Goal: Information Seeking & Learning: Learn about a topic

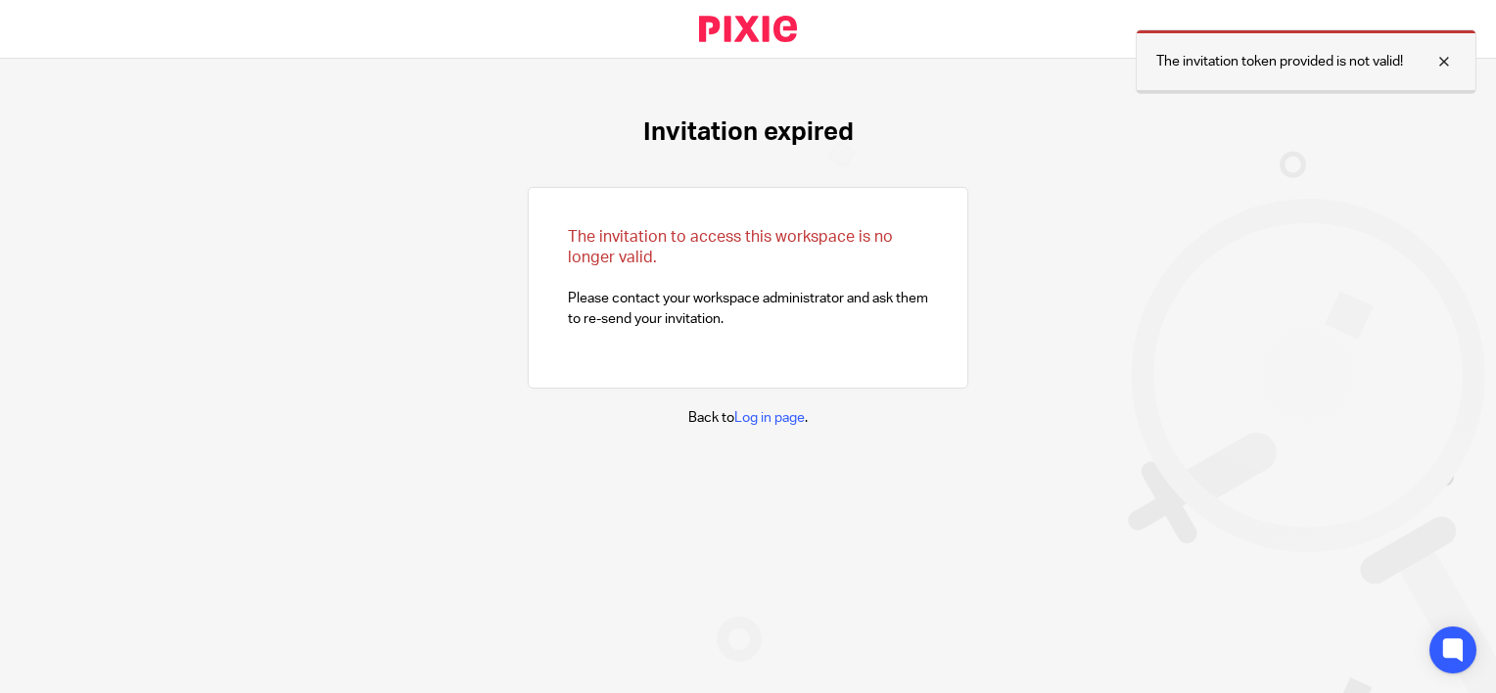
click at [1442, 66] on div at bounding box center [1429, 61] width 53 height 23
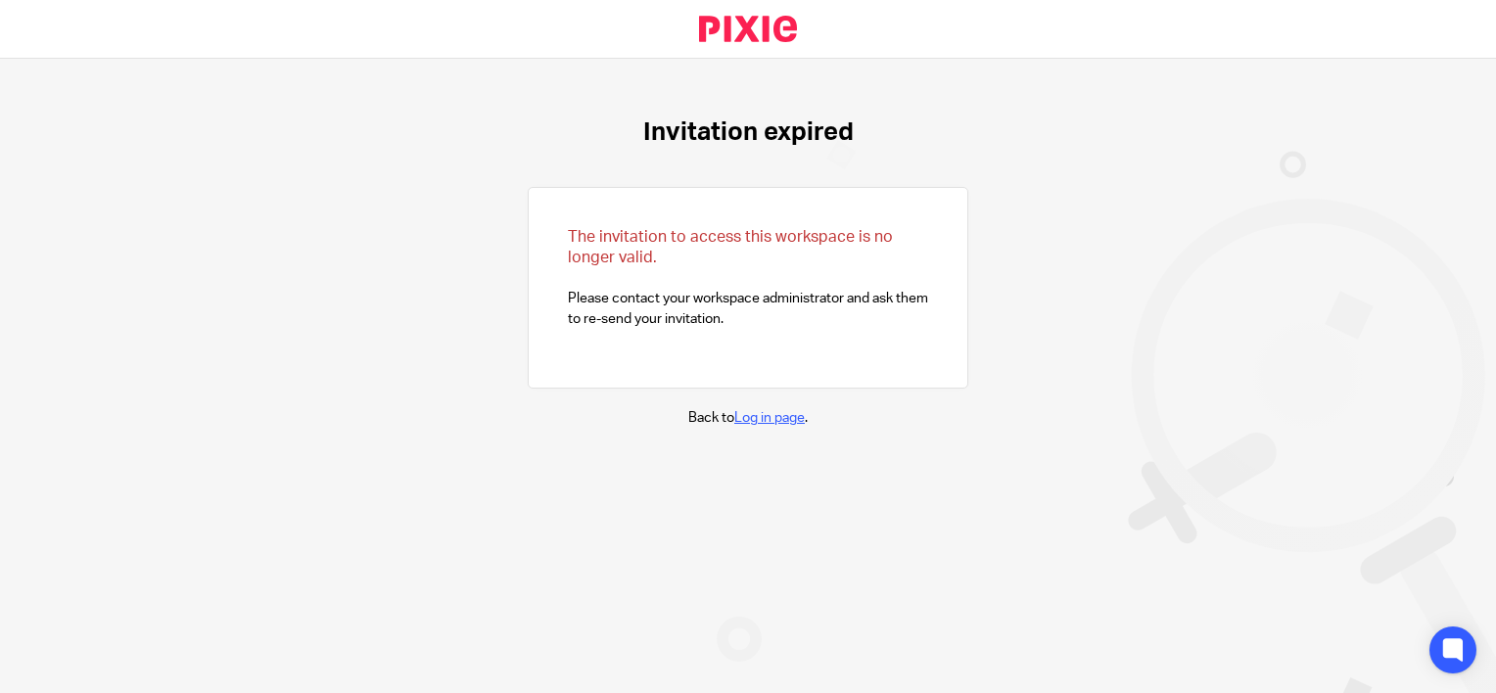
click at [768, 415] on link "Log in page" at bounding box center [769, 418] width 70 height 14
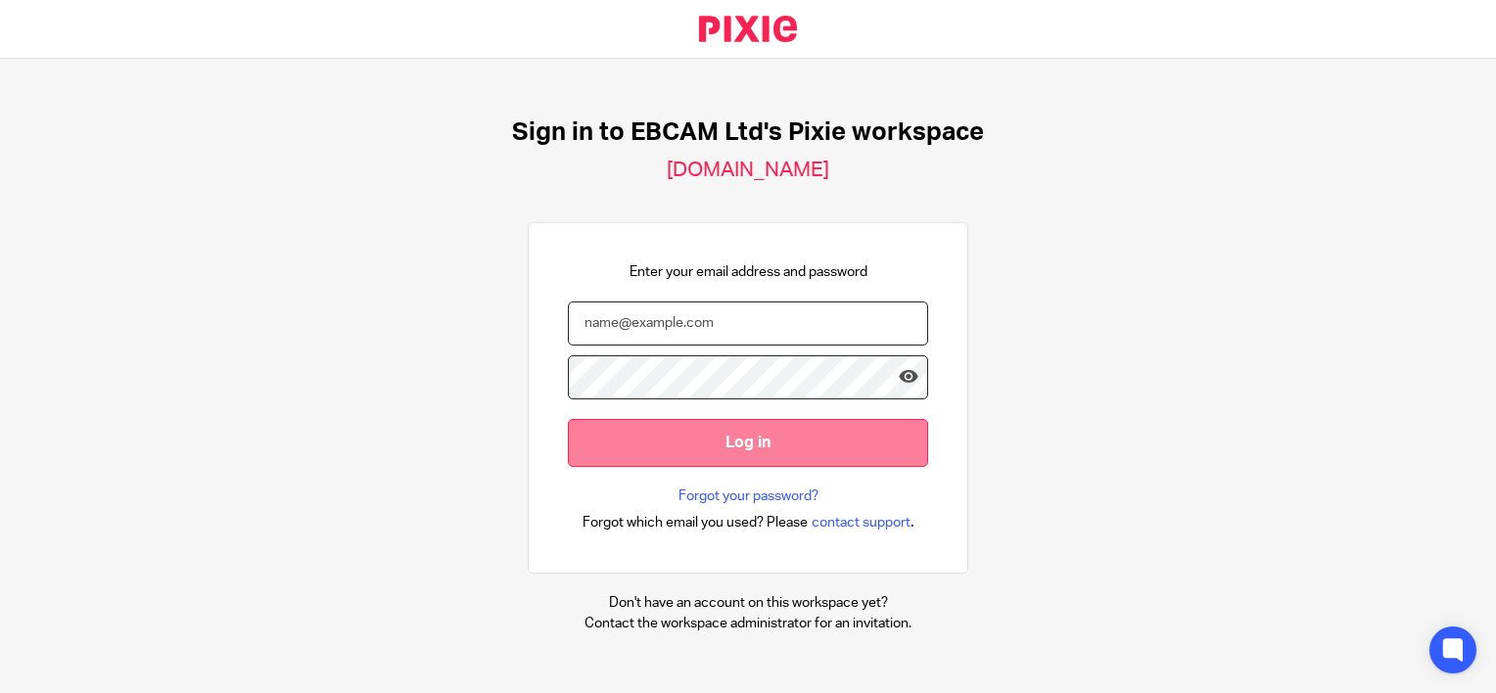
type input "jsahni@ebcam.co.uk"
click at [823, 450] on input "Log in" at bounding box center [748, 443] width 360 height 48
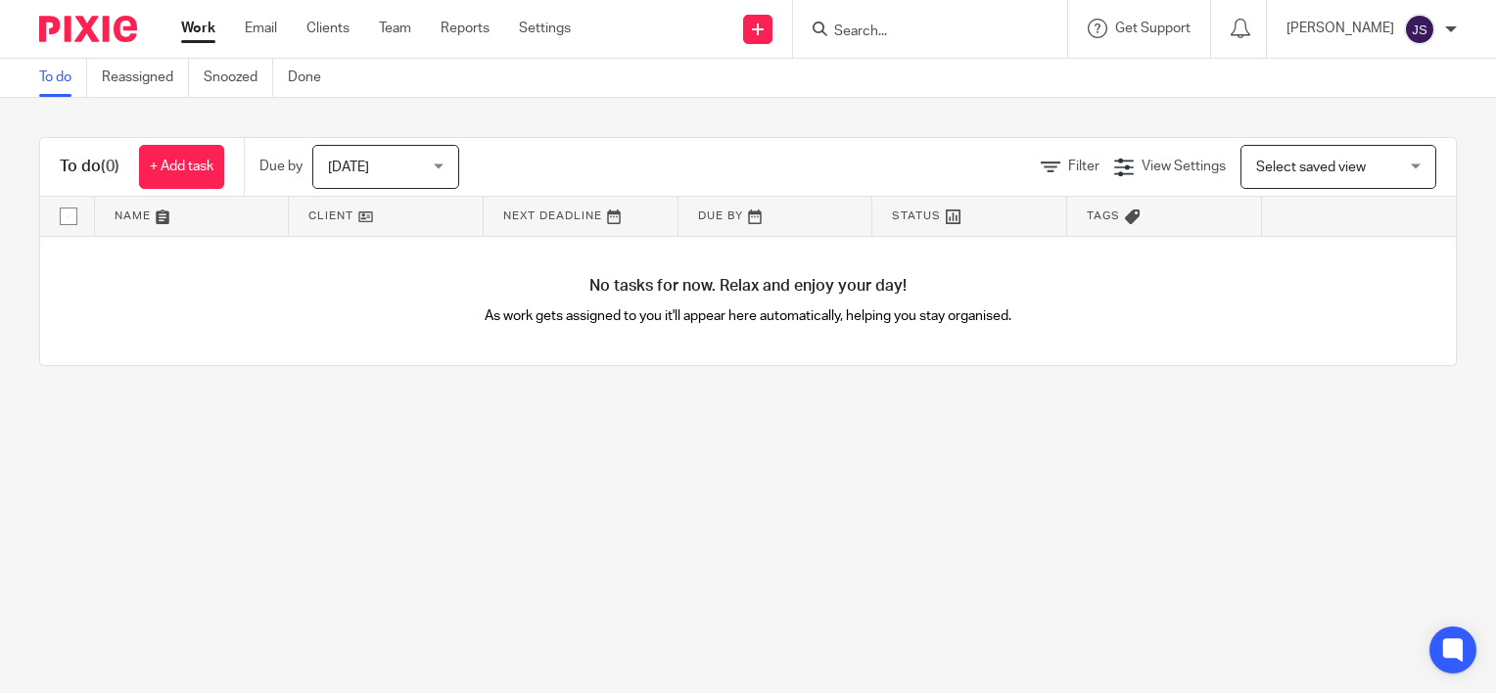
click at [333, 216] on link at bounding box center [386, 216] width 194 height 39
click at [390, 28] on link "Team" at bounding box center [395, 29] width 32 height 20
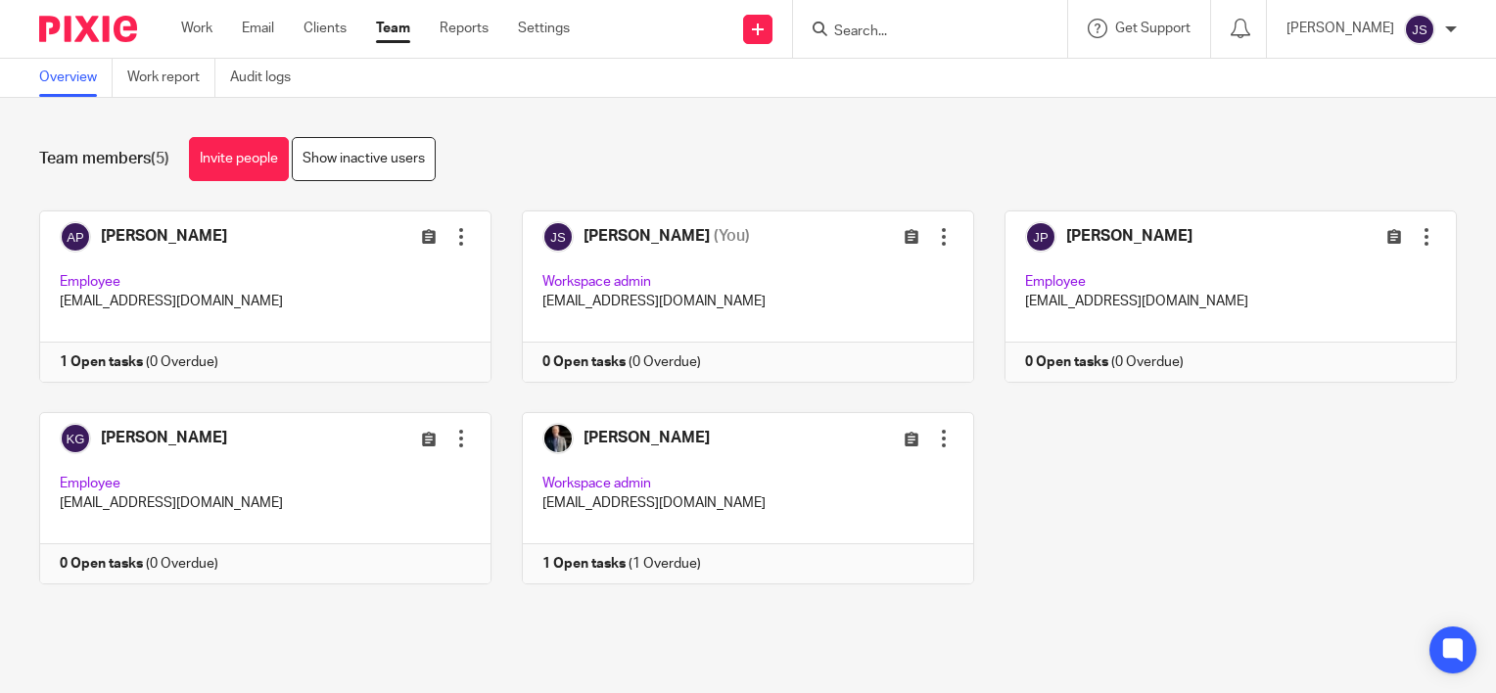
click at [328, 28] on link "Clients" at bounding box center [325, 29] width 43 height 20
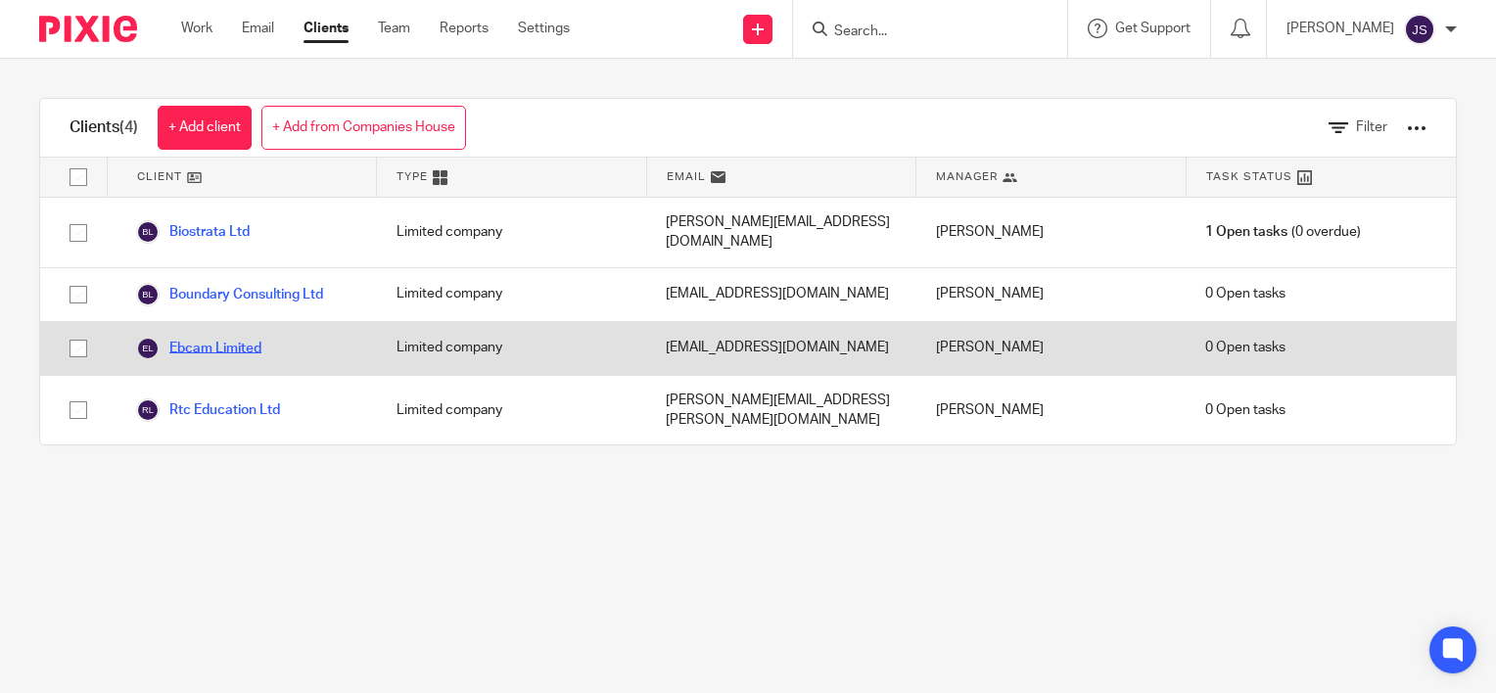
click at [219, 337] on link "Ebcam Limited" at bounding box center [198, 348] width 125 height 23
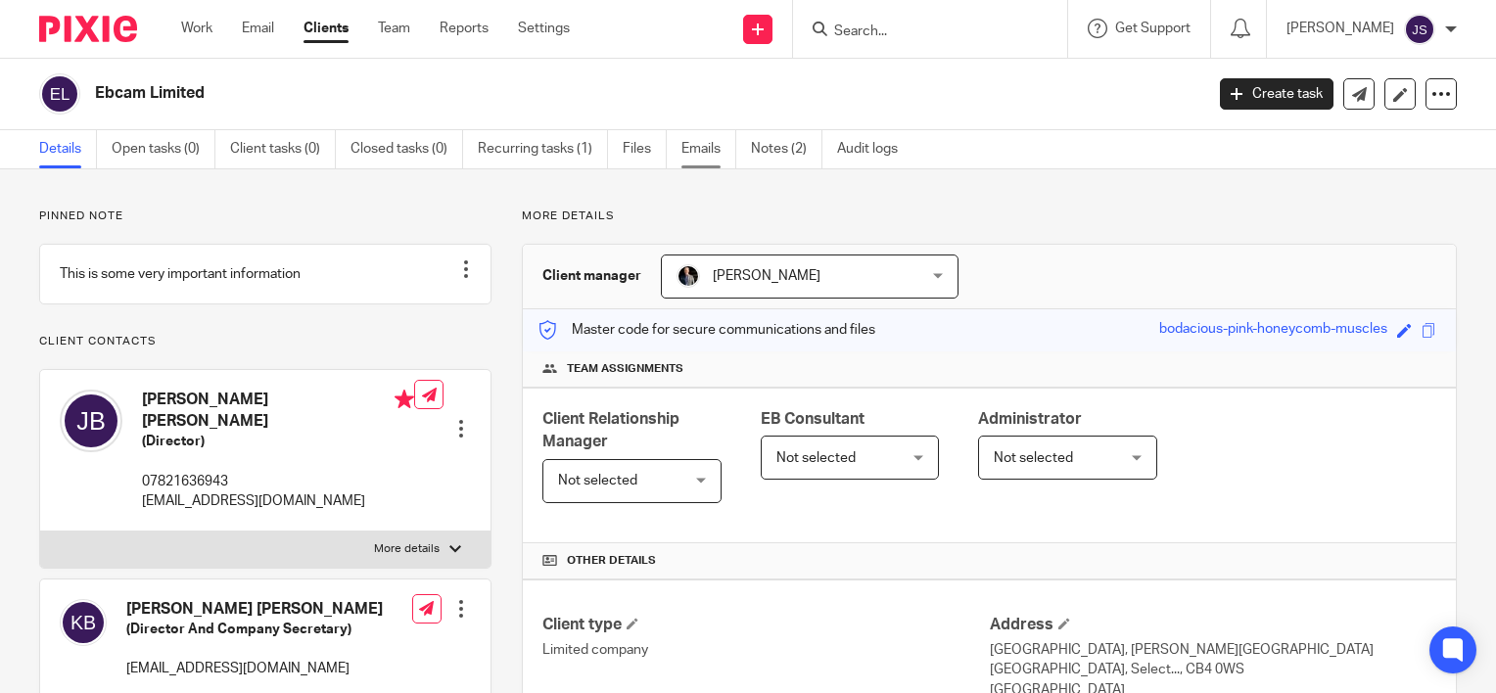
click at [701, 150] on link "Emails" at bounding box center [708, 149] width 55 height 38
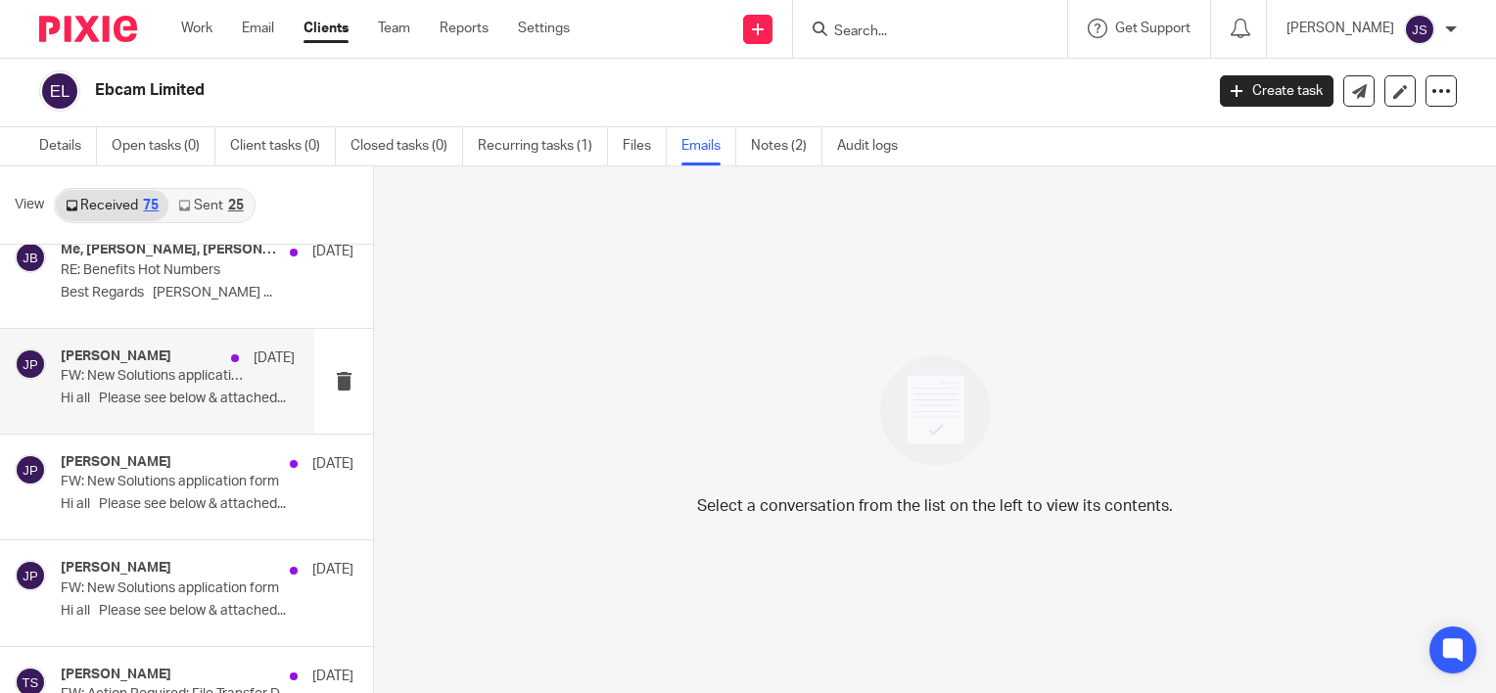
scroll to position [4008, 0]
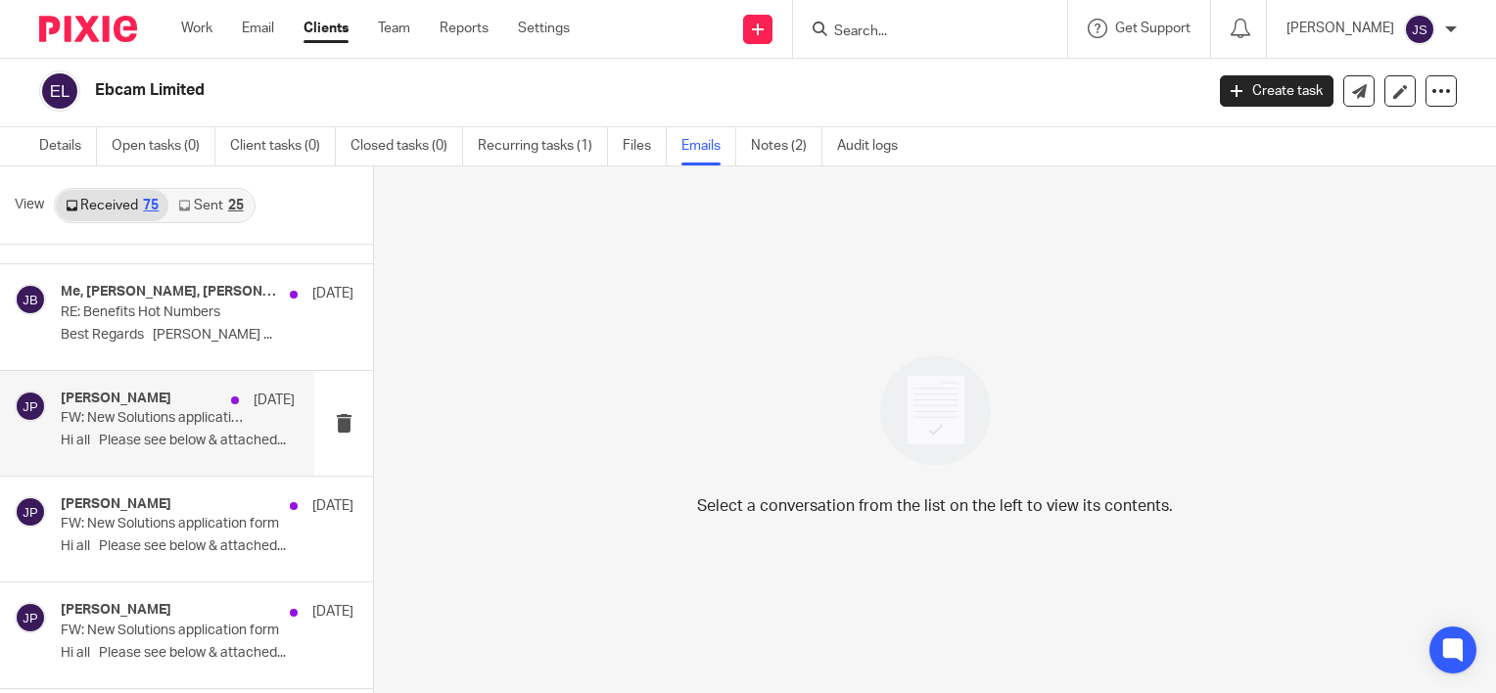
click at [200, 441] on p "Hi all Please see below & attached..." at bounding box center [178, 441] width 234 height 17
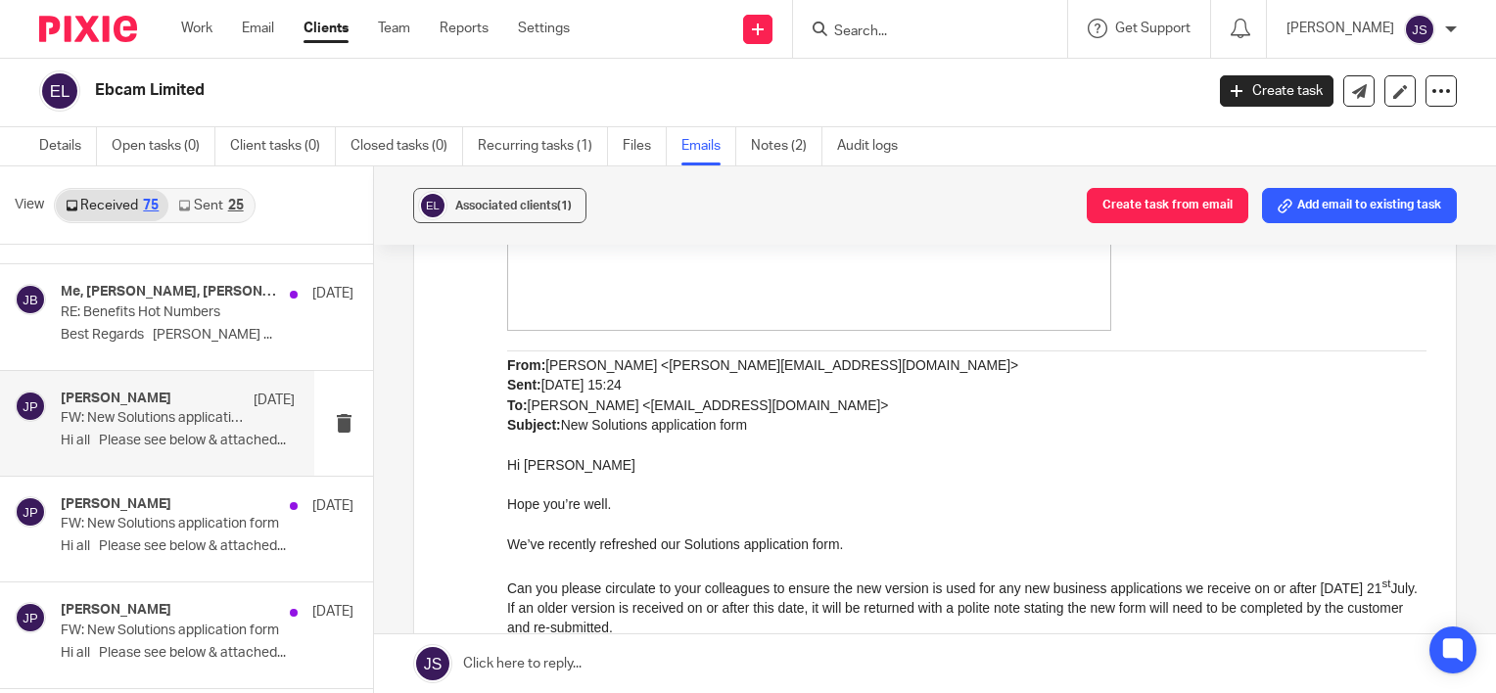
scroll to position [881, 0]
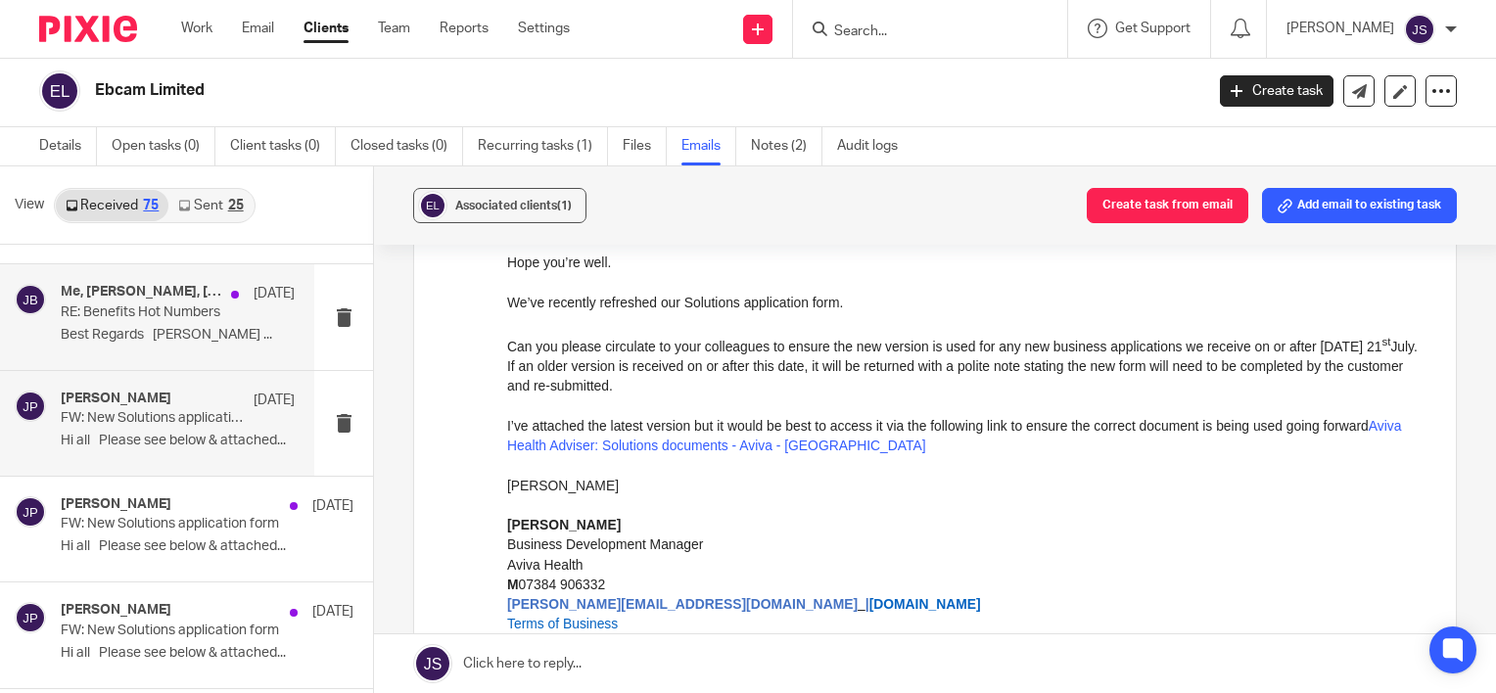
click at [206, 327] on p "Best Regards Lynda ..." at bounding box center [178, 335] width 234 height 17
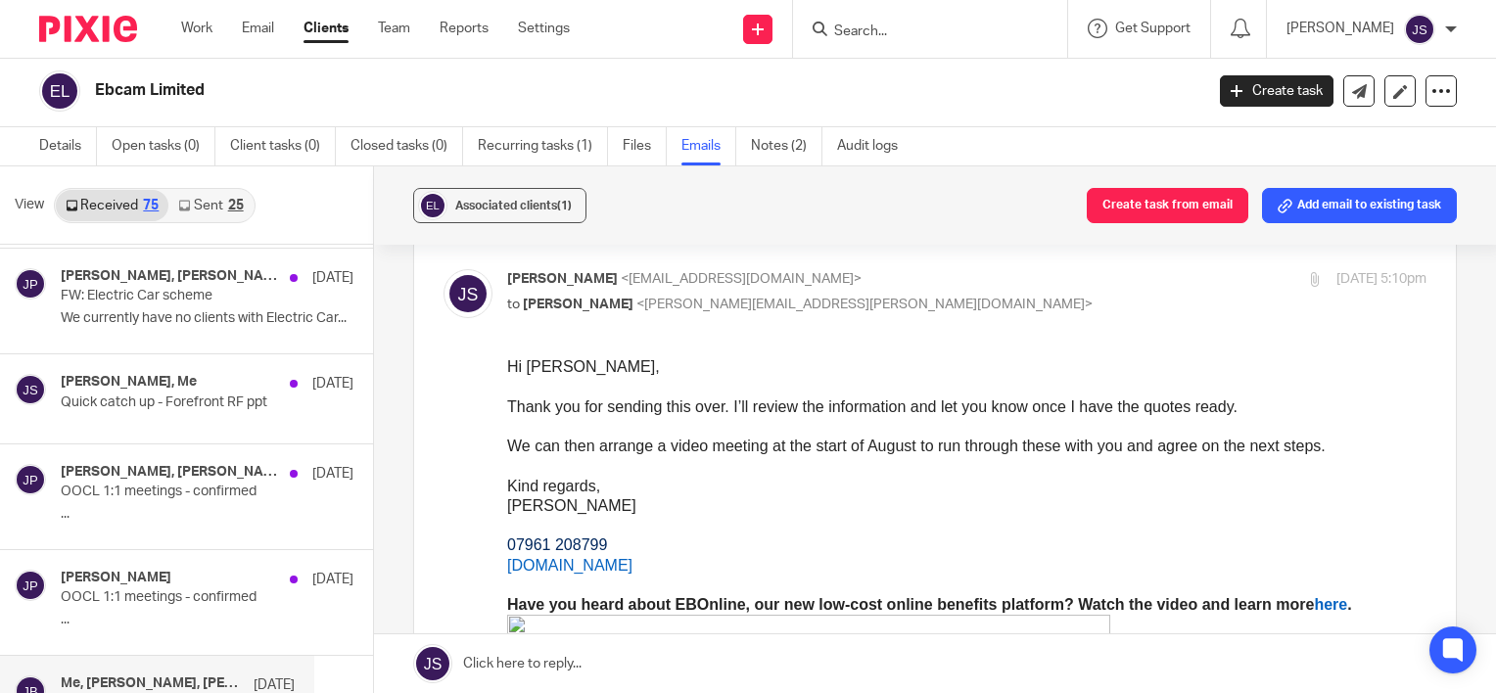
scroll to position [294, 0]
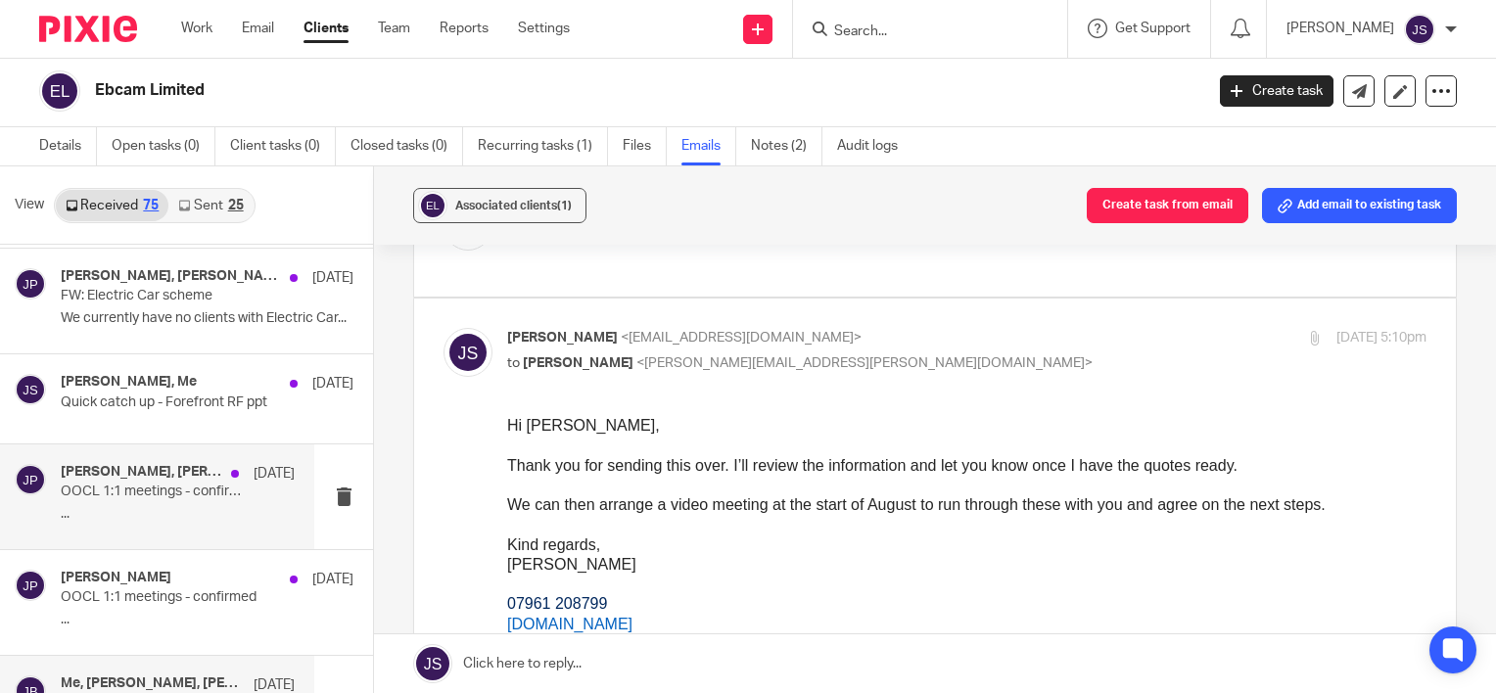
click at [184, 490] on p "OOCL 1:1 meetings - confirmed" at bounding box center [154, 492] width 187 height 17
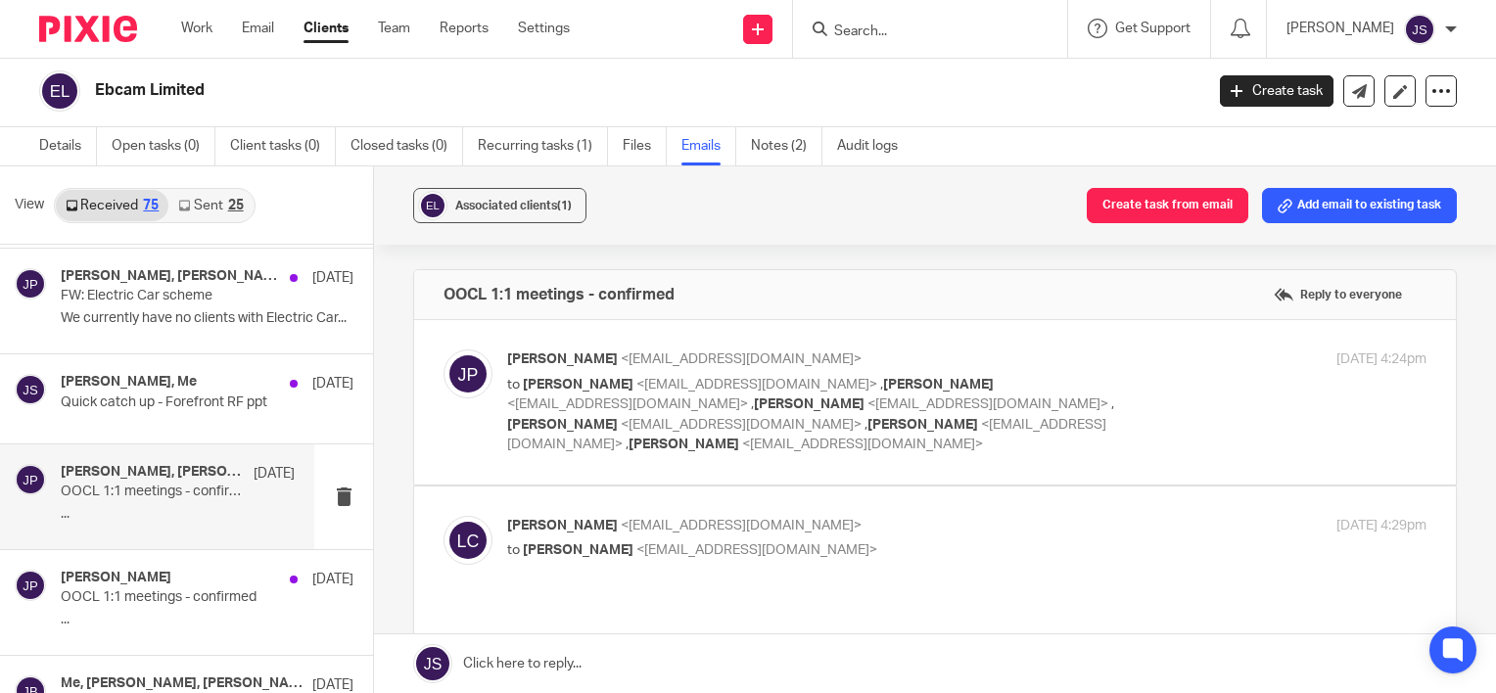
scroll to position [0, 0]
click at [218, 395] on p "Quick catch up - Forefront RF ppt" at bounding box center [154, 403] width 187 height 17
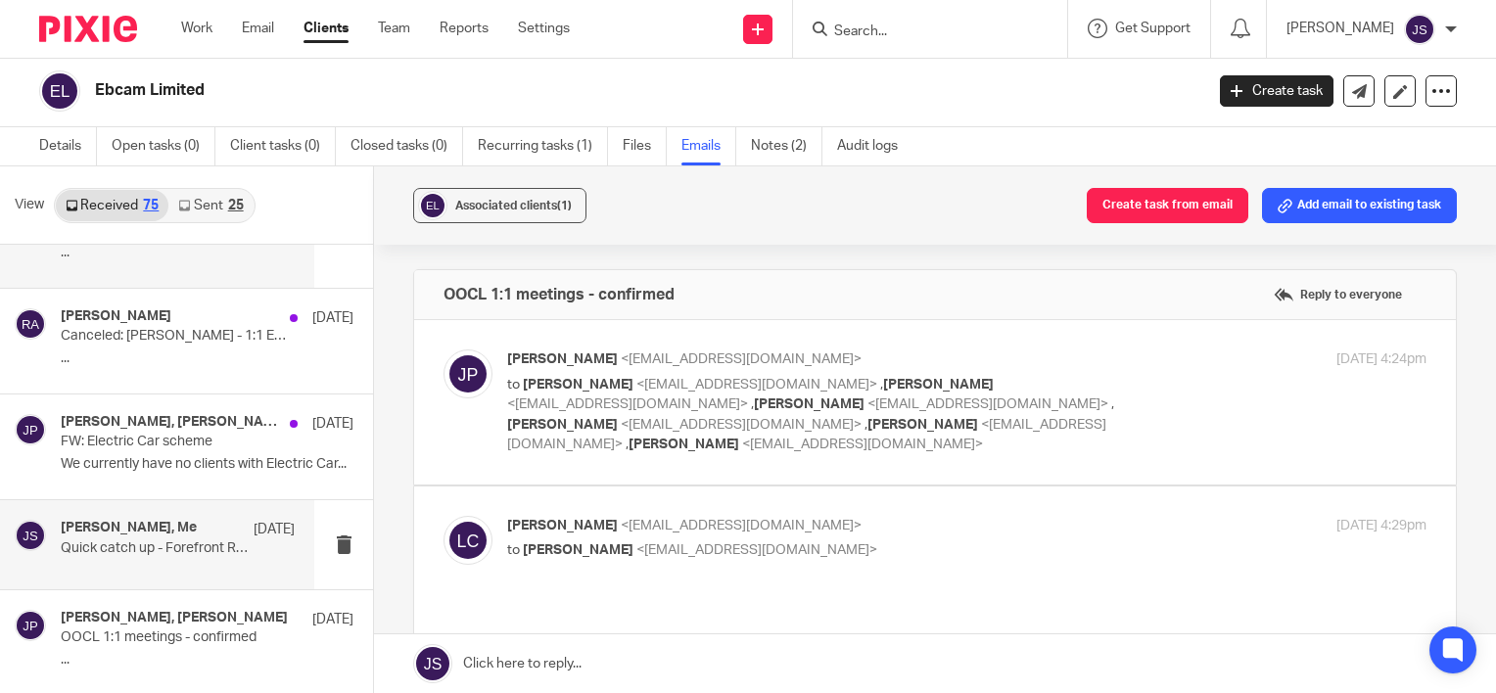
scroll to position [3420, 0]
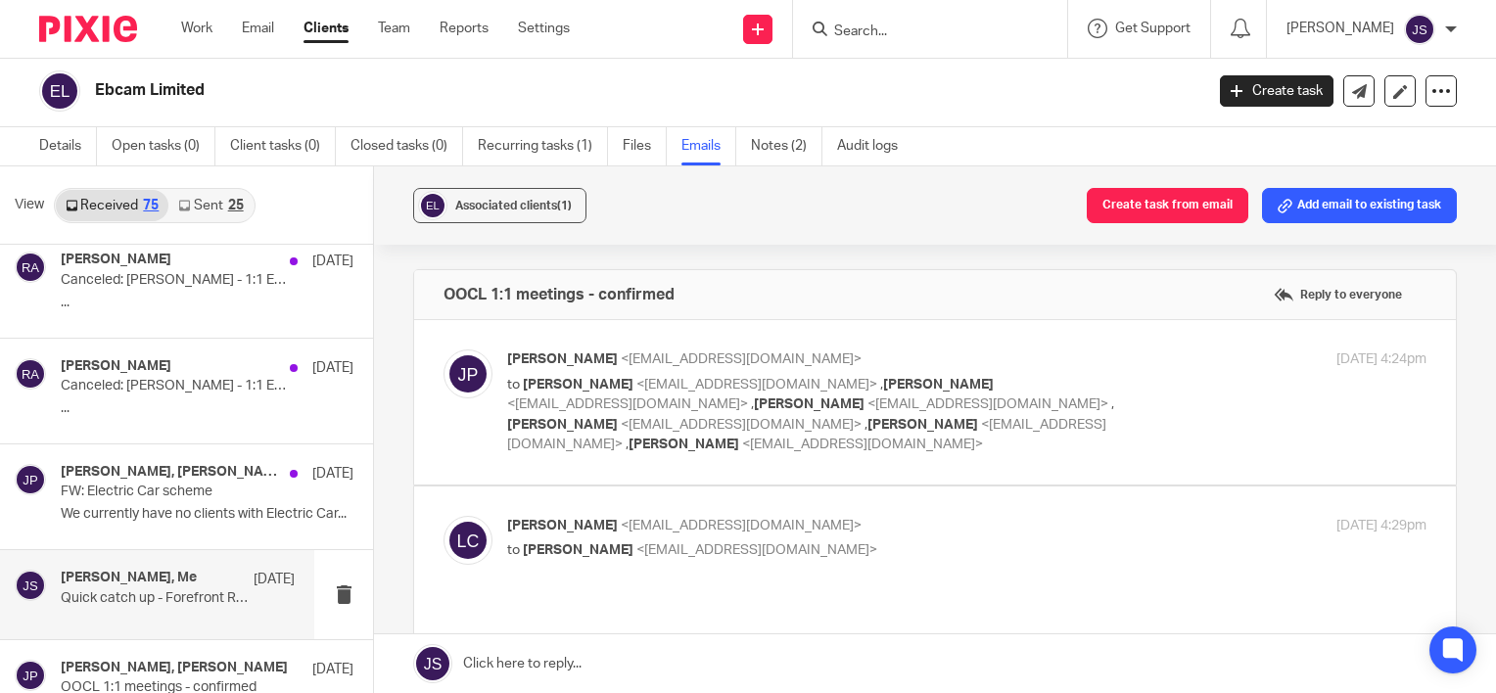
click at [109, 595] on p "Quick catch up - Forefront RF ppt" at bounding box center [154, 598] width 187 height 17
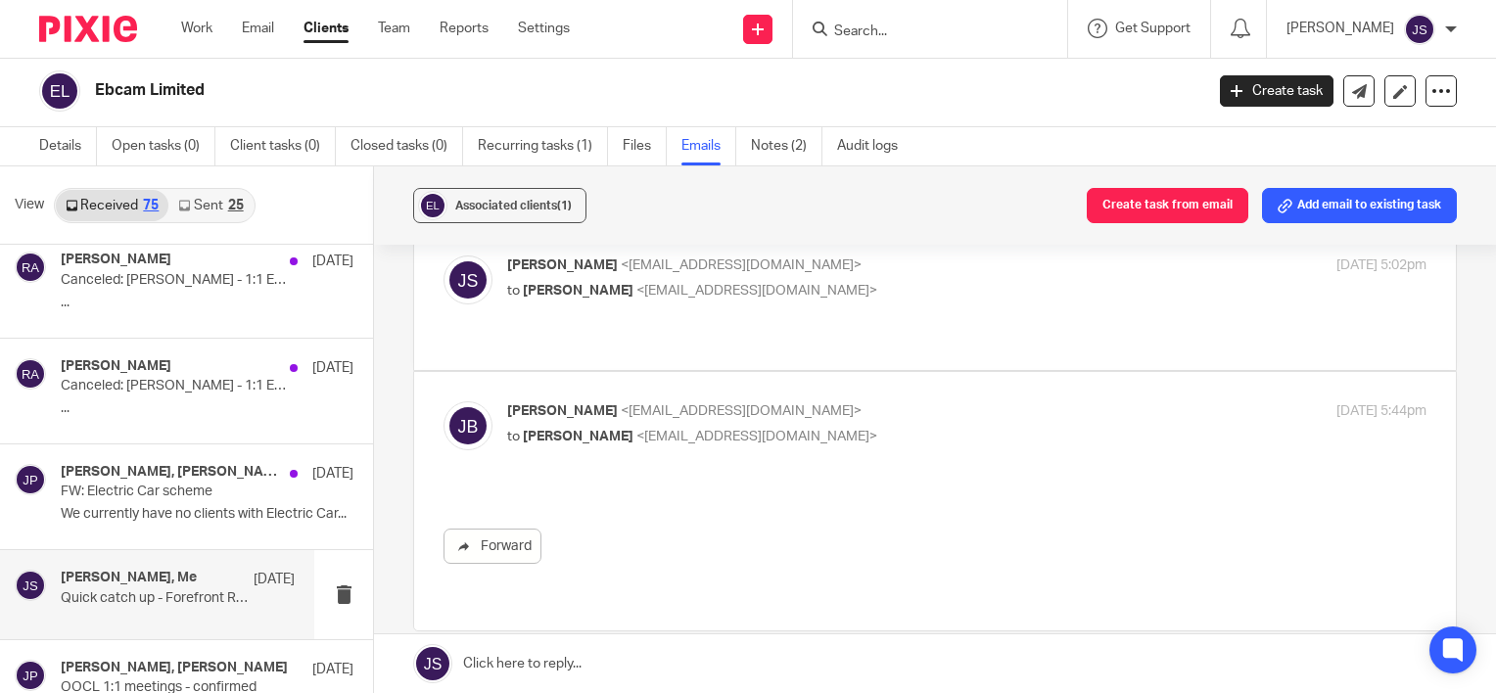
scroll to position [245, 0]
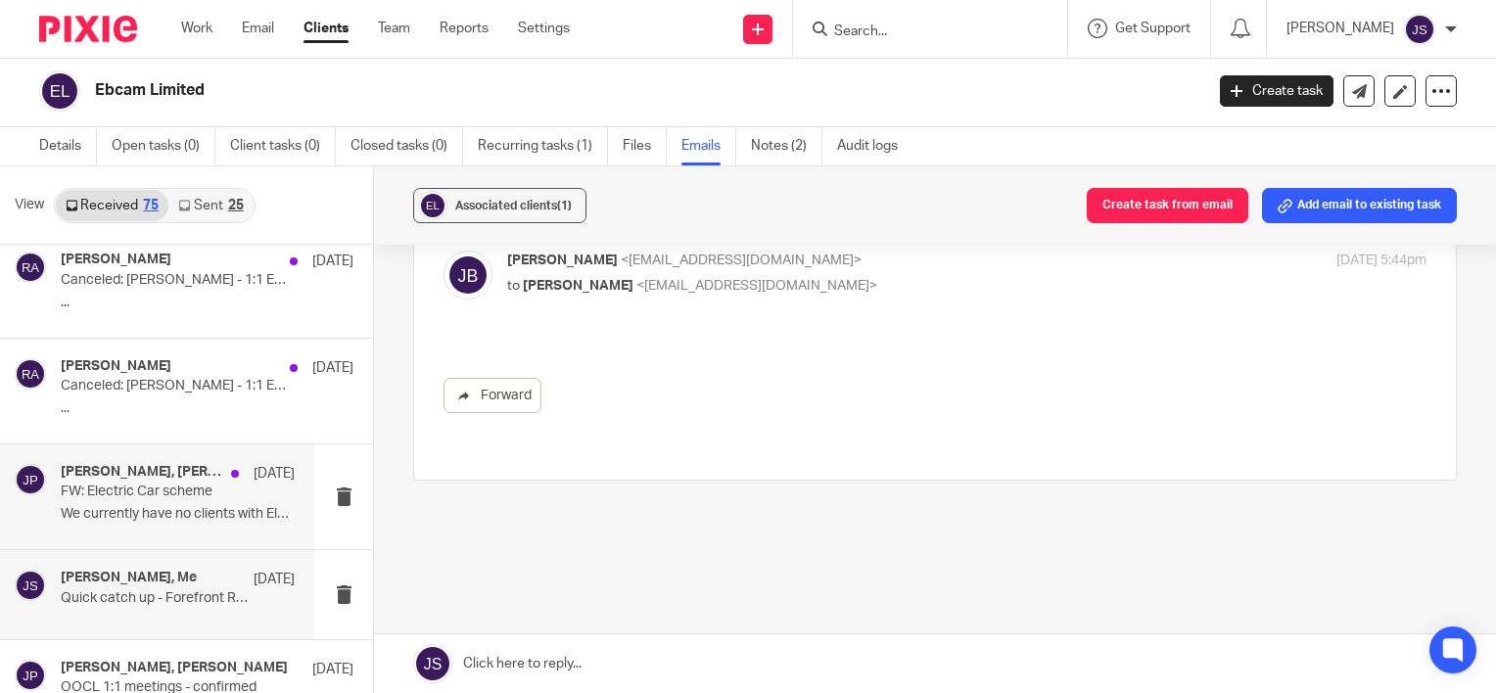
click at [137, 493] on div "James Bolton, Laurie Clark, Sally Allison, Robert Atkinson, Josh Pope 8 Jul FW:…" at bounding box center [178, 497] width 234 height 66
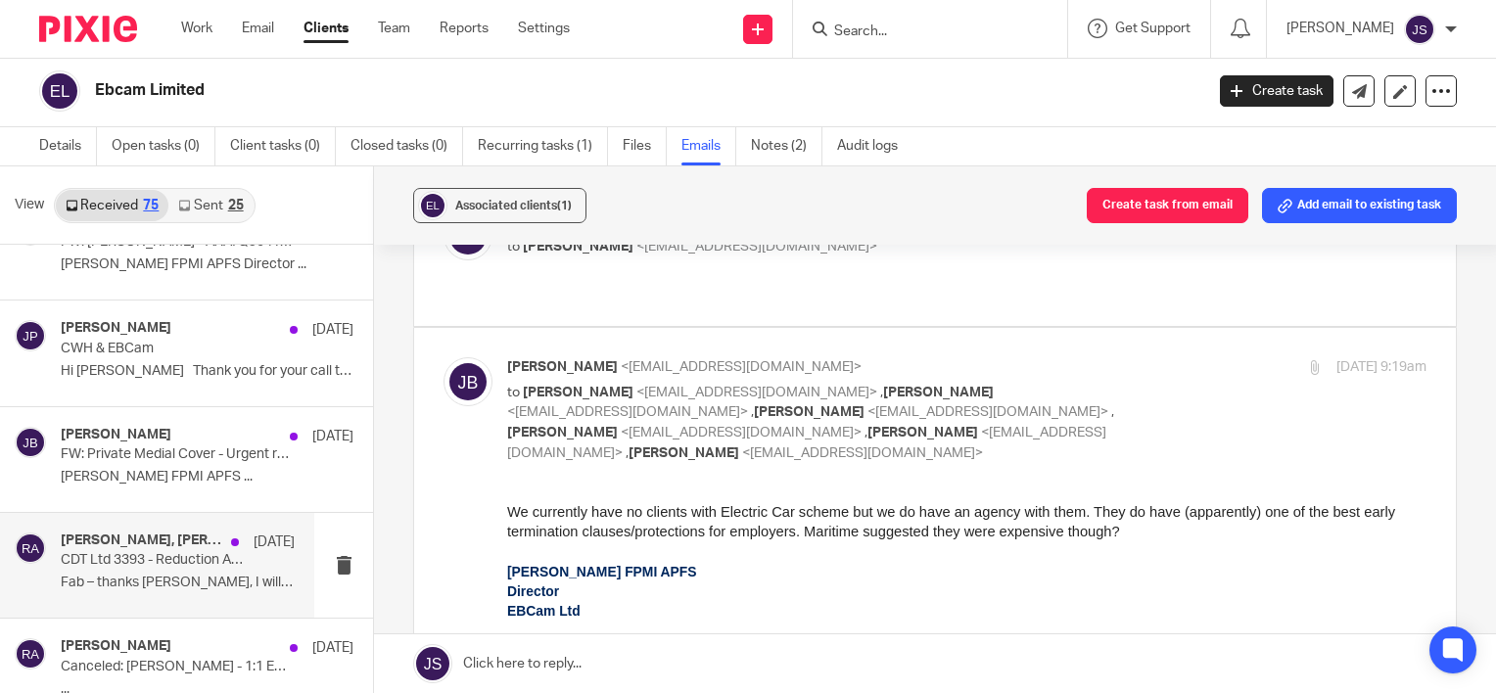
scroll to position [3028, 0]
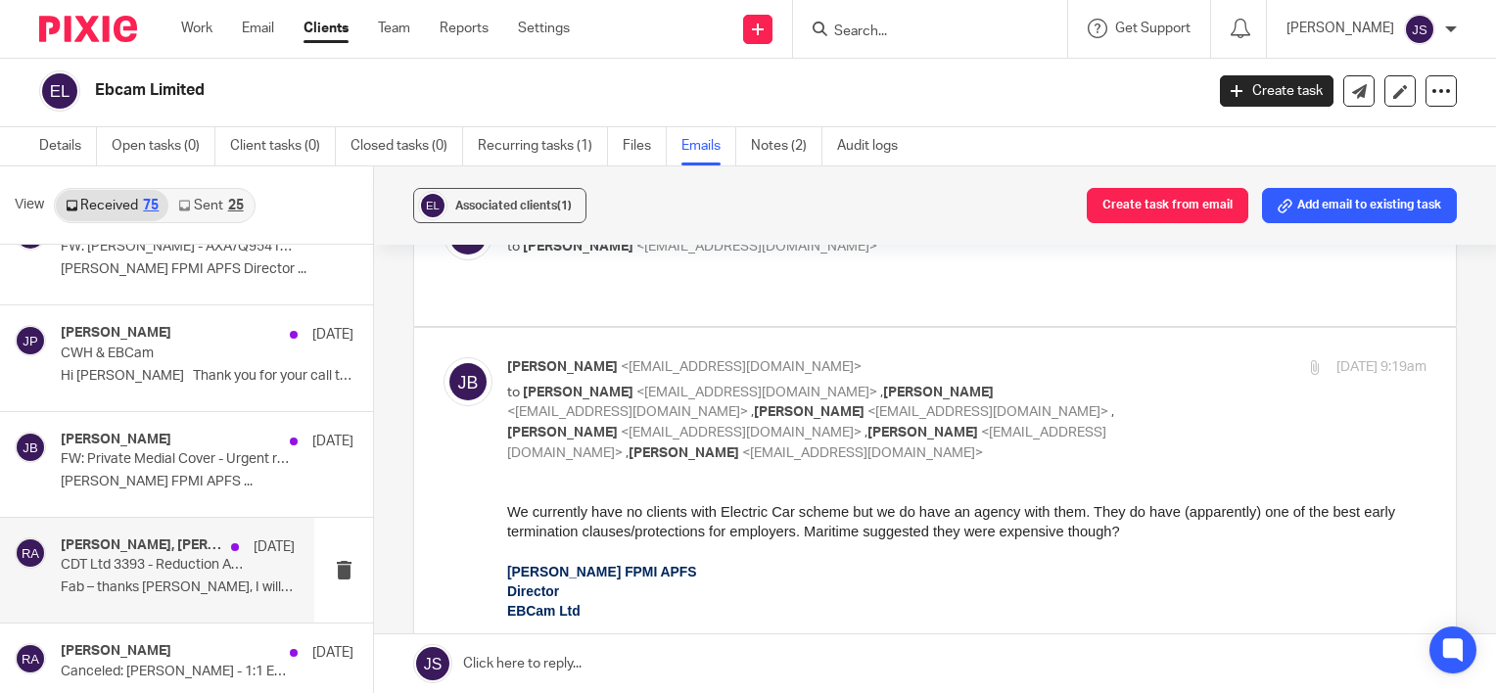
click at [165, 545] on h4 "Kay, Emma, James Bolton, Robert Atkinson" at bounding box center [141, 546] width 161 height 17
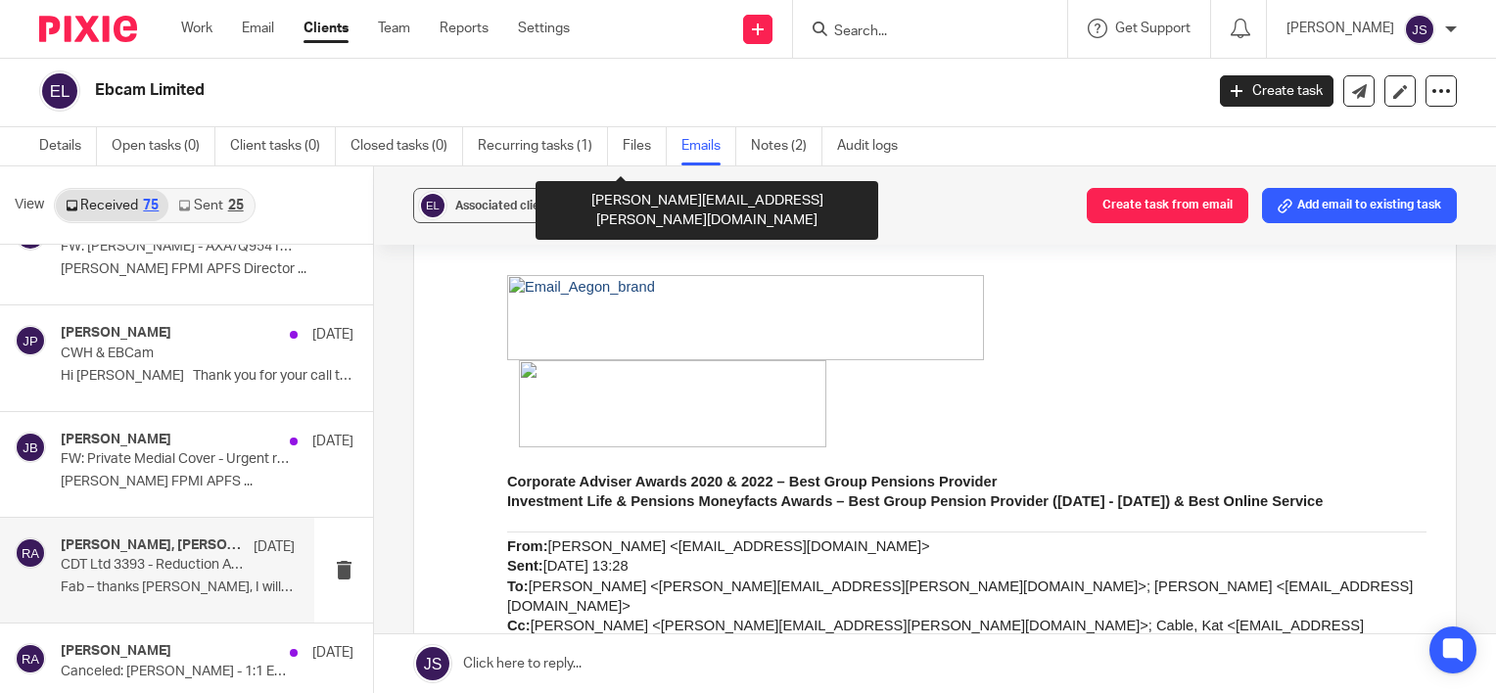
scroll to position [979, 0]
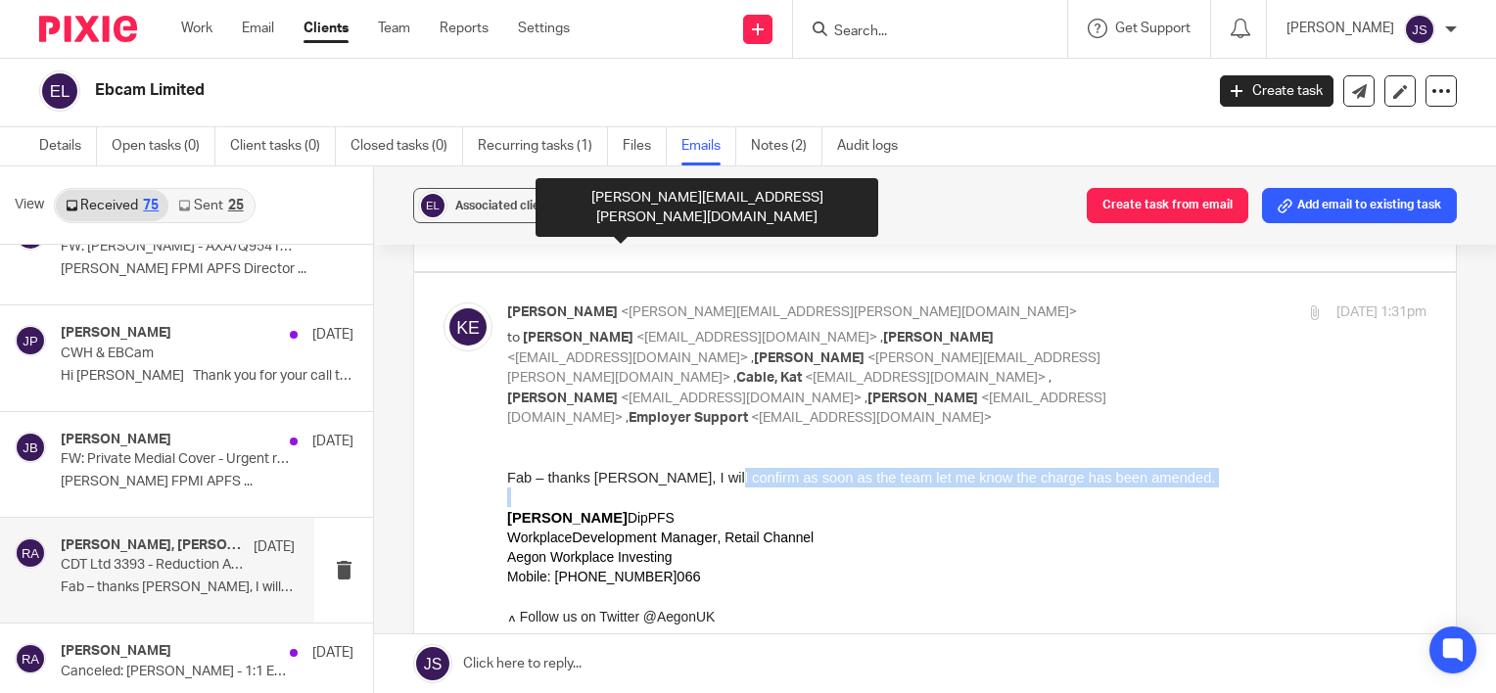
drag, startPoint x: 734, startPoint y: 478, endPoint x: 1156, endPoint y: 499, distance: 422.6
click at [937, 598] on p at bounding box center [966, 597] width 919 height 20
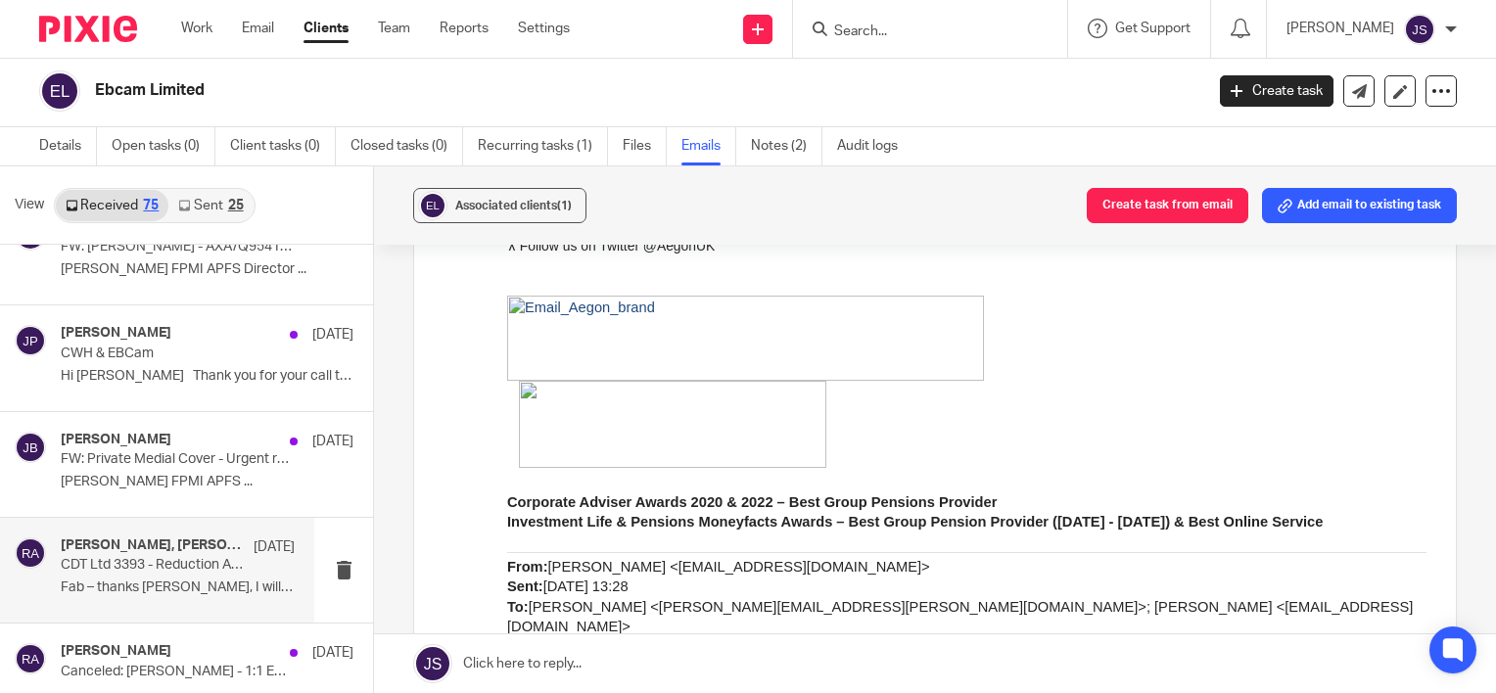
scroll to position [1469, 0]
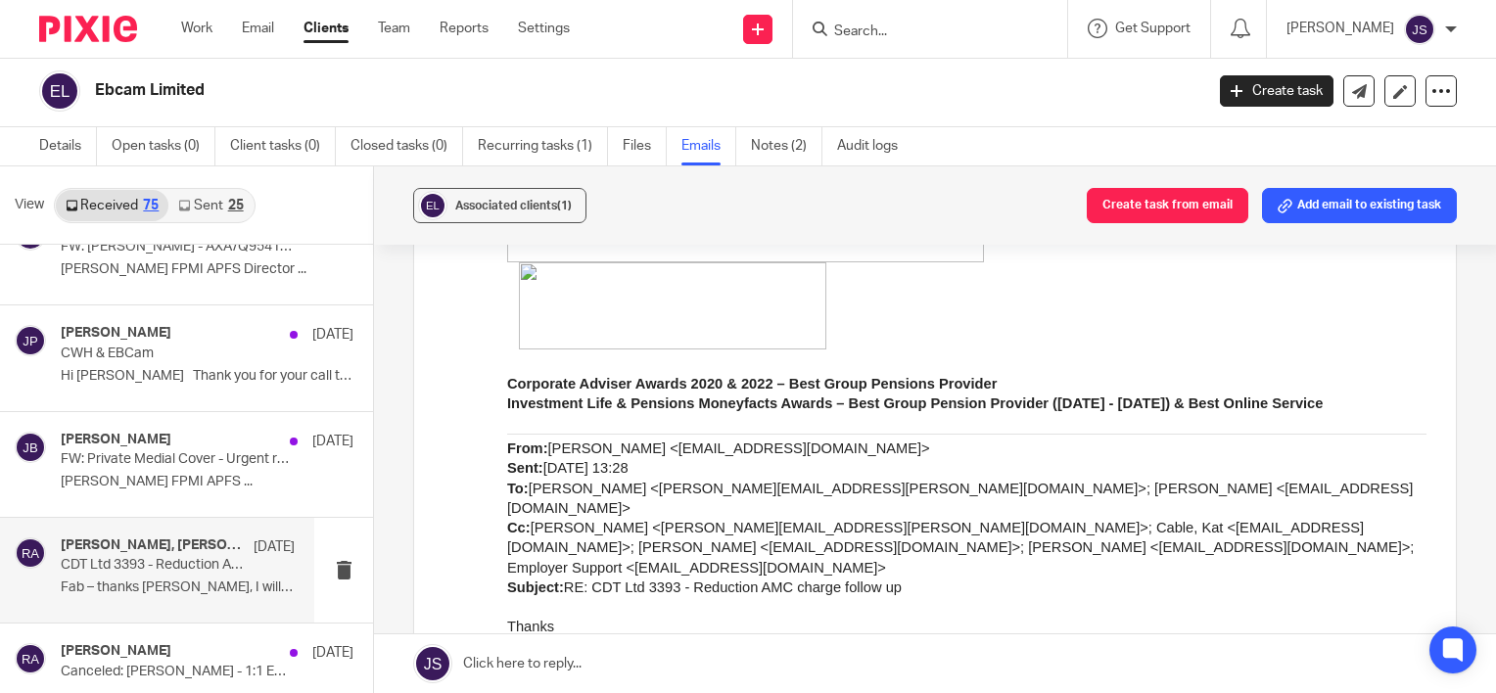
drag, startPoint x: 549, startPoint y: 610, endPoint x: 933, endPoint y: 610, distance: 383.8
click at [933, 637] on p "That is fine and as we had understood and explained to the client." at bounding box center [966, 647] width 919 height 20
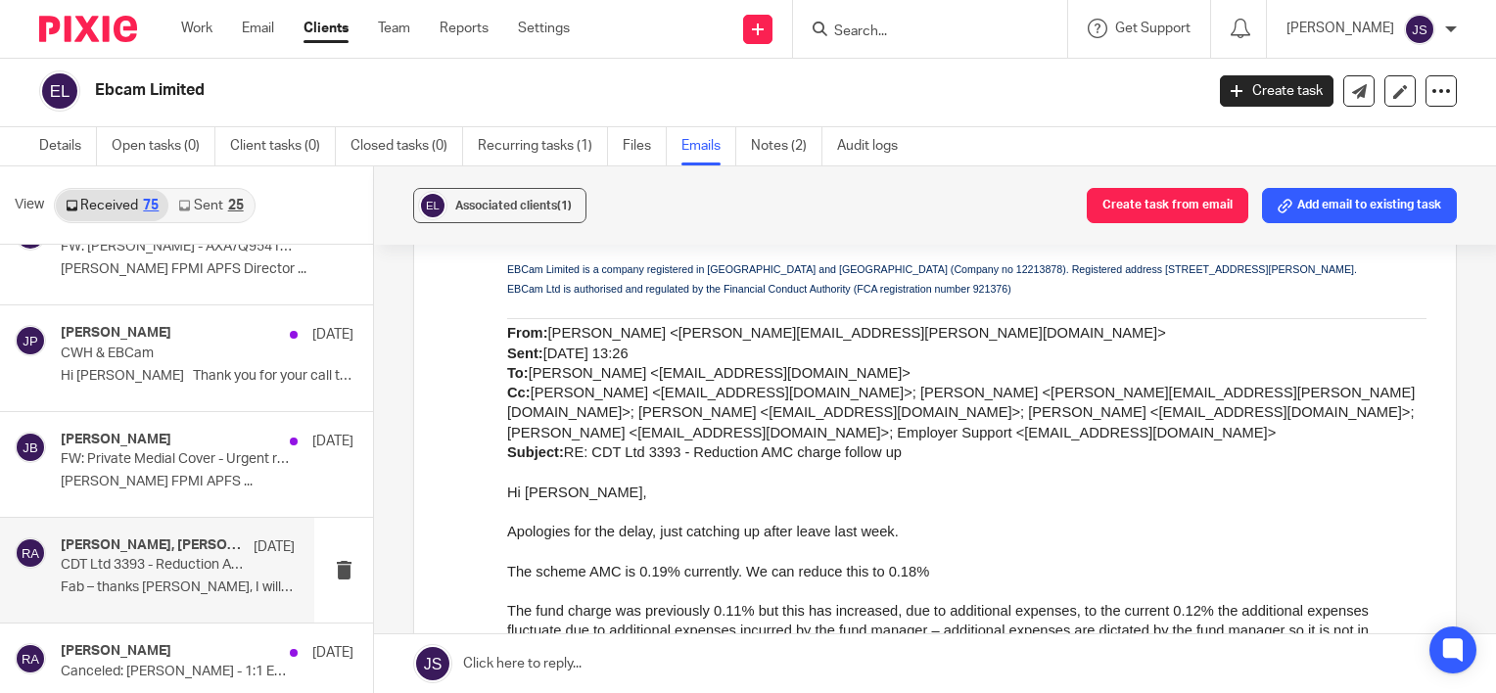
scroll to position [2350, 0]
drag, startPoint x: 768, startPoint y: 463, endPoint x: 924, endPoint y: 463, distance: 156.7
click at [924, 520] on p "Apologies for the delay, just catching up after leave last week." at bounding box center [966, 530] width 919 height 20
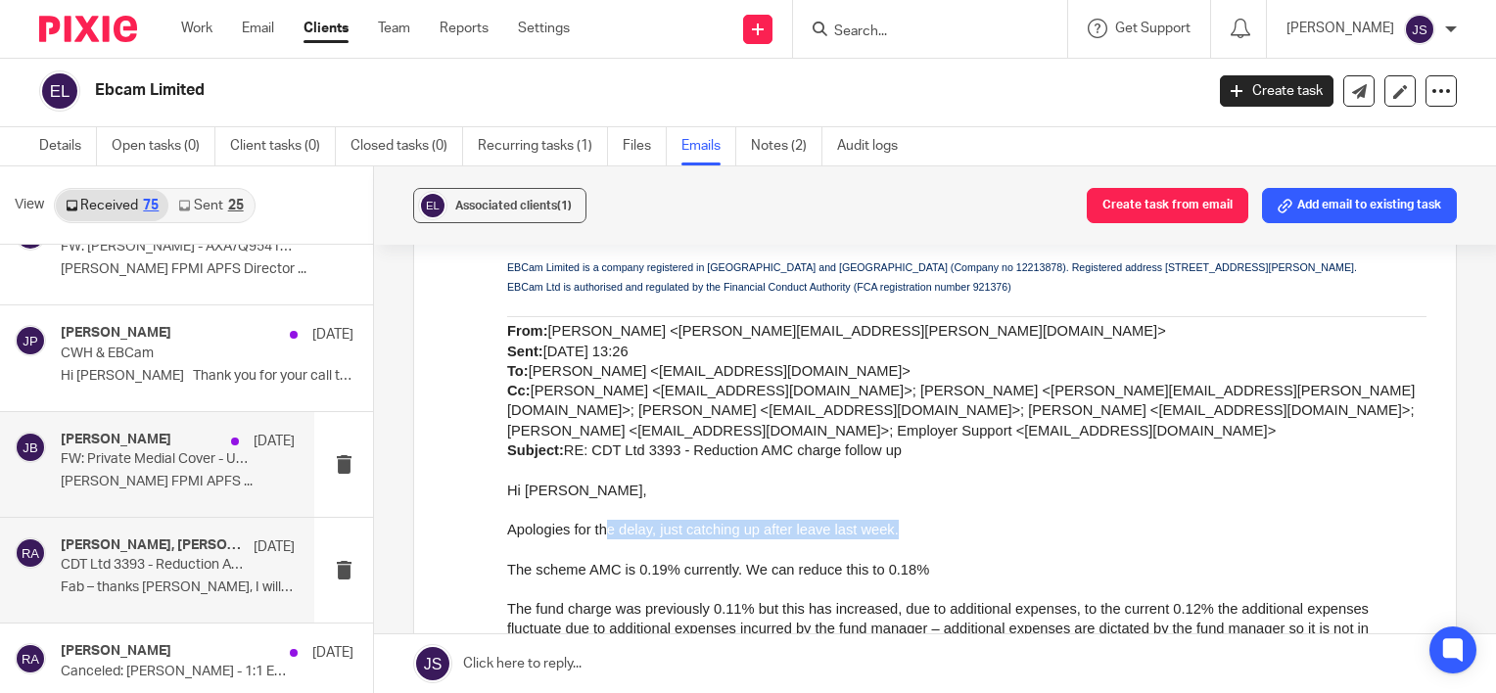
scroll to position [2931, 0]
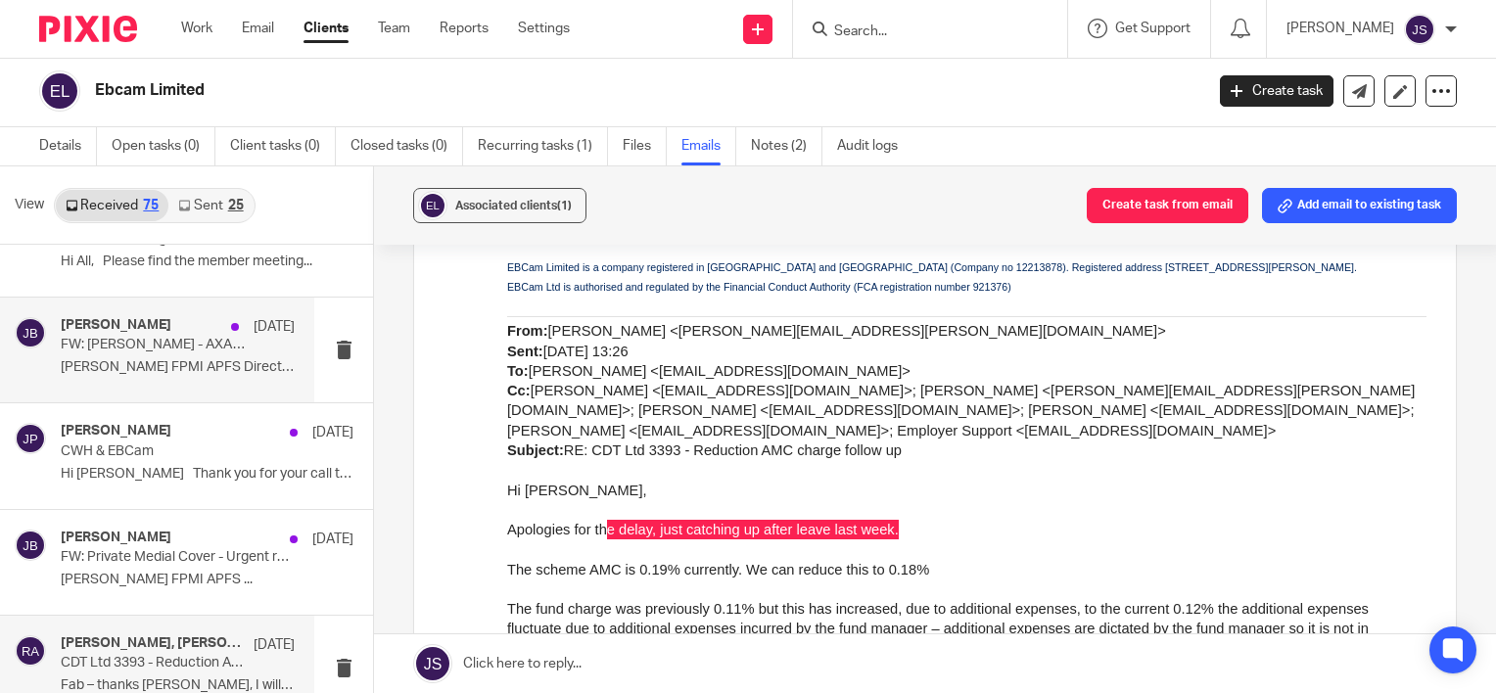
click at [177, 321] on div "James Bolton 8 Jul" at bounding box center [178, 327] width 234 height 20
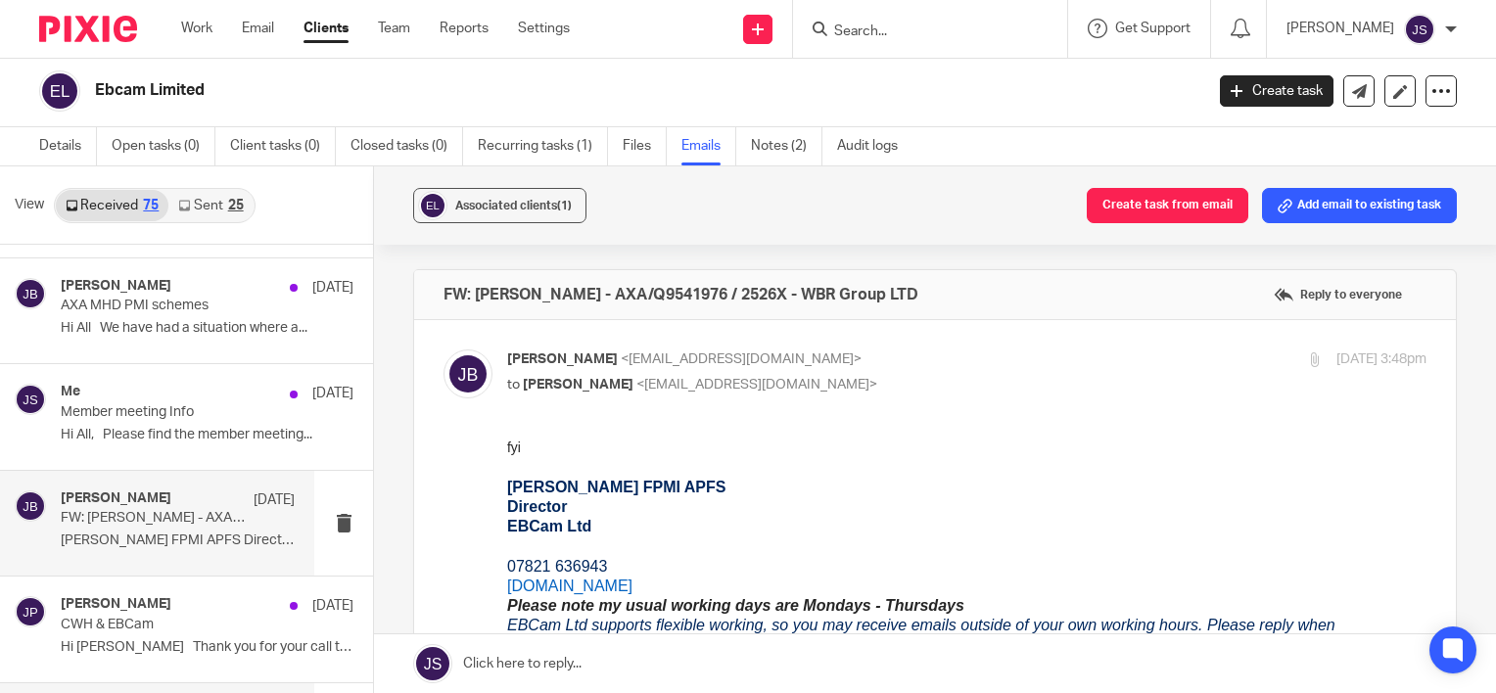
scroll to position [2735, 0]
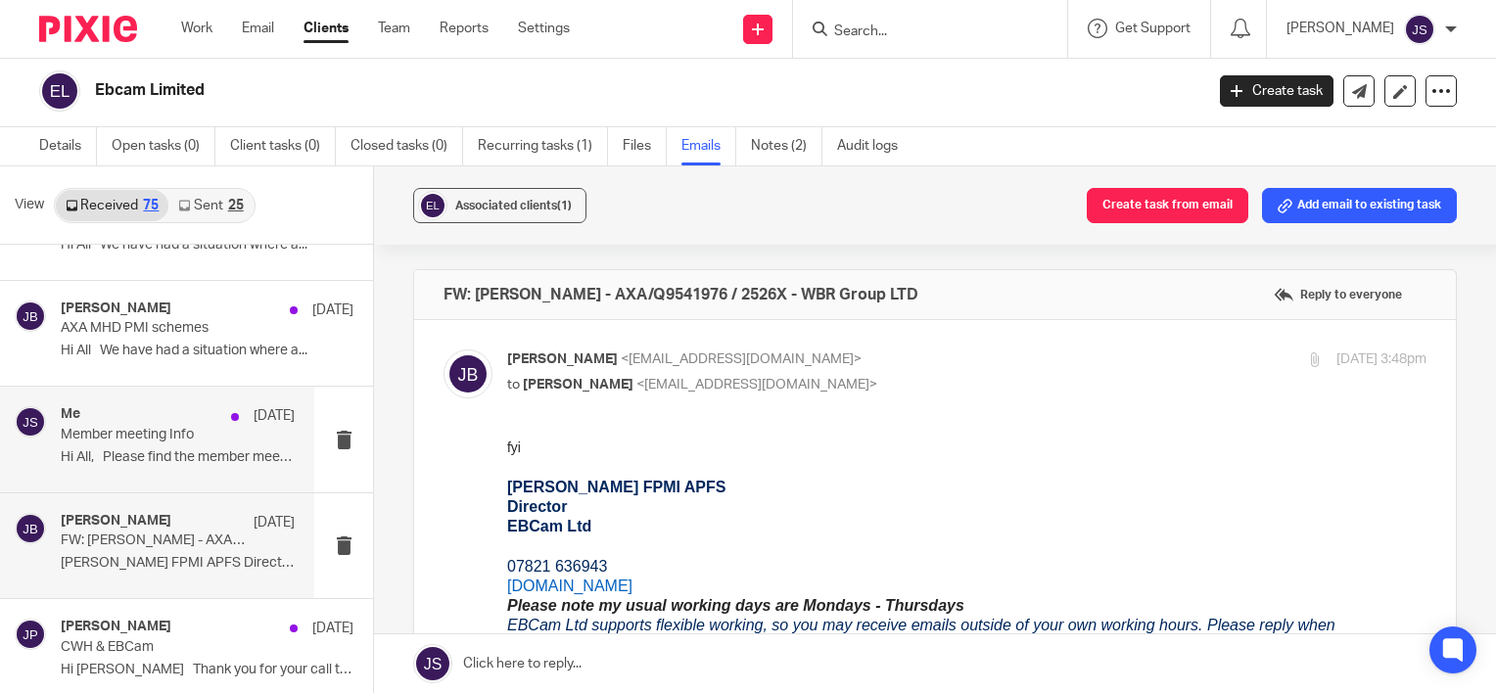
click at [185, 466] on div "Me 9 Jul Member meeting Info Hi All, Please find the member meeting..." at bounding box center [157, 439] width 314 height 105
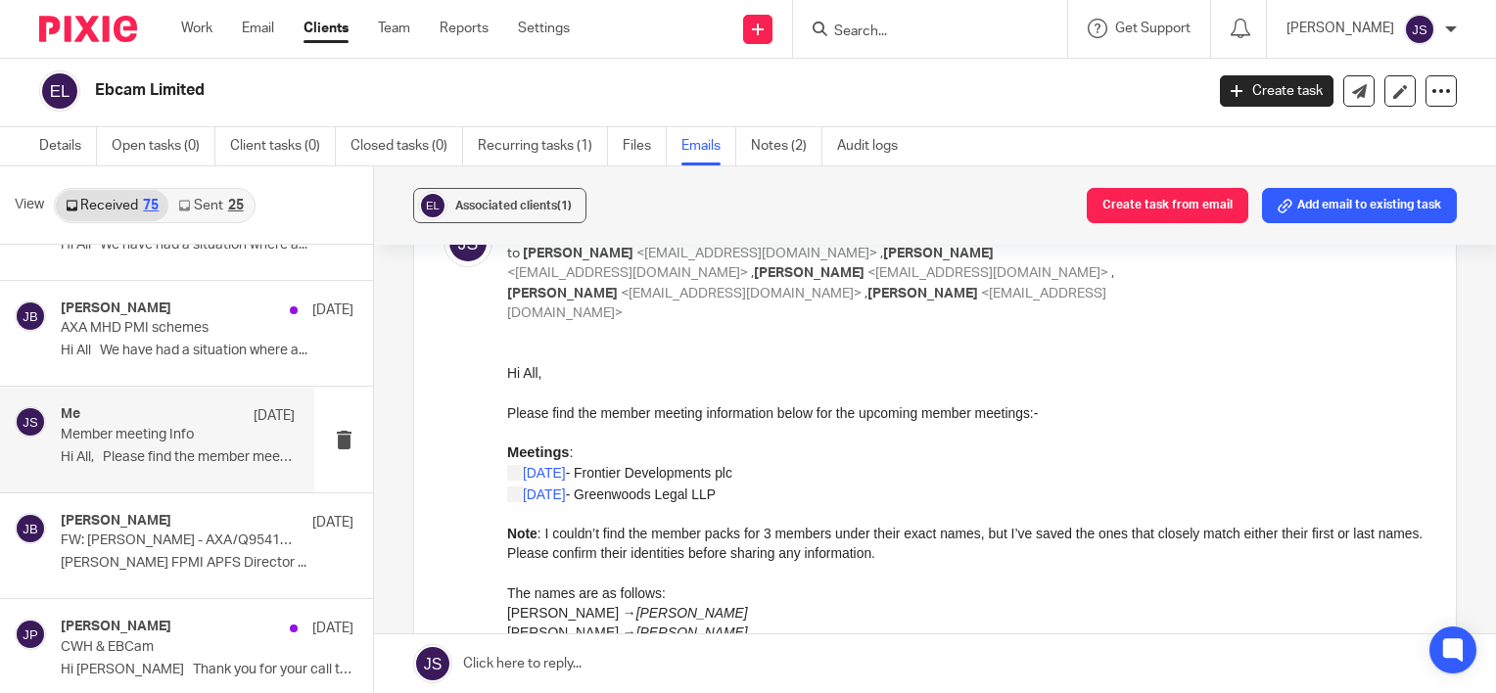
scroll to position [98, 0]
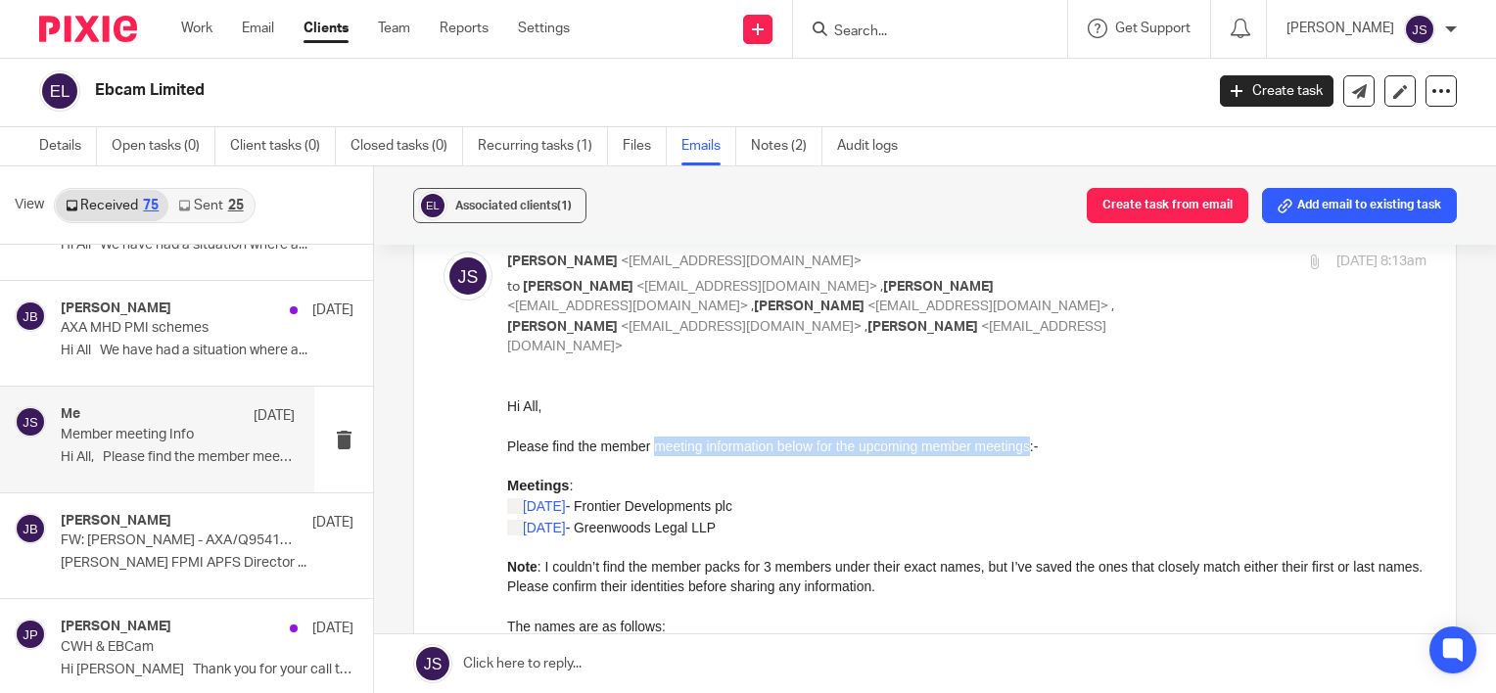
drag, startPoint x: 936, startPoint y: 447, endPoint x: 1038, endPoint y: 447, distance: 101.8
click at [1038, 447] on p "Please find the member meeting information below for the upcoming member meetin…" at bounding box center [966, 446] width 919 height 20
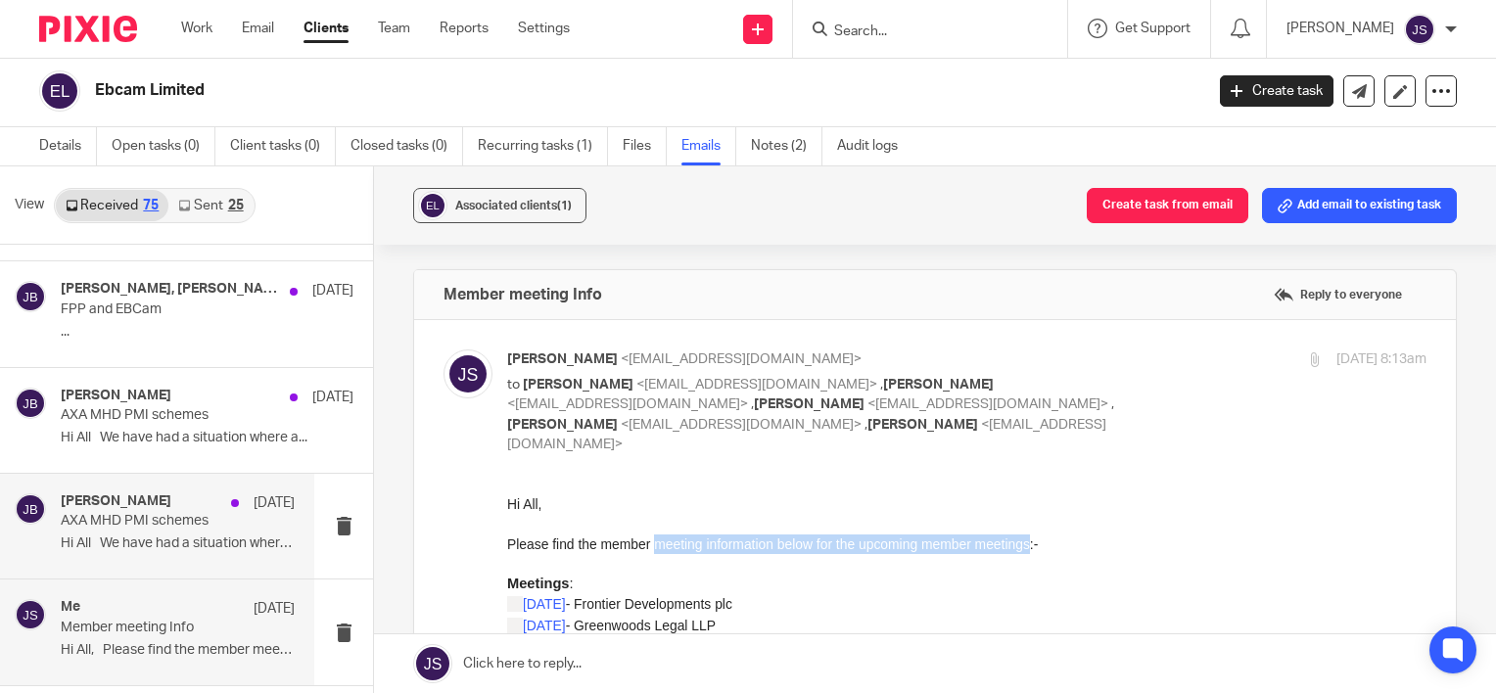
scroll to position [2539, 0]
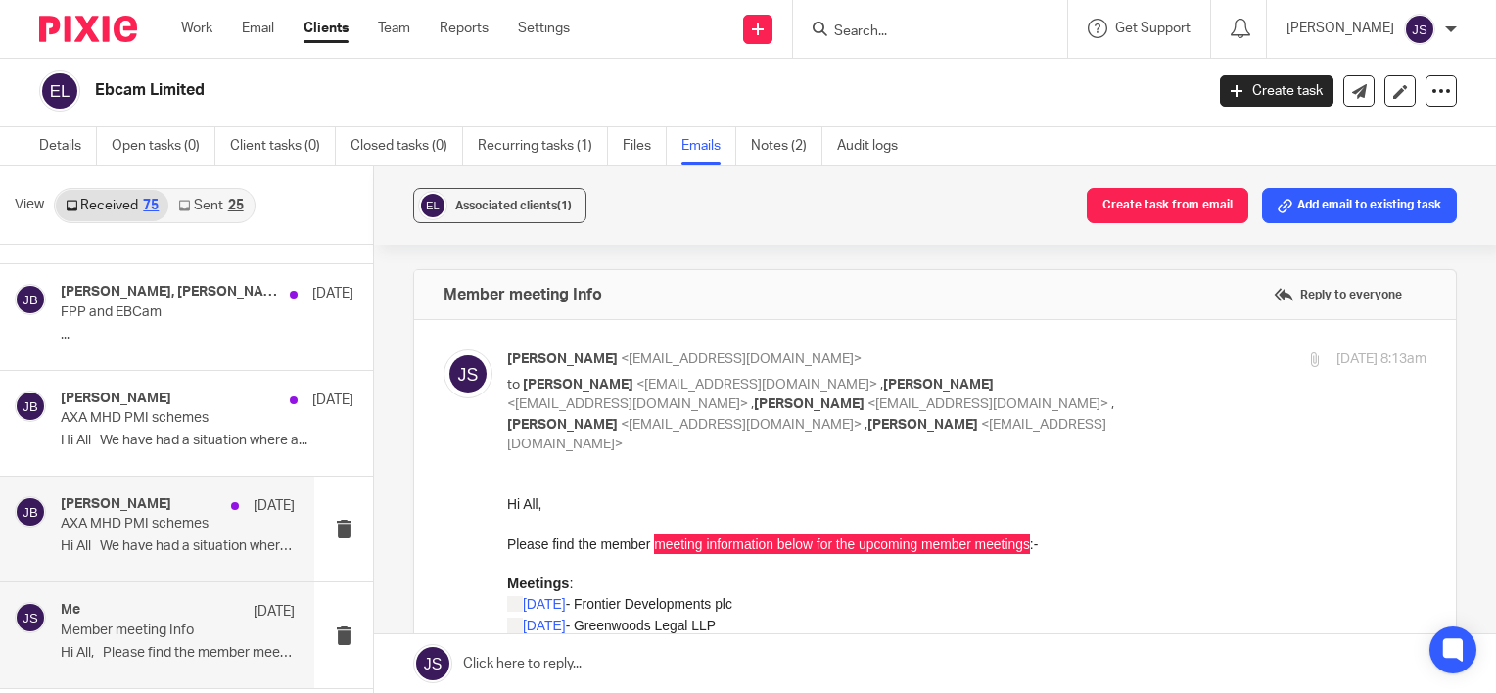
click at [151, 524] on p "AXA MHD PMI schemes" at bounding box center [154, 524] width 187 height 17
click at [129, 496] on h4 "James Bolton" at bounding box center [116, 504] width 111 height 17
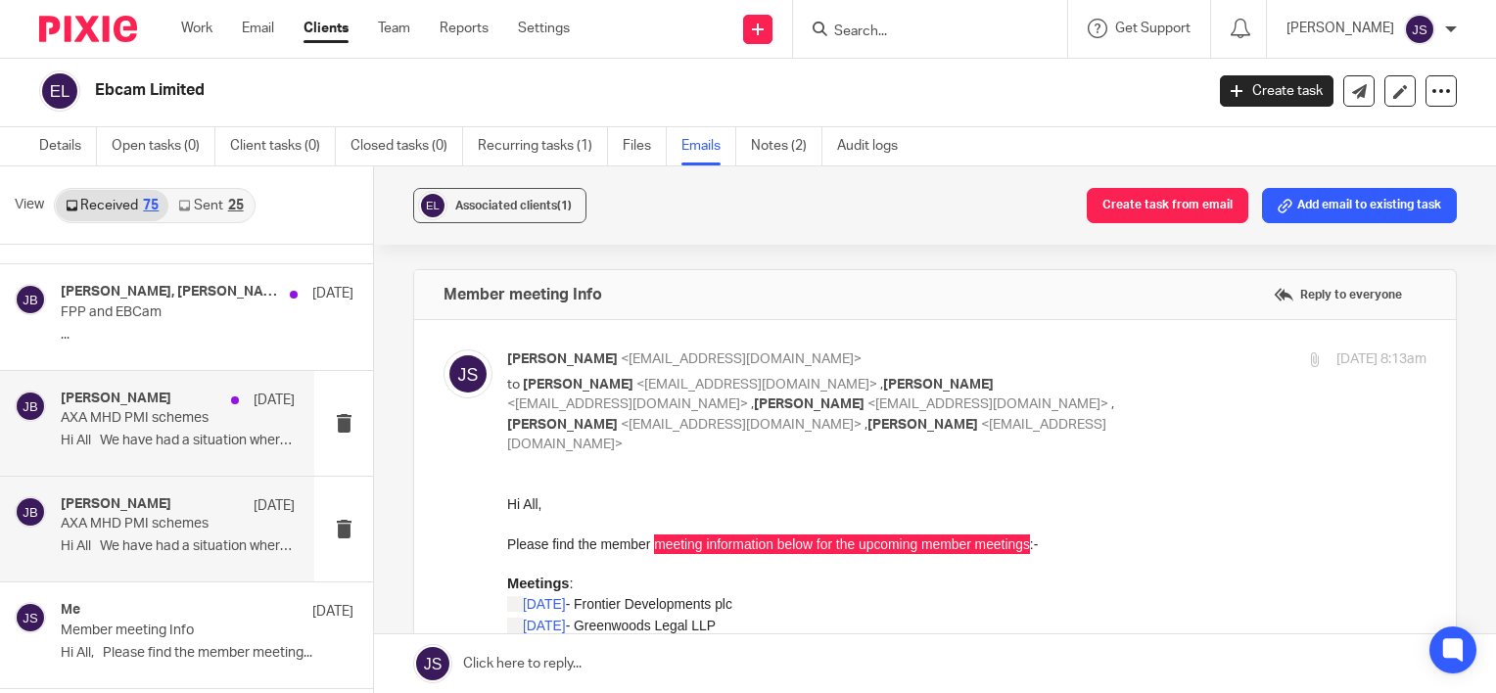
click at [215, 410] on p "AXA MHD PMI schemes" at bounding box center [154, 418] width 187 height 17
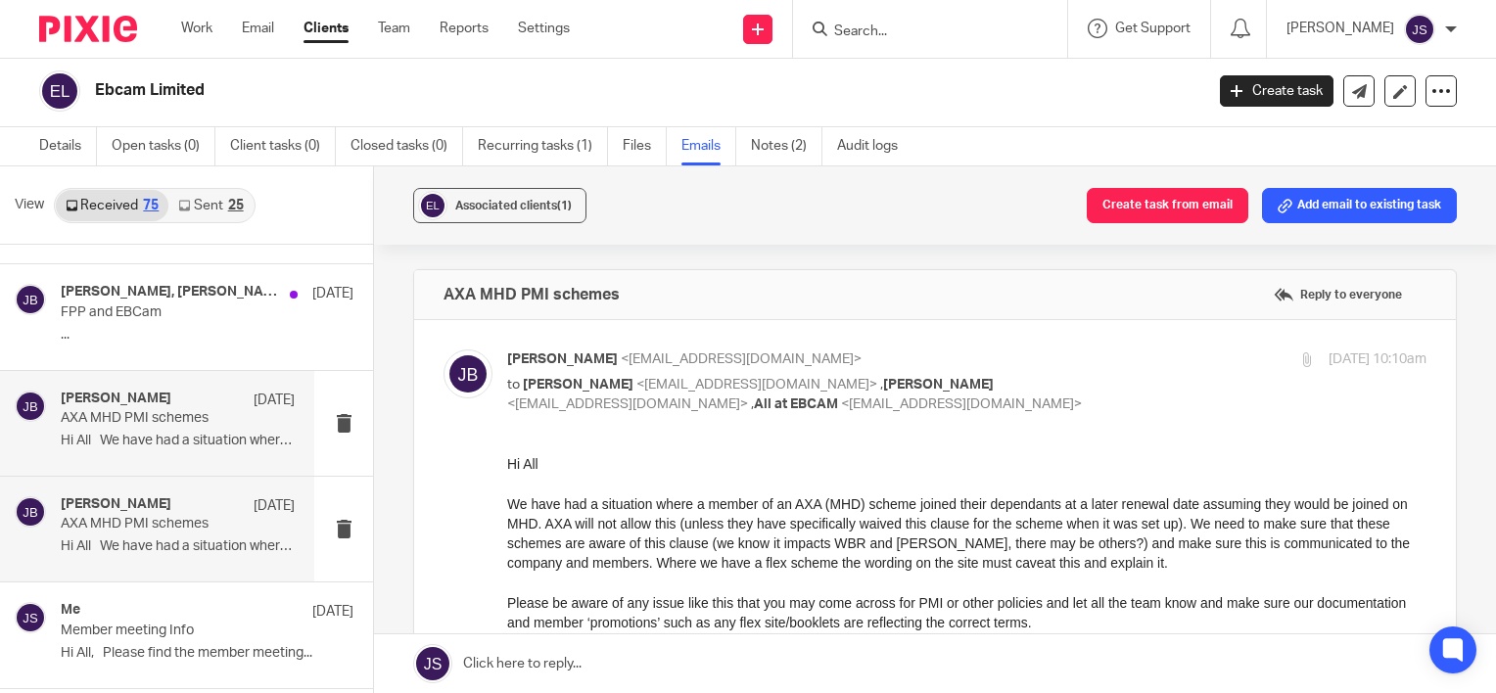
scroll to position [0, 0]
click at [219, 496] on div "James Bolton 9 Jul" at bounding box center [178, 506] width 234 height 20
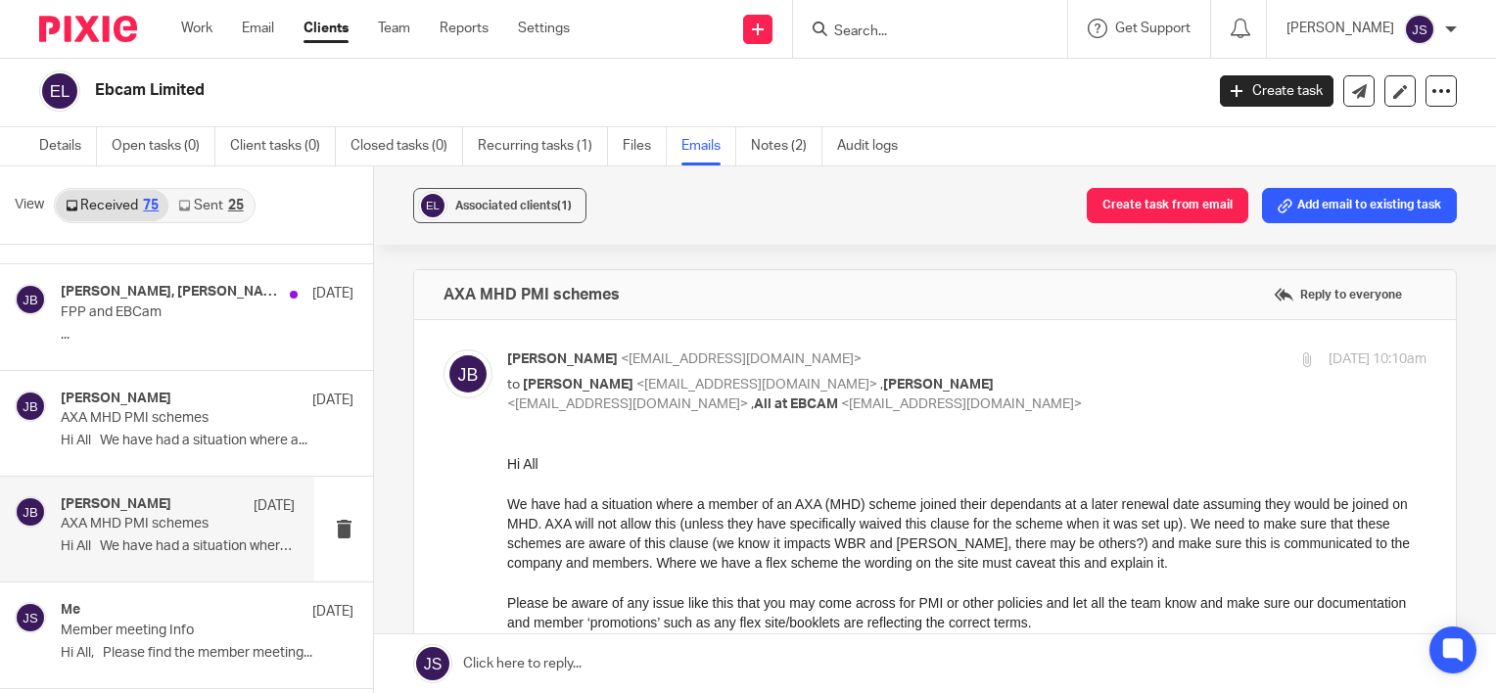
click at [218, 516] on p "AXA MHD PMI schemes" at bounding box center [154, 524] width 187 height 17
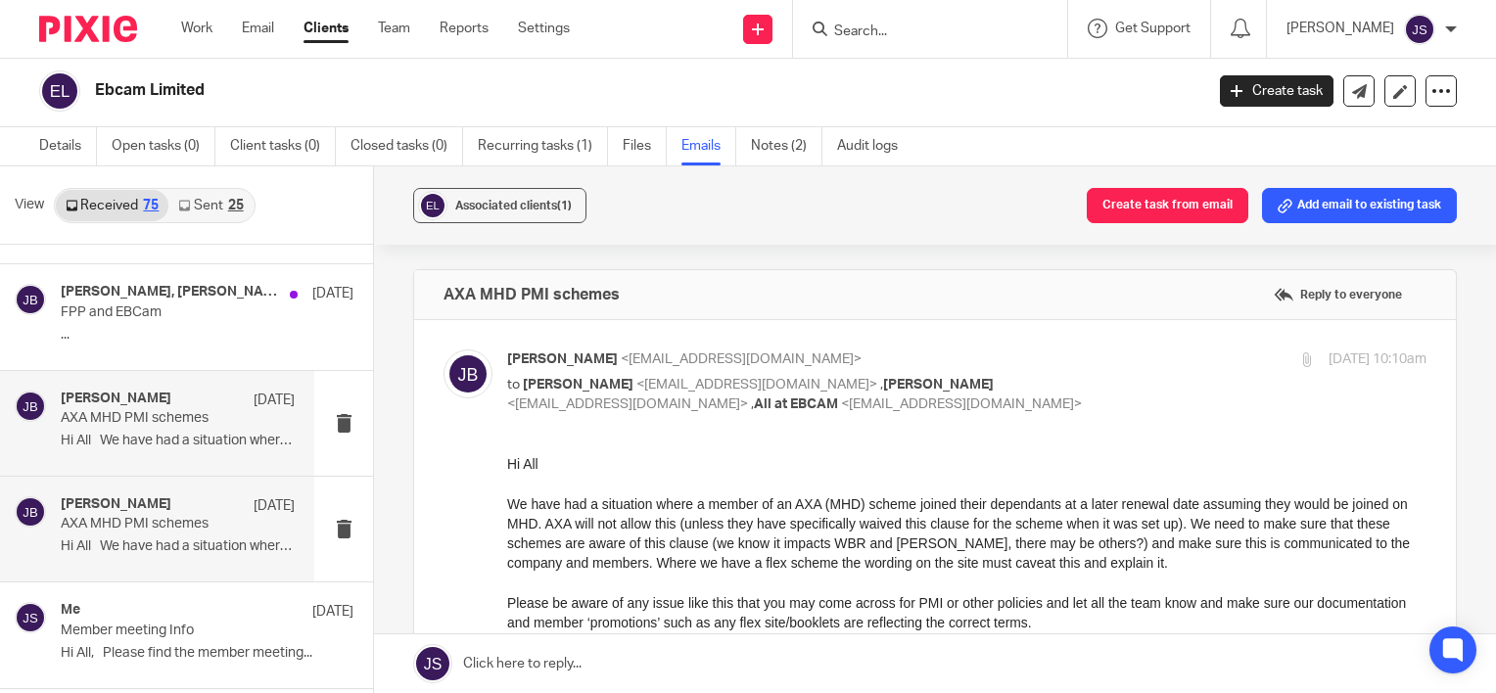
click at [208, 416] on p "AXA MHD PMI schemes" at bounding box center [154, 418] width 187 height 17
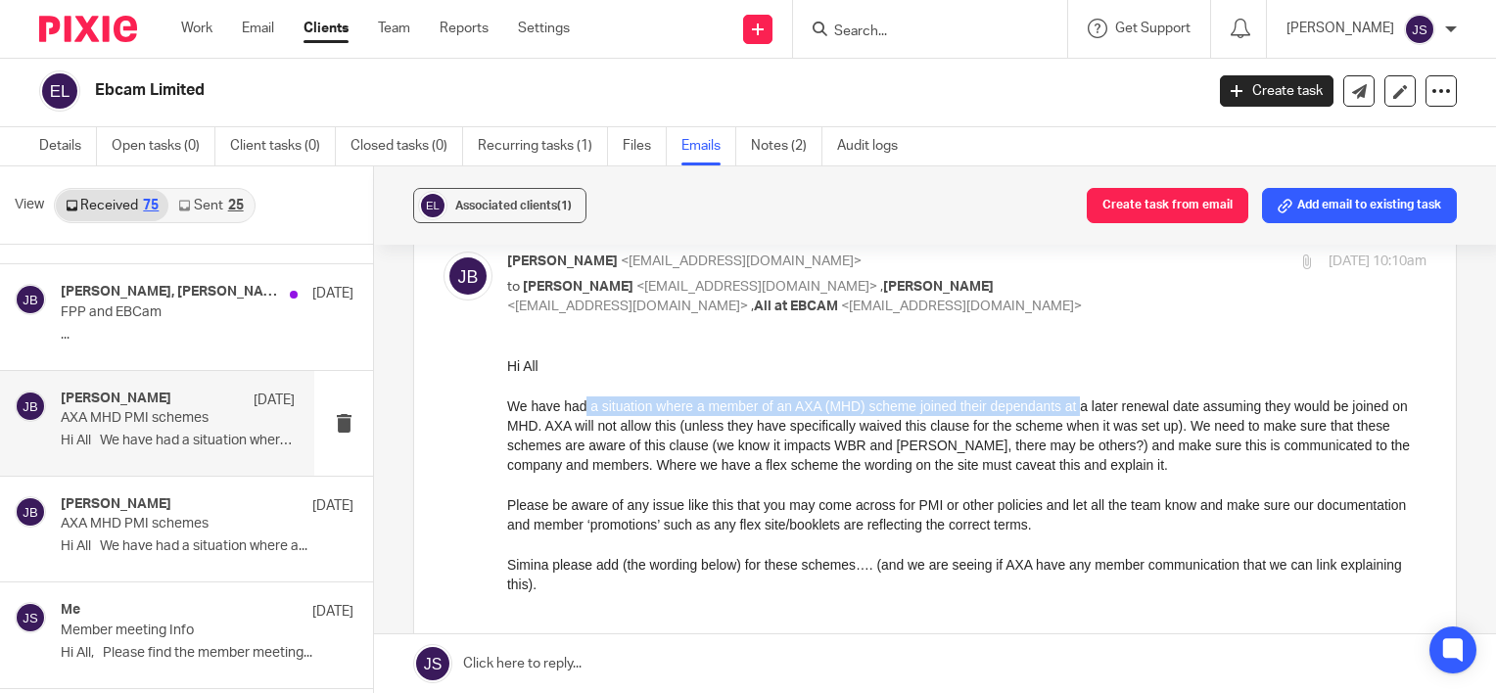
drag, startPoint x: 586, startPoint y: 404, endPoint x: 1079, endPoint y: 403, distance: 493.5
click at [1079, 403] on p "We have had a situation where a member of an AXA (MHD) scheme joined their depe…" at bounding box center [966, 435] width 919 height 79
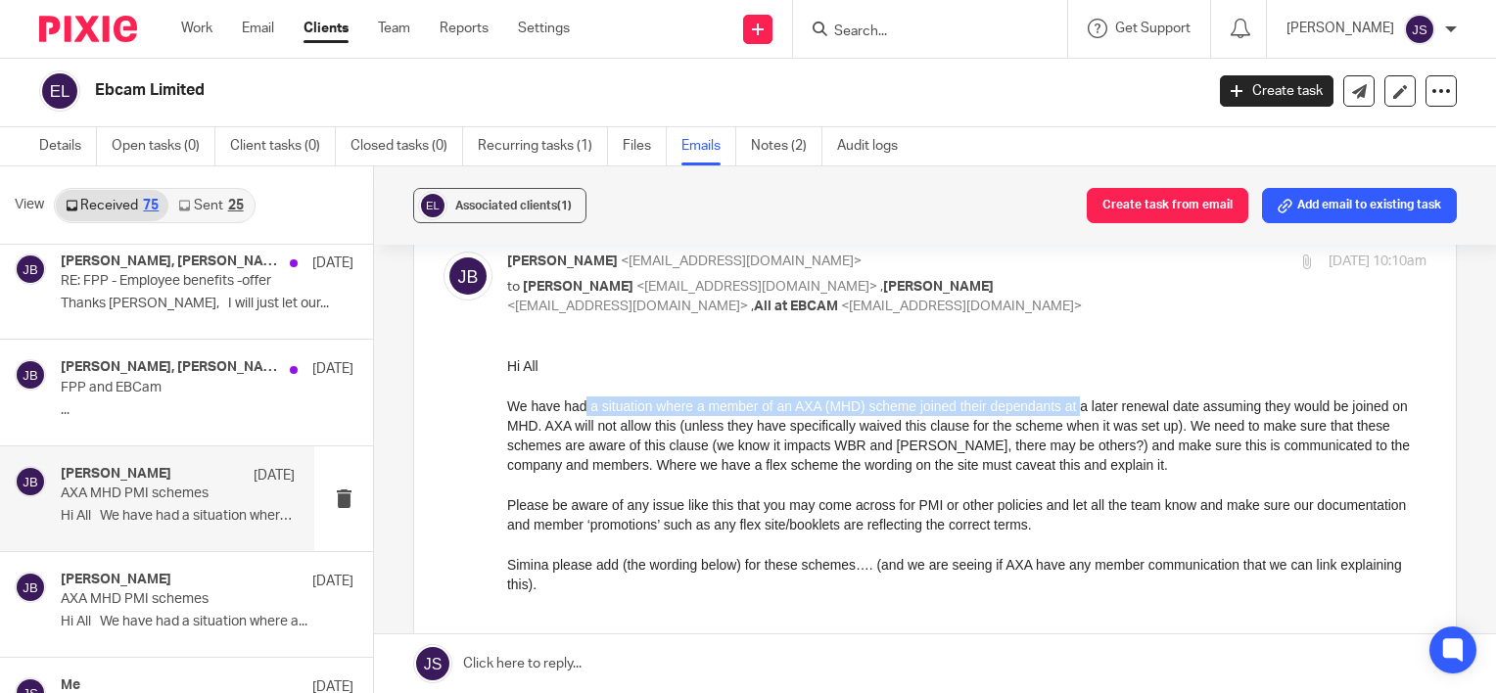
scroll to position [2245, 0]
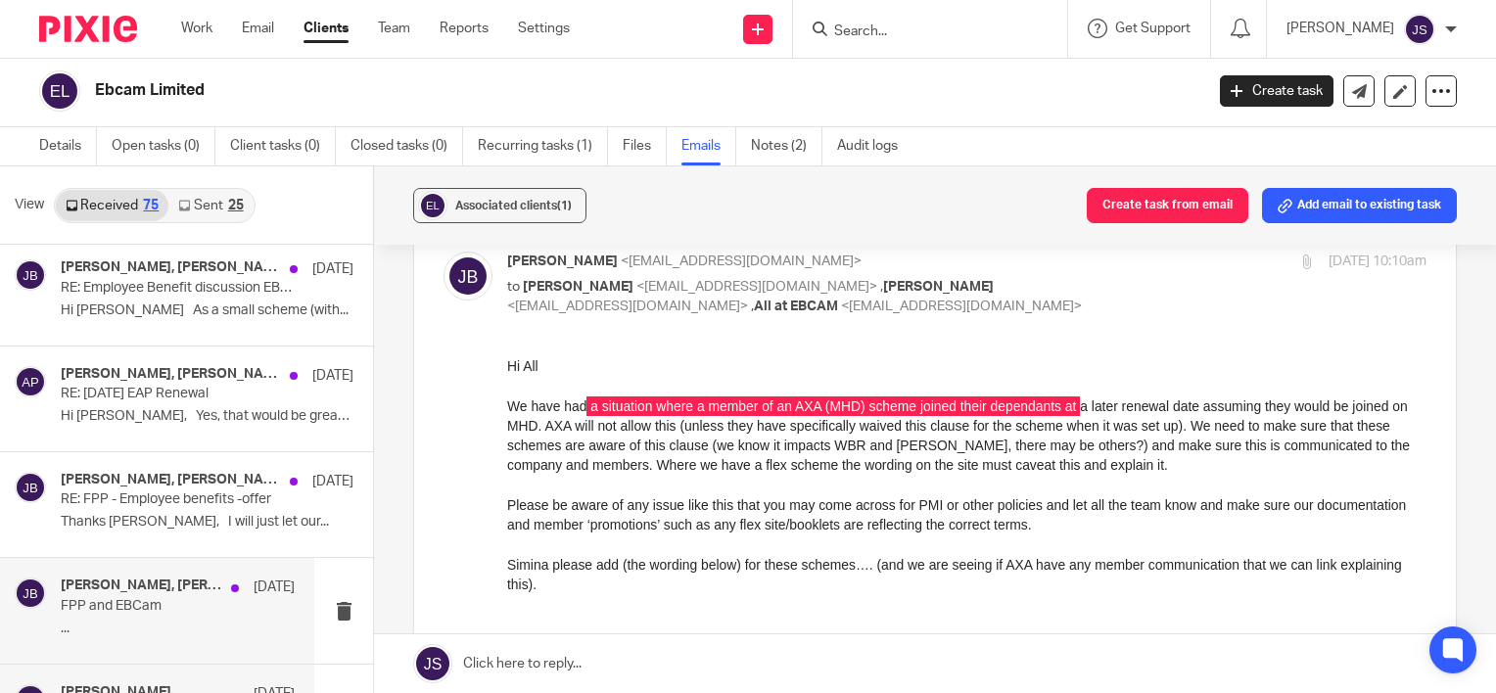
click at [136, 583] on h4 "Laurie Clark, James Bolton" at bounding box center [141, 586] width 161 height 17
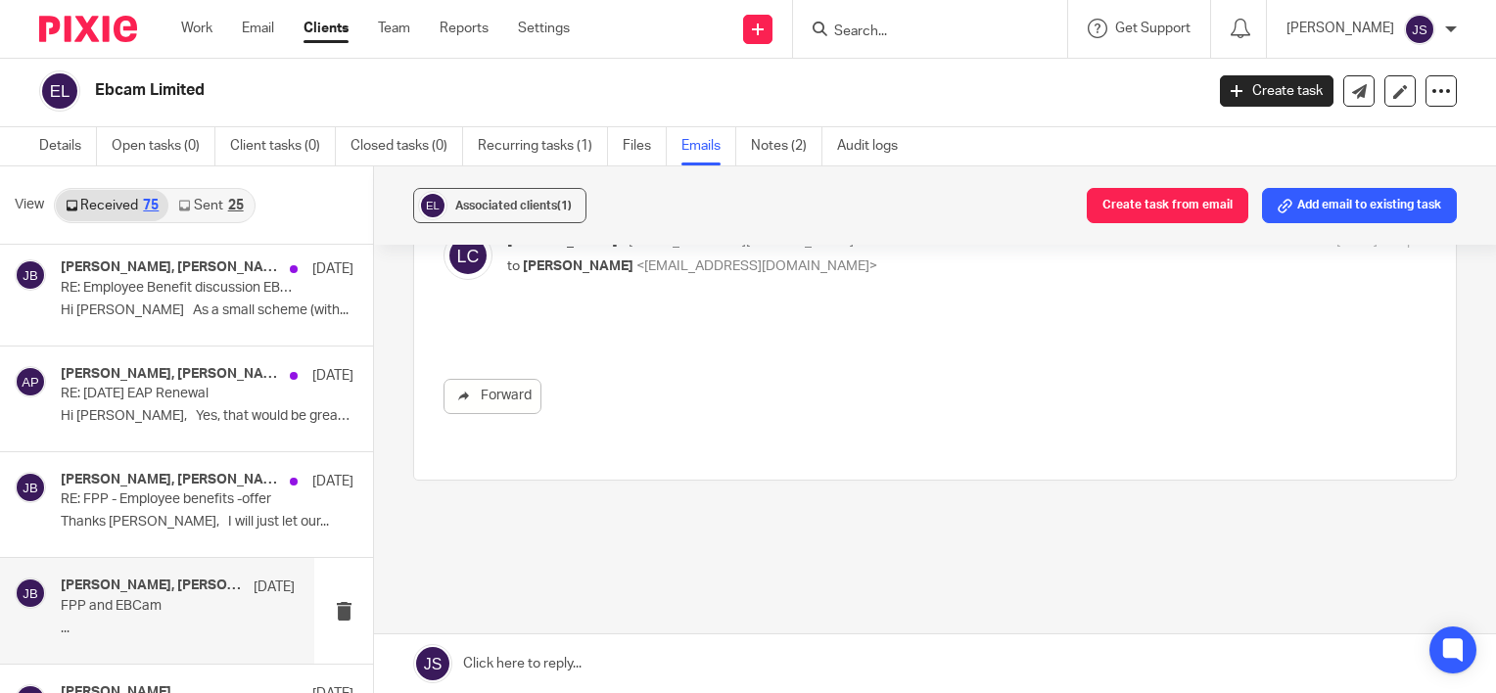
scroll to position [0, 0]
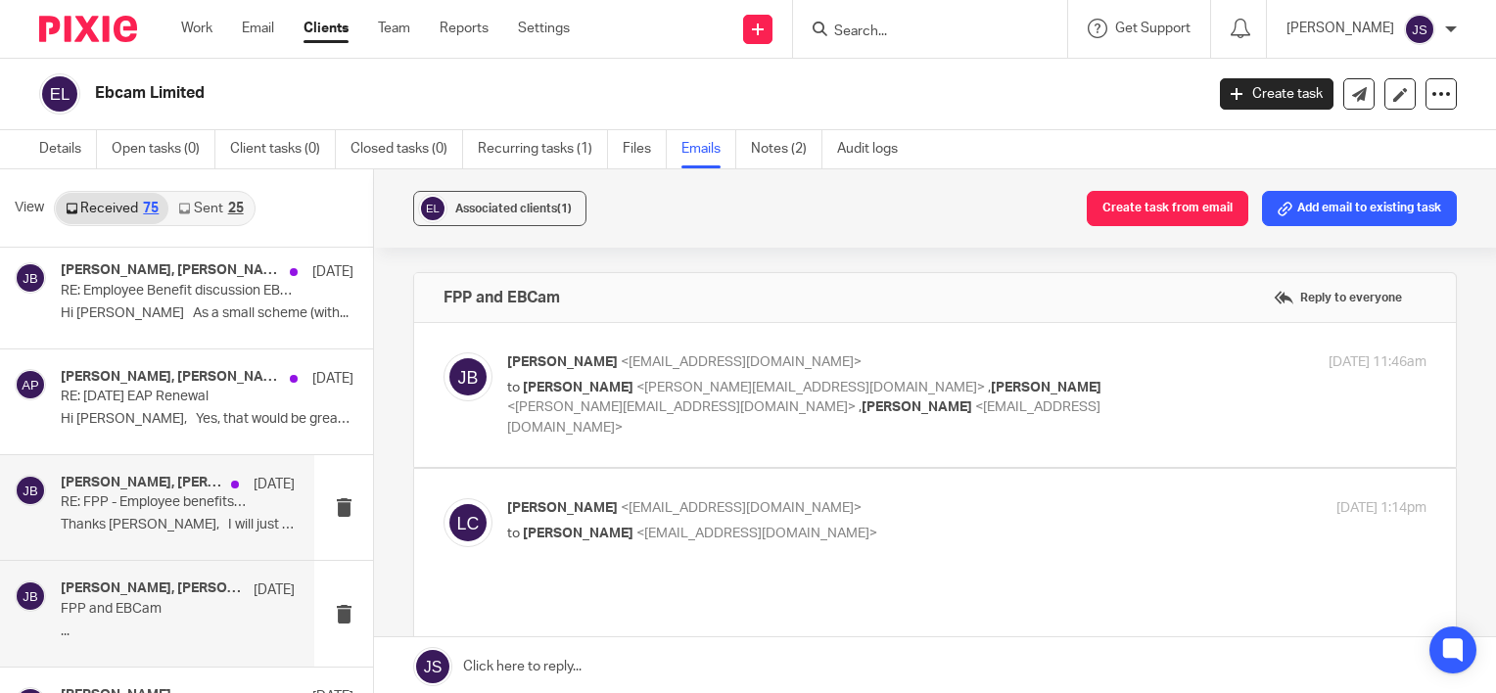
click at [69, 499] on p "RE: FPP - Employee benefits -offer" at bounding box center [154, 502] width 187 height 17
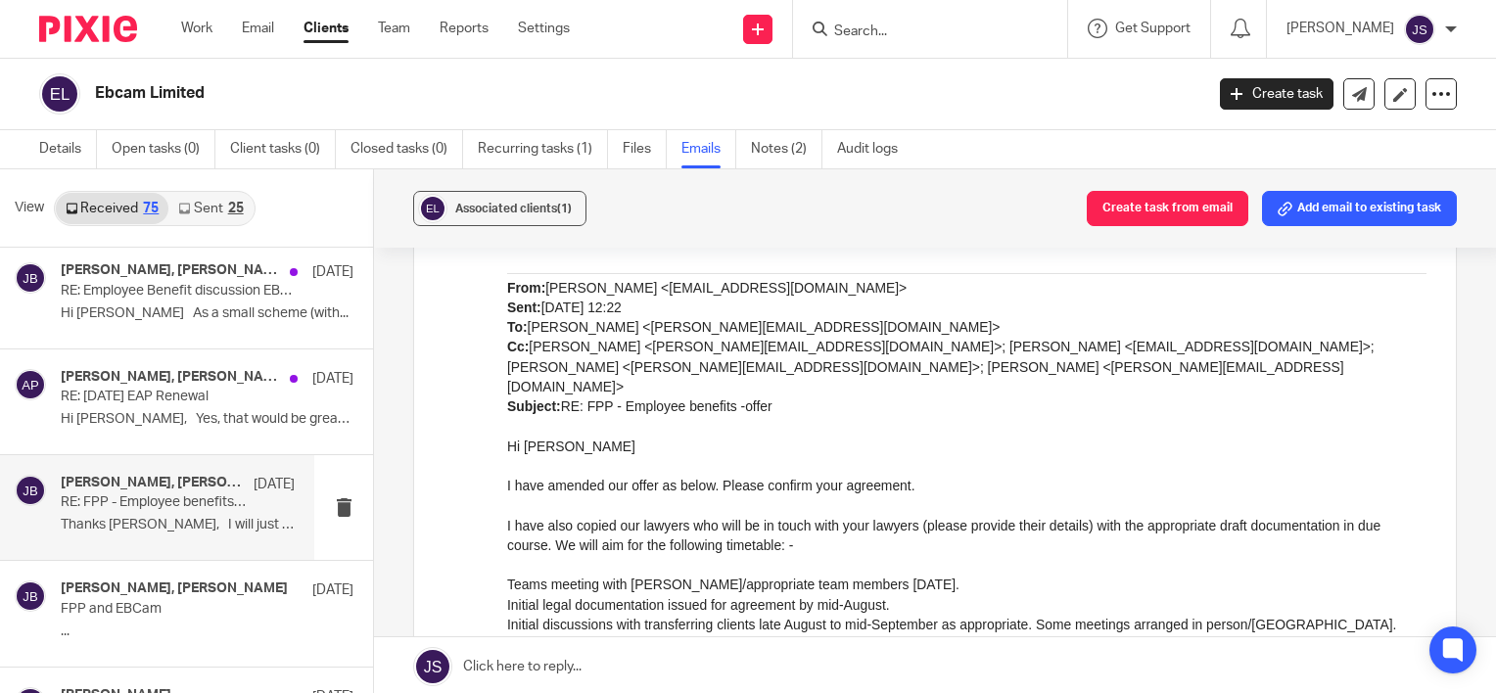
scroll to position [881, 0]
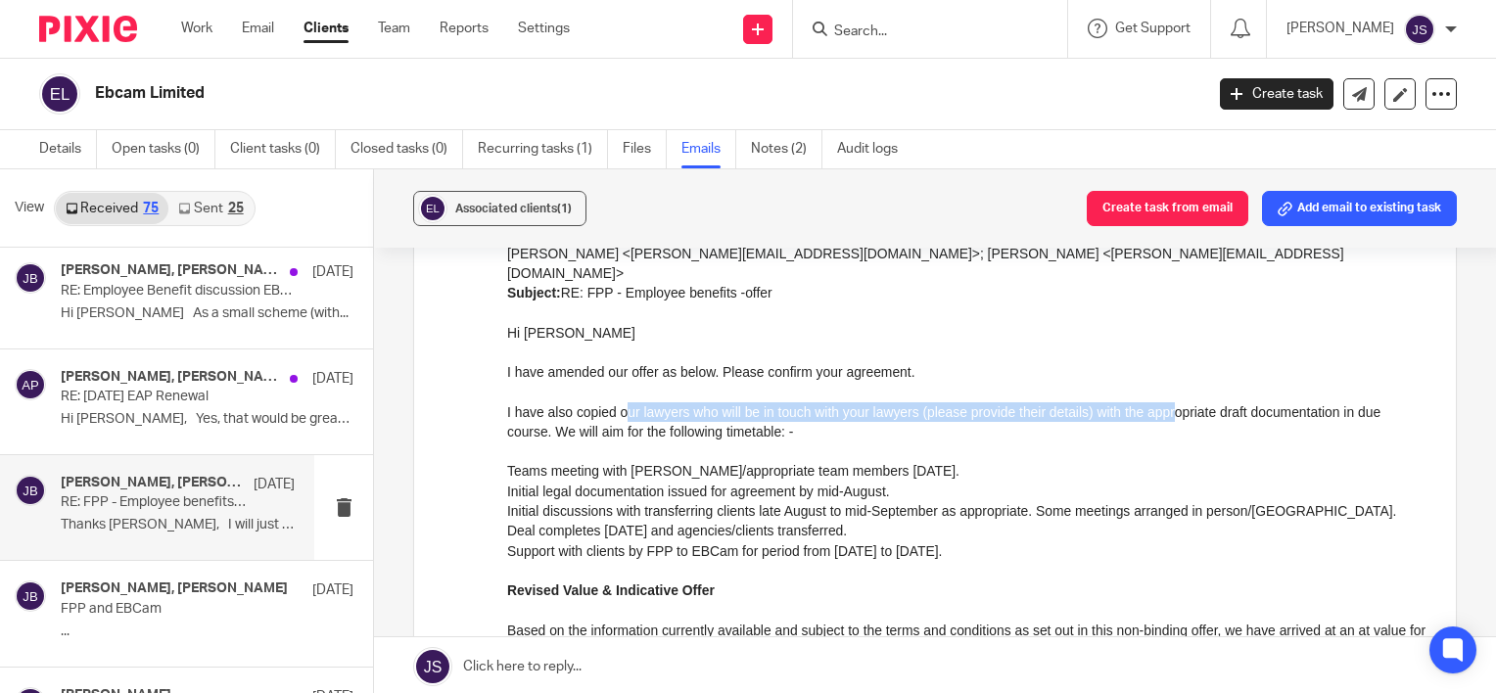
drag, startPoint x: 634, startPoint y: 385, endPoint x: 1175, endPoint y: 399, distance: 541.6
click at [1175, 402] on p "I have also copied our lawyers who will be in touch with your lawyers (please p…" at bounding box center [966, 422] width 919 height 40
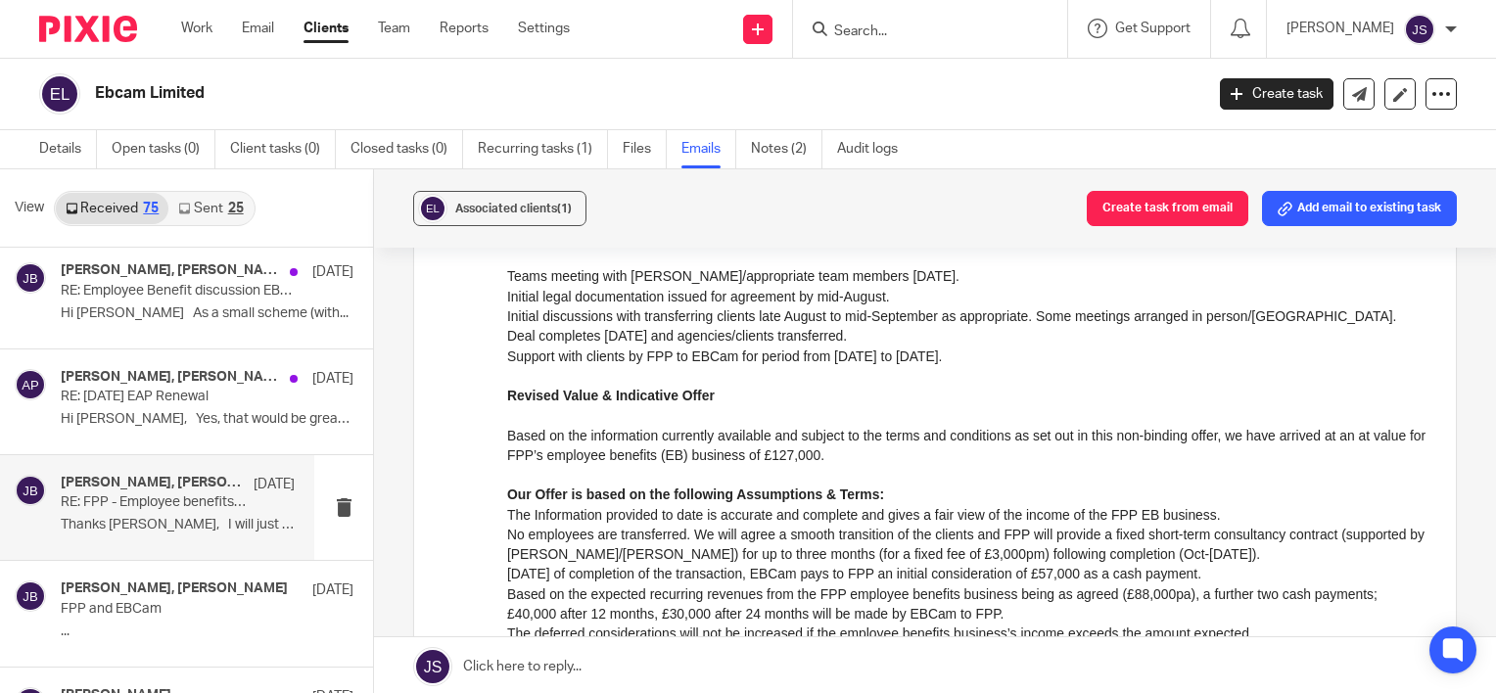
scroll to position [1077, 0]
click at [211, 395] on p "RE: July 13th EAP Renewal" at bounding box center [154, 397] width 187 height 17
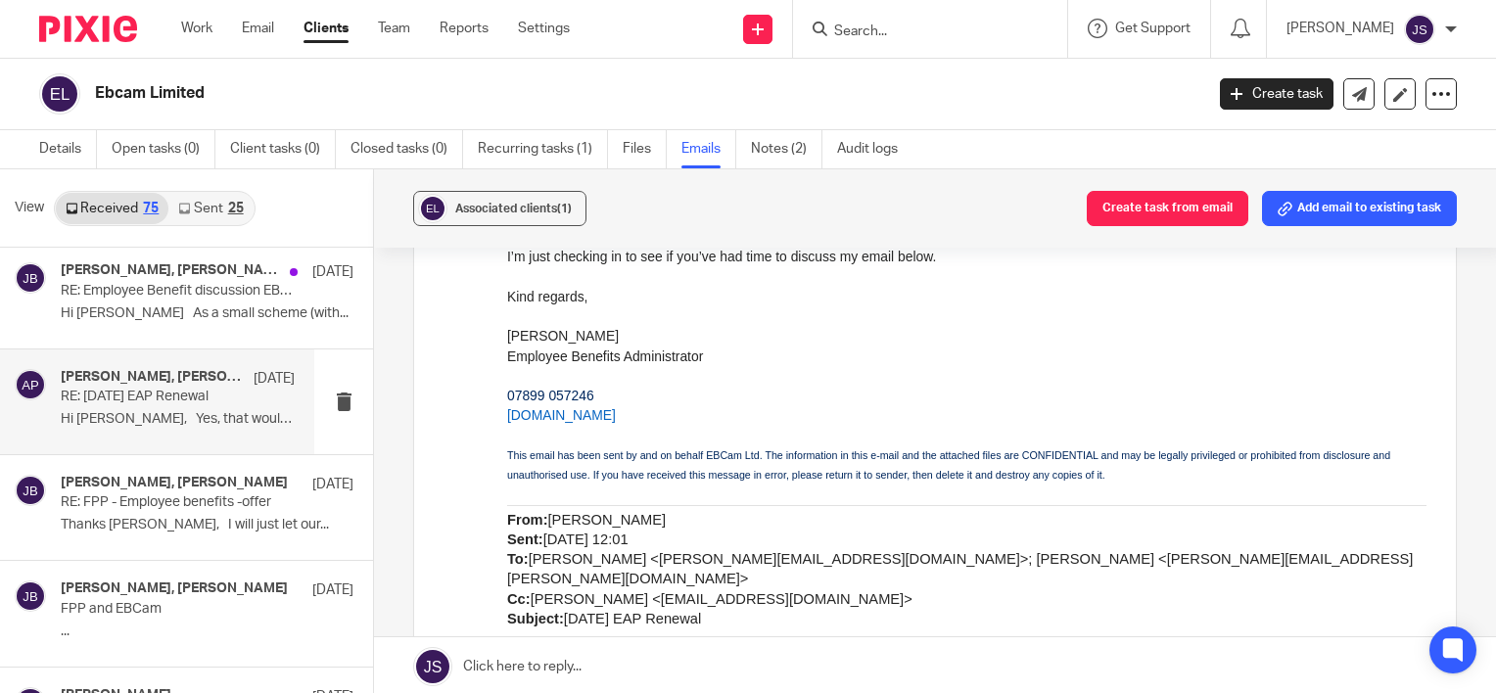
scroll to position [9153, 0]
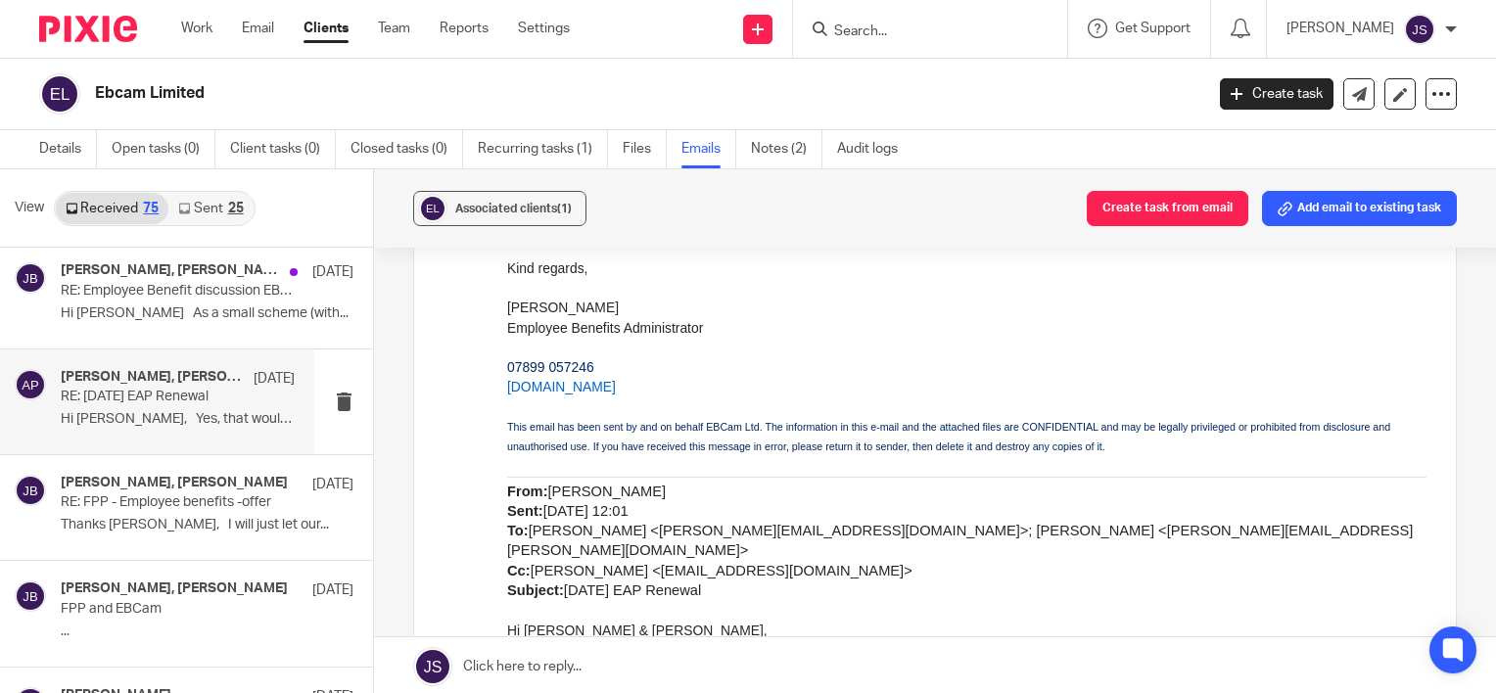
drag, startPoint x: 675, startPoint y: 670, endPoint x: 764, endPoint y: 672, distance: 89.1
drag, startPoint x: 692, startPoint y: 666, endPoint x: 1269, endPoint y: 675, distance: 576.8
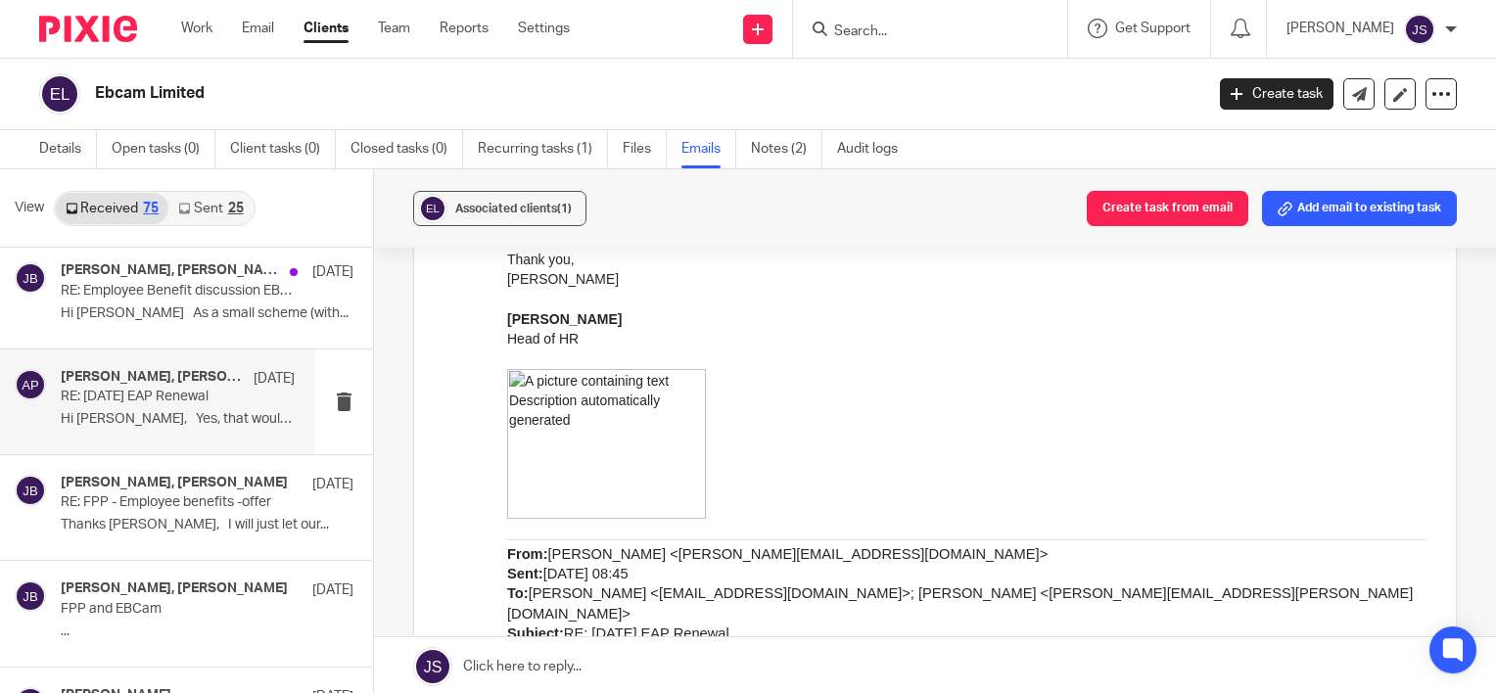
scroll to position [8272, 0]
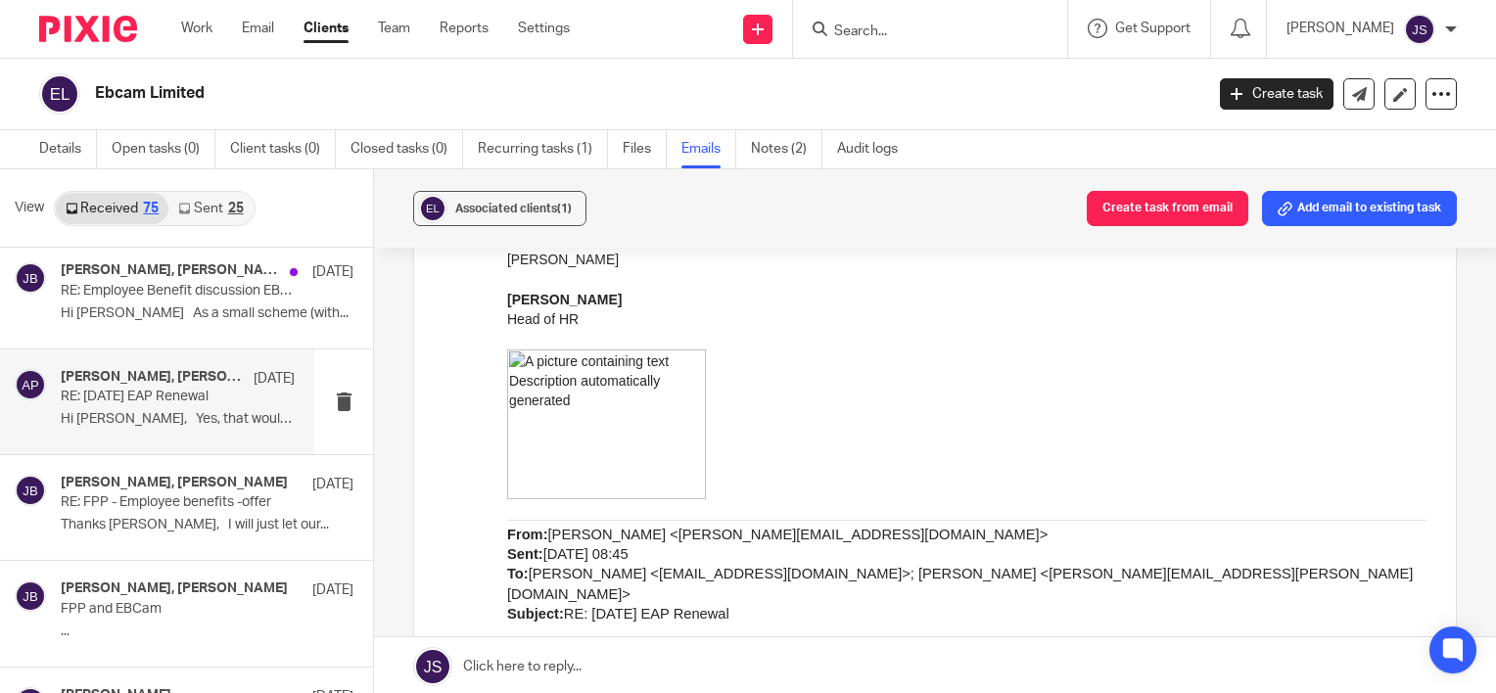
drag, startPoint x: 533, startPoint y: 573, endPoint x: 897, endPoint y: 576, distance: 364.3
drag, startPoint x: 747, startPoint y: 600, endPoint x: 1371, endPoint y: 602, distance: 623.7
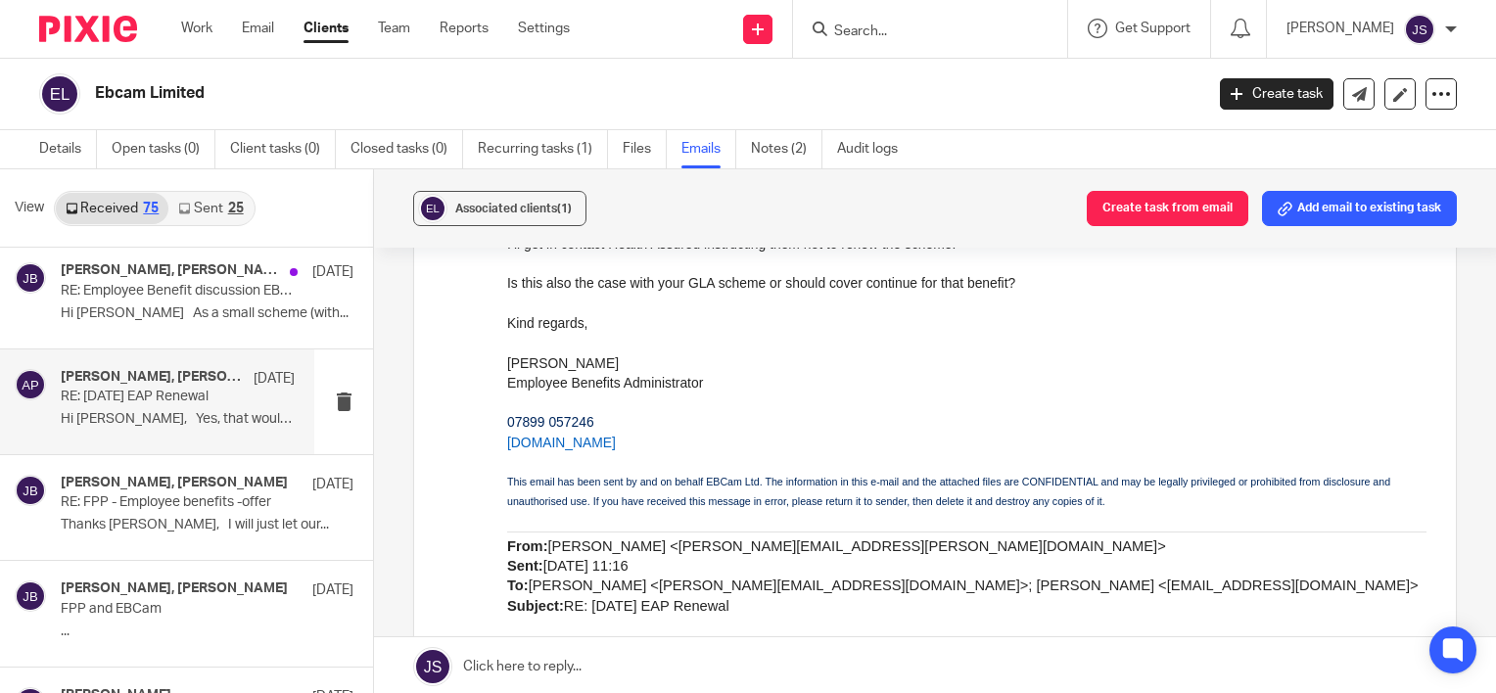
drag, startPoint x: 658, startPoint y: 588, endPoint x: 1292, endPoint y: 588, distance: 634.5
click at [1292, 676] on p "We would not be looking to extend this beyond 1 st July. Please let us know how…" at bounding box center [966, 688] width 919 height 24
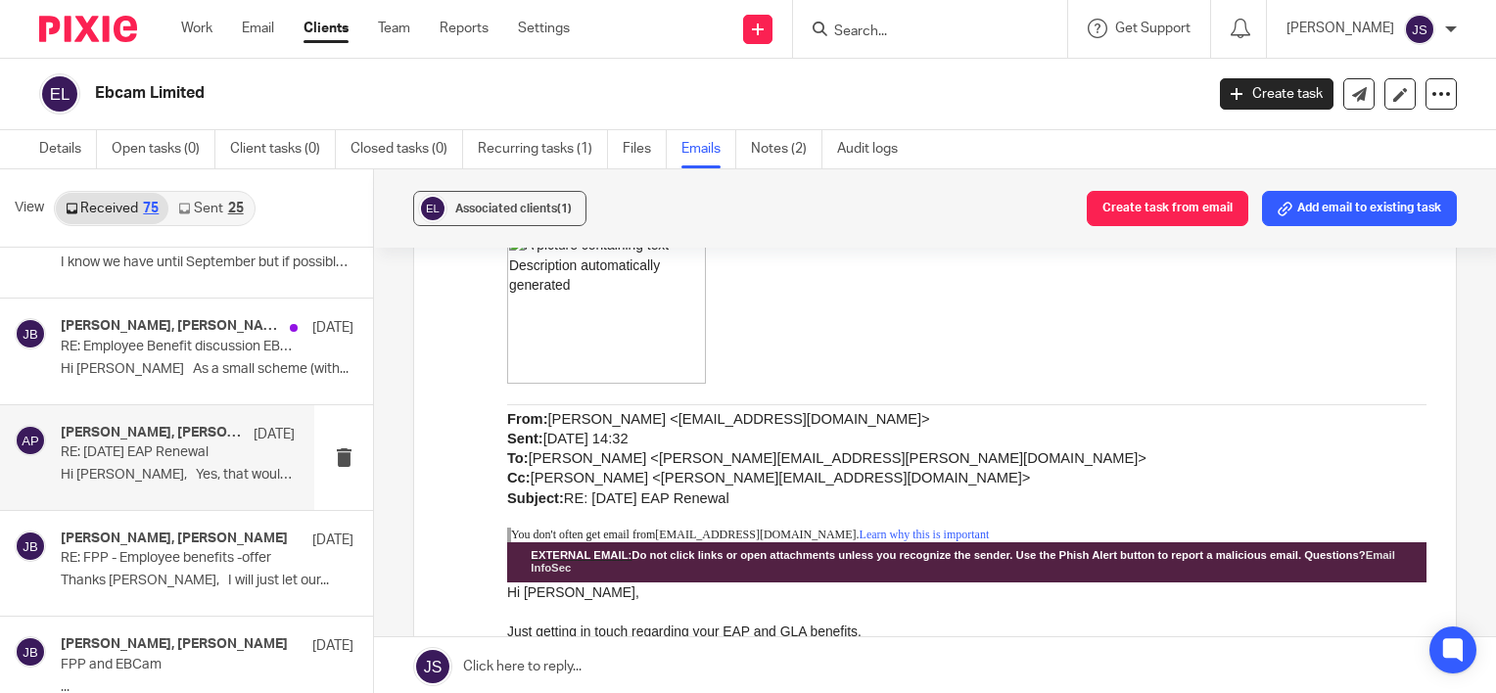
scroll to position [2147, 0]
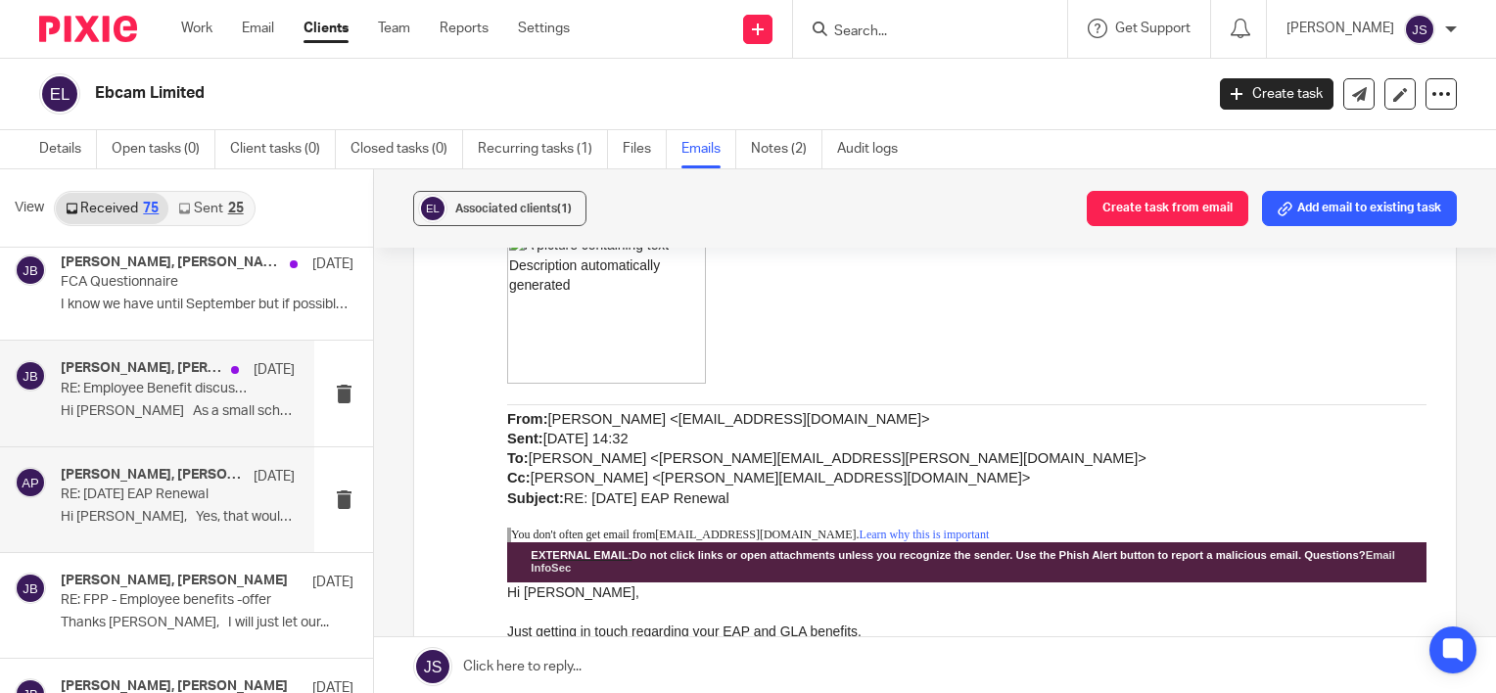
click at [186, 381] on p "RE: Employee Benefit discussion EBCam and Patronus Partners" at bounding box center [154, 389] width 187 height 17
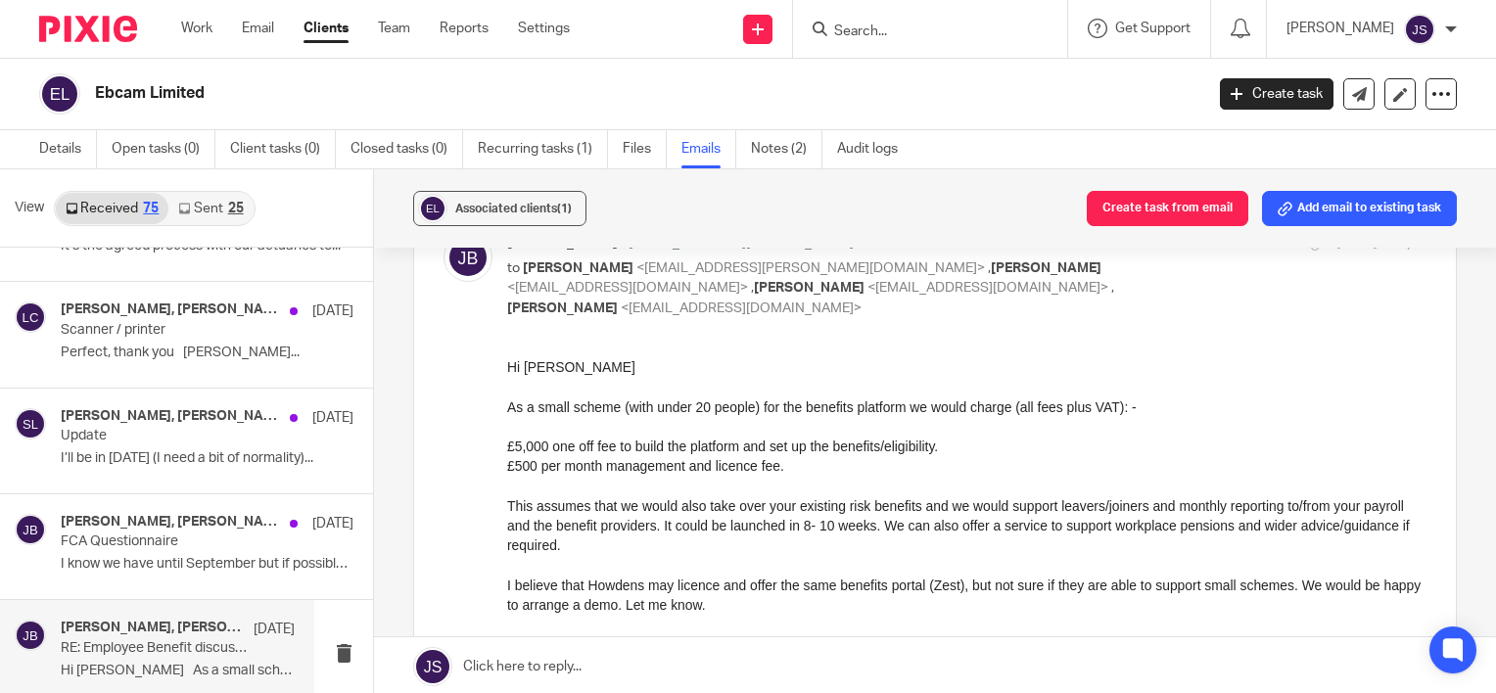
scroll to position [1854, 0]
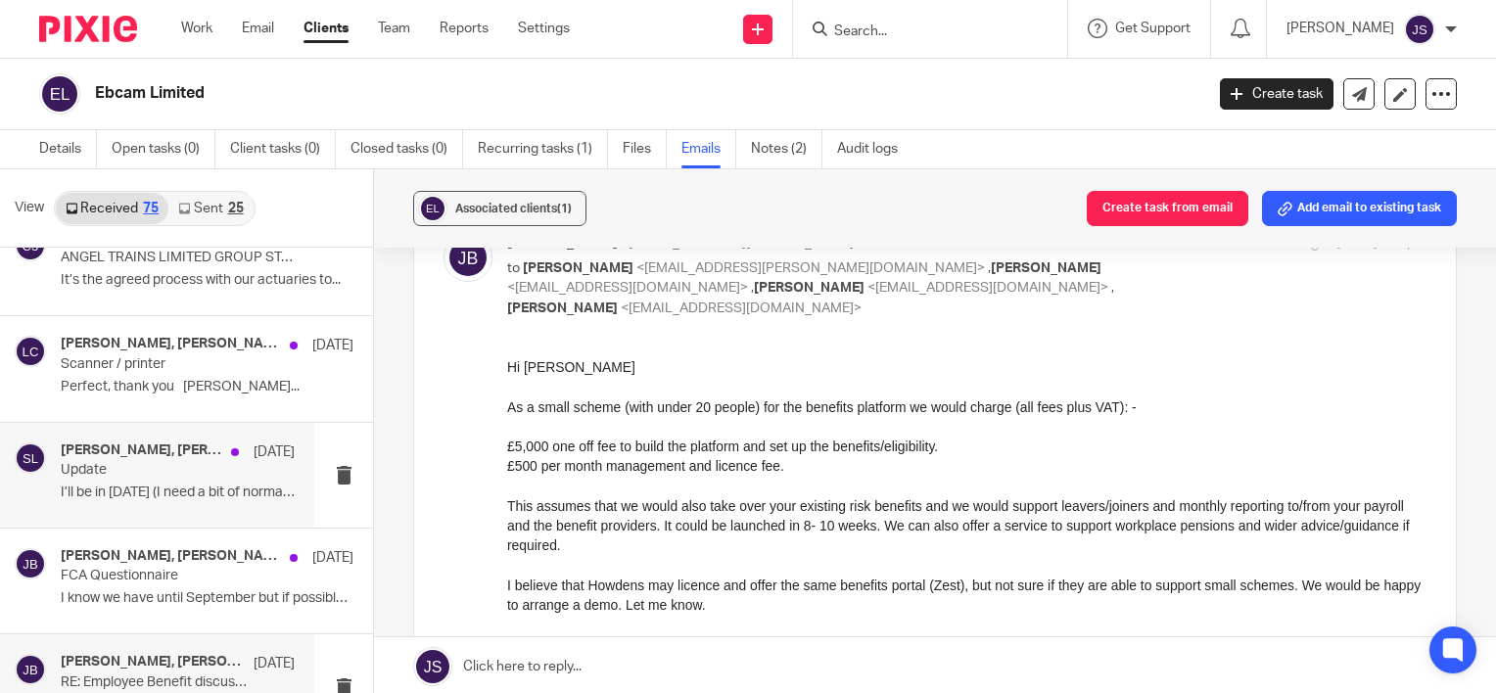
click at [172, 513] on div "Sarah Levett, James Bolton, Laurie Clark 9 Jul Update I’ll be in tomorrow (I ne…" at bounding box center [157, 475] width 314 height 105
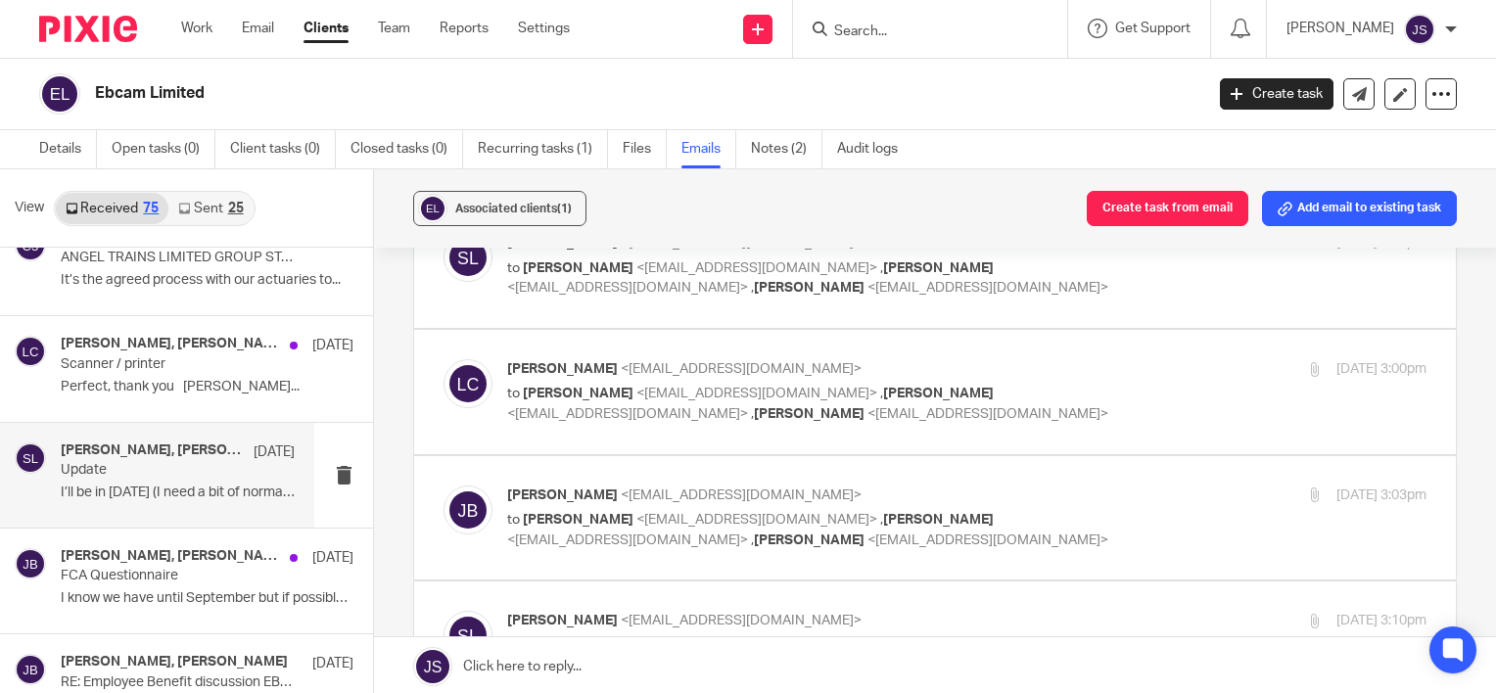
scroll to position [0, 0]
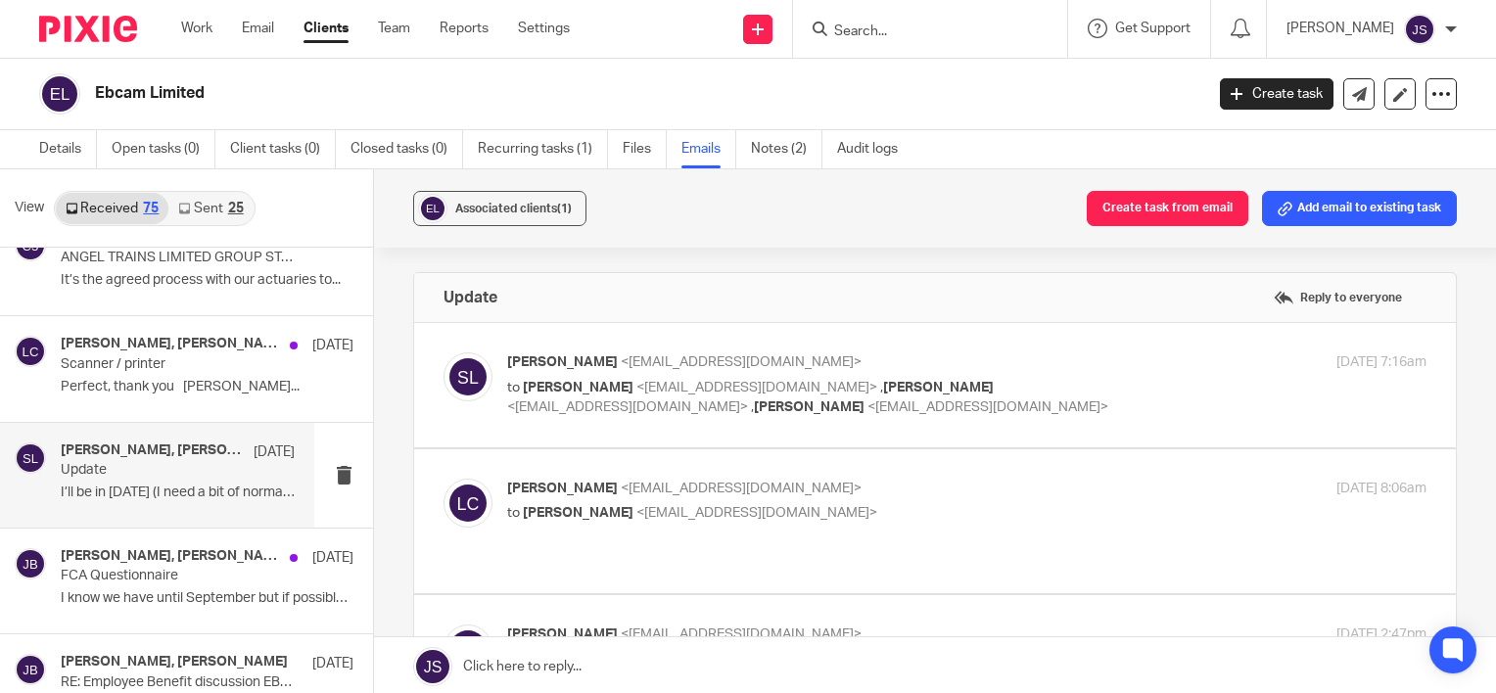
click at [140, 462] on p "Update" at bounding box center [154, 470] width 187 height 17
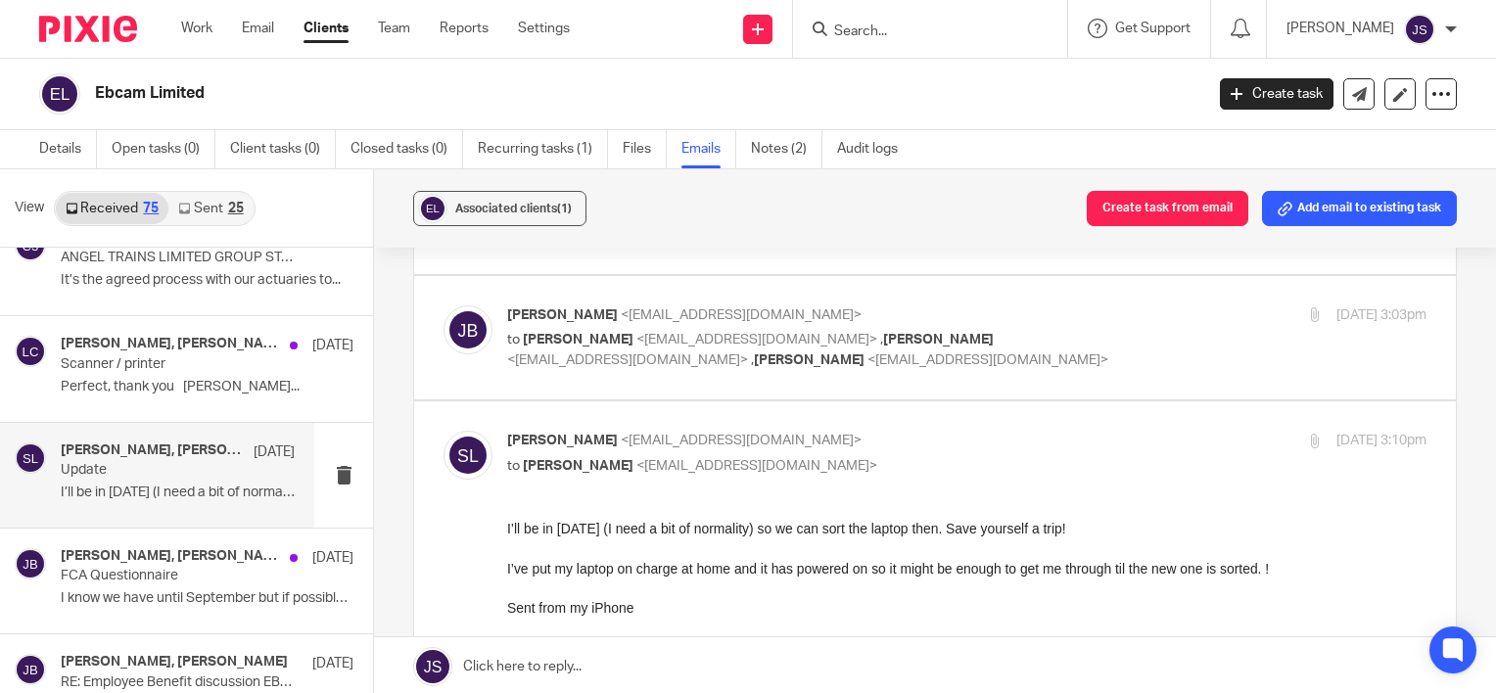
scroll to position [685, 0]
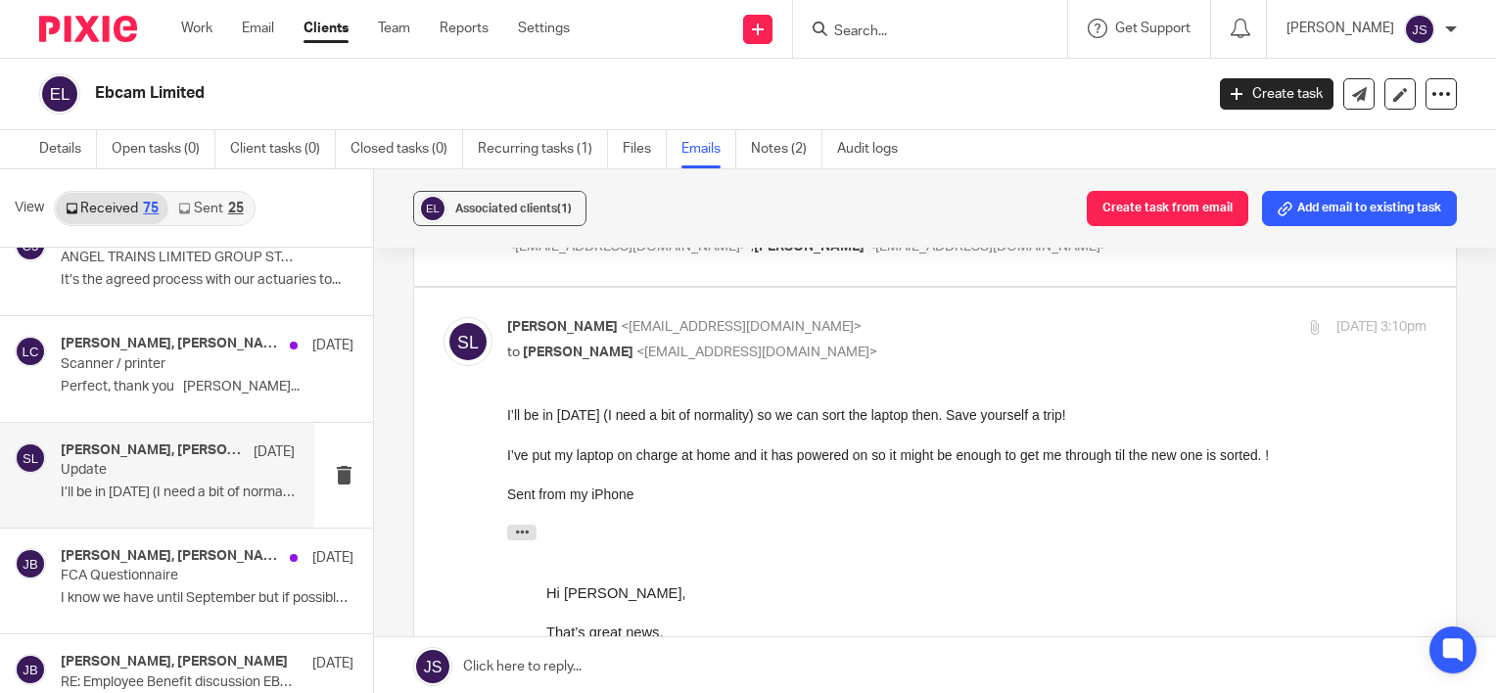
drag, startPoint x: 830, startPoint y: 418, endPoint x: 1097, endPoint y: 423, distance: 266.4
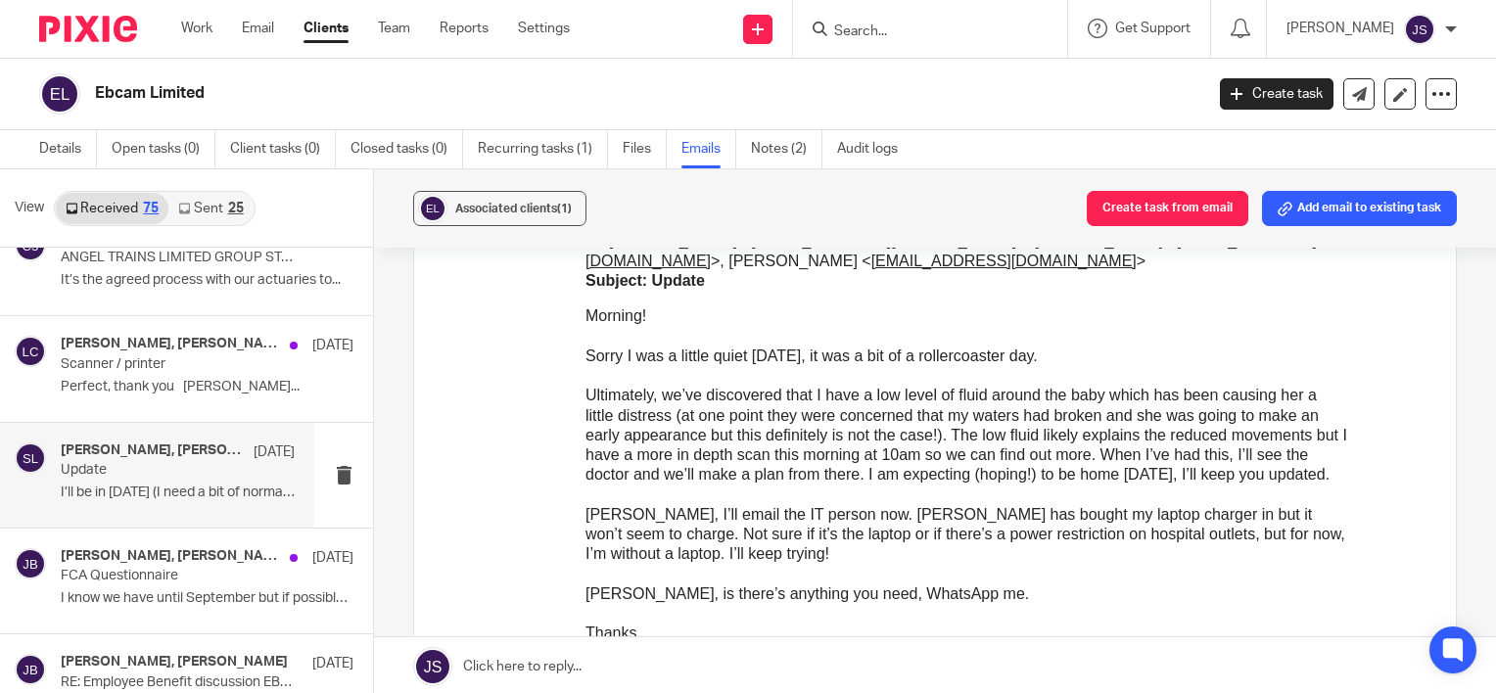
scroll to position [2146, 0]
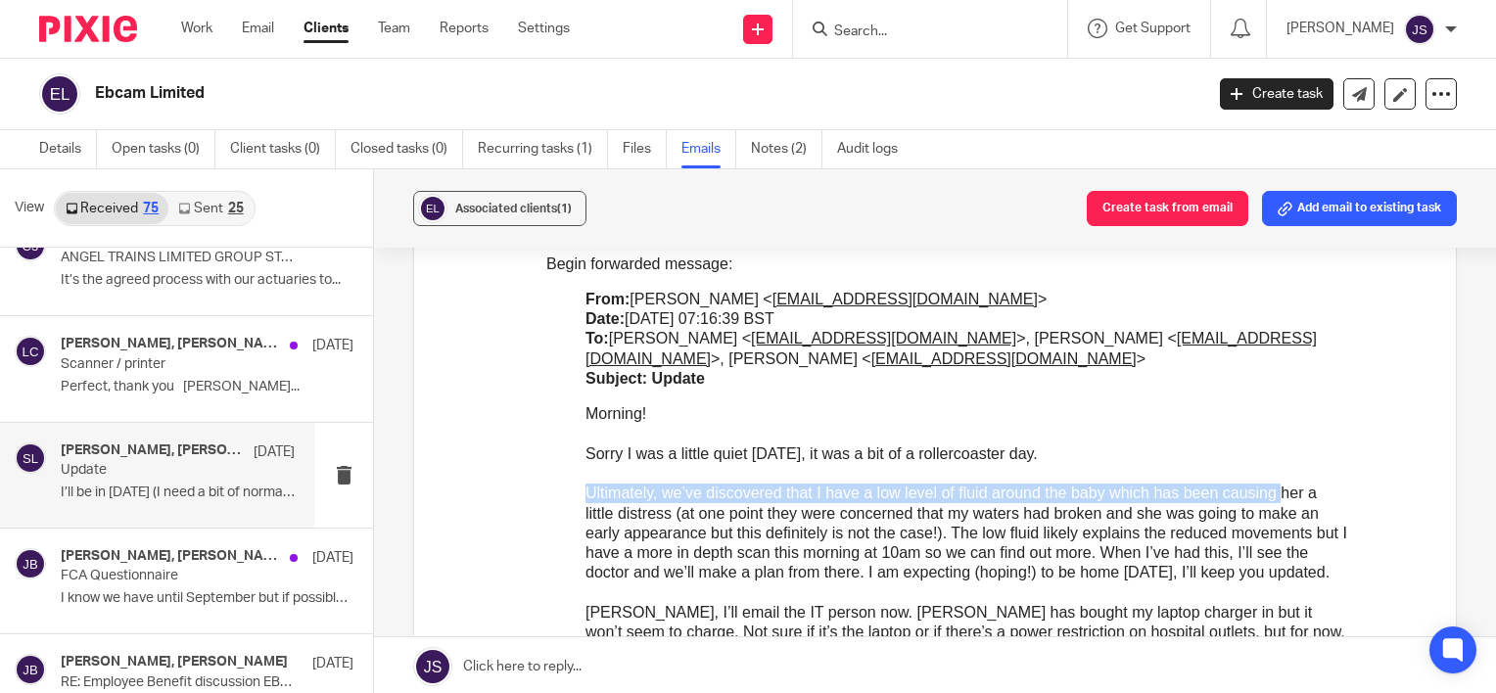
drag, startPoint x: 689, startPoint y: 453, endPoint x: 1281, endPoint y: 453, distance: 591.4
click at [1281, 453] on p "﻿ Morning! Sorry I was a little quiet yesterday, it was a bit of a rollercoaste…" at bounding box center [967, 623] width 763 height 437
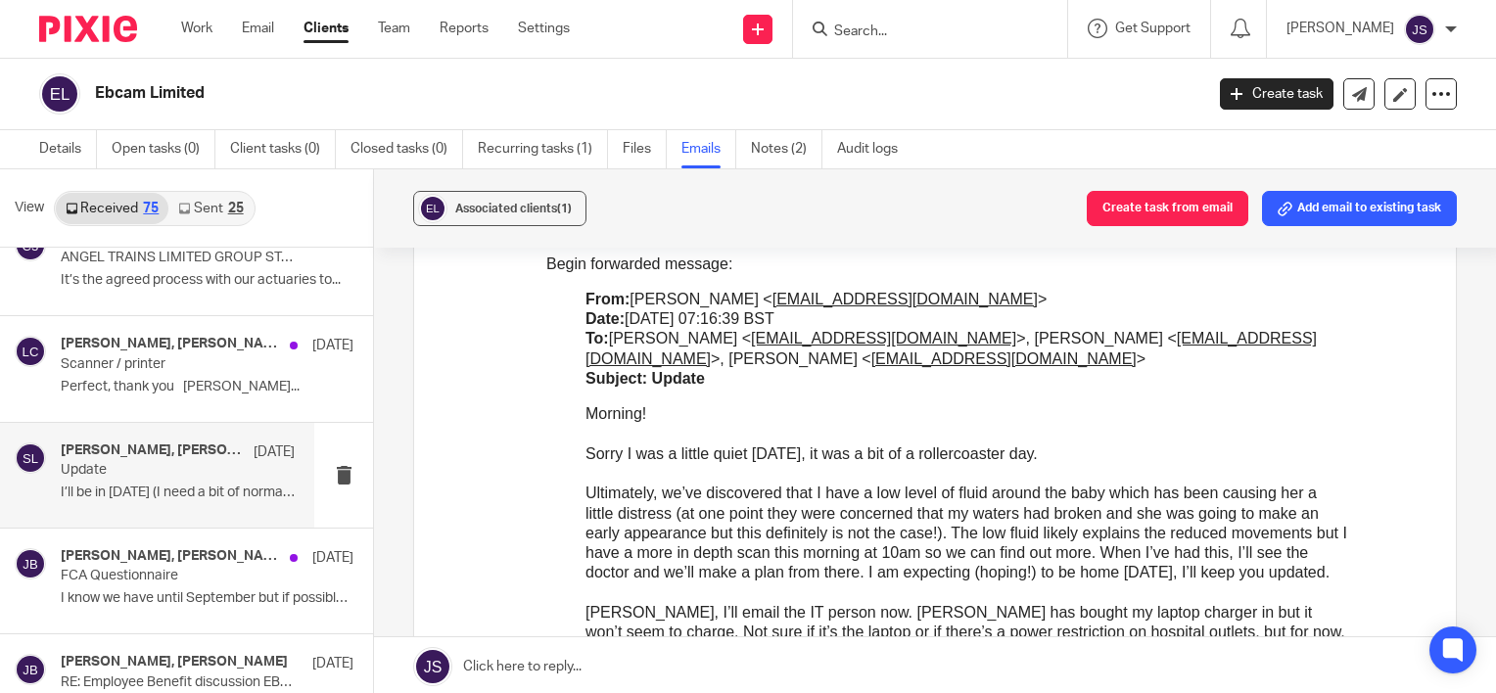
click at [1063, 471] on p "﻿ Morning! Sorry I was a little quiet yesterday, it was a bit of a rollercoaste…" at bounding box center [967, 623] width 763 height 437
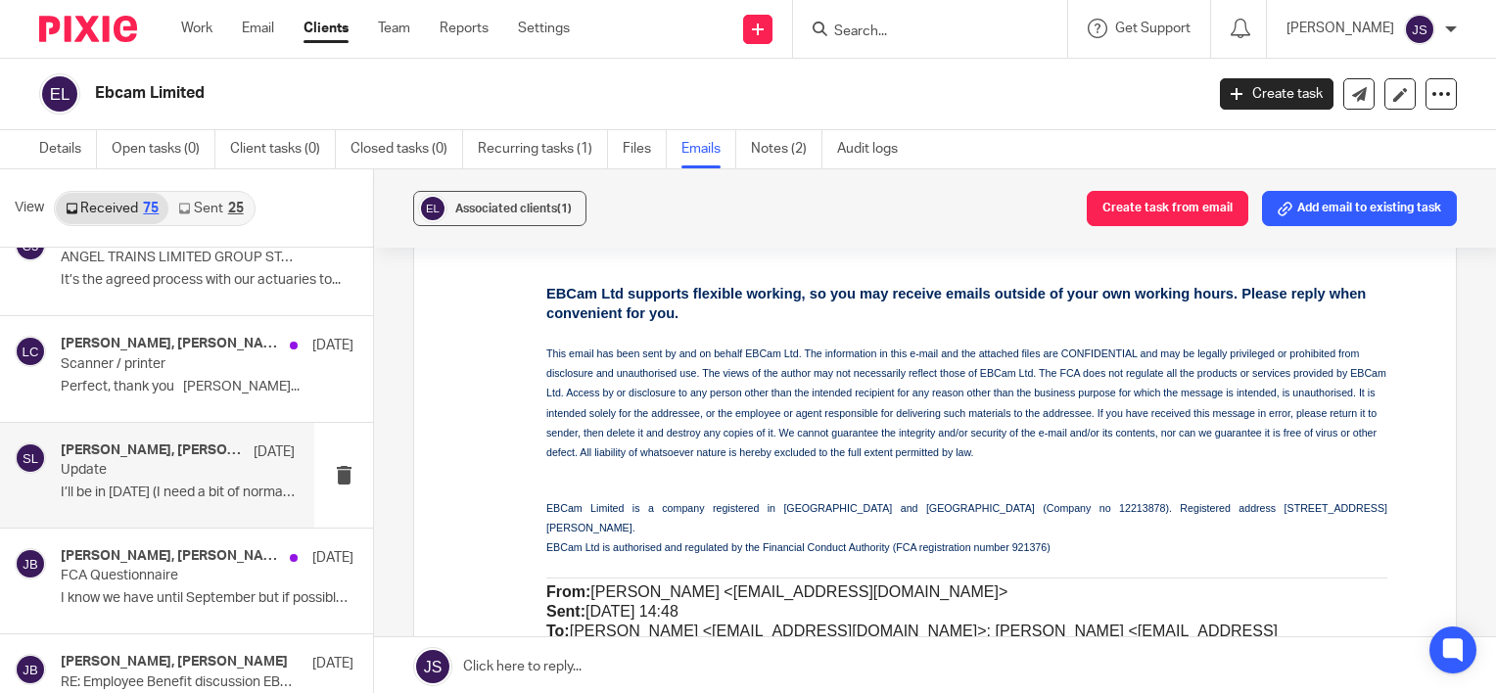
scroll to position [1755, 0]
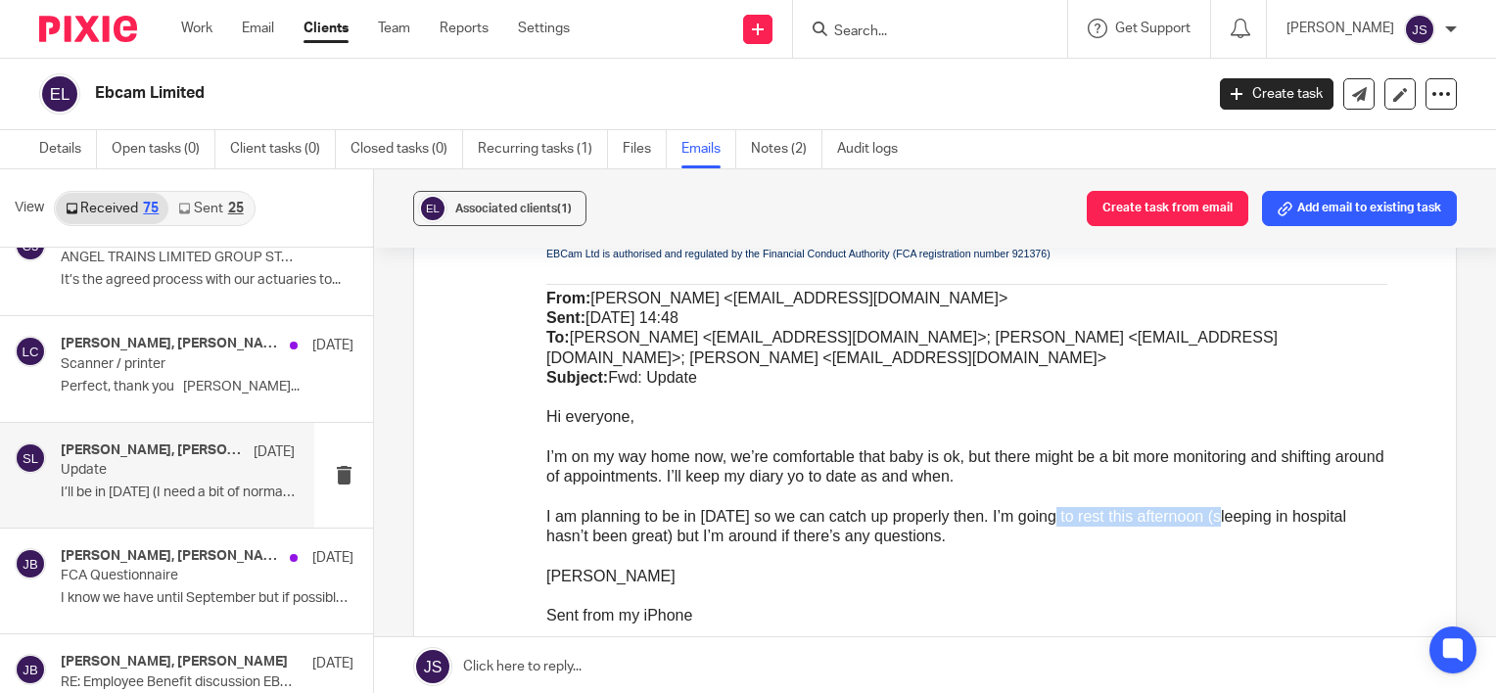
drag, startPoint x: 1054, startPoint y: 469, endPoint x: 1224, endPoint y: 472, distance: 170.4
click at [1224, 508] on p "I am planning to be in tomorrow so we can catch up properly then. I’m going to …" at bounding box center [966, 528] width 841 height 40
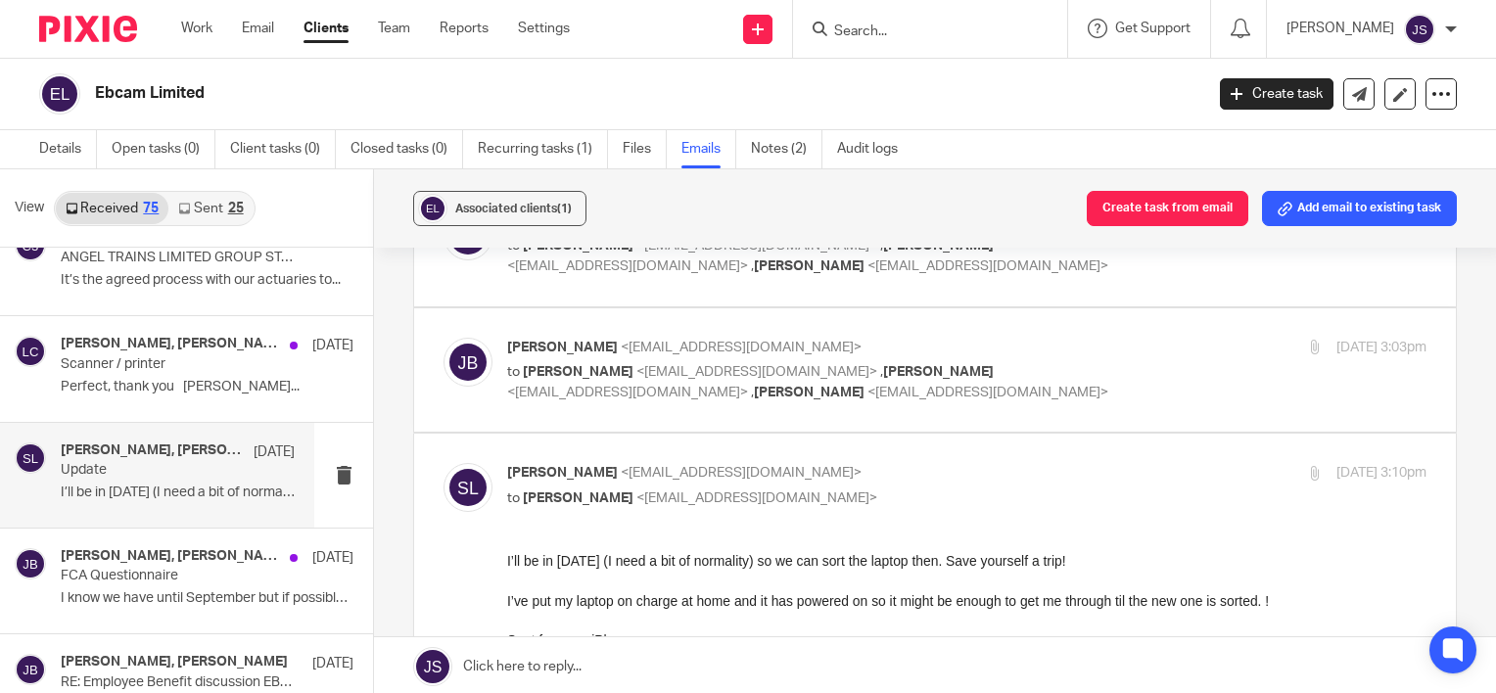
scroll to position [678, 0]
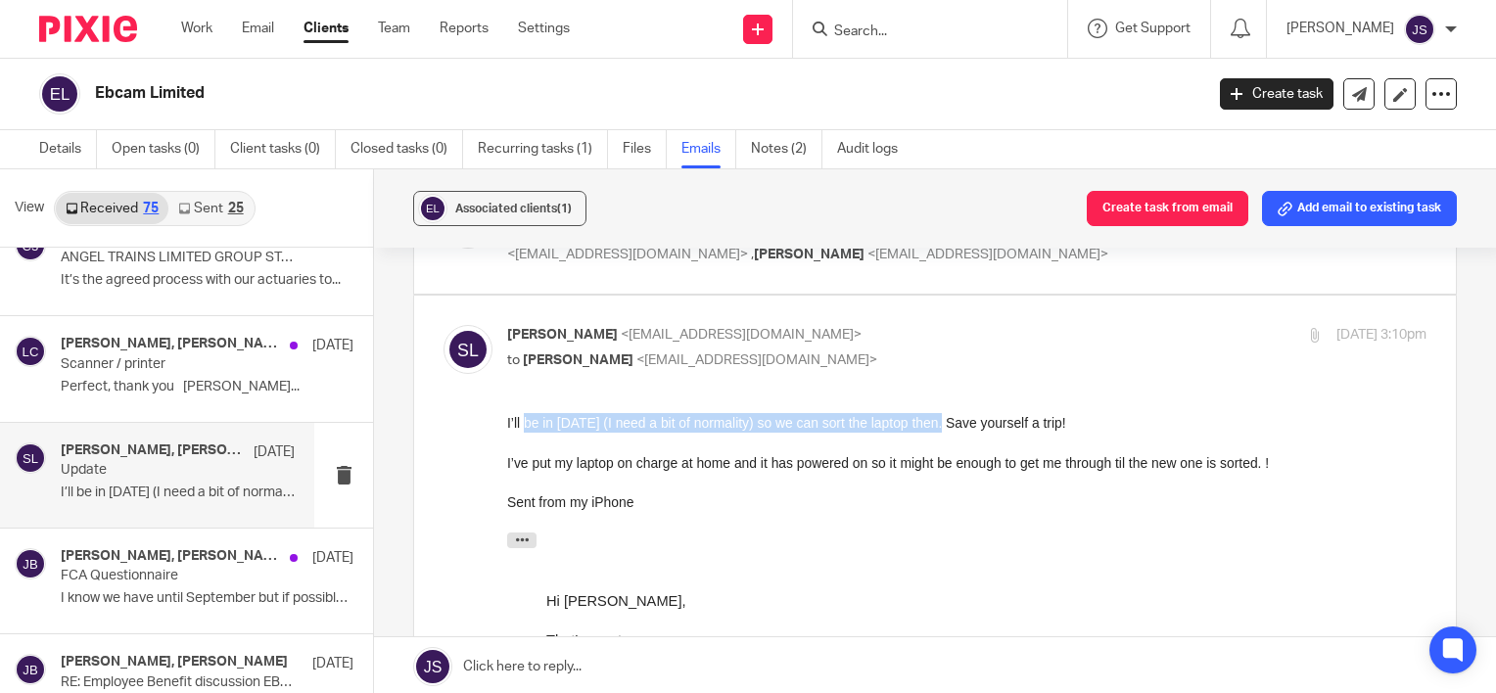
drag, startPoint x: 525, startPoint y: 426, endPoint x: 948, endPoint y: 421, distance: 423.0
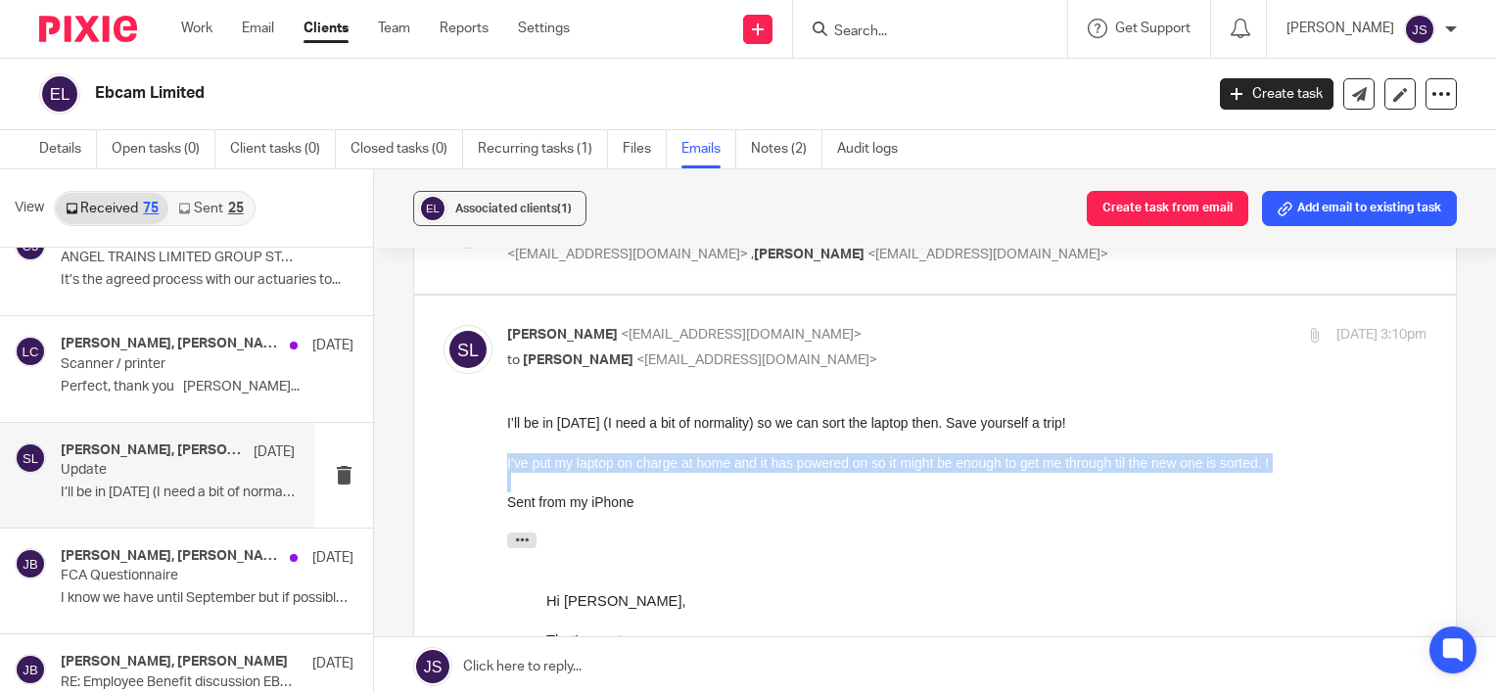
drag, startPoint x: 548, startPoint y: 460, endPoint x: 1316, endPoint y: 473, distance: 767.8
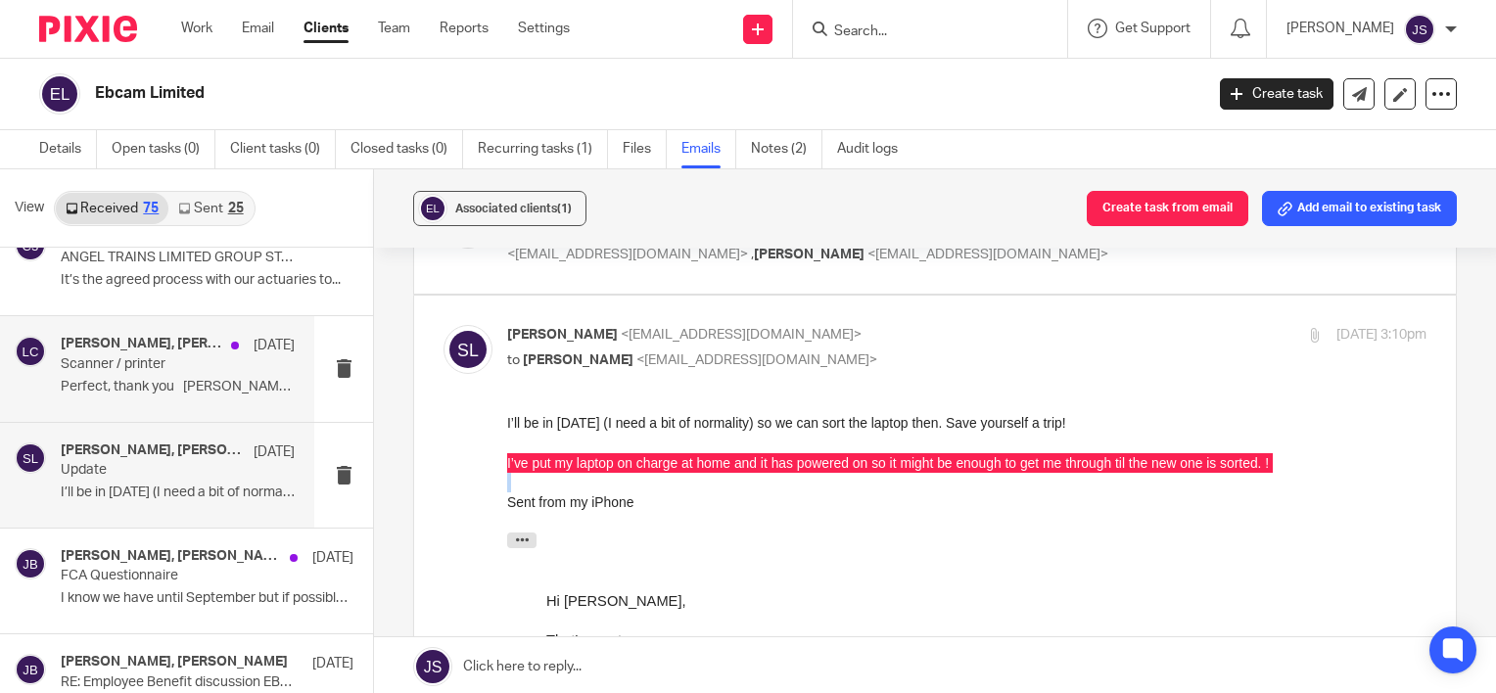
click at [211, 384] on p "Perfect, thank you Oliver White..." at bounding box center [178, 387] width 234 height 17
click at [214, 379] on p "Perfect, thank you Oliver White..." at bounding box center [178, 387] width 234 height 17
click at [212, 383] on p "Perfect, thank you Oliver White..." at bounding box center [178, 387] width 234 height 17
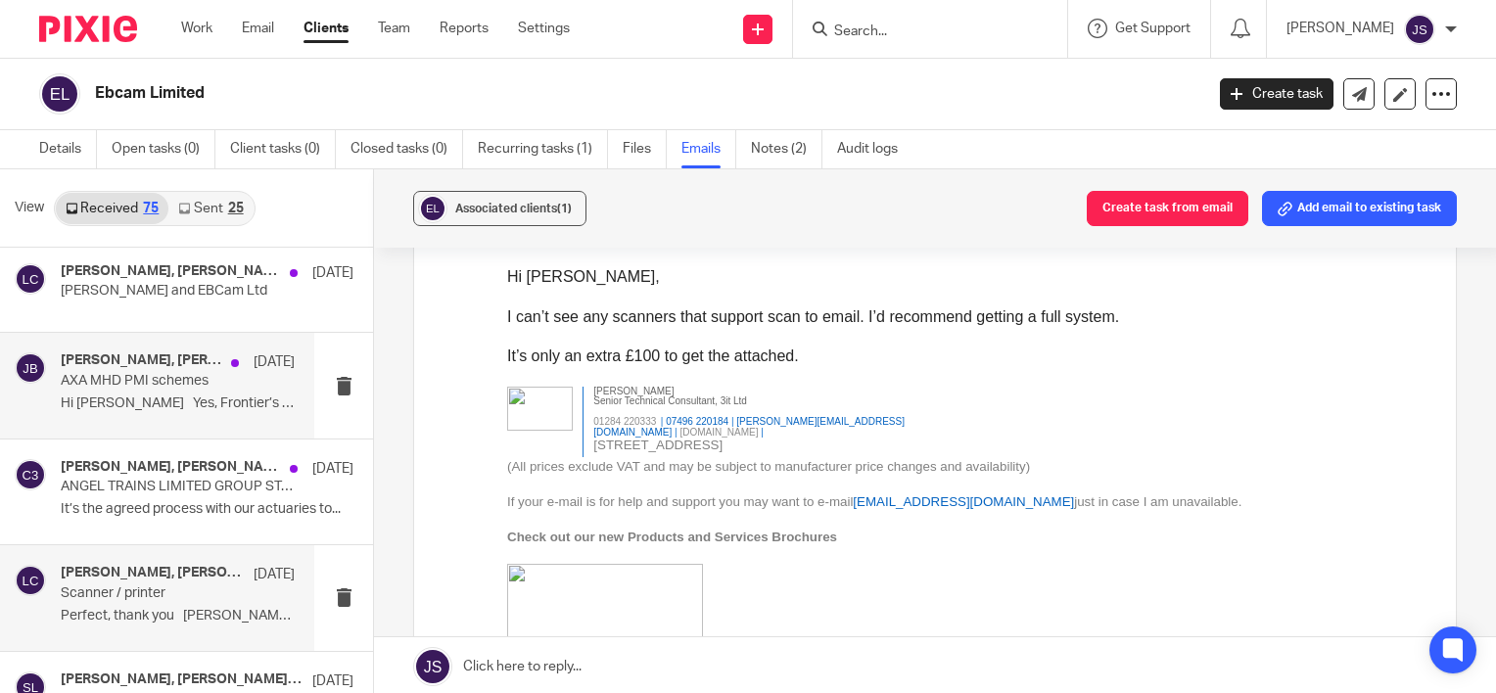
scroll to position [1560, 0]
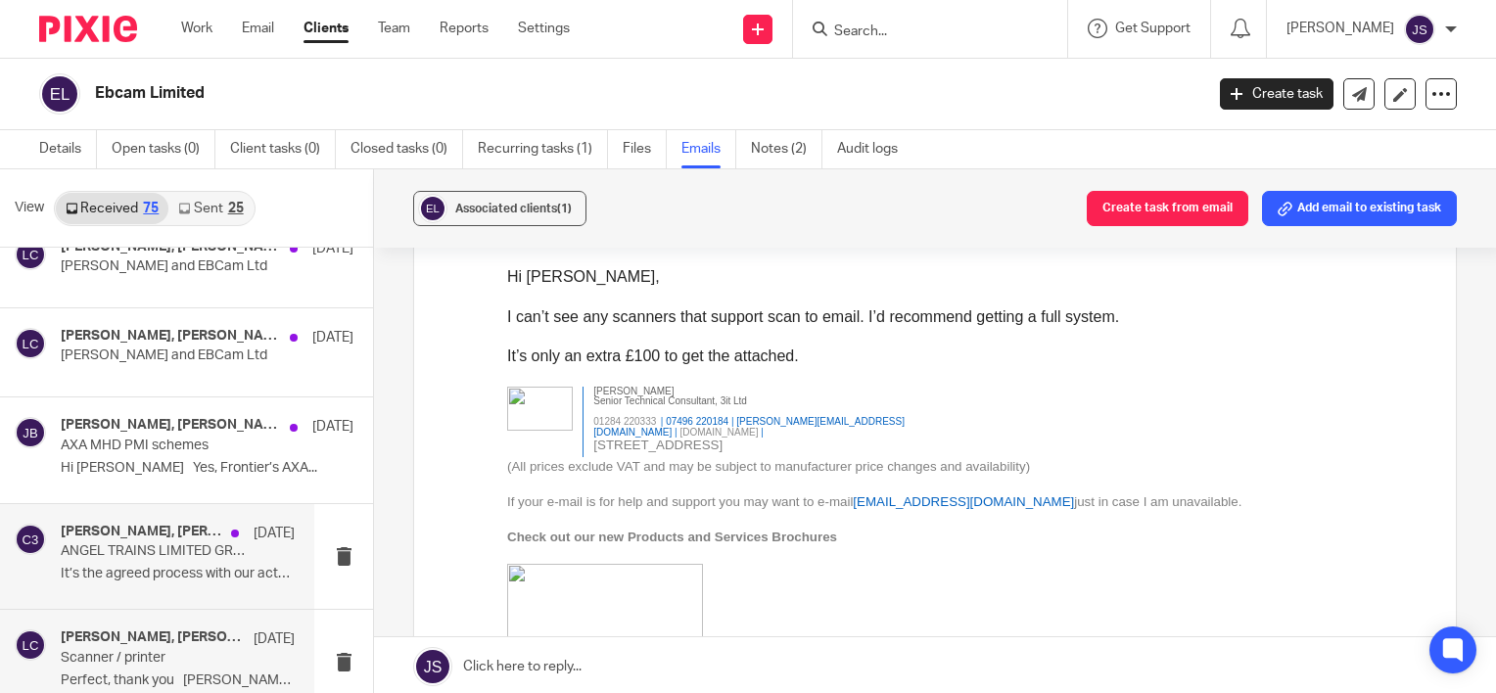
click at [198, 552] on p "ANGEL TRAINS LIMITED GROUP STAKEHOLDER PLAN" at bounding box center [154, 551] width 187 height 17
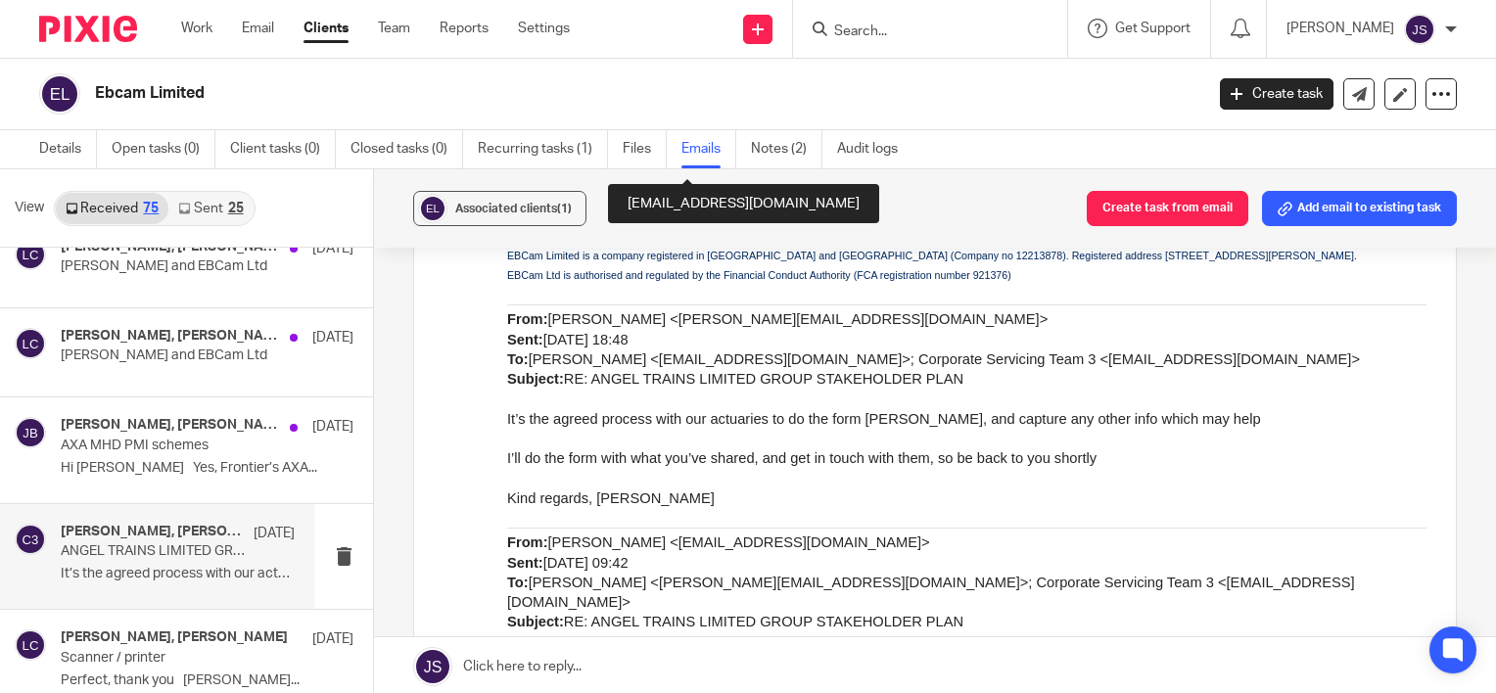
scroll to position [1077, 0]
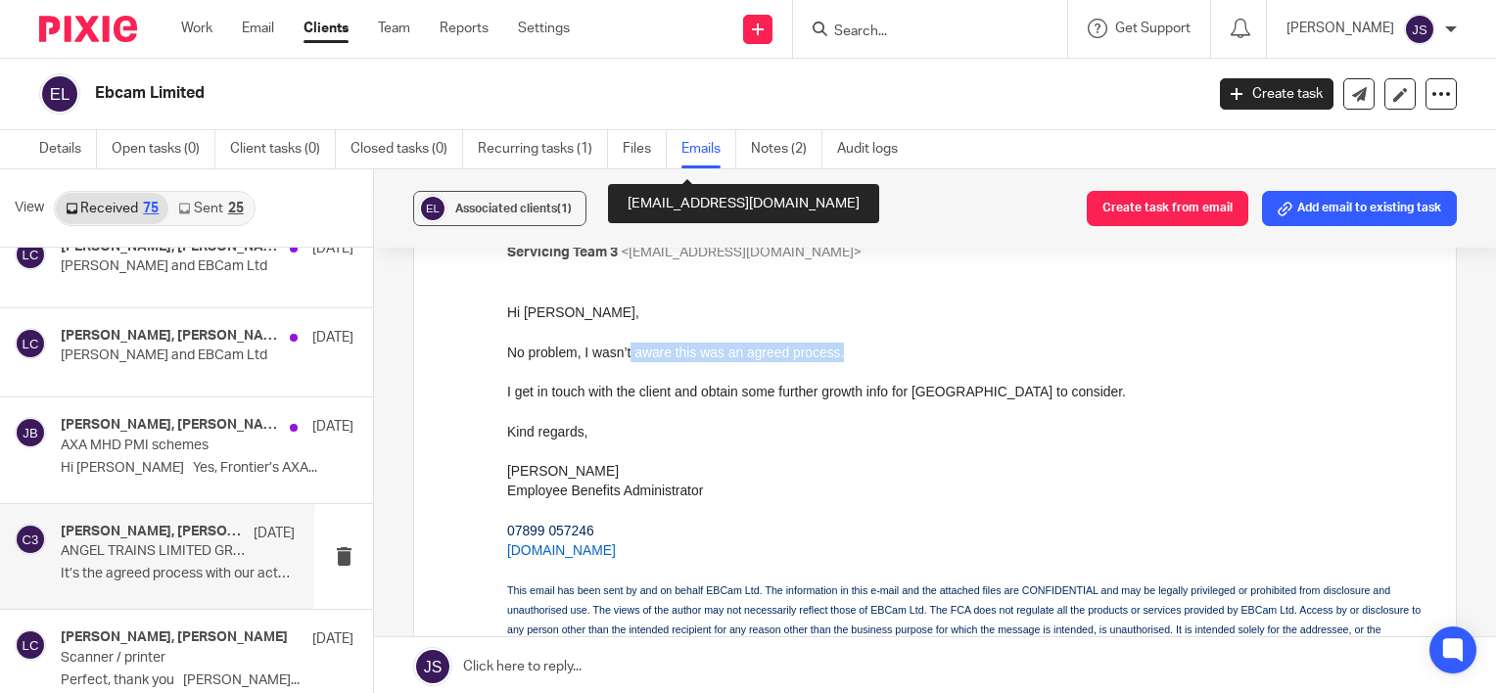
drag, startPoint x: 631, startPoint y: 354, endPoint x: 854, endPoint y: 354, distance: 223.2
click at [854, 354] on p "No problem, I wasn’t aware this was an agreed process." at bounding box center [966, 353] width 919 height 20
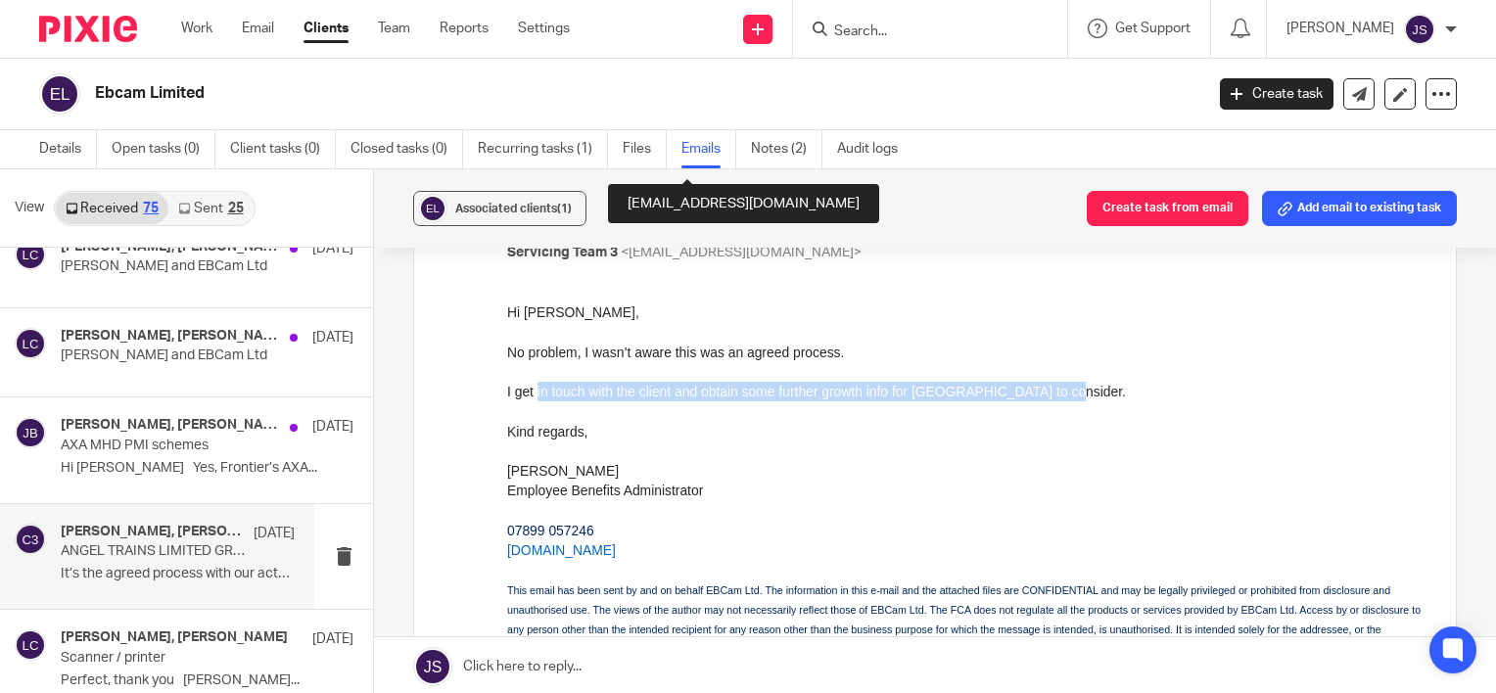
drag, startPoint x: 543, startPoint y: 394, endPoint x: 1070, endPoint y: 394, distance: 526.8
click at [1070, 394] on p "I get in touch with the client and obtain some further growth info for Royal Lo…" at bounding box center [966, 392] width 919 height 20
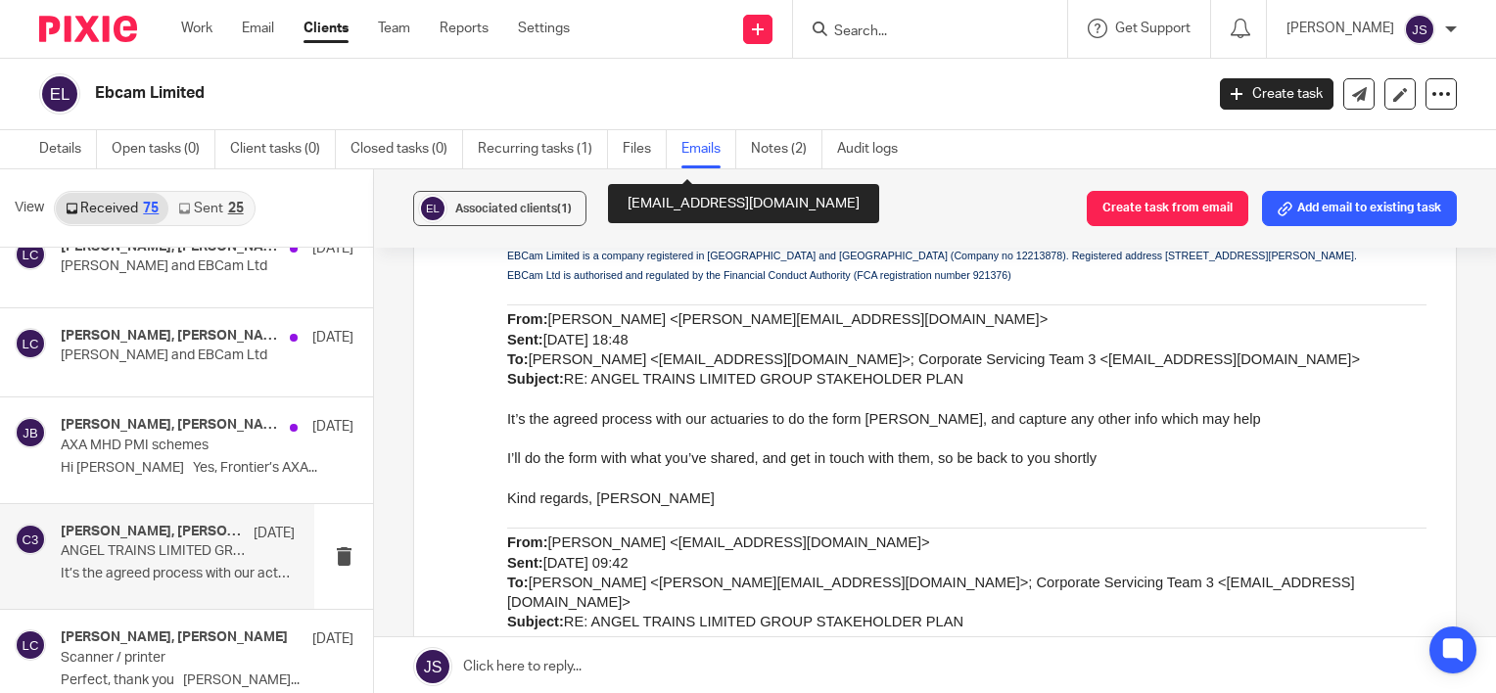
scroll to position [1958, 0]
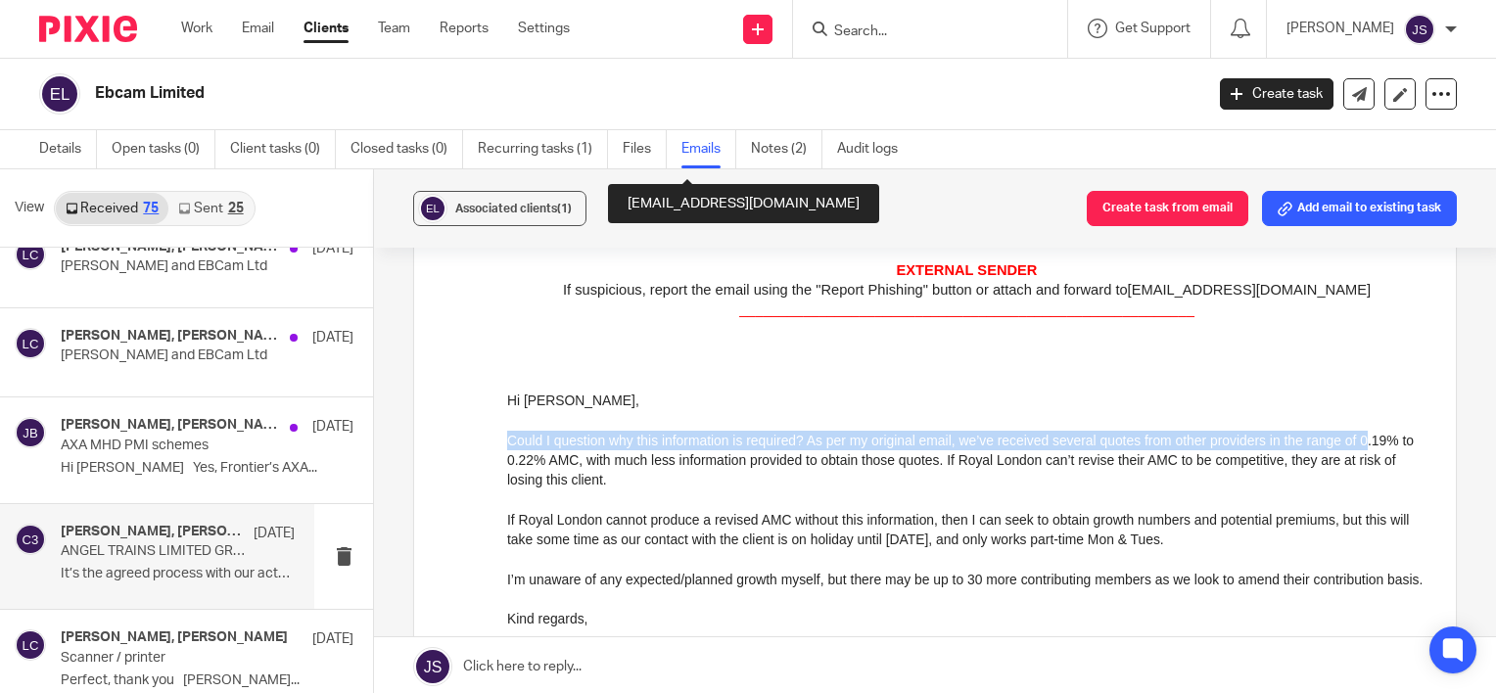
drag, startPoint x: 510, startPoint y: 425, endPoint x: 1367, endPoint y: 425, distance: 856.8
click at [1367, 432] on p "Could I question why this information is required? As per my original email, we…" at bounding box center [966, 462] width 919 height 60
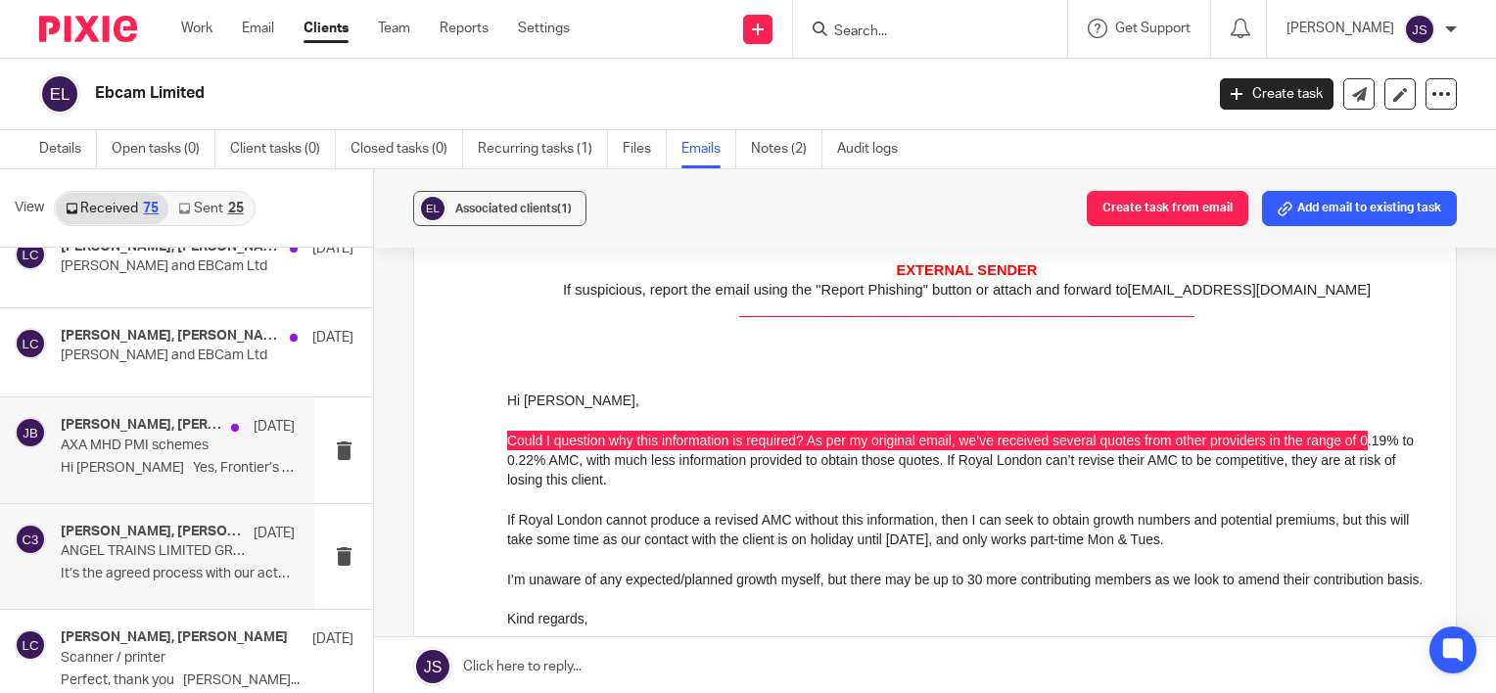
click at [129, 449] on p "AXA MHD PMI schemes" at bounding box center [154, 446] width 187 height 17
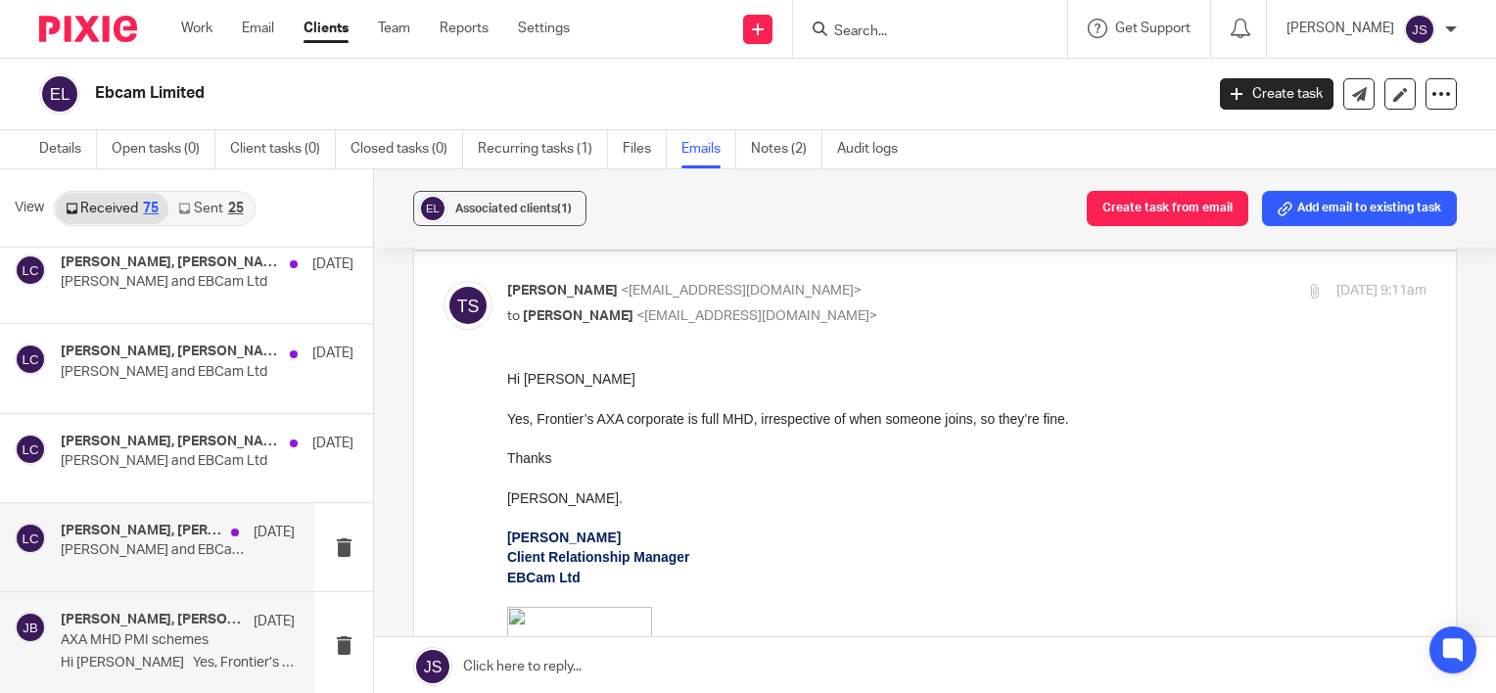
scroll to position [1364, 0]
click at [137, 593] on div "Tom Scase, Laurie Clark, James Bolton 10 Jul AXA MHD PMI schemes Hi Laurie Yes,…" at bounding box center [157, 645] width 314 height 105
click at [133, 548] on p "Sophie Kerry and EBCam Ltd" at bounding box center [154, 551] width 187 height 17
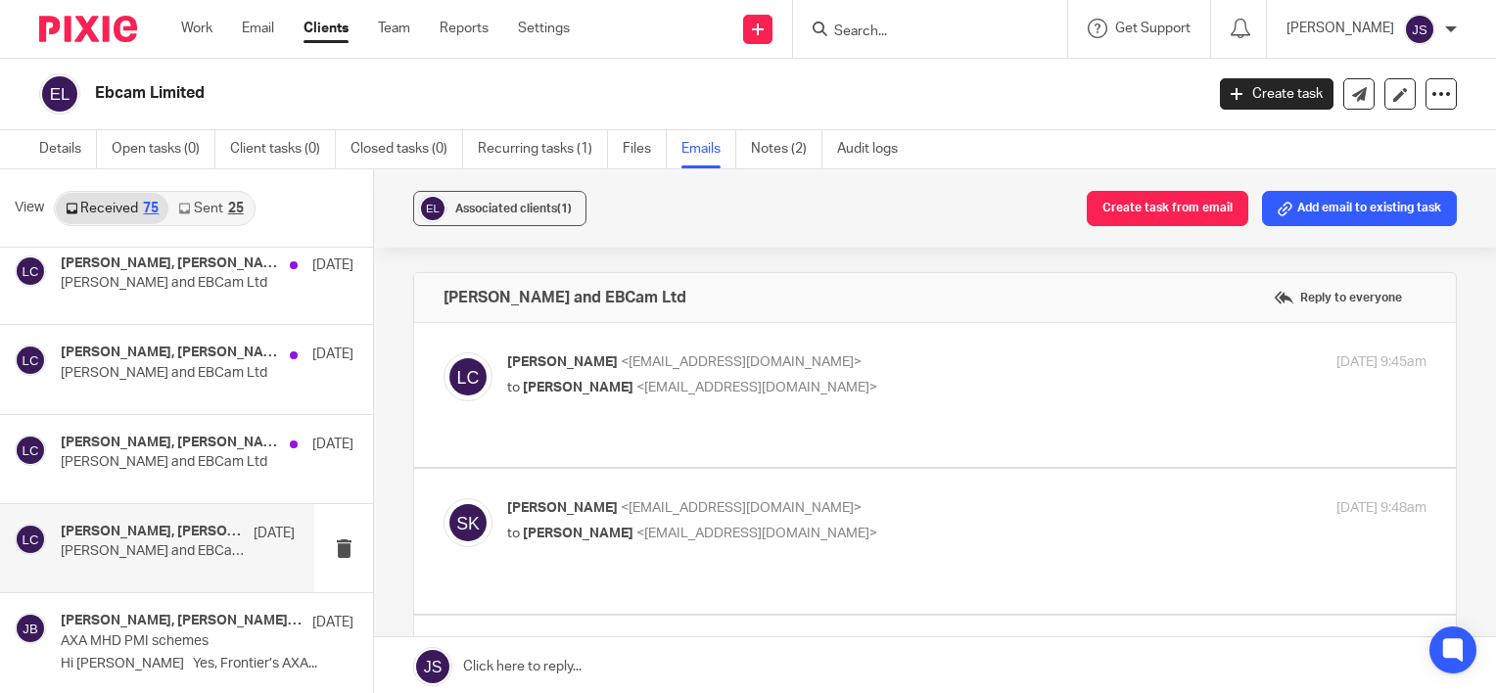
scroll to position [0, 0]
click at [201, 545] on p "Sophie Kerry and EBCam Ltd" at bounding box center [154, 551] width 187 height 17
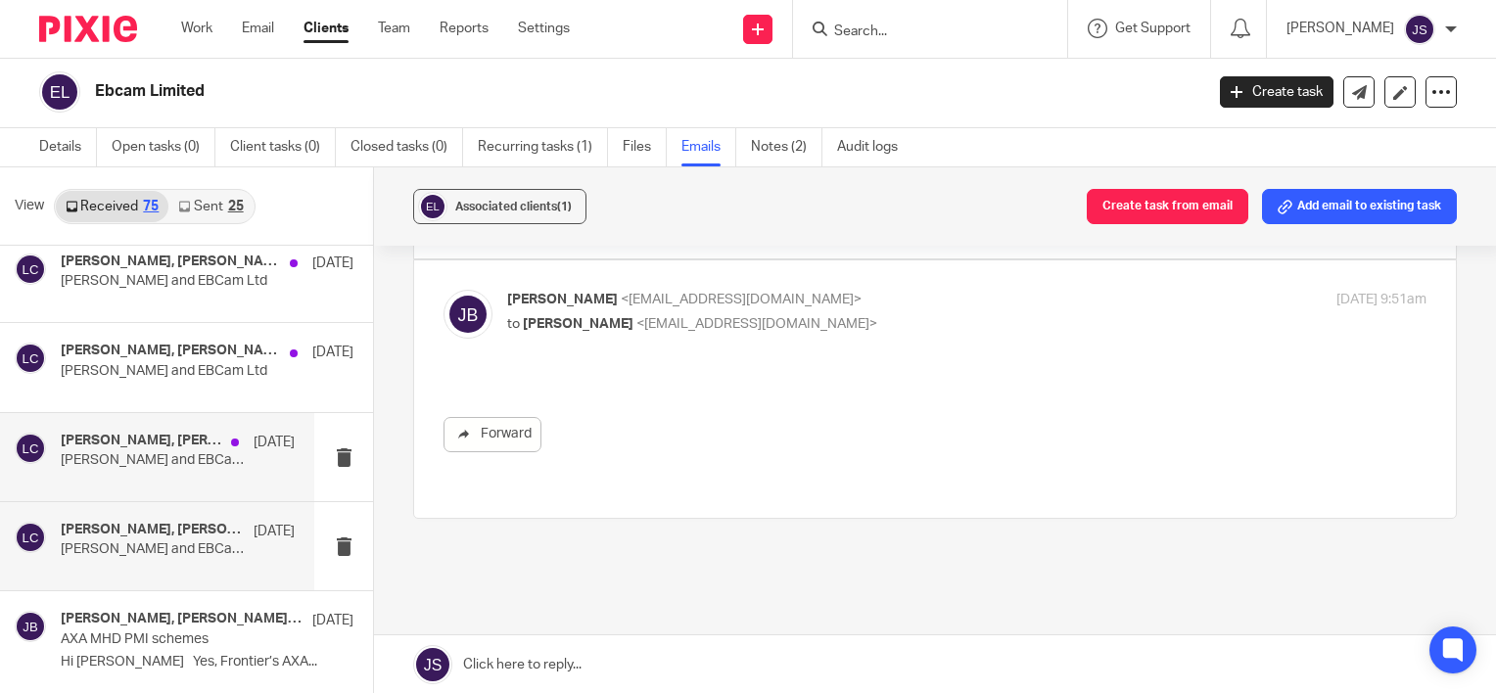
scroll to position [3, 0]
click at [84, 456] on p "Sophie Askew and EBCam Ltd" at bounding box center [154, 459] width 187 height 17
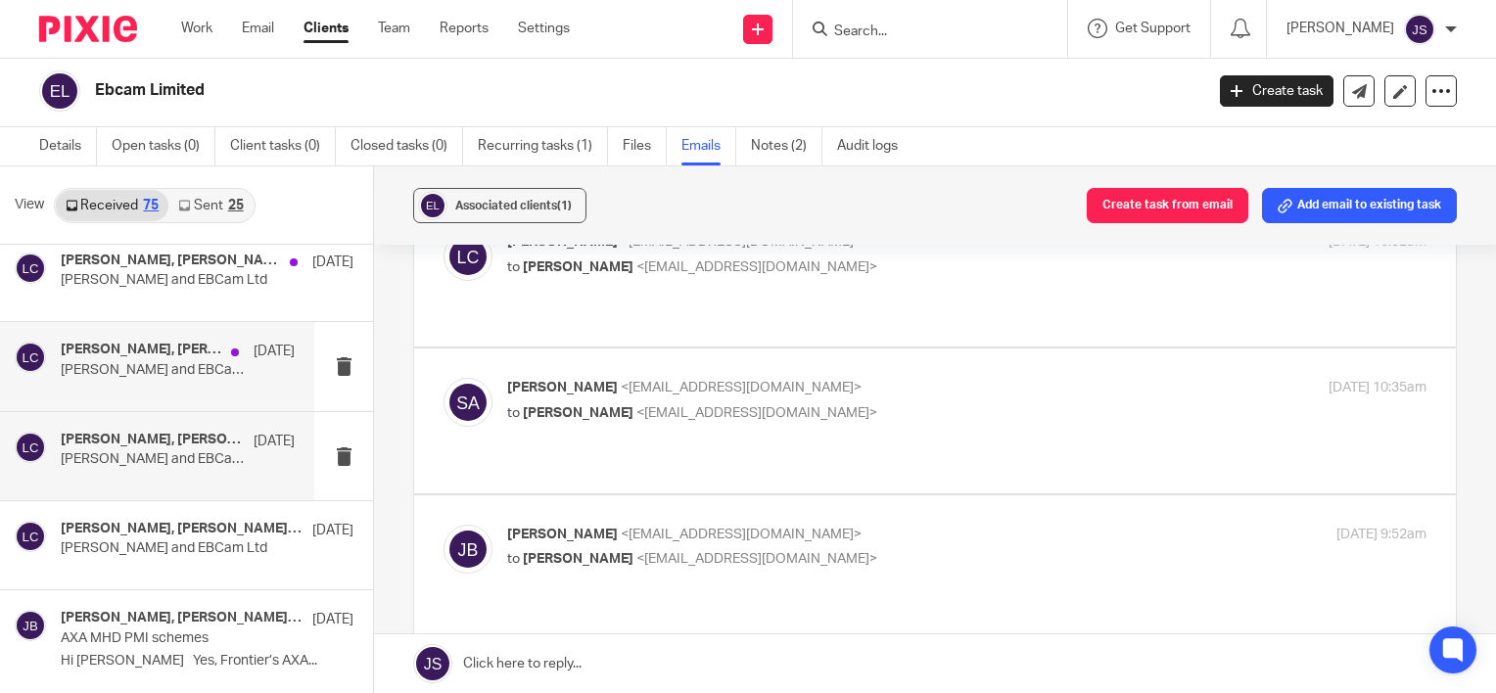
scroll to position [0, 0]
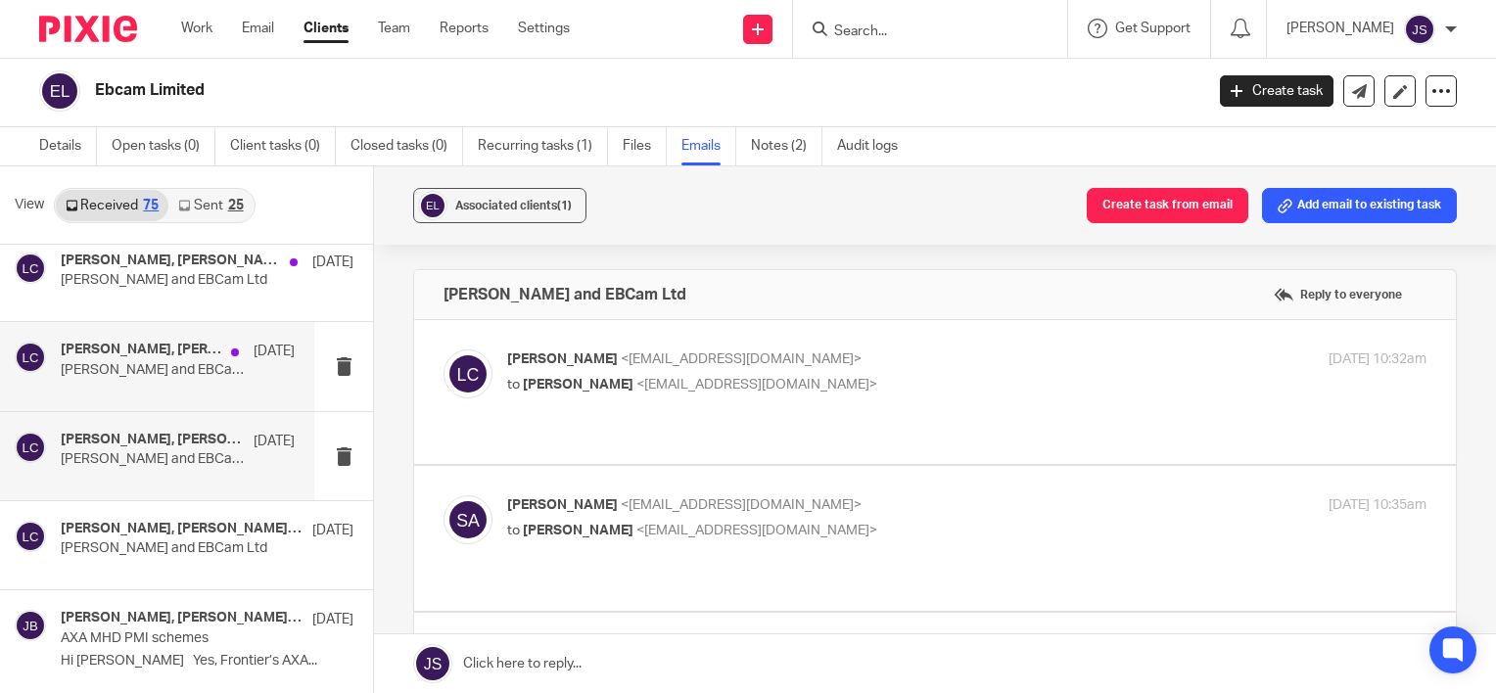
click at [109, 375] on div "James Bolton, Claire Banks, Laurie Clark 10 Jul Claire Banks and EBCam Ltd" at bounding box center [178, 366] width 234 height 49
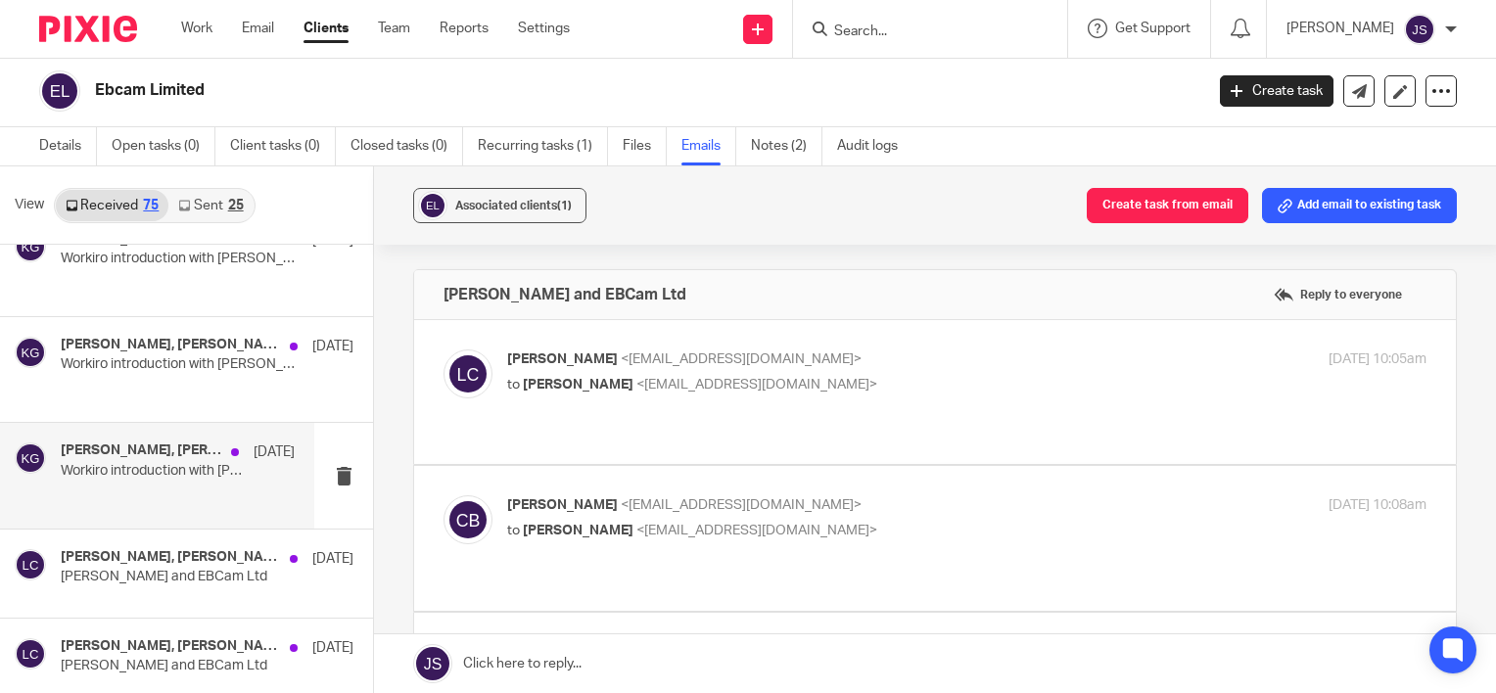
scroll to position [972, 0]
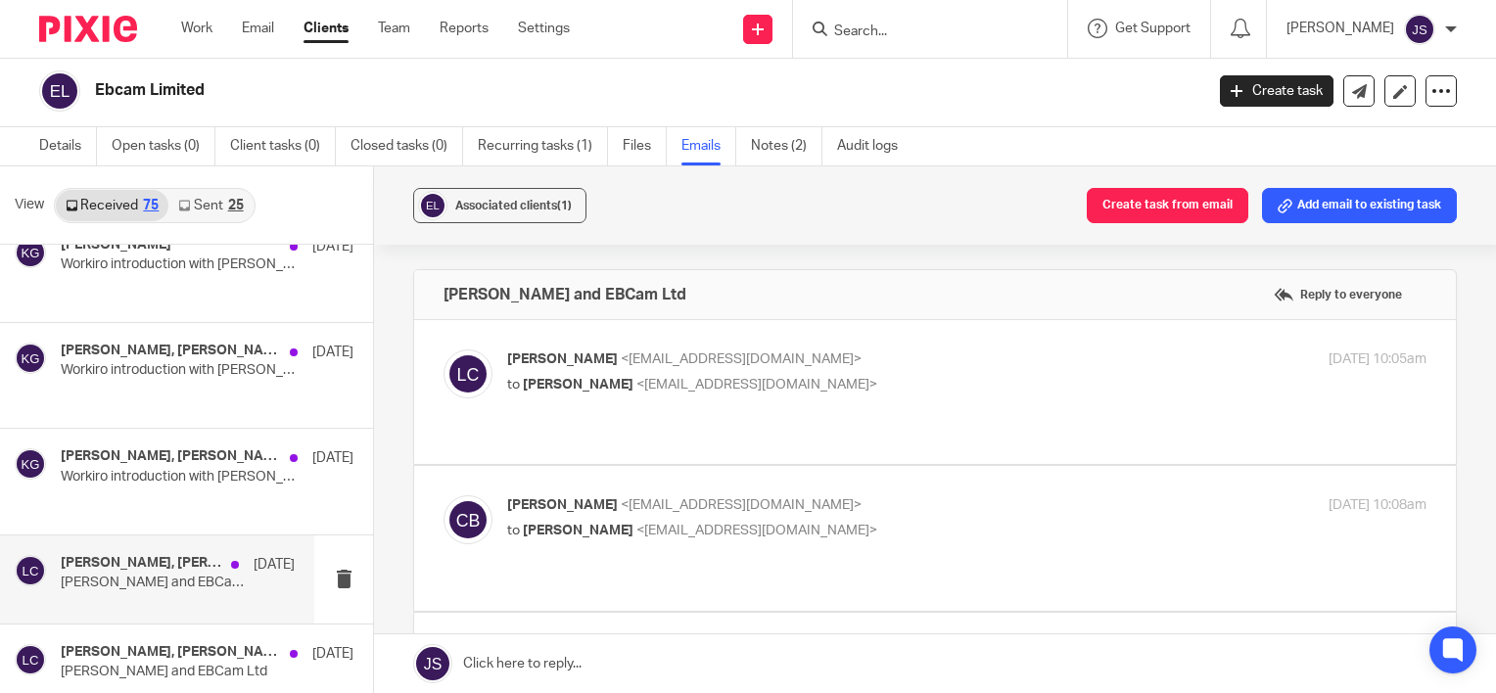
click at [142, 566] on h4 "James Bolton, Josh Pope, Natalie Williams, Laurie Clark" at bounding box center [141, 563] width 161 height 17
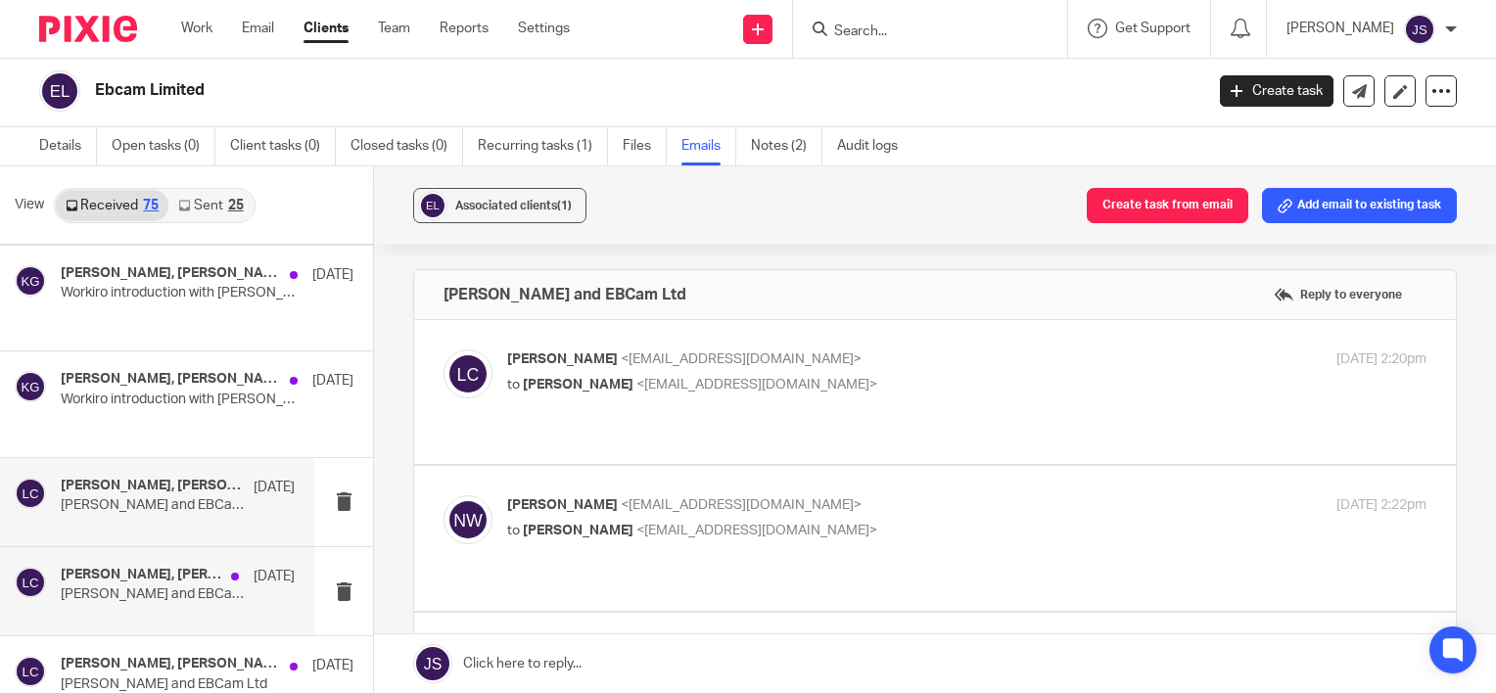
scroll to position [1168, 0]
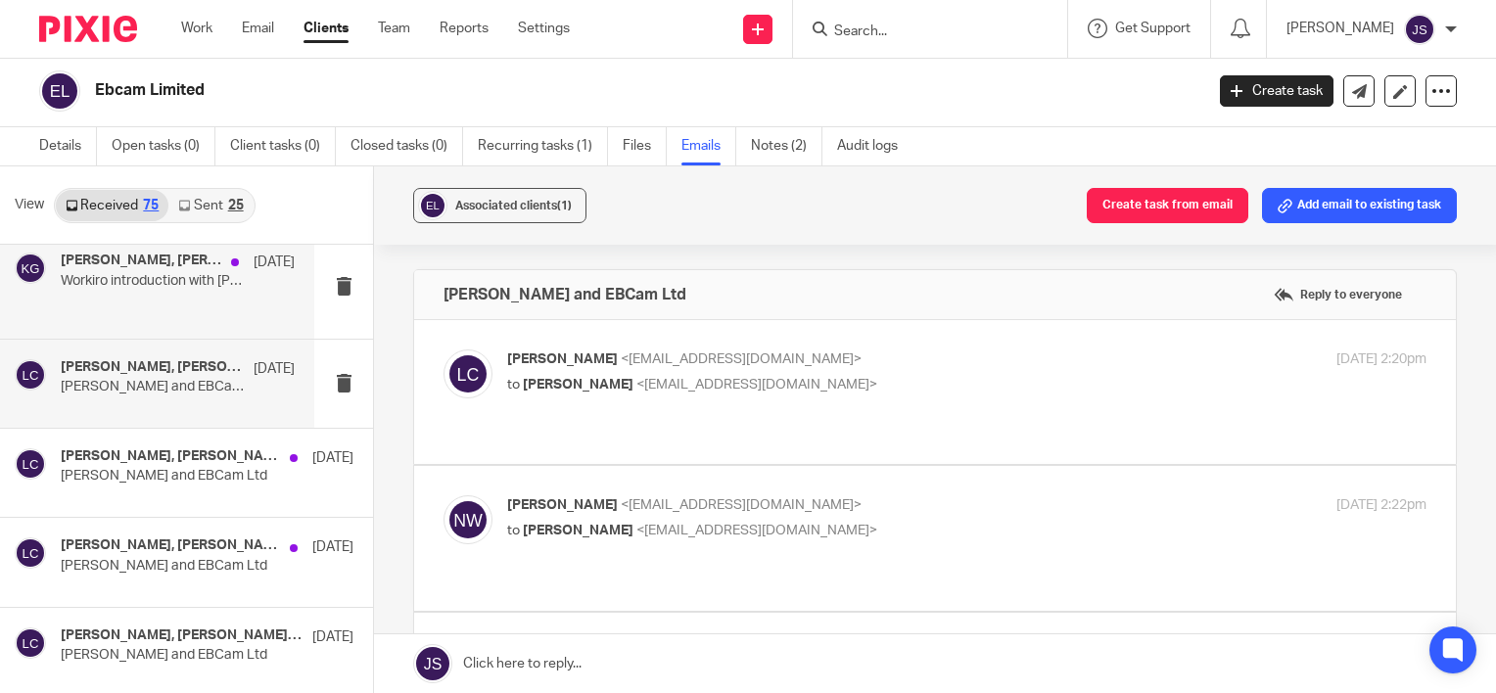
click at [164, 274] on p "Workiro introduction with Mike - this pm!" at bounding box center [154, 281] width 187 height 17
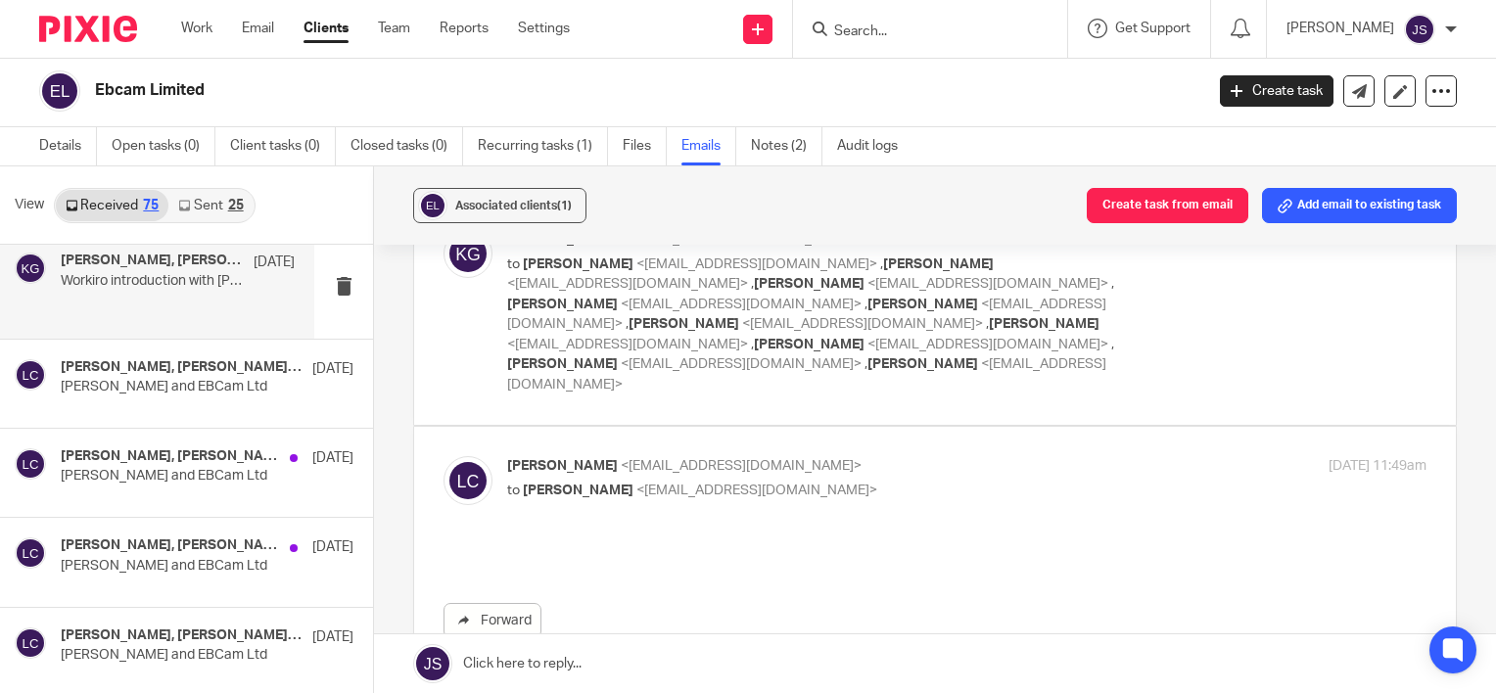
scroll to position [0, 0]
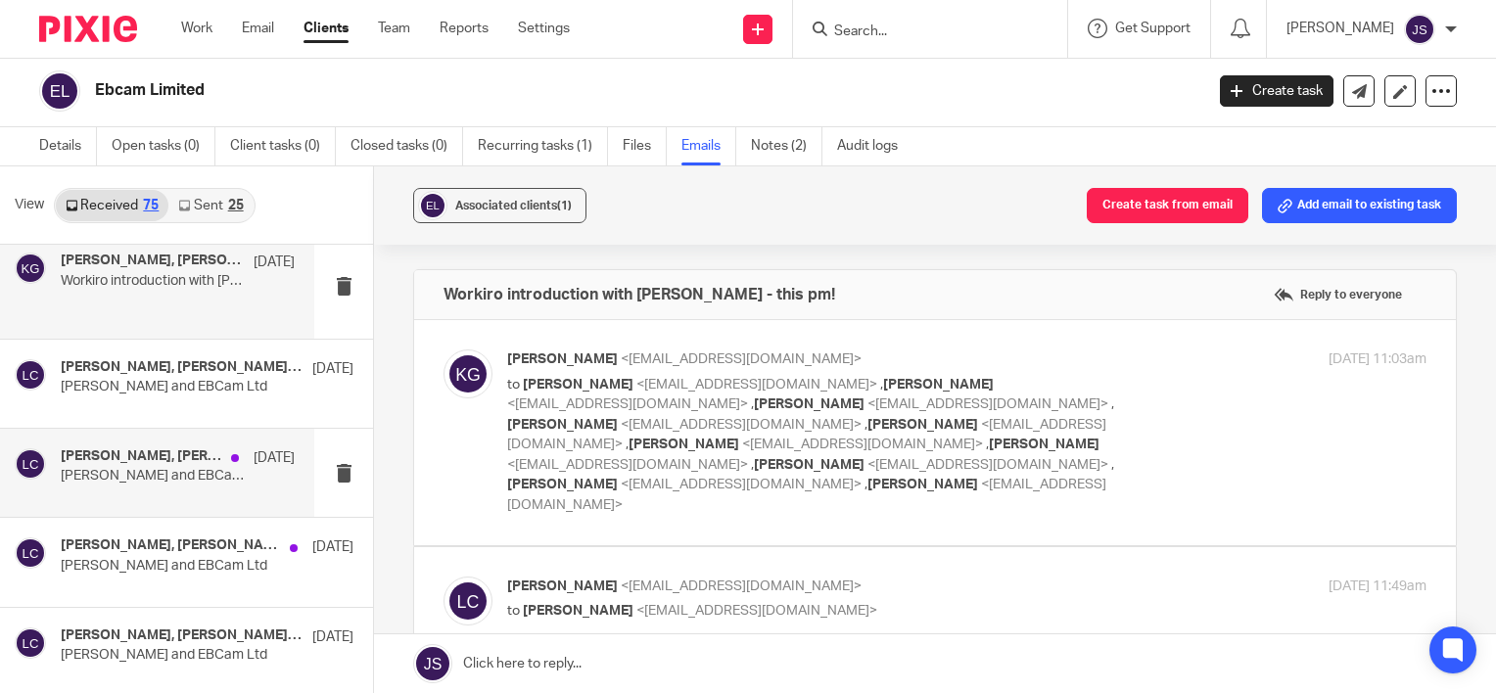
click at [176, 484] on div "James Bolton, Harry Panayiotou, Laurie Clark 10 Jul Harry Panayiotou and EBCam …" at bounding box center [178, 472] width 234 height 49
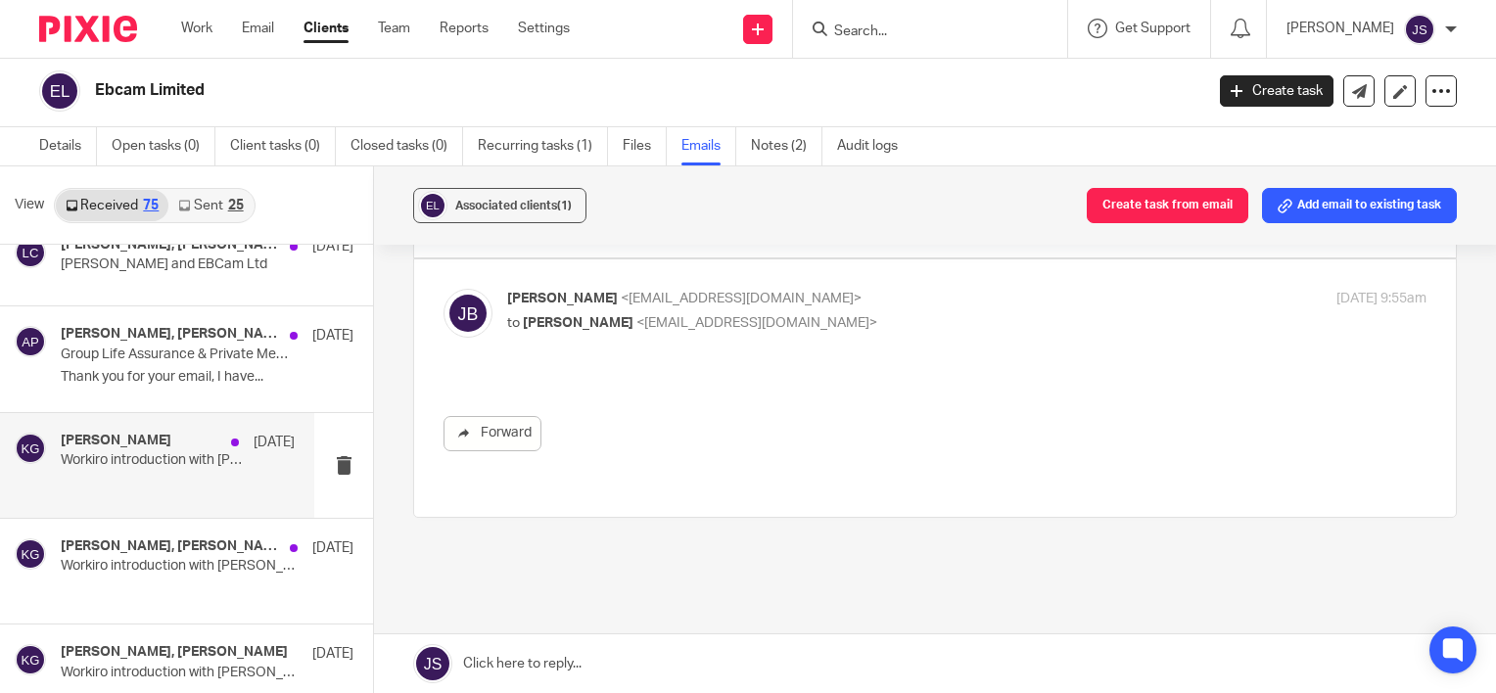
click at [129, 485] on p at bounding box center [178, 483] width 234 height 17
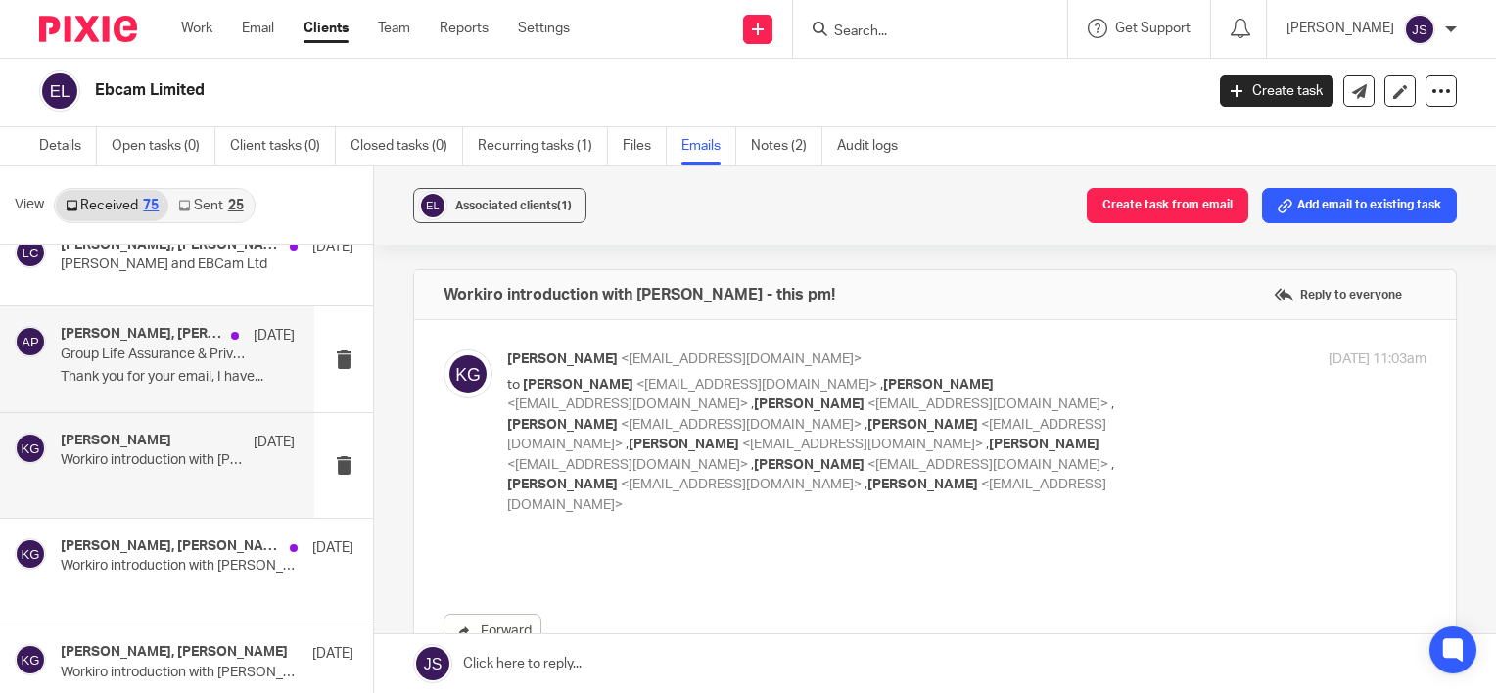
click at [134, 362] on div "Zoe Hamlin, Aaron Potton 10 Jul Group Life Assurance & Private Medical Insuranc…" at bounding box center [178, 359] width 234 height 66
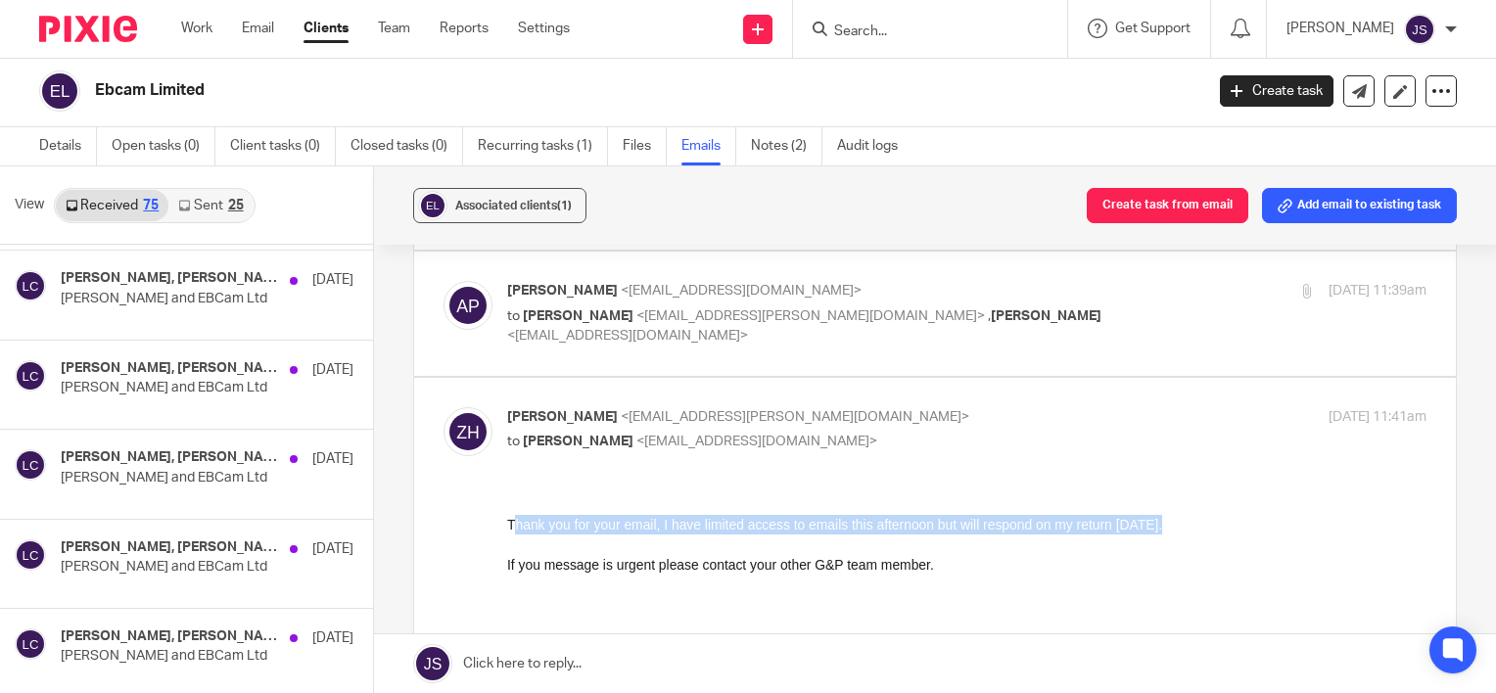
drag, startPoint x: 516, startPoint y: 529, endPoint x: 1162, endPoint y: 529, distance: 646.2
click at [1162, 529] on span "Thank you for your email, I have limited access to emails this afternoon but wi…" at bounding box center [834, 524] width 655 height 16
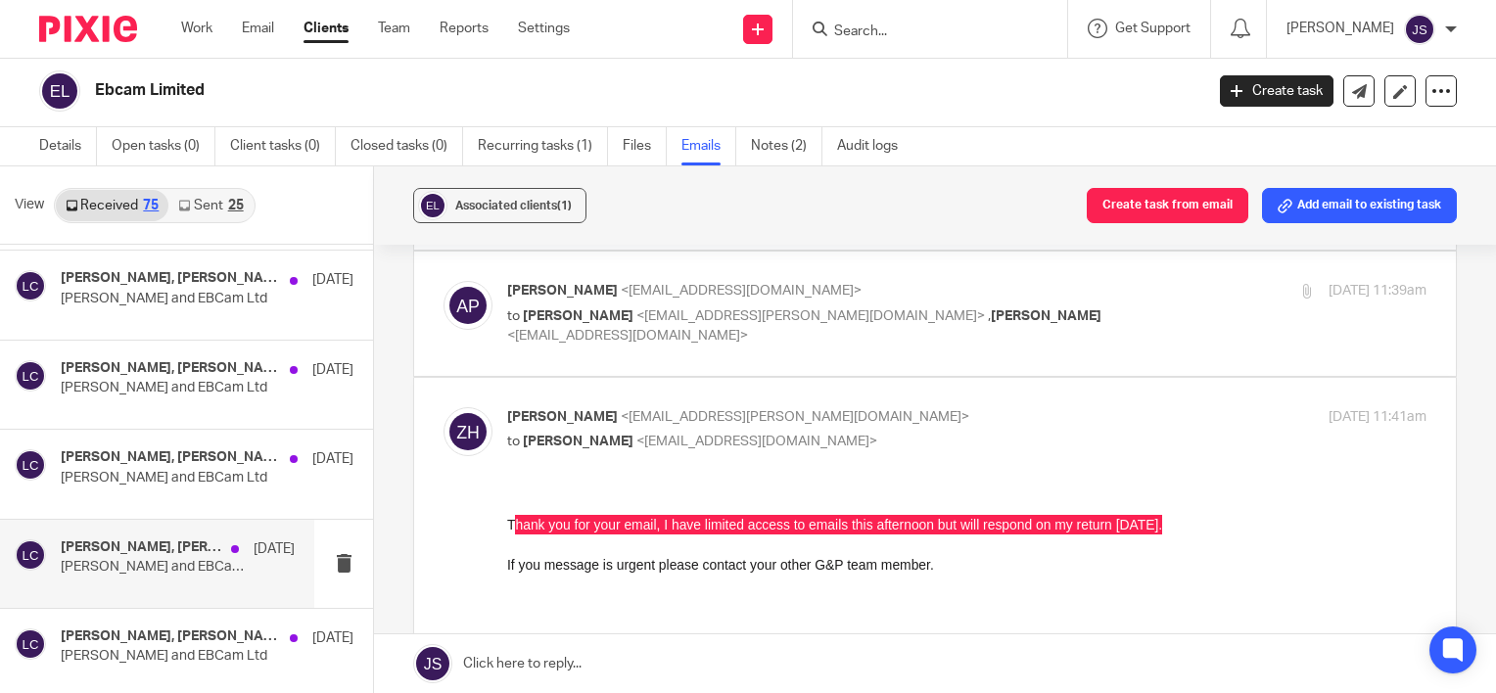
click at [104, 574] on div "James Bolton, Sarah Levett, Laurie Clark 10 Jul Iain Catchpool and EBCam Ltd" at bounding box center [178, 564] width 234 height 49
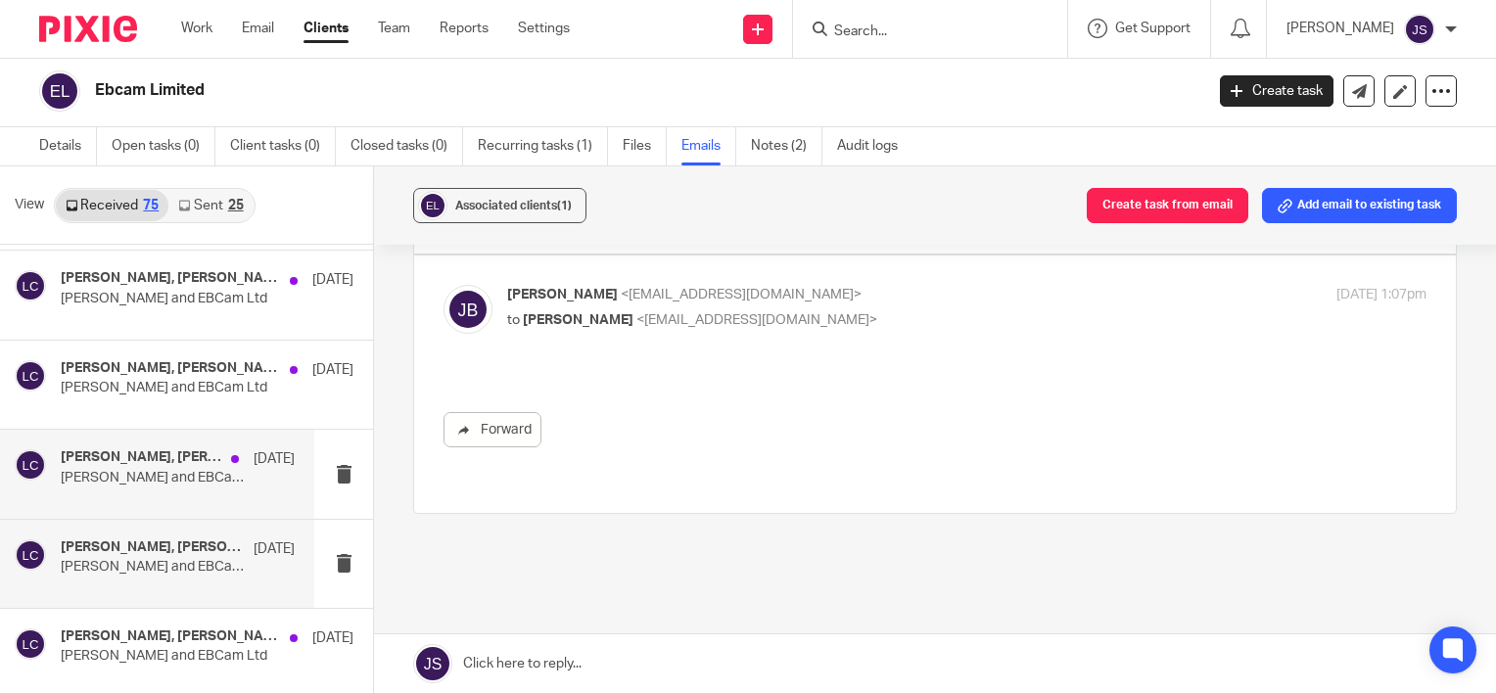
click at [130, 456] on h4 "James Bolton, Sarah Levett, david.harvey@oocl.com, Laurie Clark" at bounding box center [141, 457] width 161 height 17
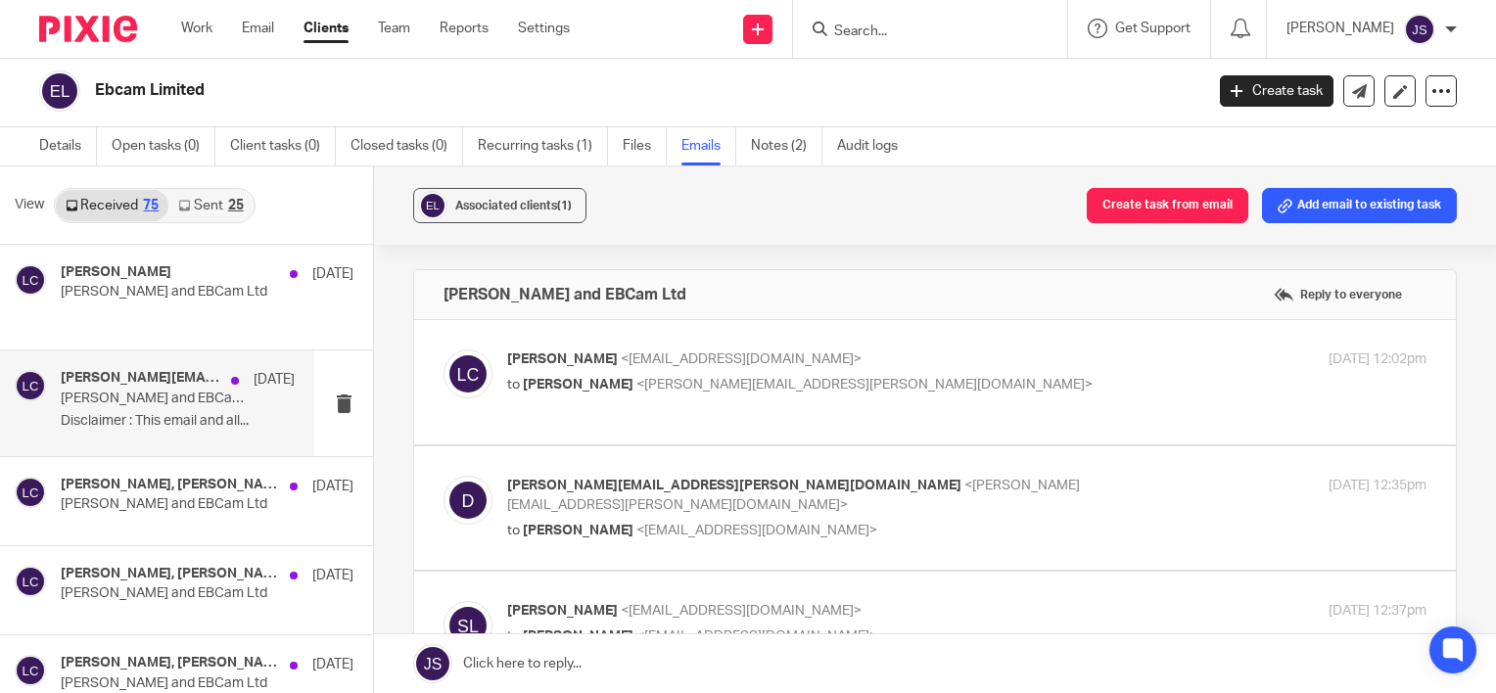
click at [135, 431] on div "keith.eley-smith@oocl.com, Sarah Levett, James Bolton, Laurie Clark 10 Jul Keit…" at bounding box center [178, 403] width 234 height 66
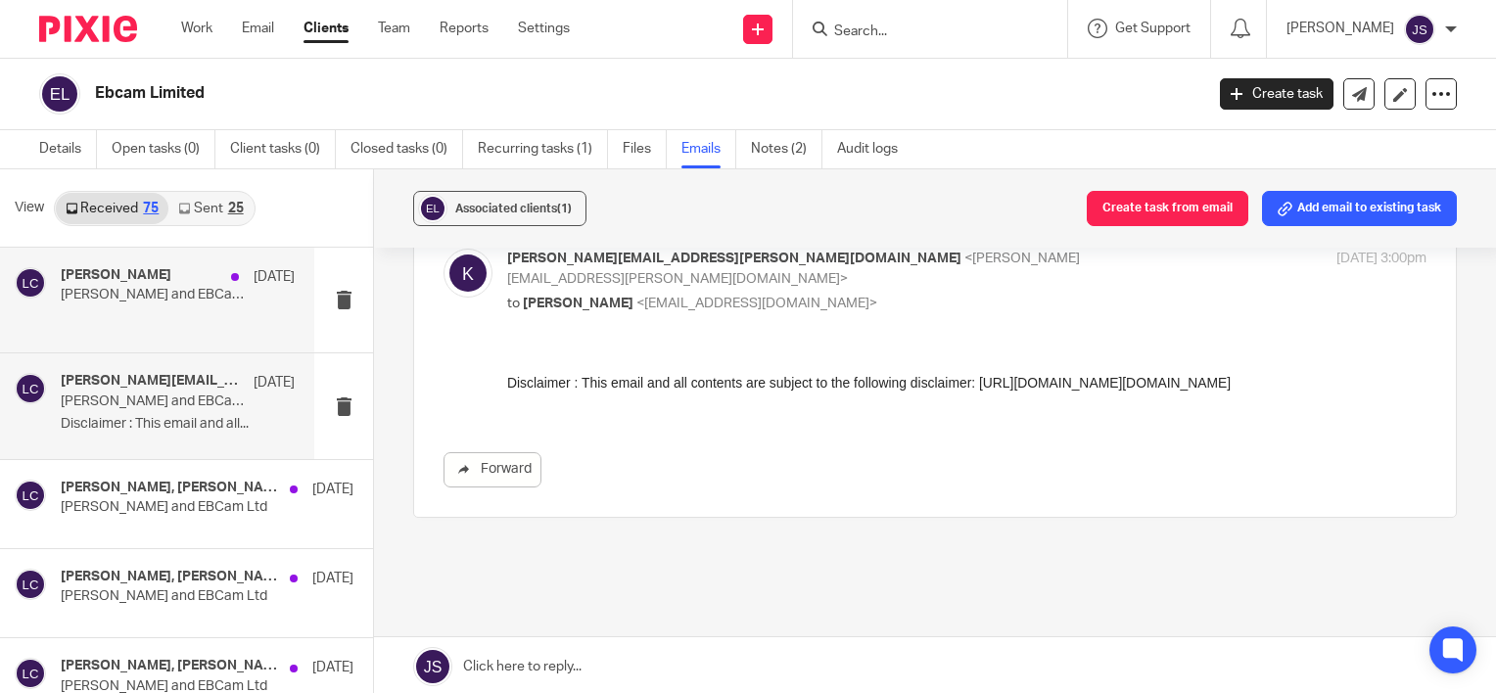
click at [158, 305] on div "Laurie Clark 12 Aug GARY STEPHENS and EBCam Ltd" at bounding box center [178, 300] width 234 height 66
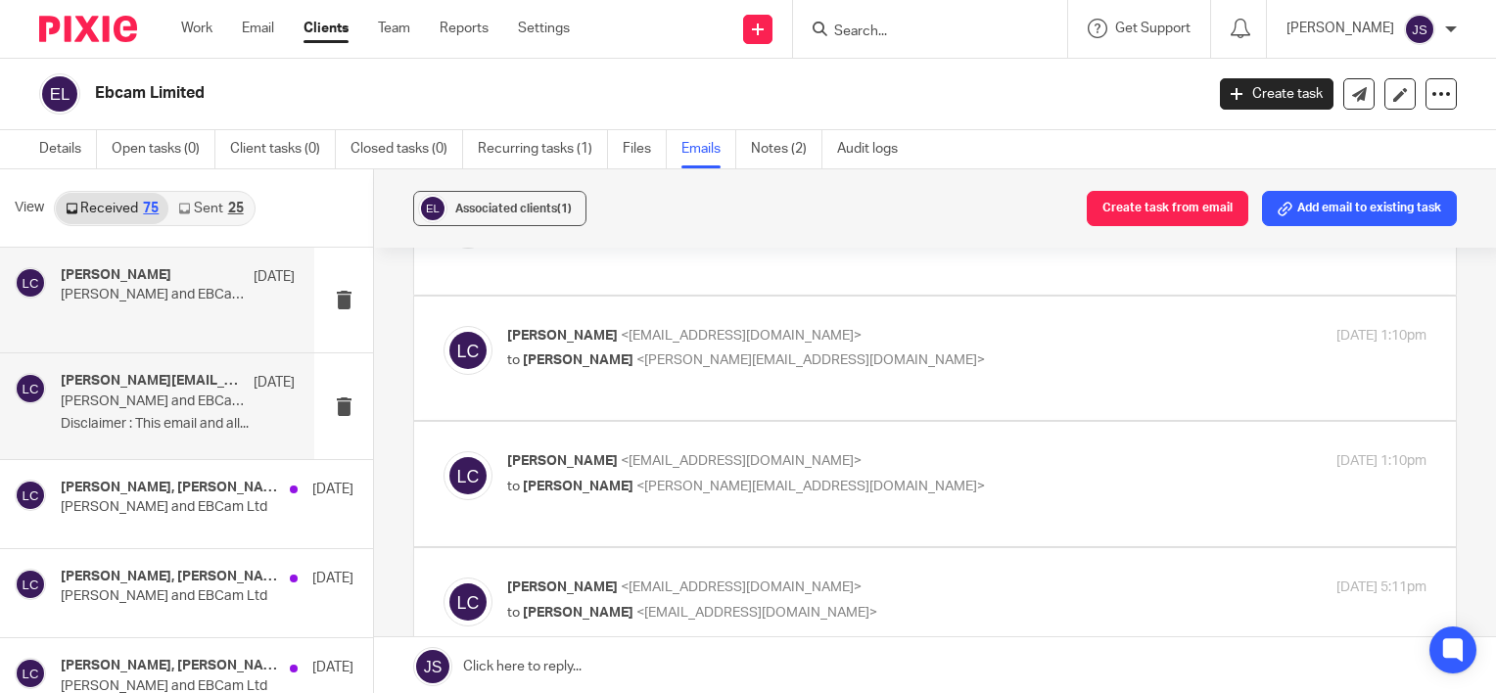
click at [154, 388] on h4 "keith.eley-smith@oocl.com, Sarah Levett, James Bolton, Laurie Clark" at bounding box center [152, 381] width 183 height 17
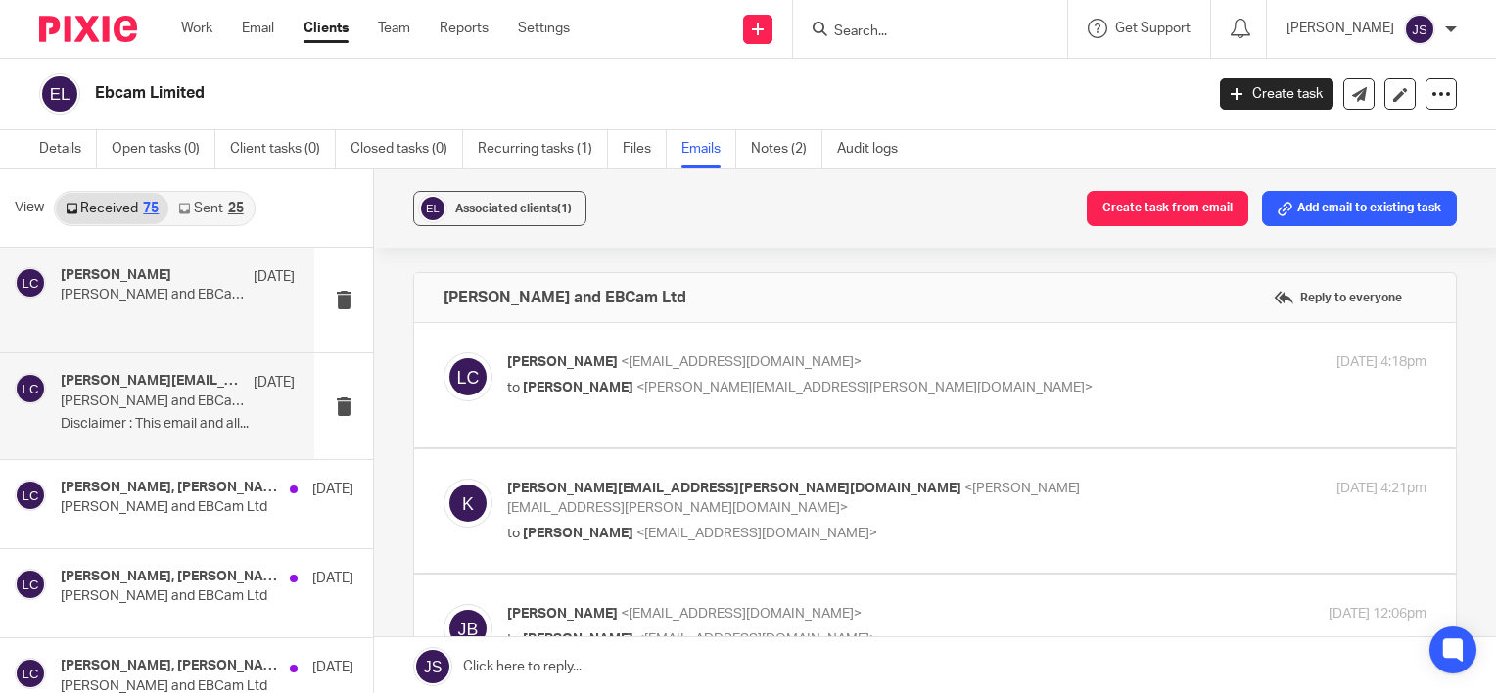
click at [165, 300] on p "GARY STEPHENS and EBCam Ltd" at bounding box center [154, 295] width 187 height 17
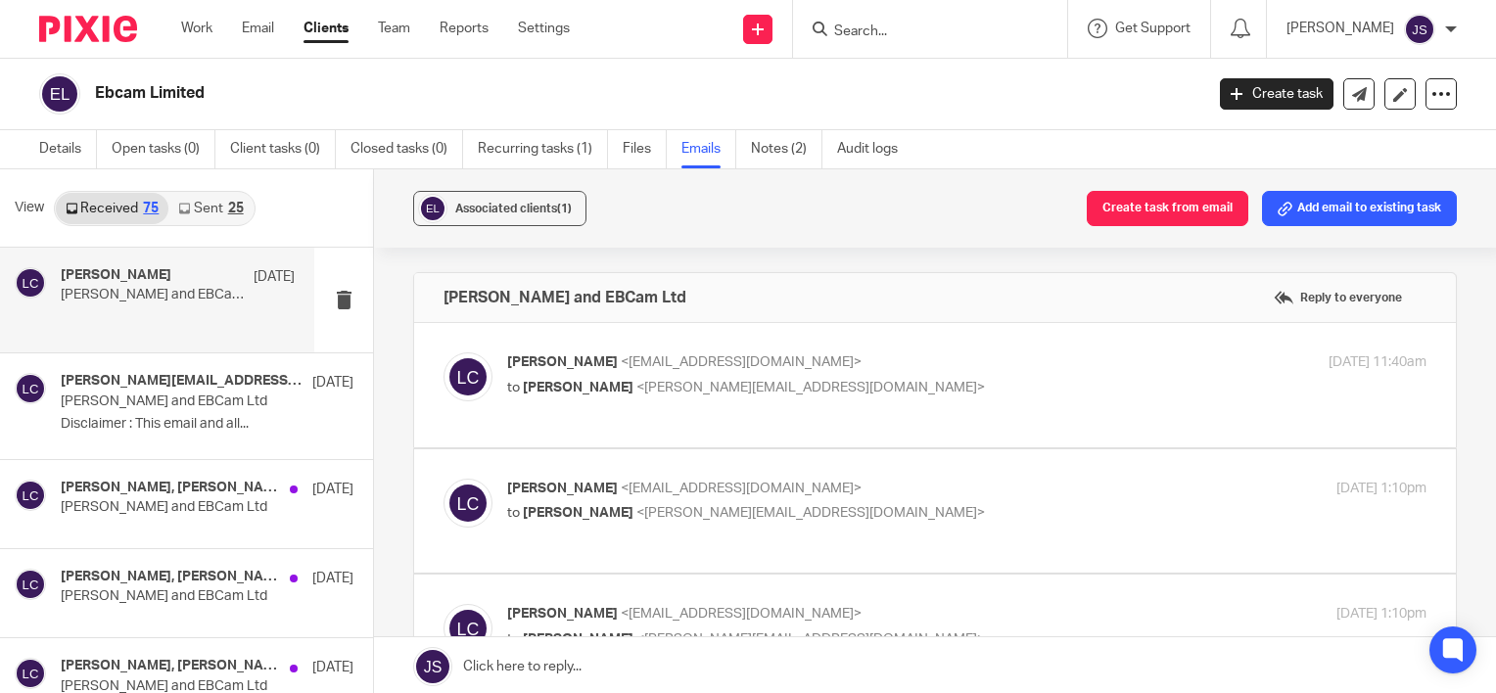
click at [236, 211] on div "25" at bounding box center [236, 209] width 16 height 14
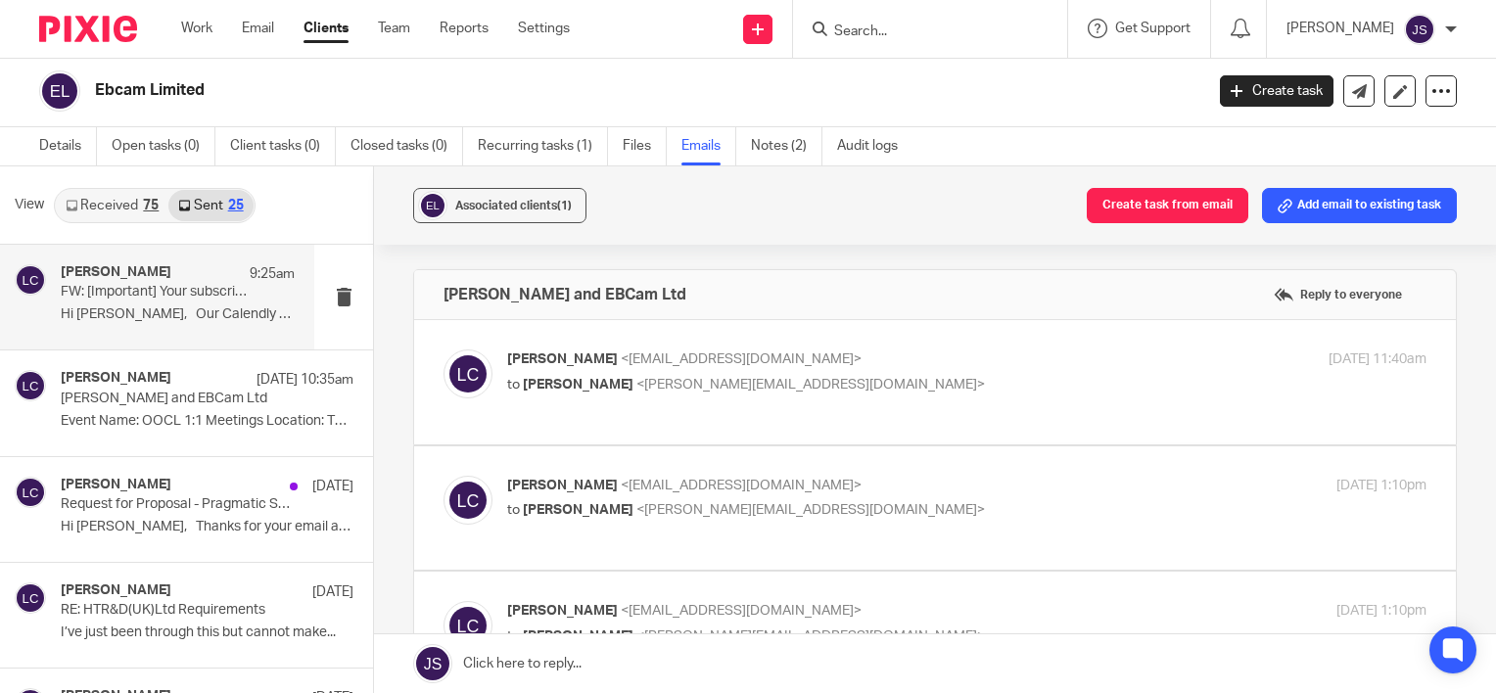
click at [158, 312] on p "Hi James, Our Calendly renewal is due..." at bounding box center [178, 314] width 234 height 17
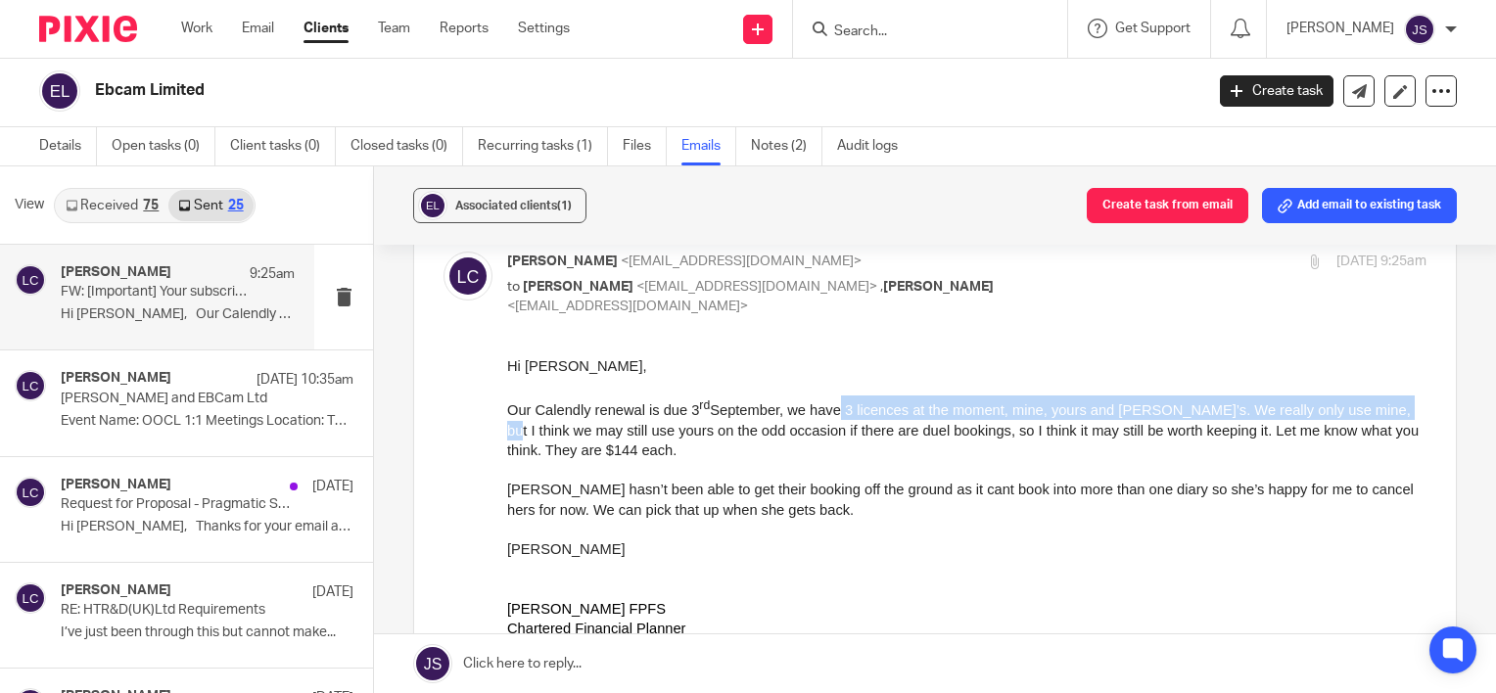
drag, startPoint x: 879, startPoint y: 407, endPoint x: 1375, endPoint y: 416, distance: 495.5
click at [1375, 416] on span "Our Calendly renewal is due 3 rd September, we have 3 licences at the moment, m…" at bounding box center [963, 429] width 912 height 56
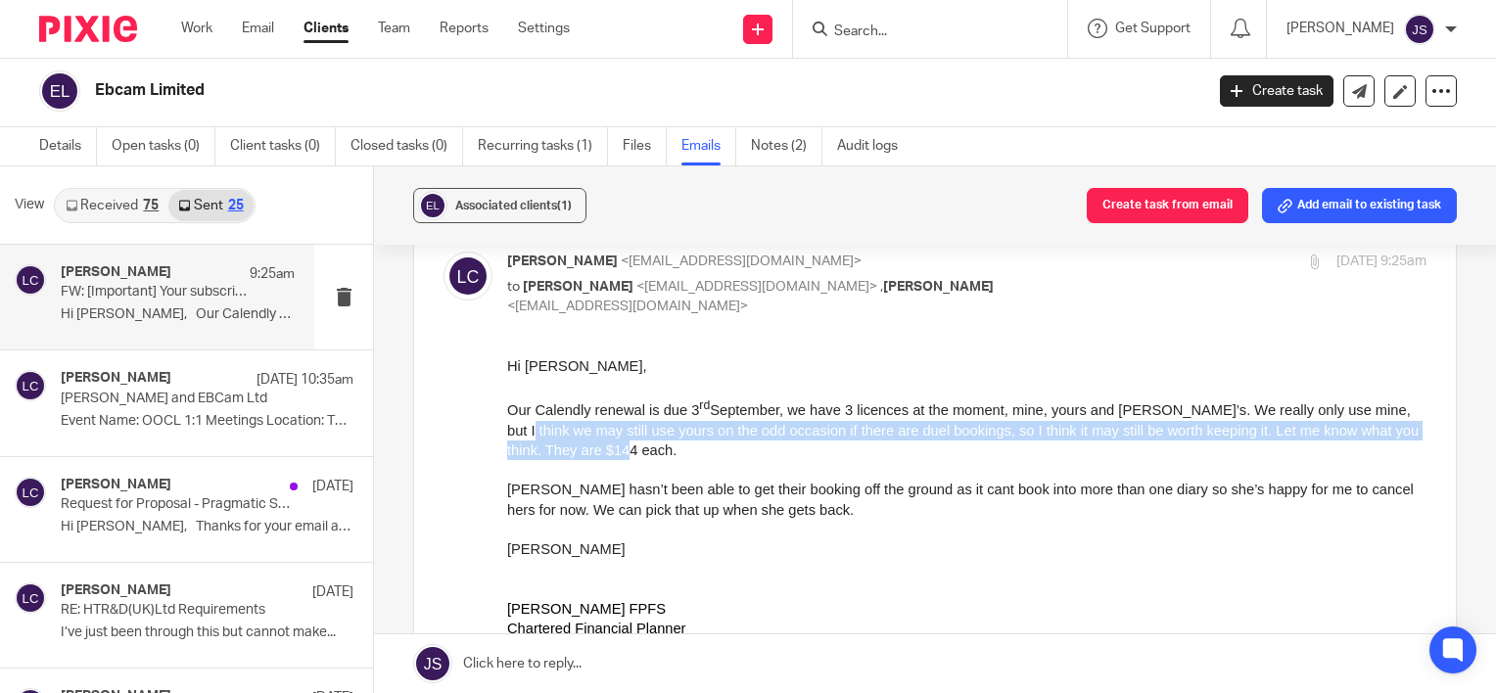
drag, startPoint x: 507, startPoint y: 434, endPoint x: 1380, endPoint y: 440, distance: 872.4
click at [1380, 440] on p "Our Calendly renewal is due 3 rd September, we have 3 licences at the moment, m…" at bounding box center [966, 428] width 919 height 65
click at [781, 454] on p "Our Calendly renewal is due 3 rd September, we have 3 licences at the moment, m…" at bounding box center [966, 428] width 919 height 65
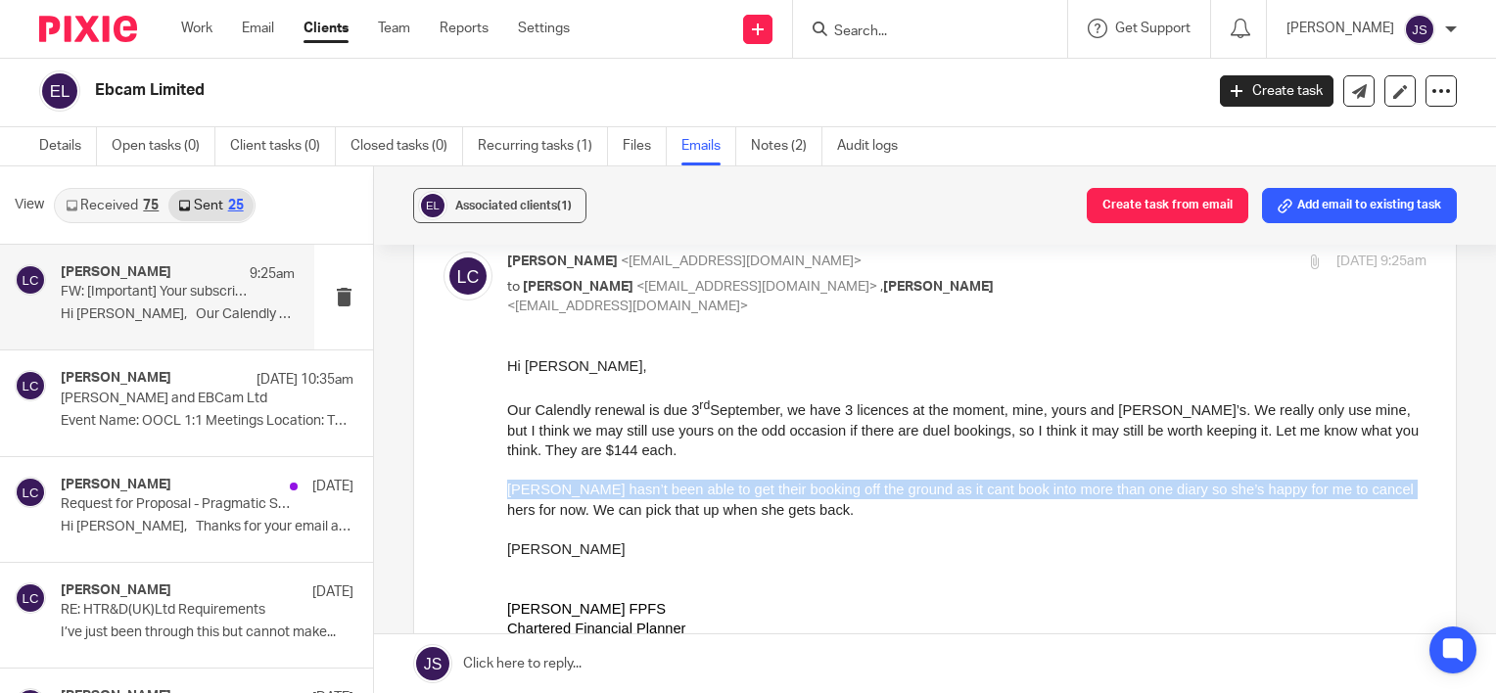
drag, startPoint x: 509, startPoint y: 490, endPoint x: 1394, endPoint y: 491, distance: 885.1
click at [1394, 491] on p "Sarah hasn’t been able to get their booking off the ground as it cant book into…" at bounding box center [966, 499] width 919 height 40
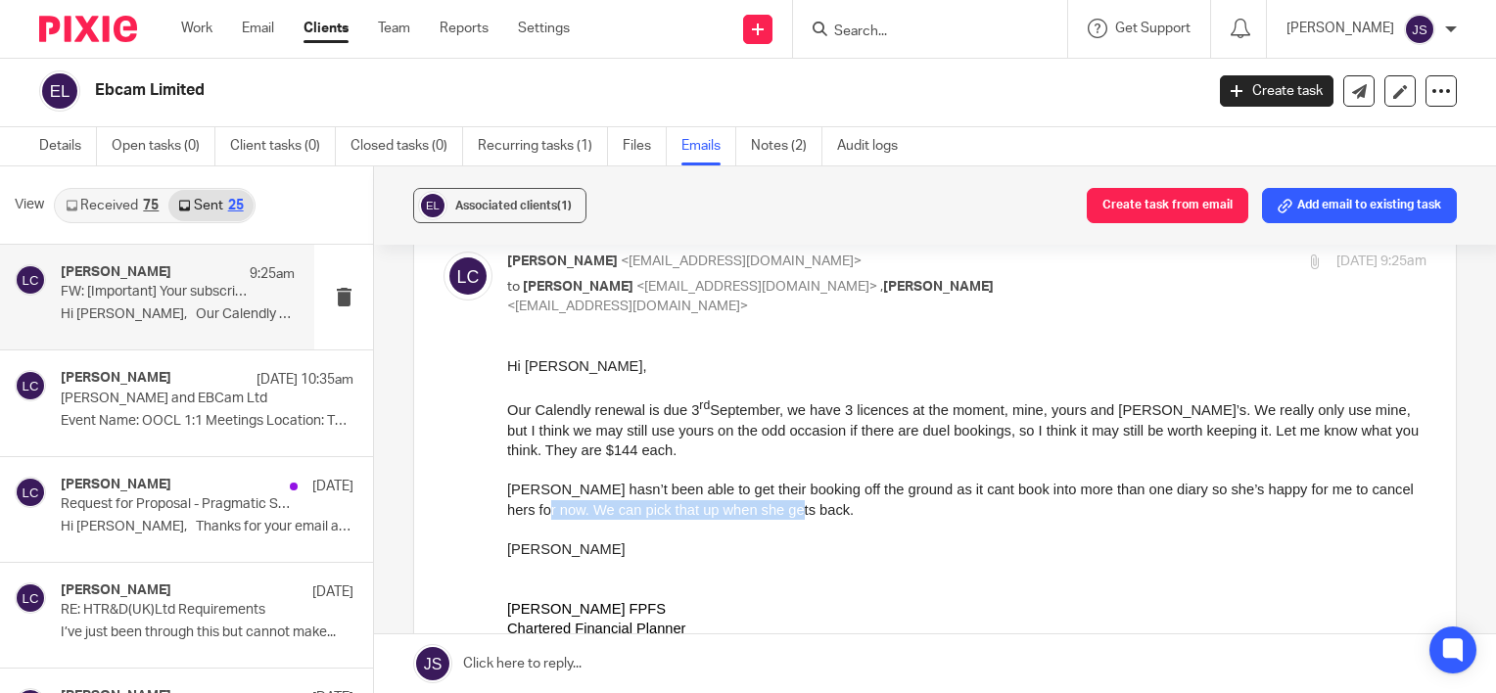
drag, startPoint x: 651, startPoint y: 509, endPoint x: 846, endPoint y: 509, distance: 194.9
click at [846, 509] on p "Sarah hasn’t been able to get their booking off the ground as it cant book into…" at bounding box center [966, 499] width 919 height 40
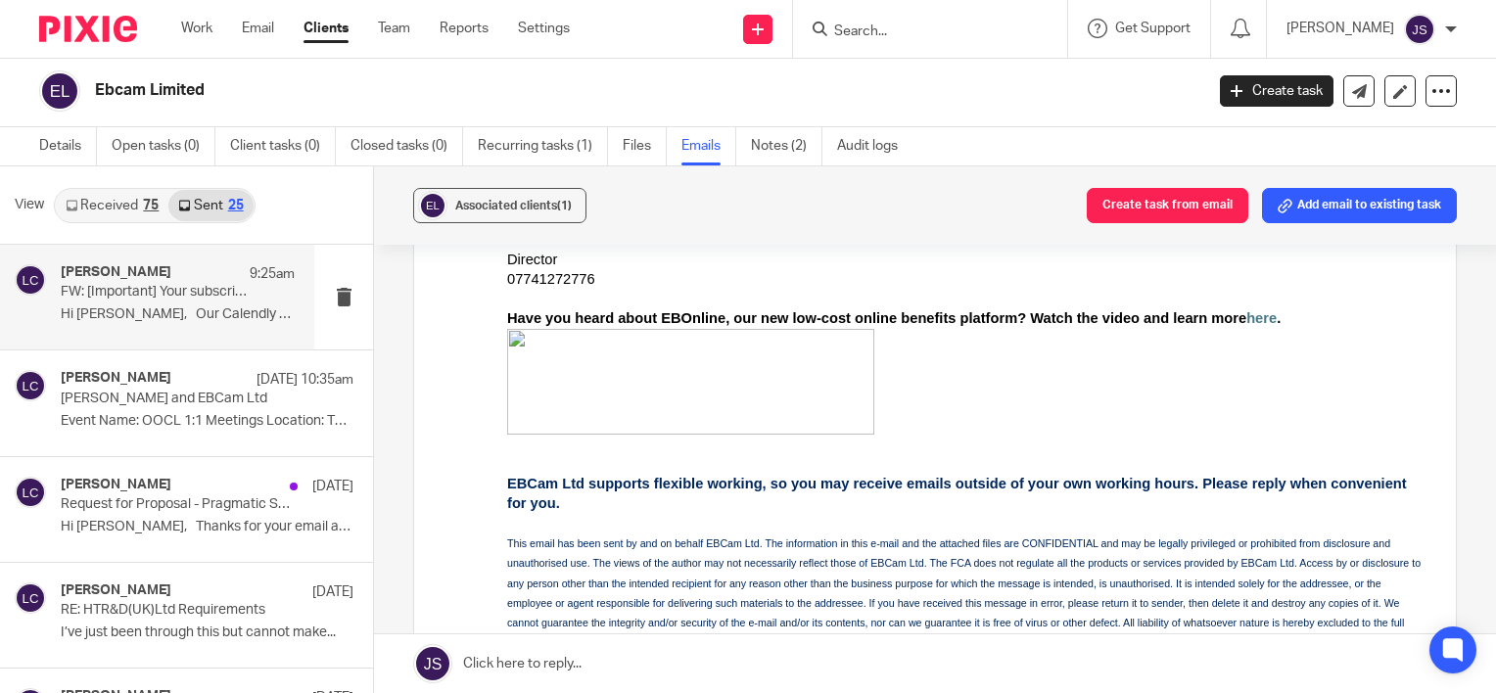
scroll to position [490, 0]
click at [154, 371] on div "Laurie Clark 26 Aug 10:35am" at bounding box center [178, 380] width 234 height 20
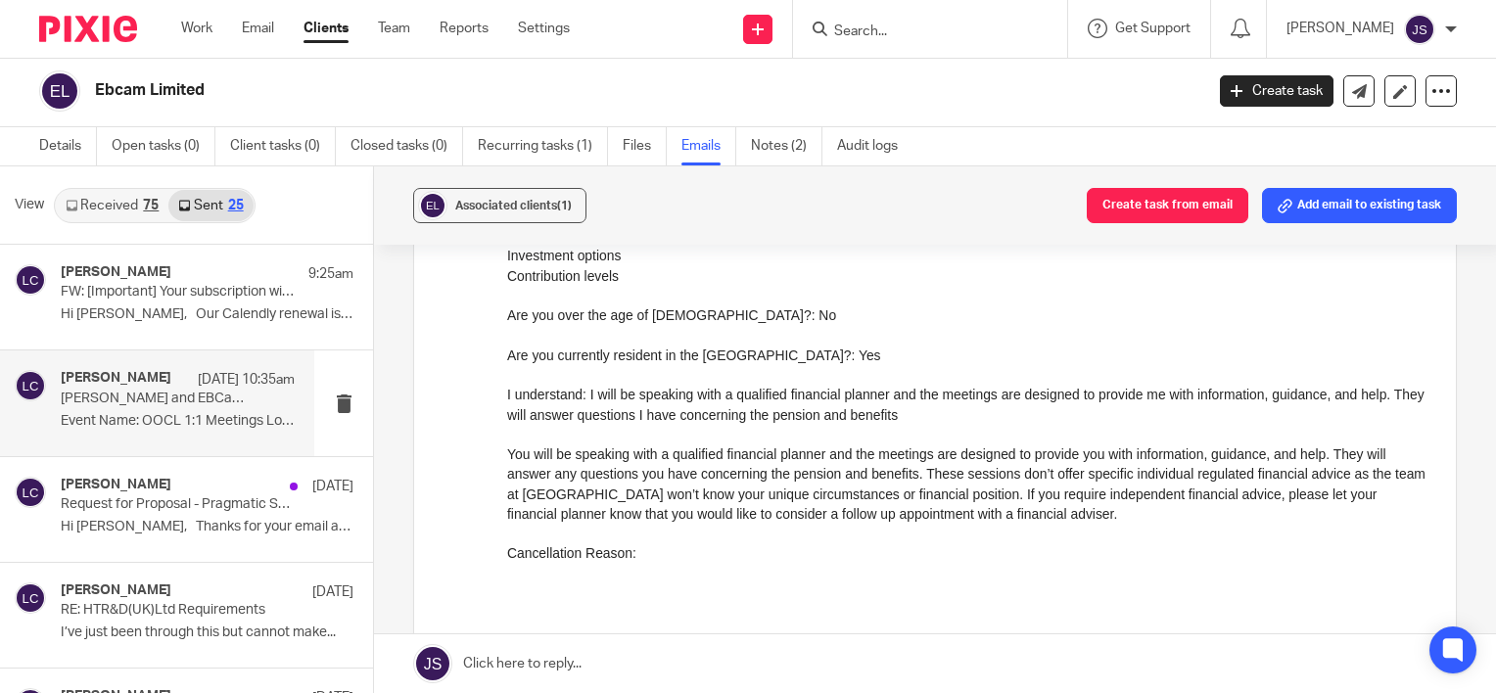
scroll to position [392, 0]
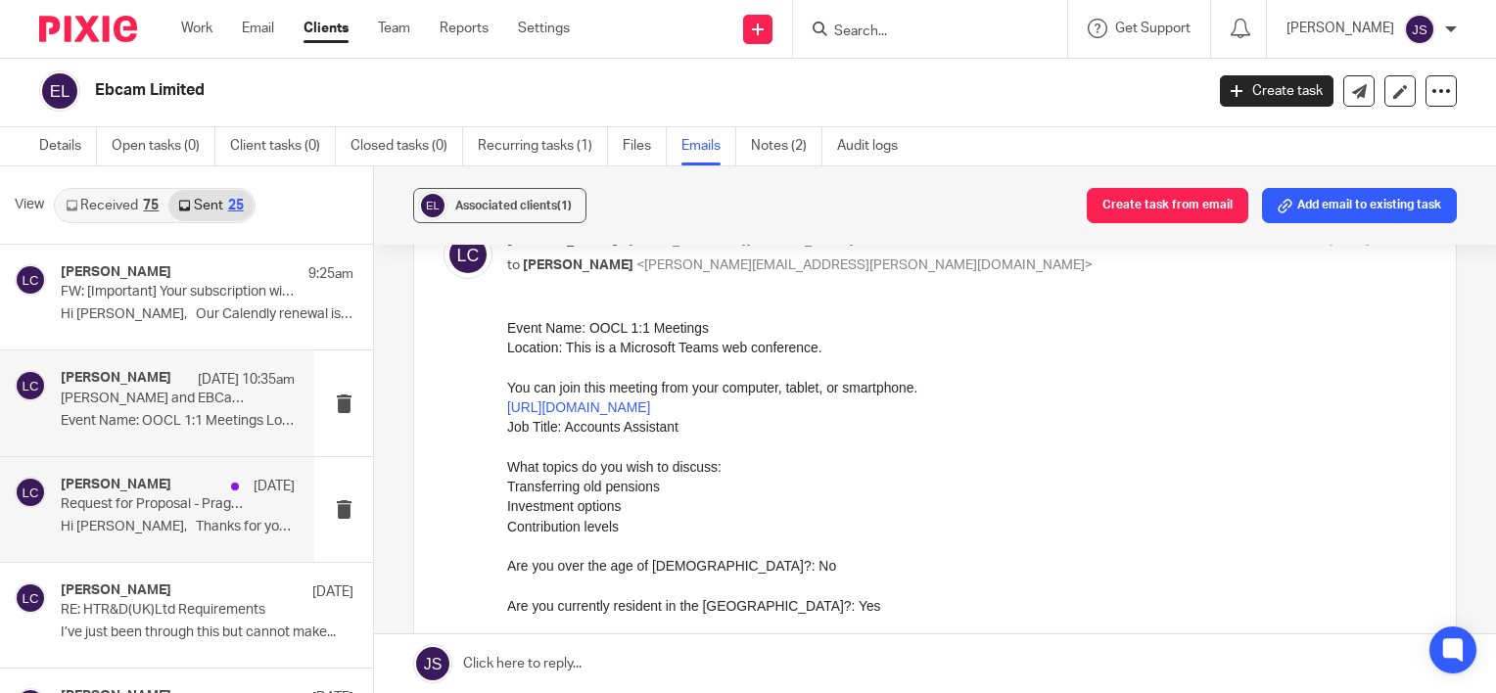
click at [182, 519] on p "Hi Alex, Thanks for your email and I..." at bounding box center [178, 527] width 234 height 17
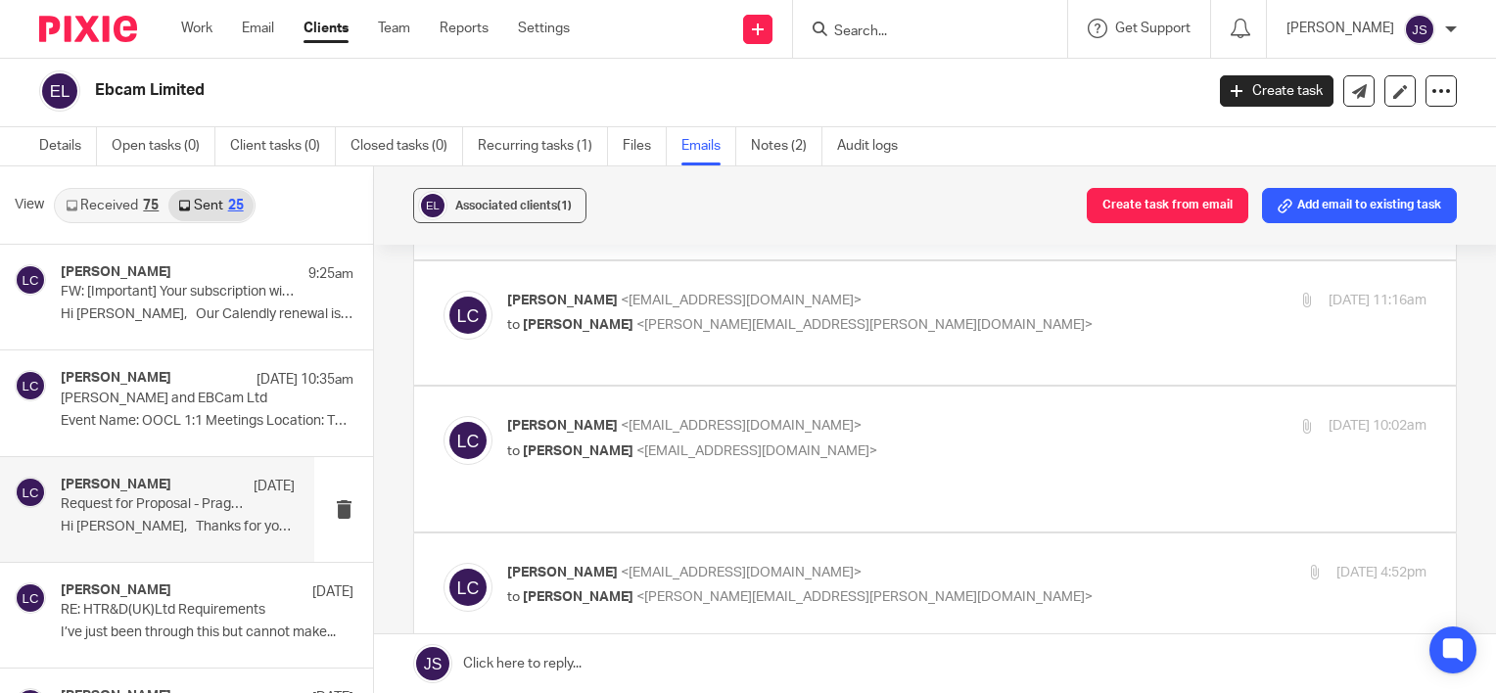
scroll to position [1665, 0]
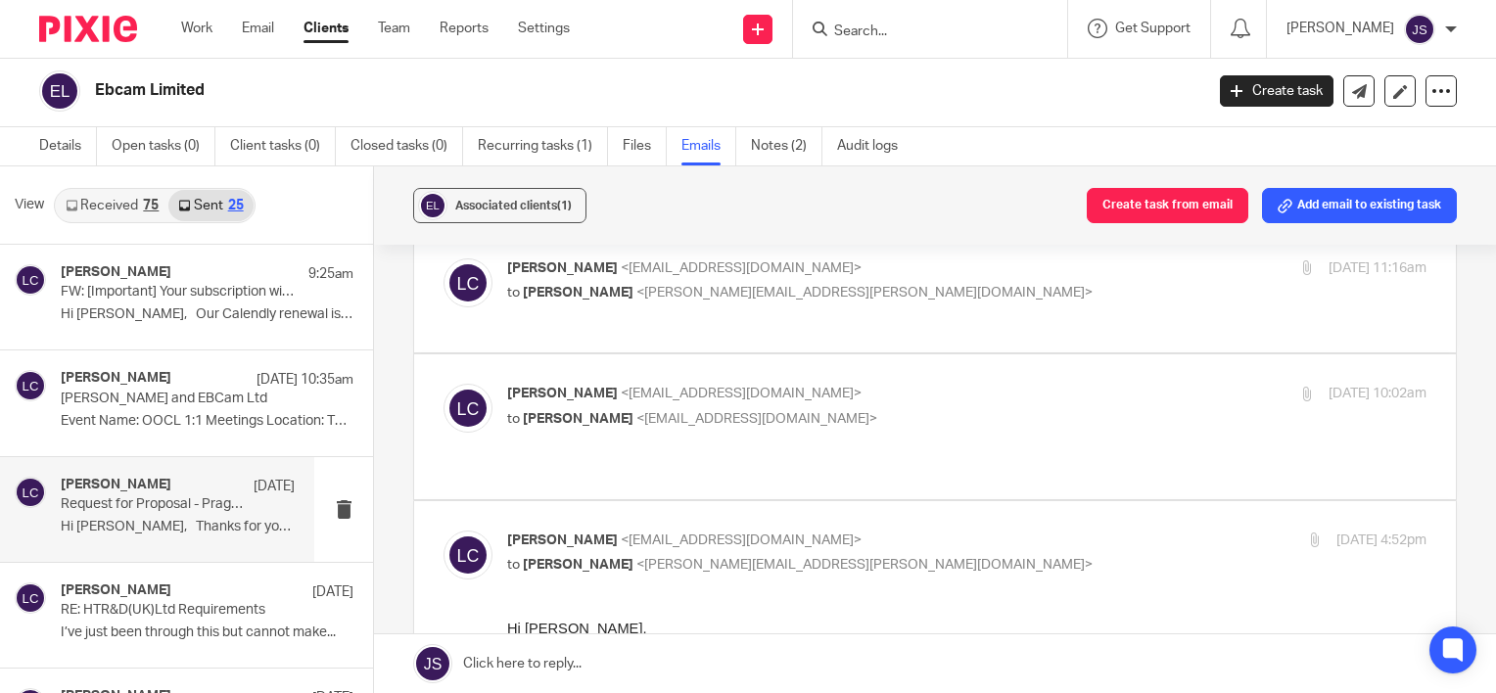
drag, startPoint x: 662, startPoint y: 663, endPoint x: 1410, endPoint y: 663, distance: 748.1
click html "Hi Alex, Thanks for your email and I appreciate the feedback. We are disappoint…"
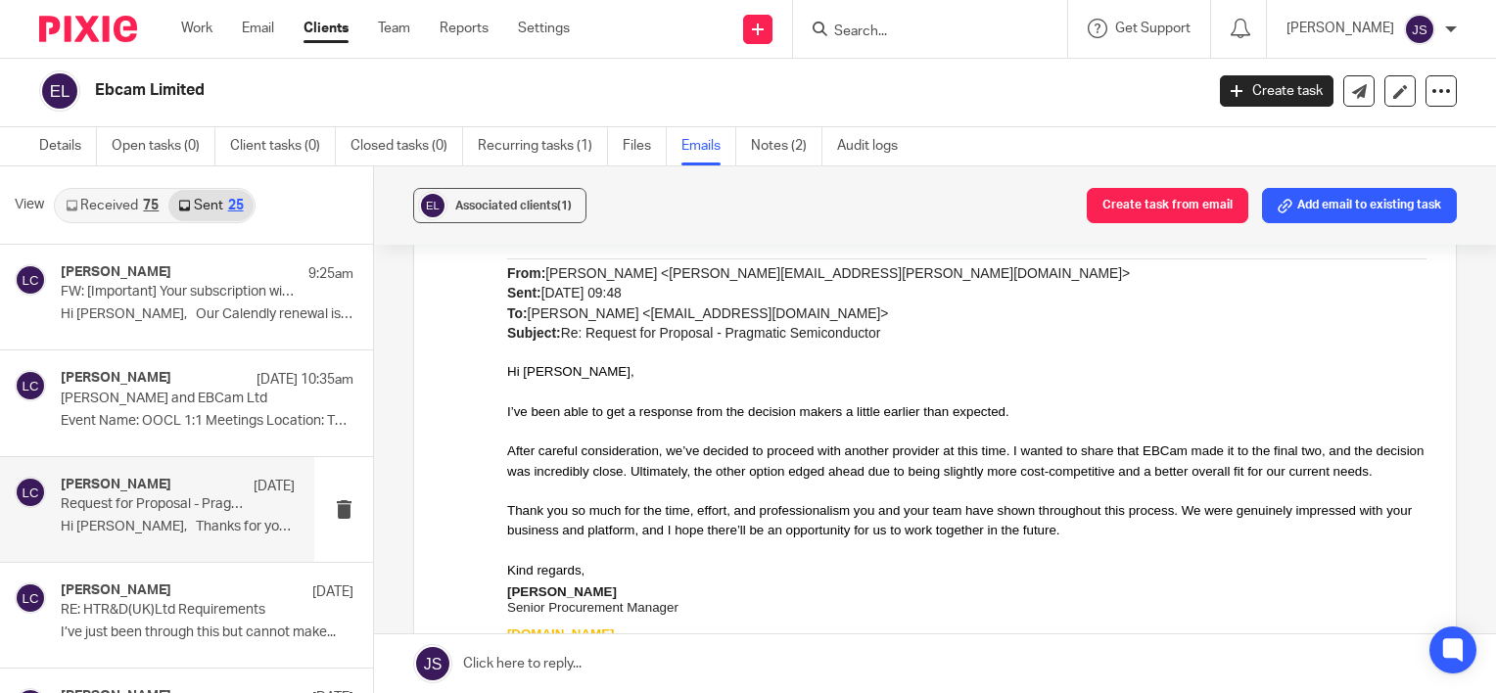
scroll to position [294, 0]
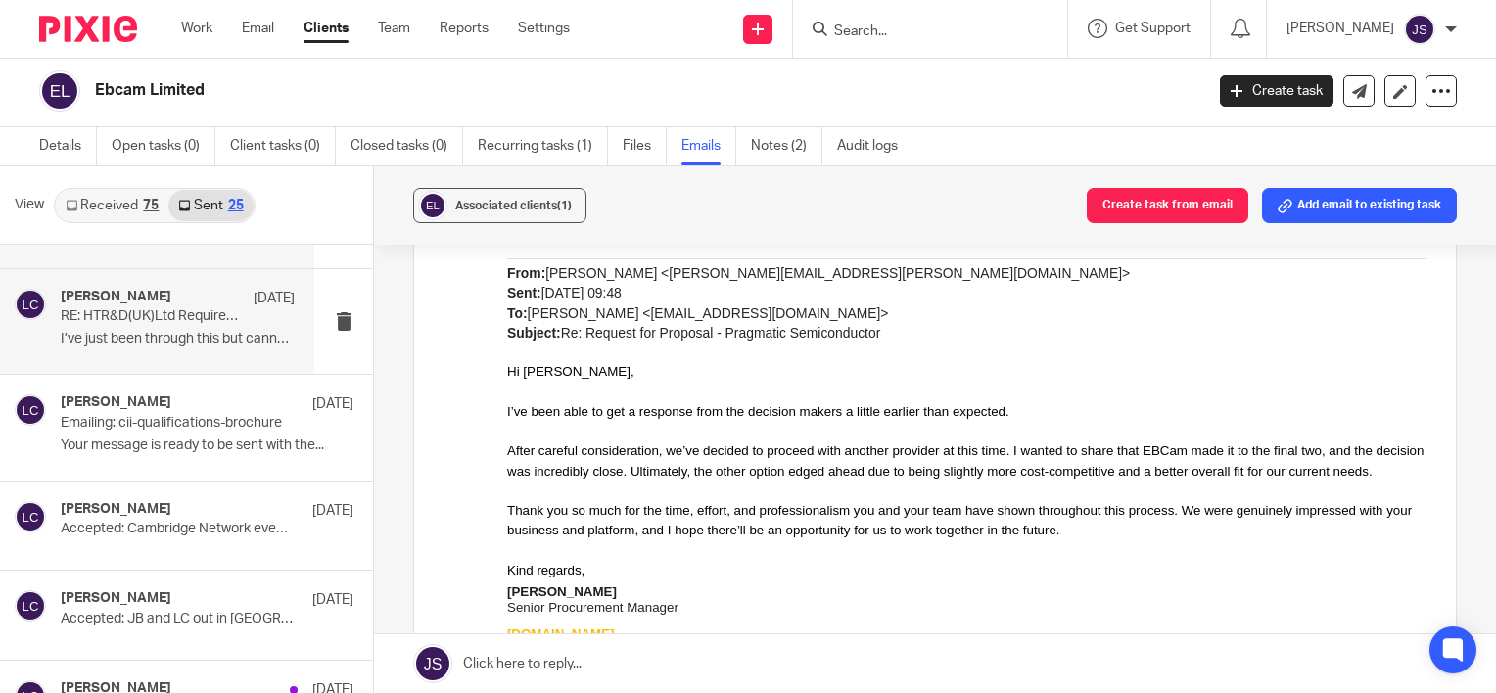
click at [167, 328] on div "Laurie Clark 19 Aug RE: HTR&D(UK)Ltd Requirements I’ve just been through this b…" at bounding box center [178, 322] width 234 height 66
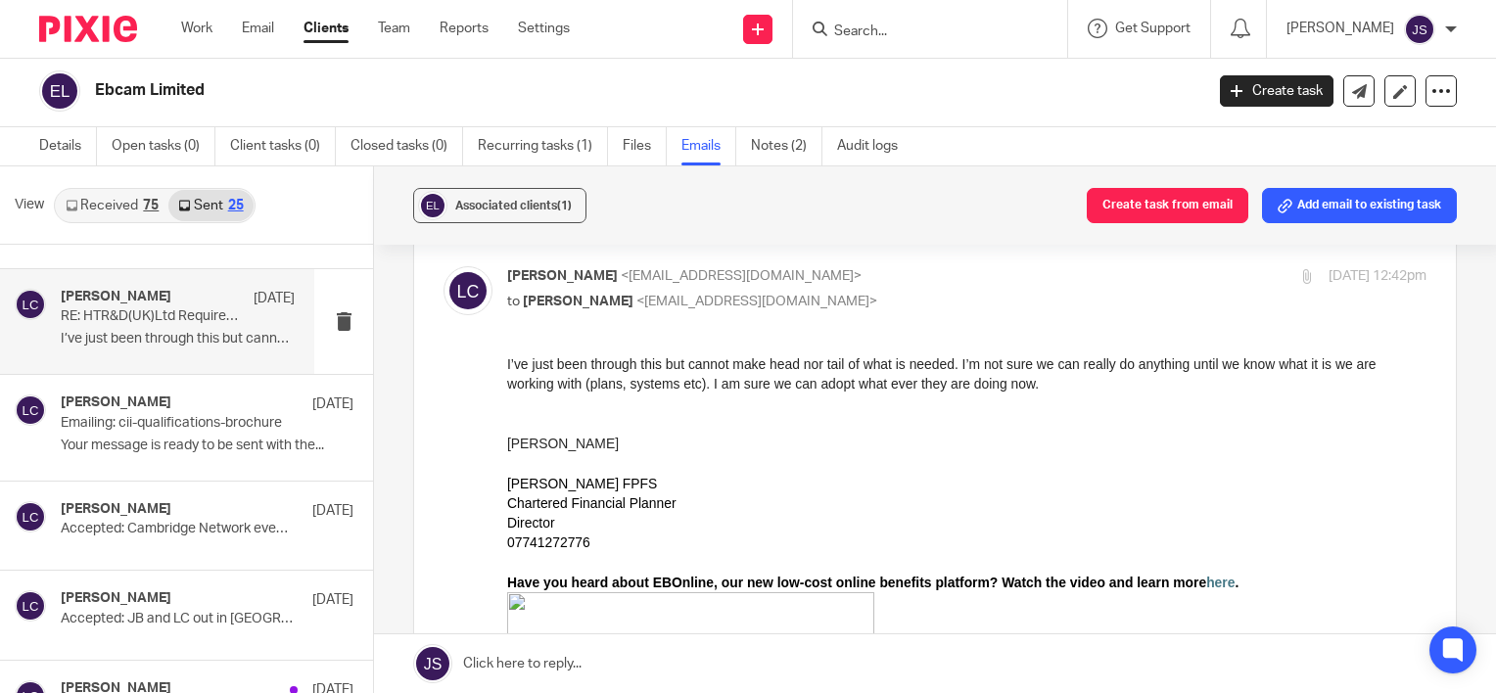
scroll to position [196, 0]
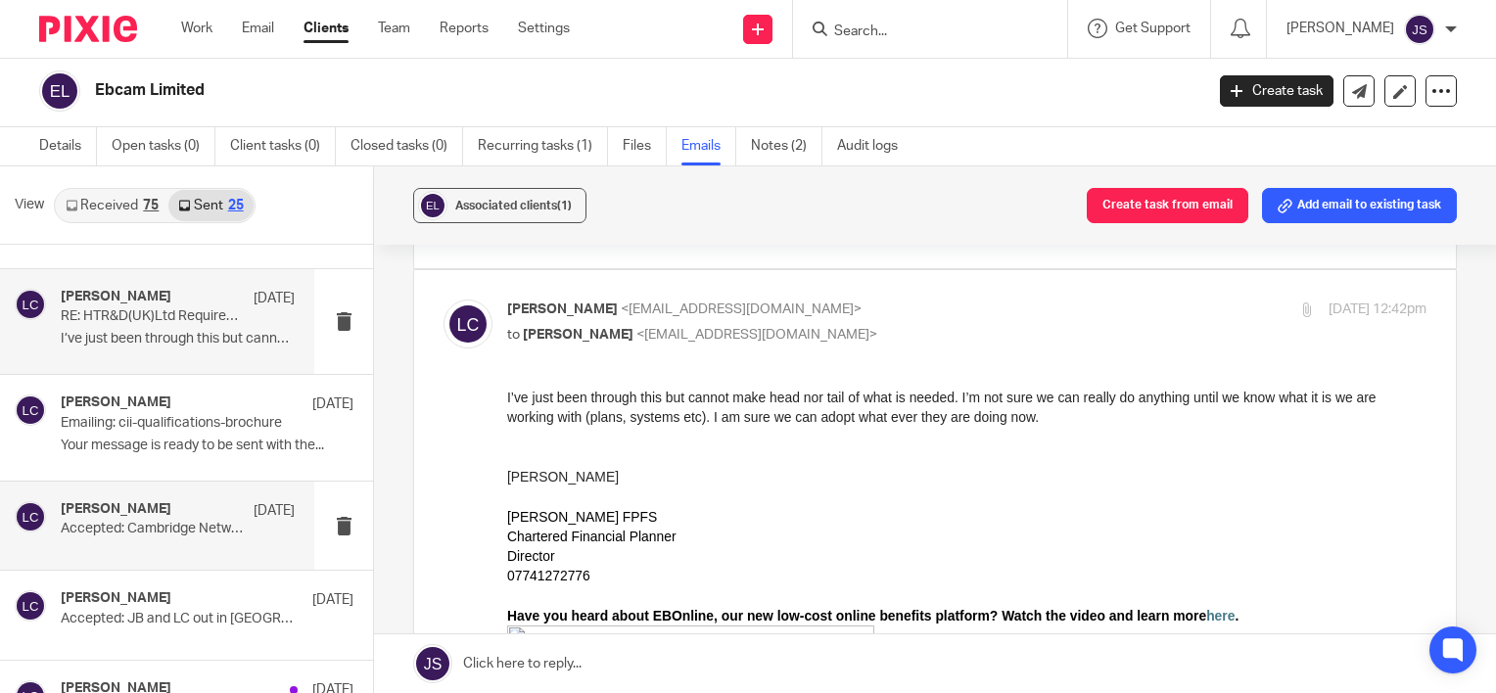
click at [154, 525] on p "Accepted: Cambridge Network event JB/LC speaking timing TBC" at bounding box center [154, 529] width 187 height 17
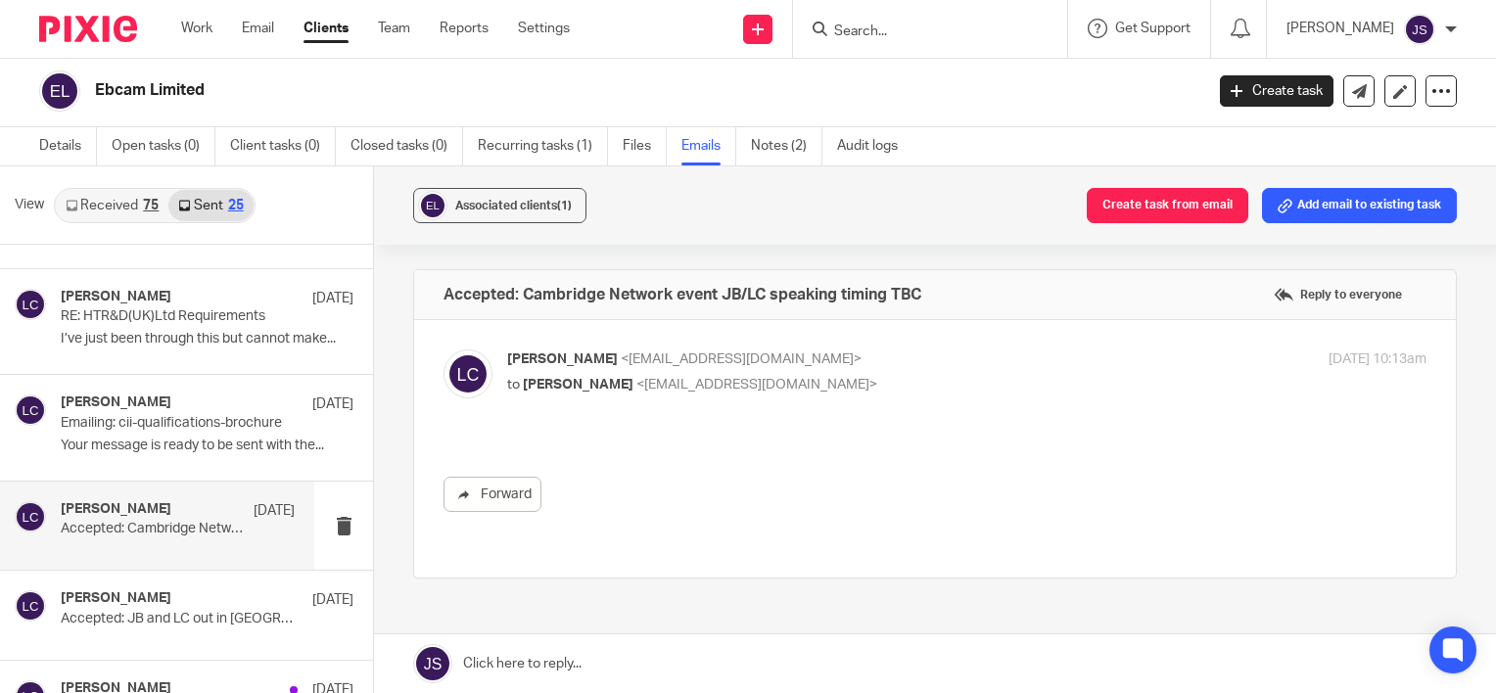
scroll to position [0, 0]
click at [145, 419] on p "Emailing: cii-qualifications-brochure" at bounding box center [154, 423] width 187 height 17
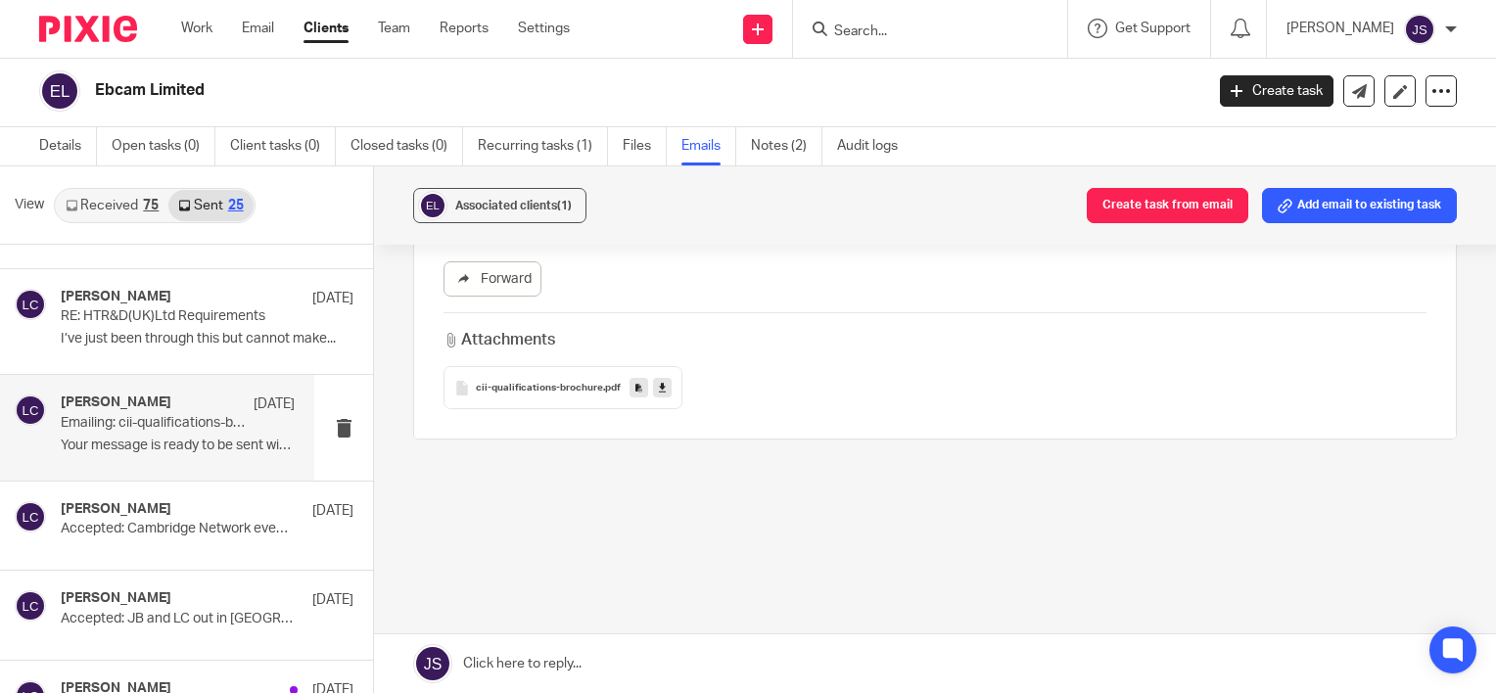
scroll to position [195, 0]
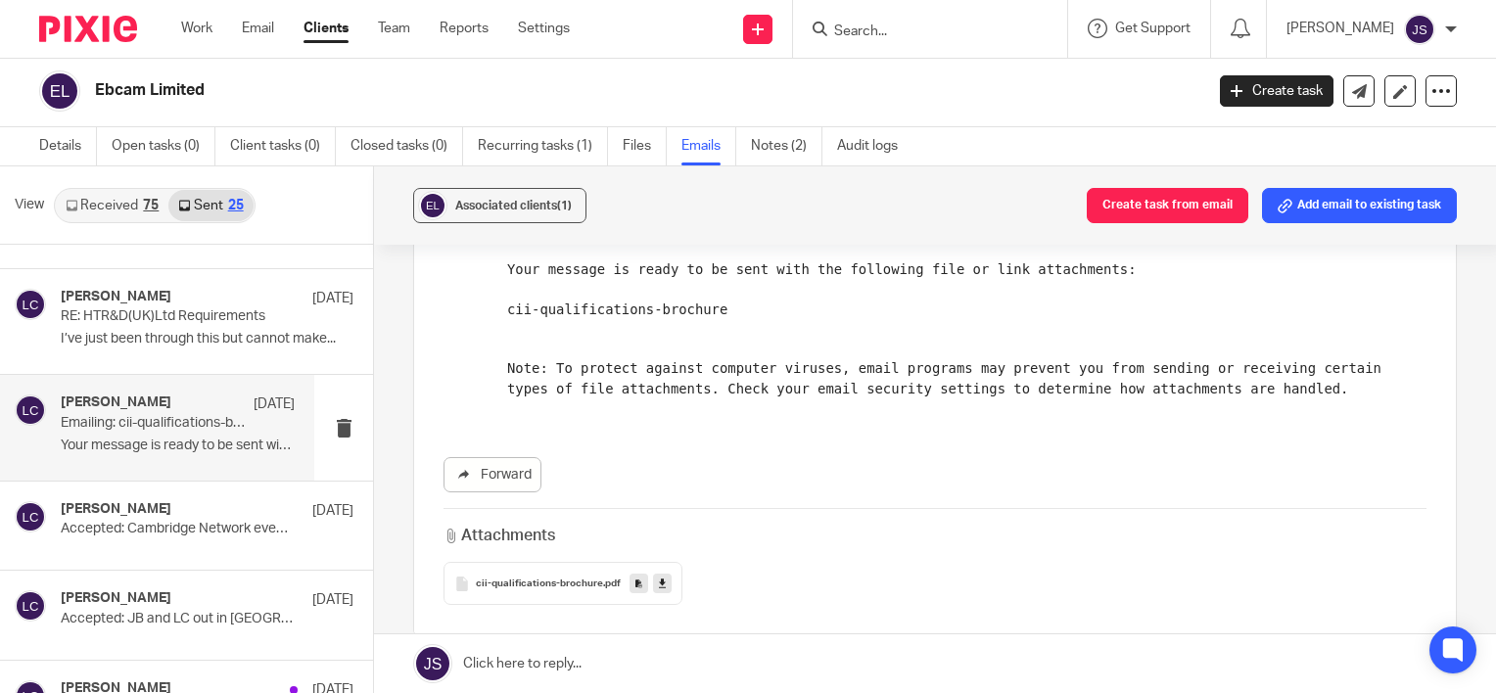
click at [487, 579] on span "cii-qualifications-brochure" at bounding box center [539, 585] width 127 height 12
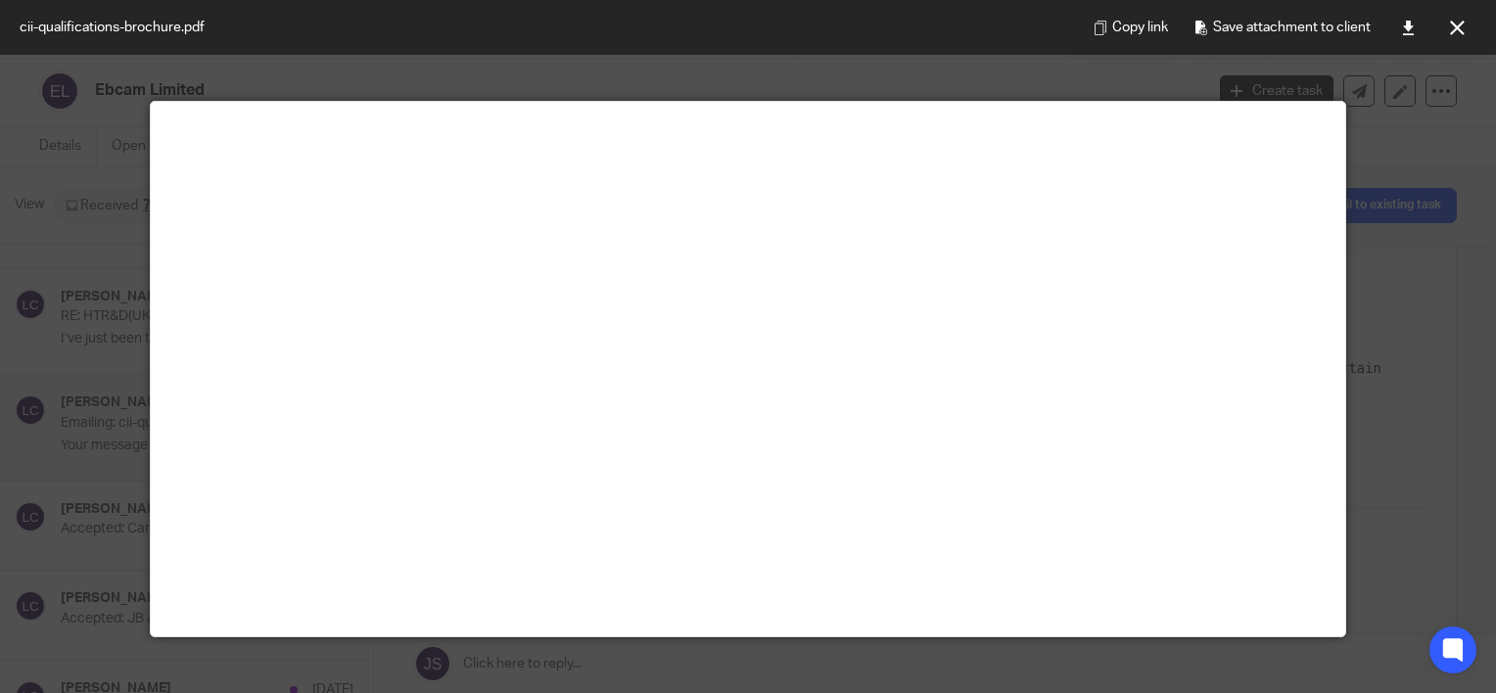
scroll to position [0, 0]
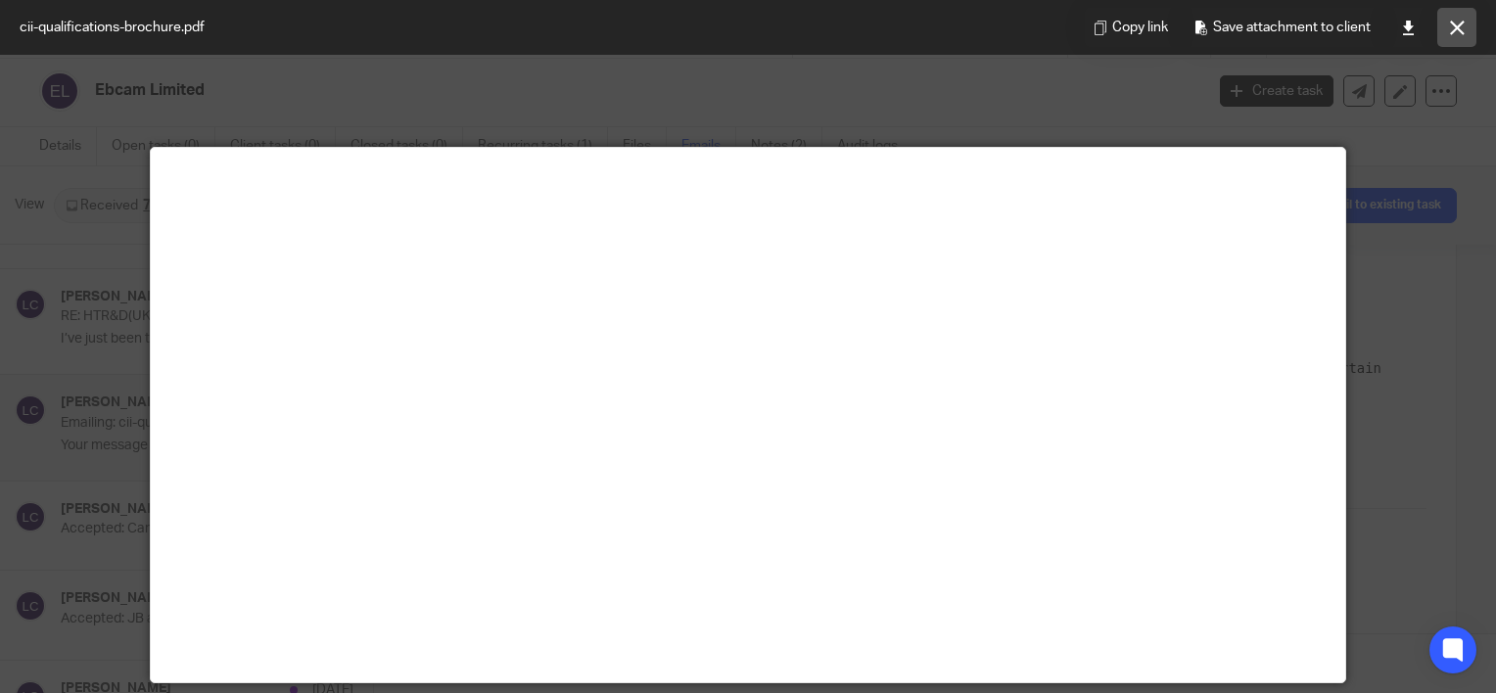
click at [1456, 33] on icon at bounding box center [1457, 28] width 15 height 15
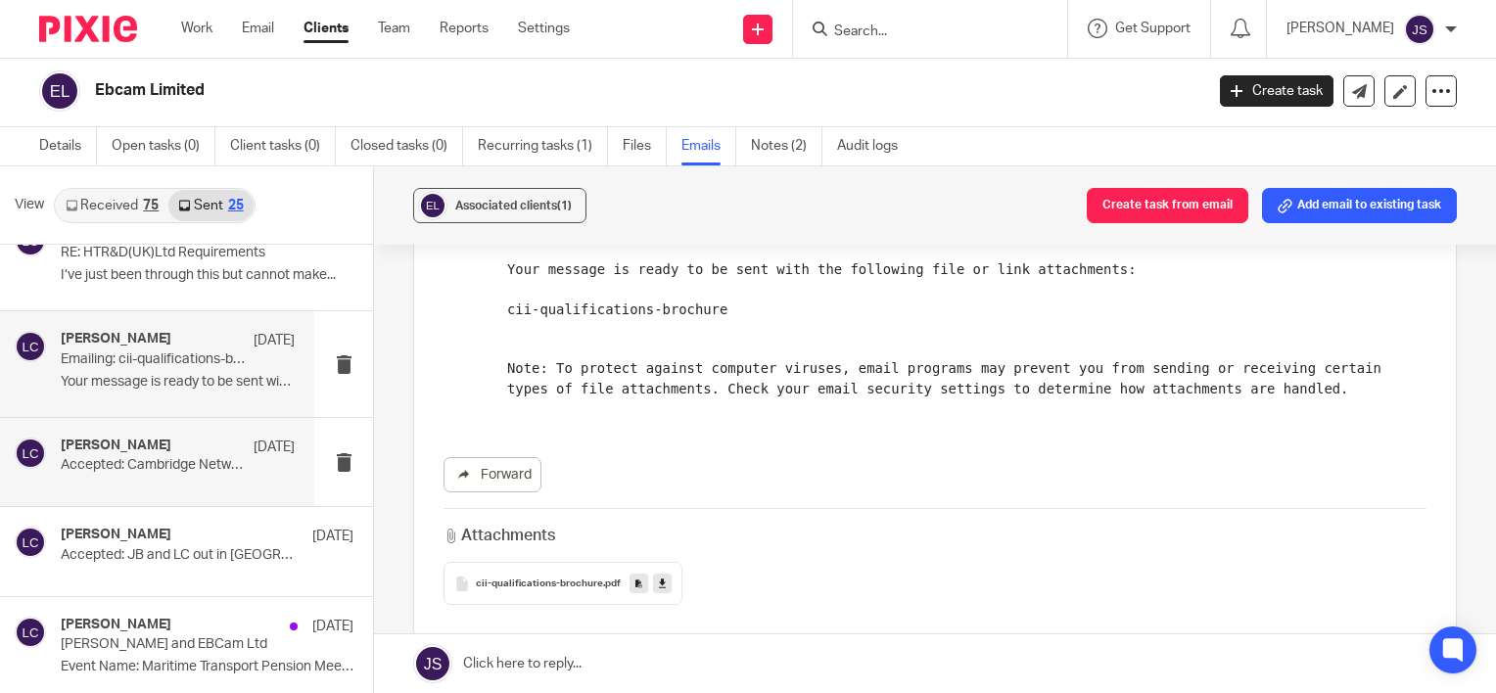
scroll to position [392, 0]
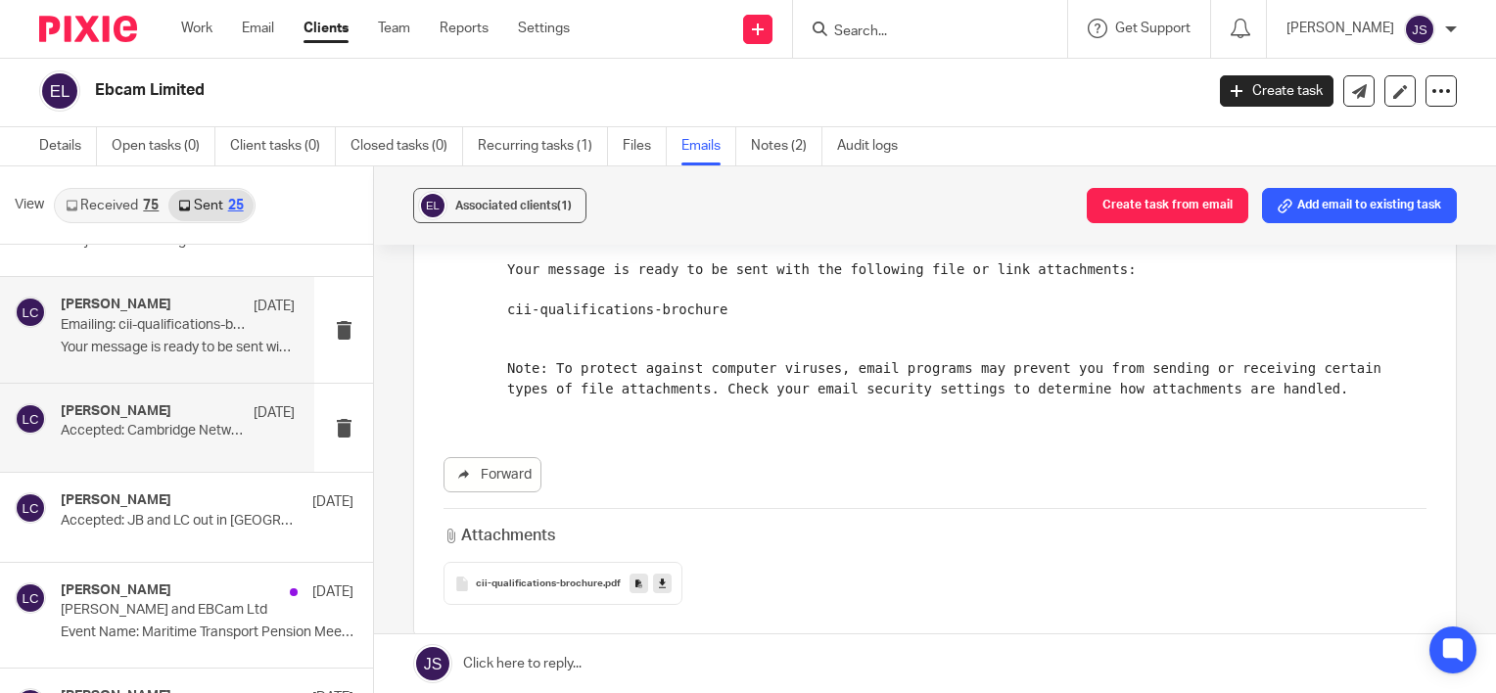
click at [204, 433] on p "Accepted: Cambridge Network event JB/LC speaking timing TBC" at bounding box center [154, 431] width 187 height 17
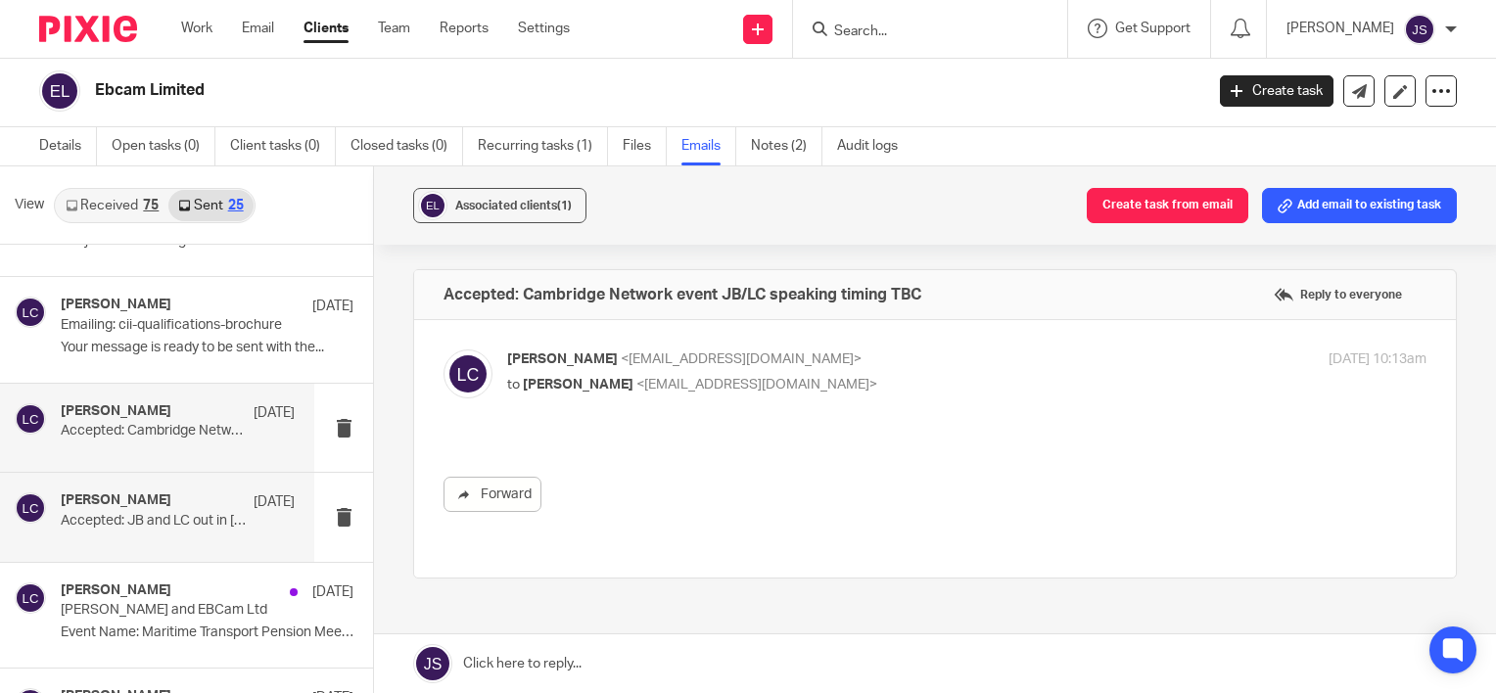
scroll to position [0, 0]
click at [209, 514] on p "Accepted: JB and LC out in Cambridge -CNetwork event" at bounding box center [154, 521] width 187 height 17
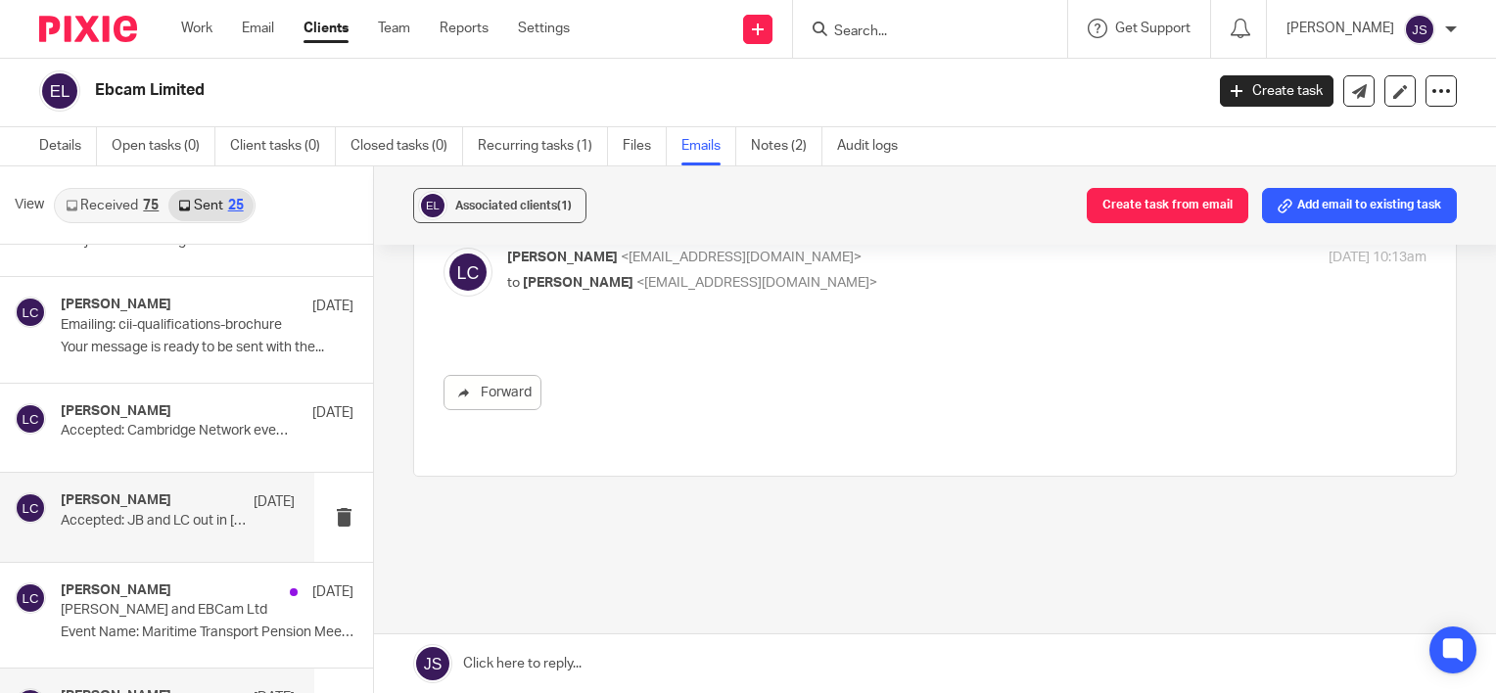
scroll to position [587, 0]
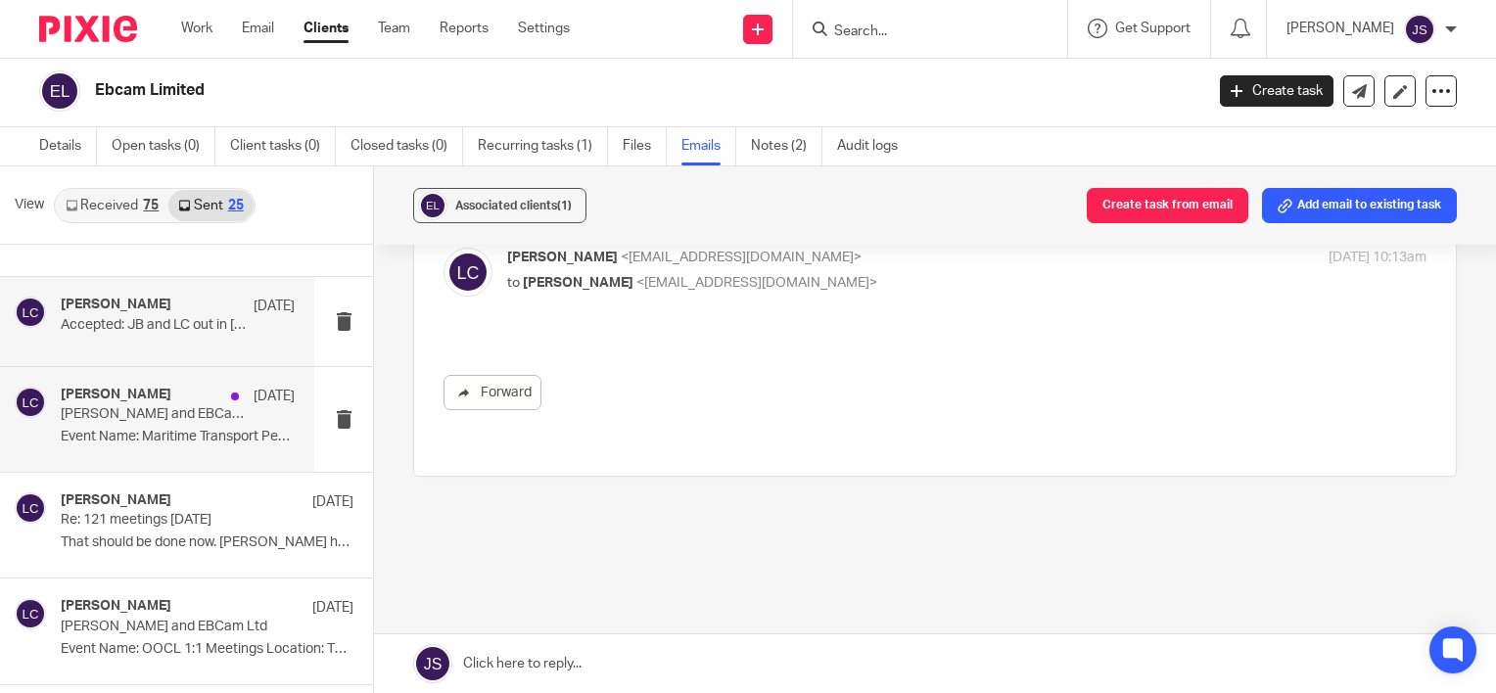
click at [180, 410] on p "GARY STEPHENS and EBCam Ltd" at bounding box center [154, 414] width 187 height 17
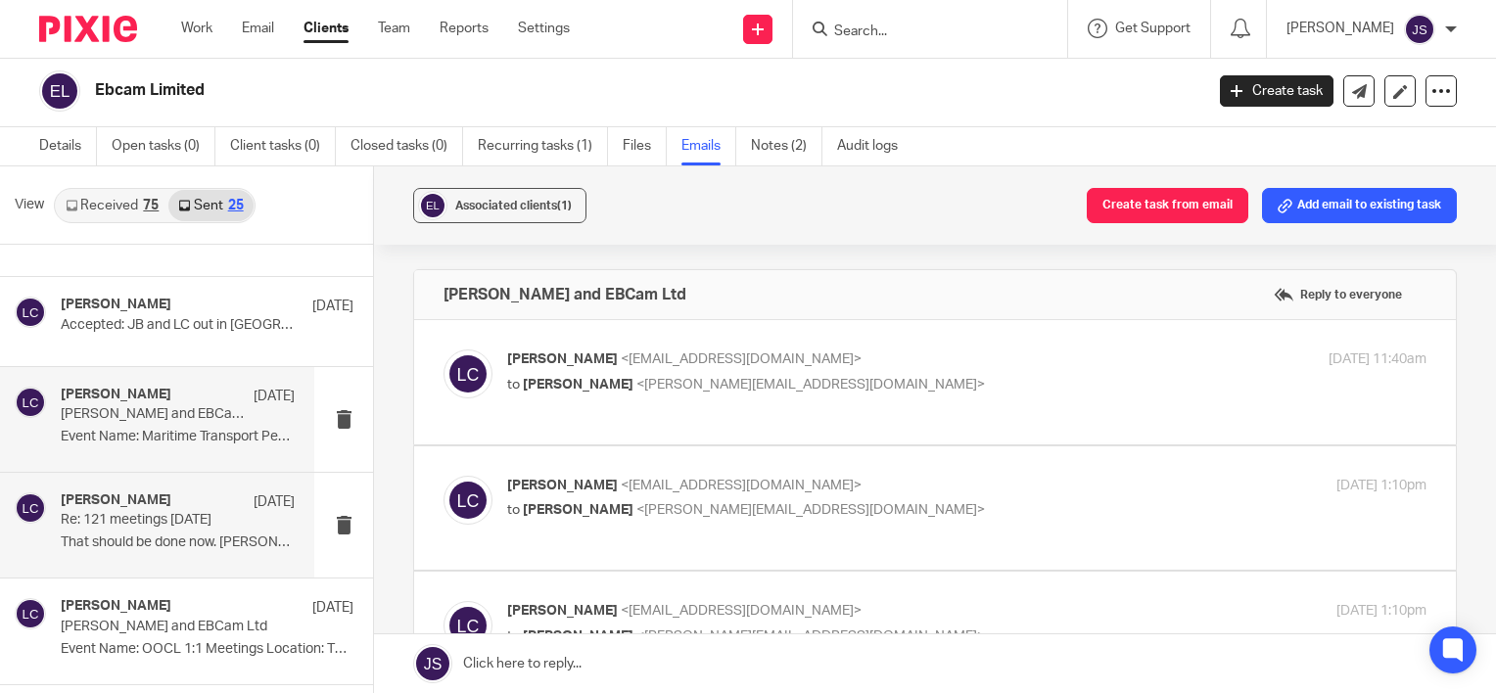
scroll to position [0, 0]
click at [182, 536] on p "That should be done now. Amanda may have got..." at bounding box center [178, 543] width 234 height 17
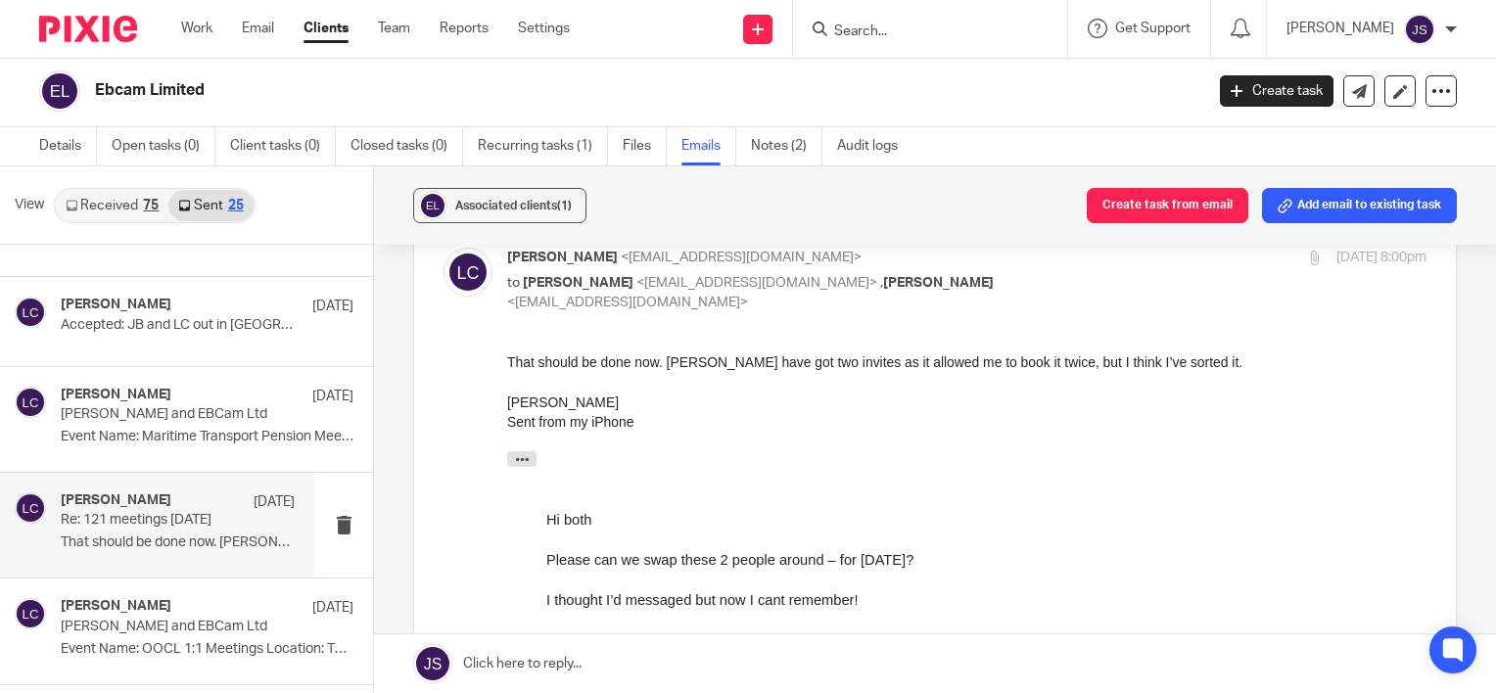
scroll to position [101, 0]
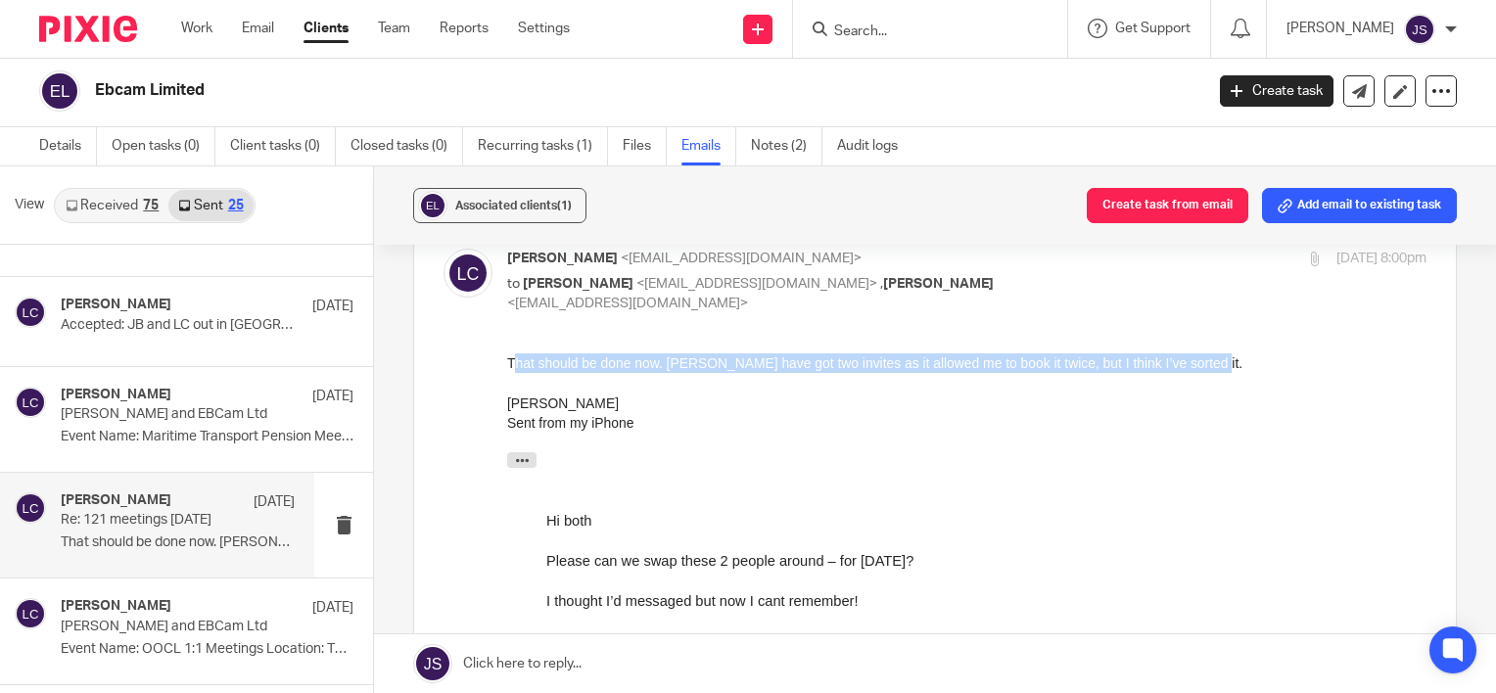
drag, startPoint x: 511, startPoint y: 365, endPoint x: 1223, endPoint y: 361, distance: 711.8
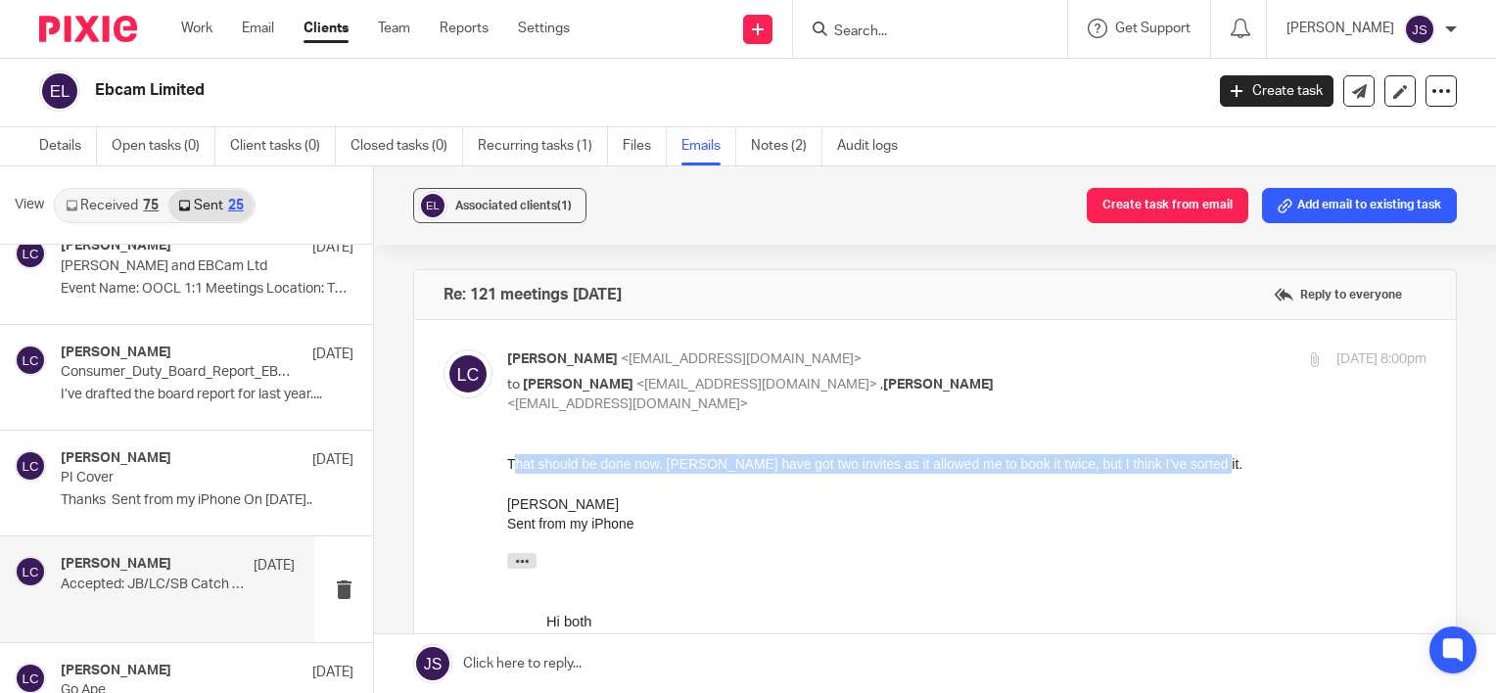
scroll to position [979, 0]
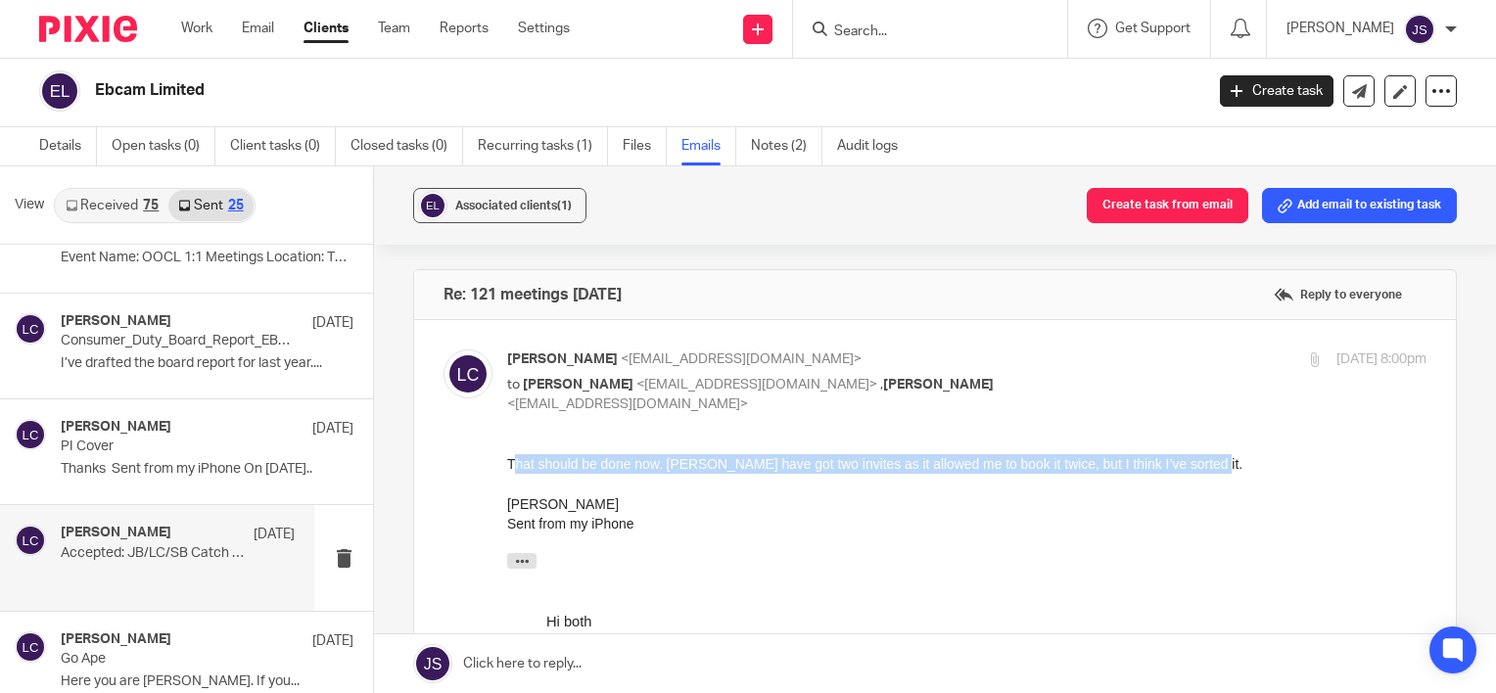
click at [171, 545] on p "Accepted: JB/LC/SB Catch up/Coffee" at bounding box center [154, 553] width 187 height 17
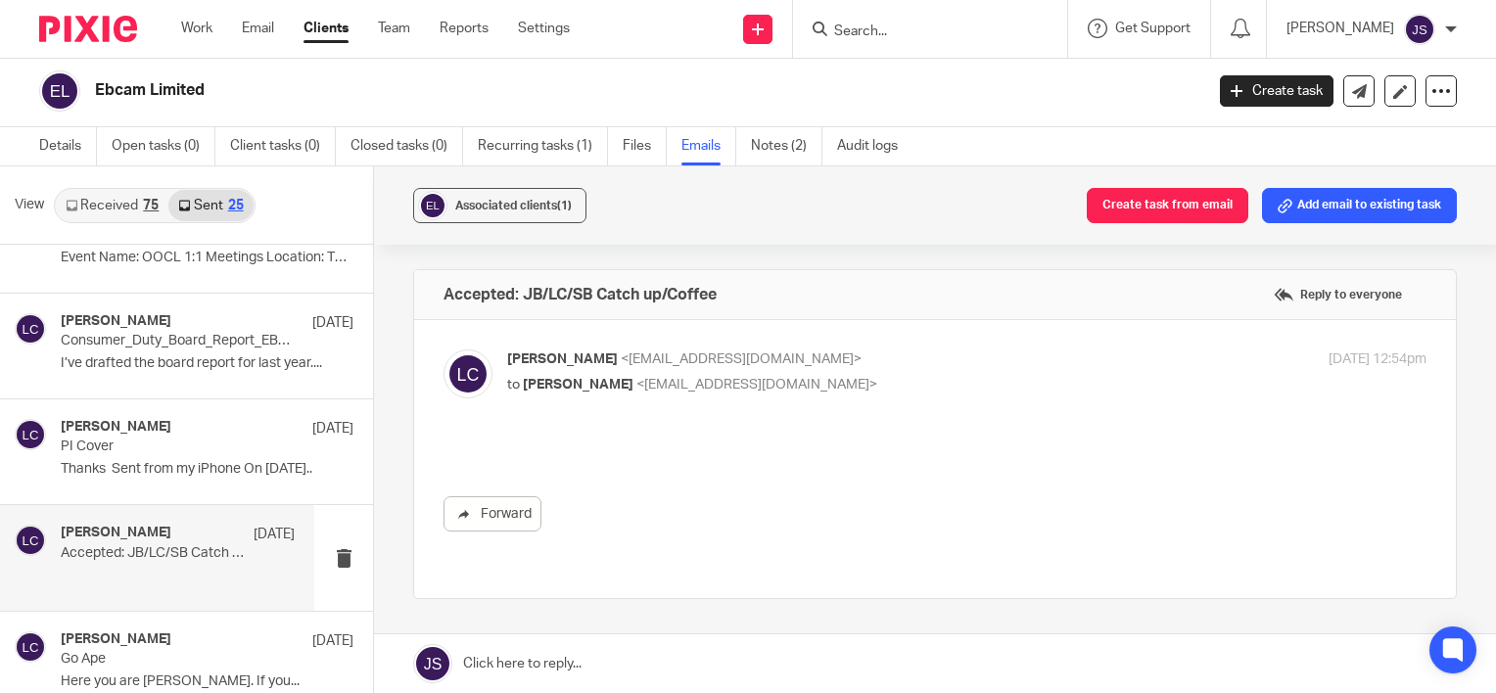
scroll to position [0, 0]
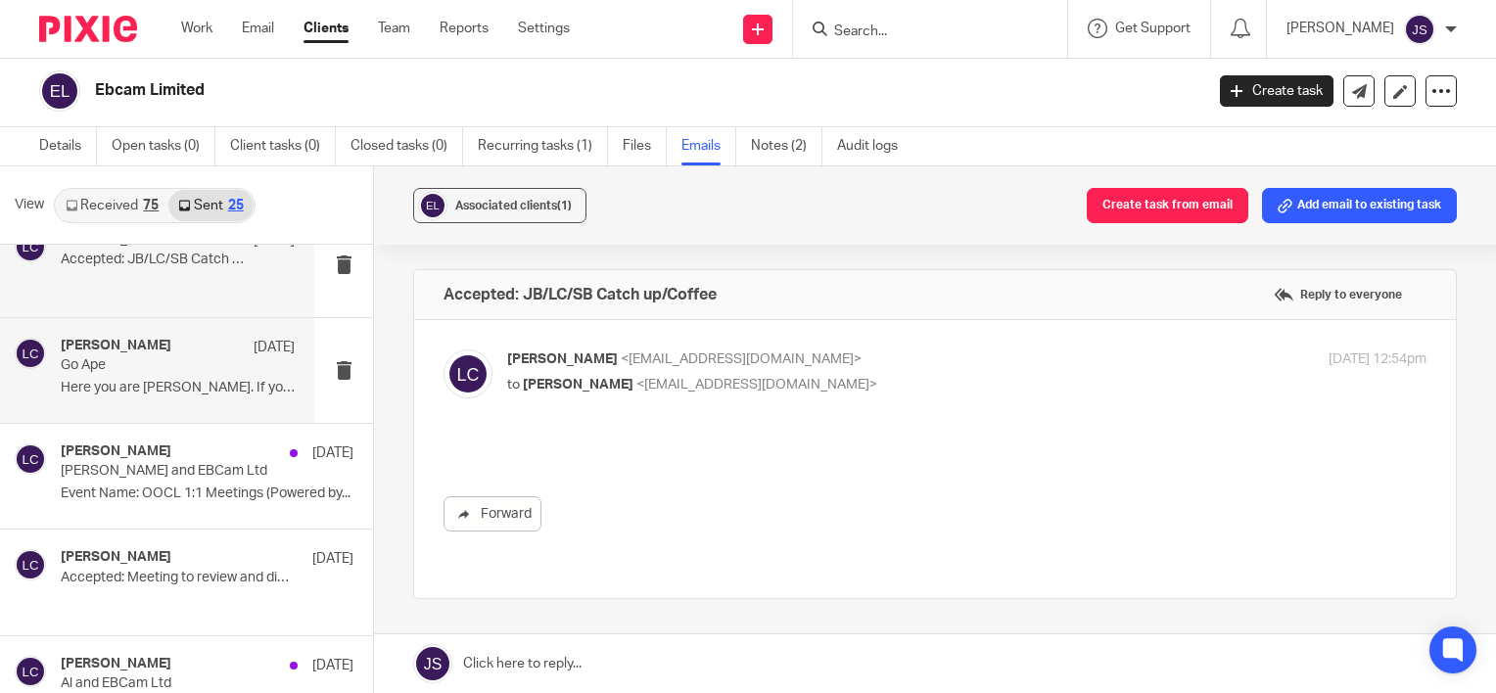
click at [193, 357] on p "Go Ape" at bounding box center [154, 365] width 187 height 17
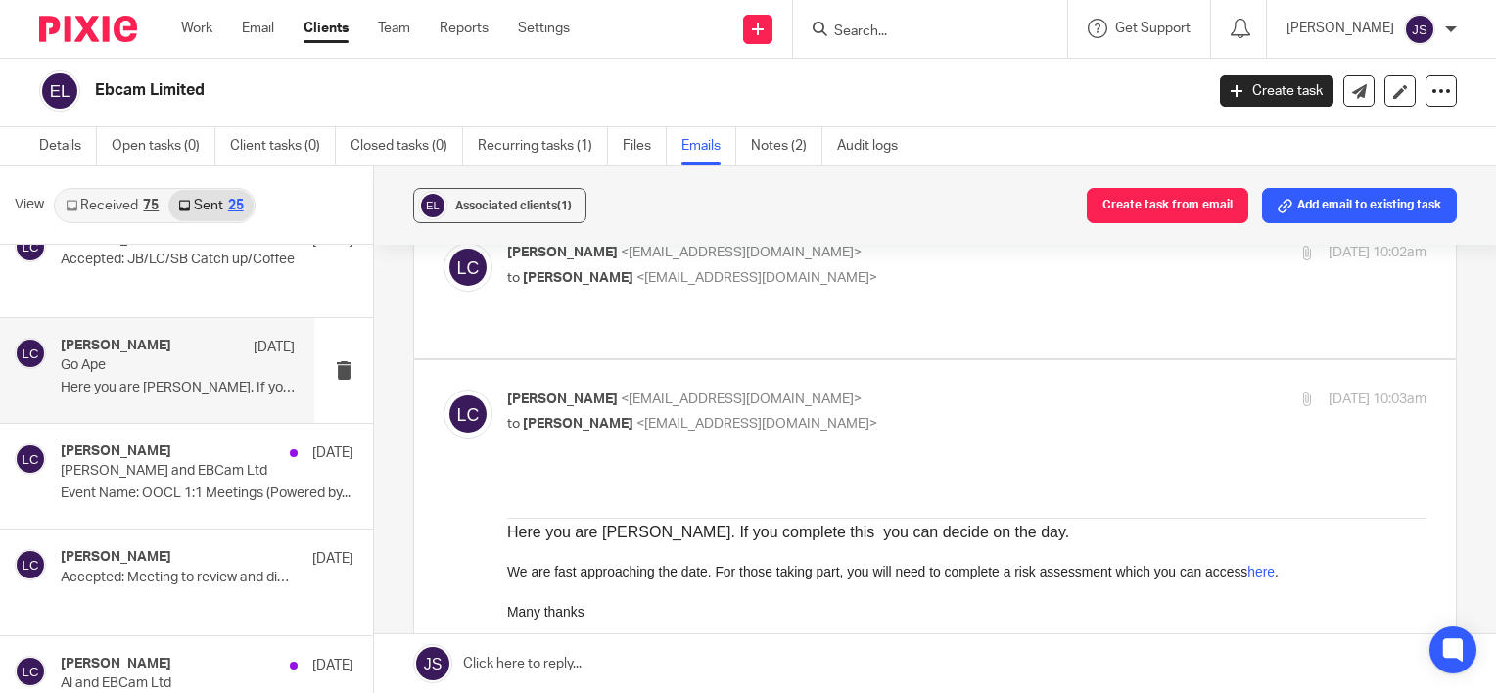
drag, startPoint x: 1004, startPoint y: 953, endPoint x: 690, endPoint y: 571, distance: 494.0
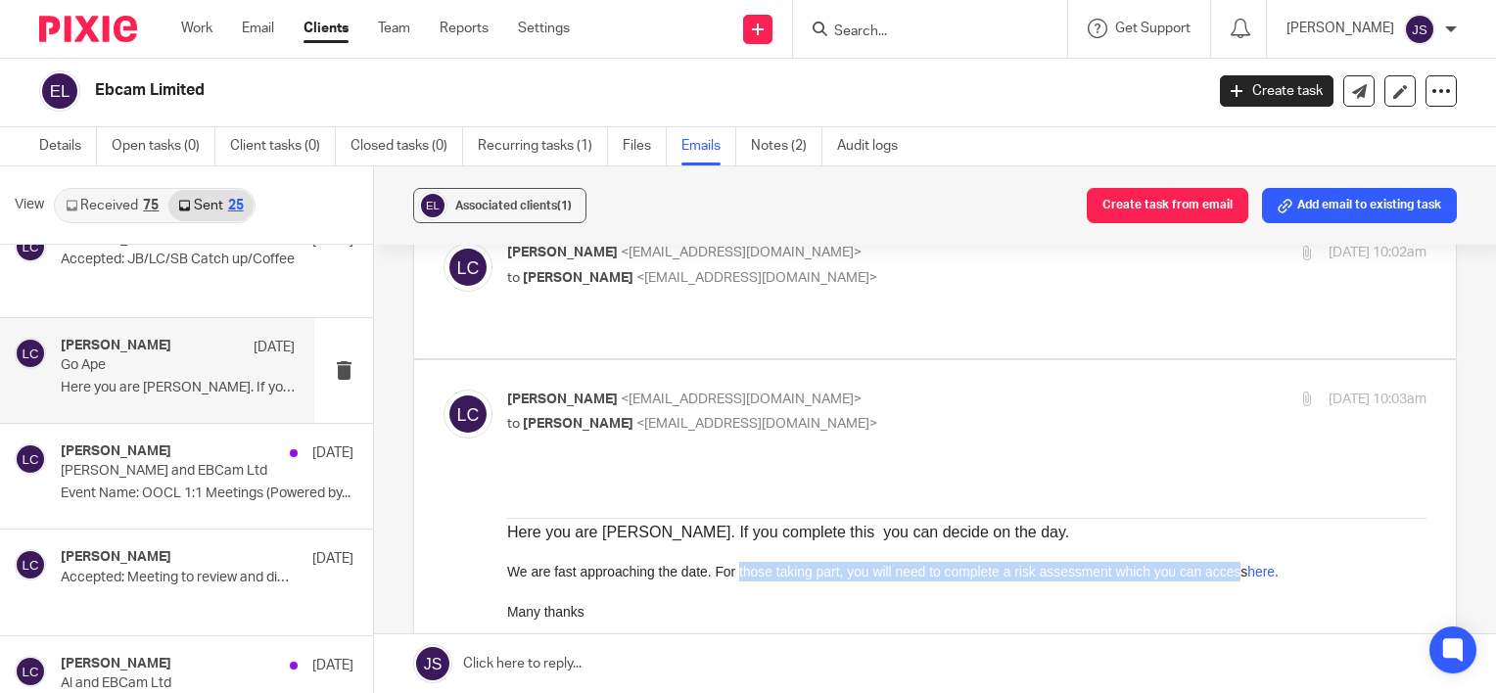
drag, startPoint x: 737, startPoint y: 570, endPoint x: 1229, endPoint y: 577, distance: 491.6
click at [1229, 577] on p "We are fast approaching the date. For those taking part, you will need to compl…" at bounding box center [966, 571] width 919 height 20
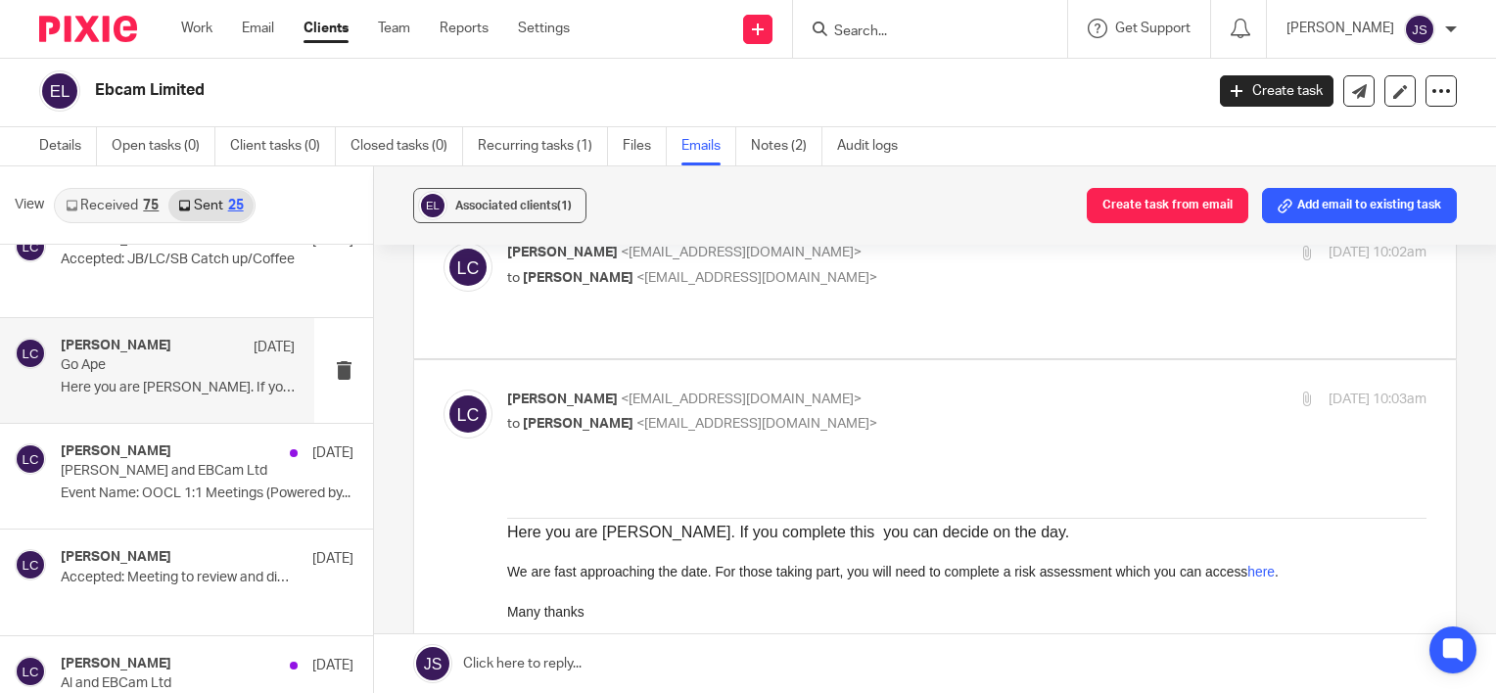
drag, startPoint x: 1229, startPoint y: 577, endPoint x: 1117, endPoint y: 627, distance: 122.3
click at [1117, 627] on p at bounding box center [966, 631] width 919 height 20
drag, startPoint x: 969, startPoint y: 570, endPoint x: 1215, endPoint y: 574, distance: 245.8
click at [1215, 574] on p "We are fast approaching the date. For those taking part, you will need to compl…" at bounding box center [966, 571] width 919 height 20
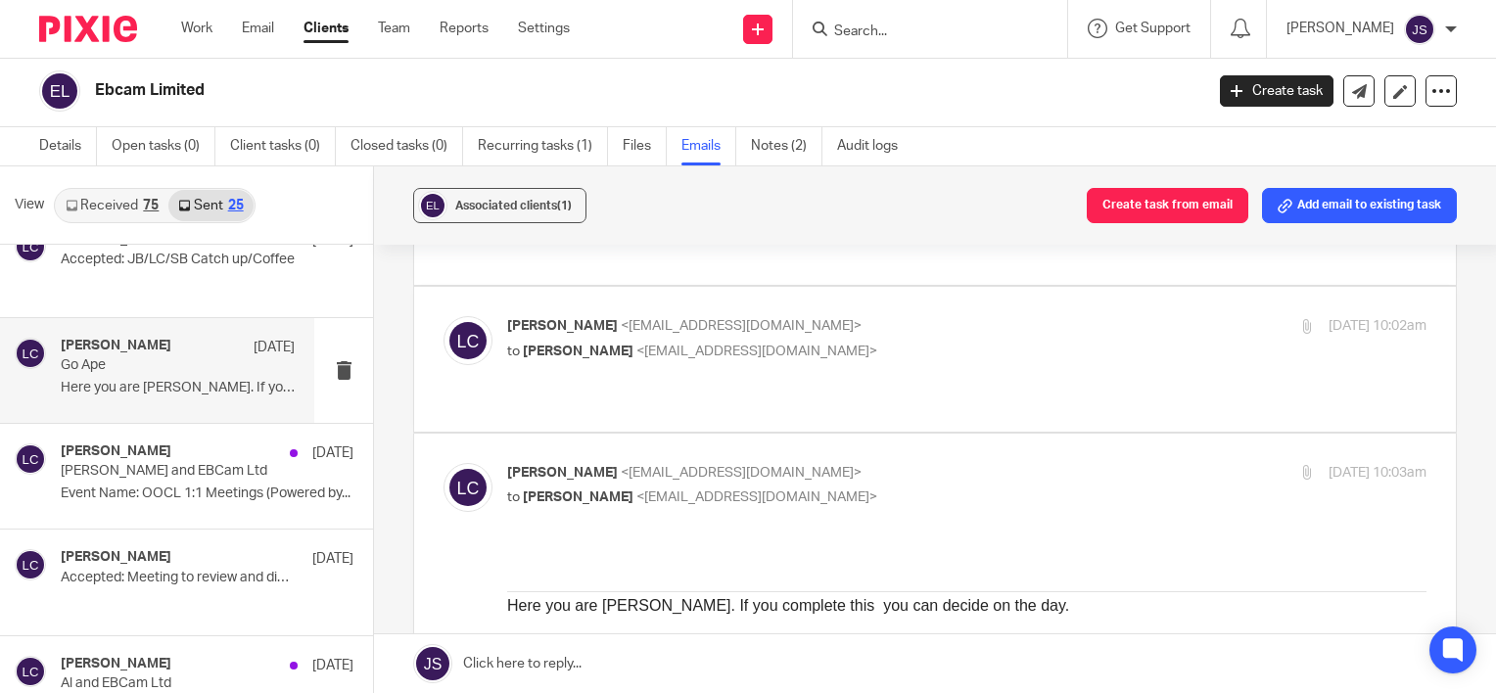
scroll to position [419, 0]
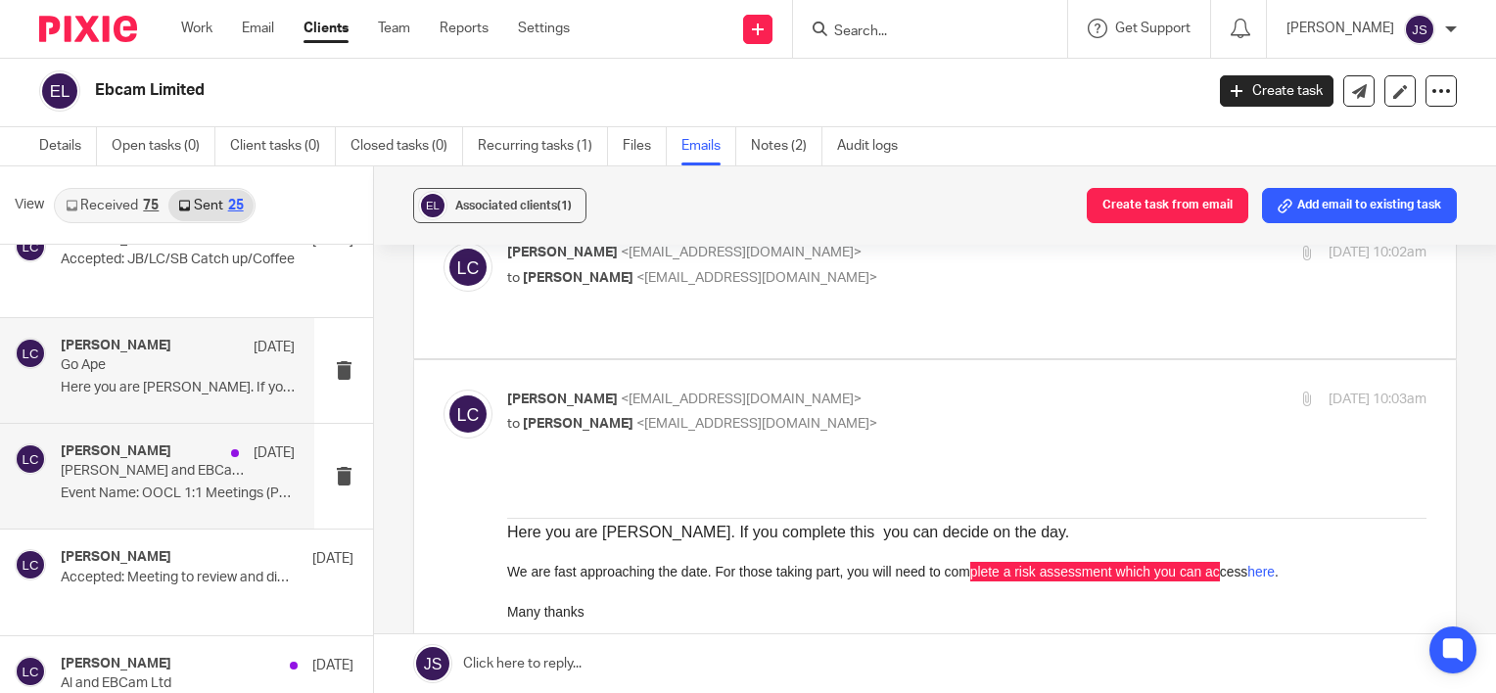
click at [150, 504] on div "Laurie Clark 7 Aug Sienna Weaver and EBCam Ltd Event Name: OOCL 1:1 Meetings (P…" at bounding box center [178, 477] width 234 height 66
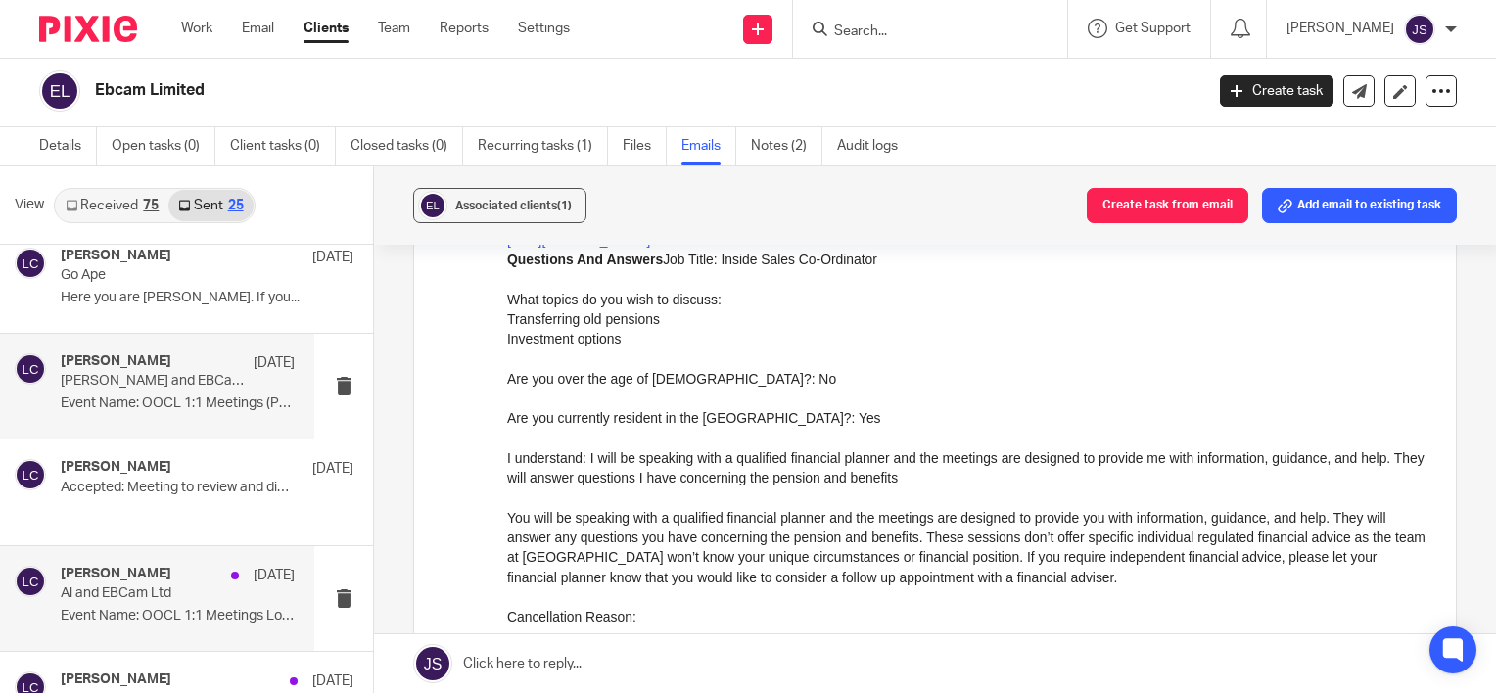
scroll to position [1469, 0]
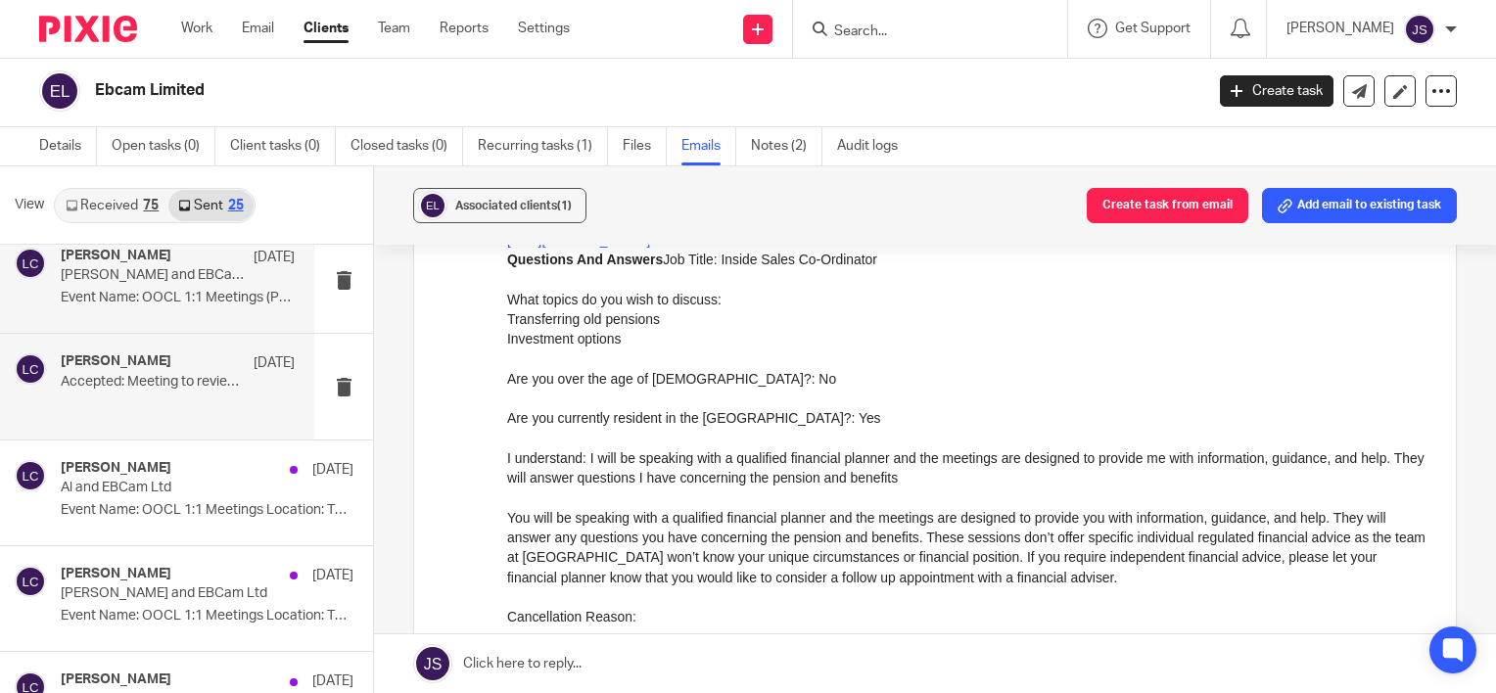
click at [184, 384] on p "Accepted: Meeting to review and discuss Zest and processes for all schemes SFTP…" at bounding box center [154, 382] width 187 height 17
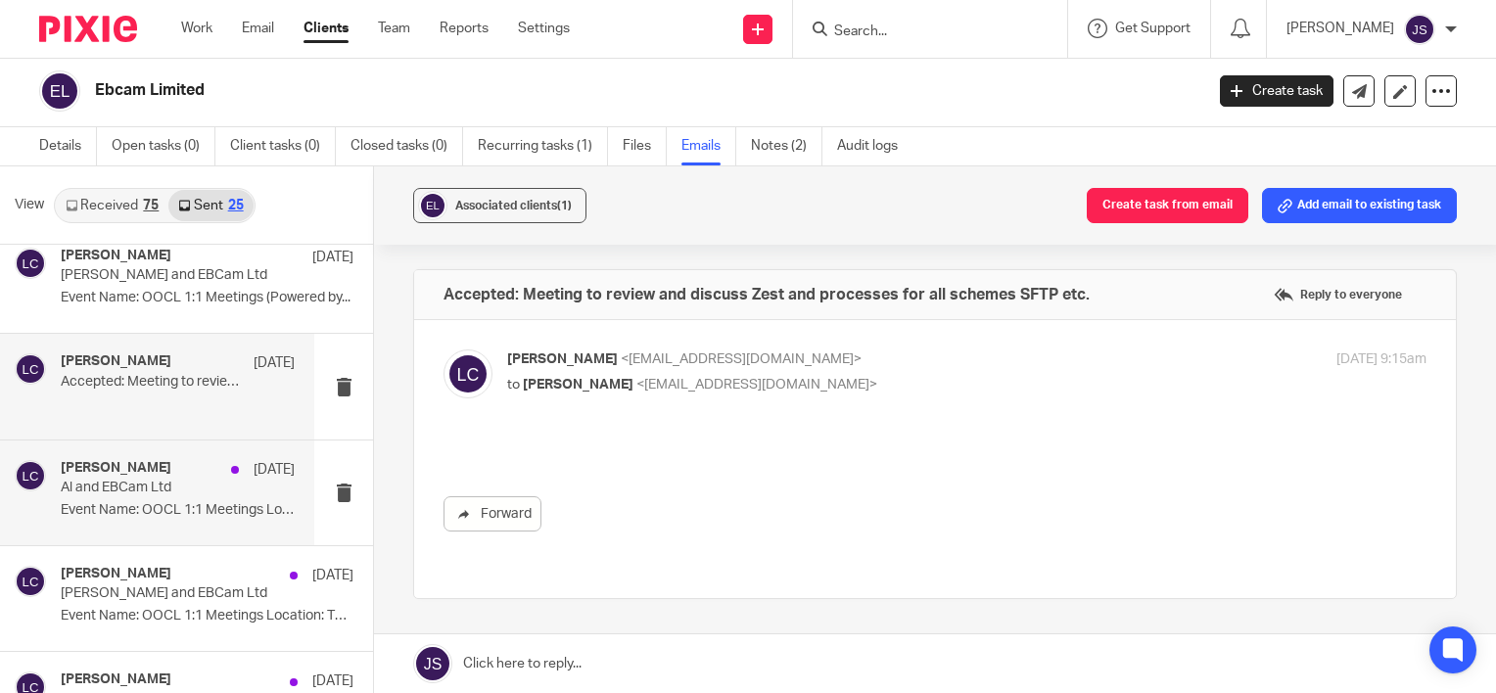
scroll to position [0, 0]
click at [198, 506] on p "Event Name: OOCL 1:1 Meetings Location: This..." at bounding box center [178, 510] width 234 height 17
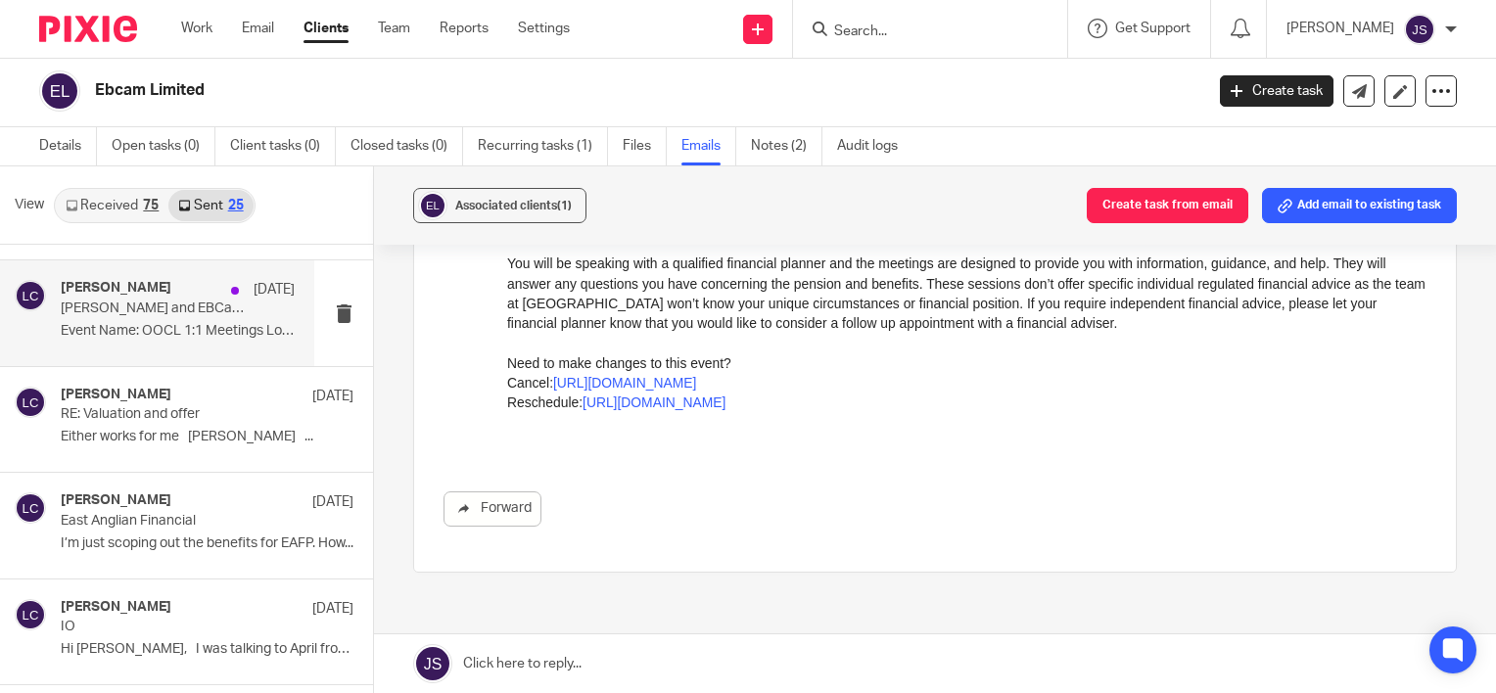
click at [183, 313] on div "Laurie Clark 6 Aug Shanice Gordon and EBCam Ltd Event Name: OOCL 1:1 Meetings L…" at bounding box center [178, 313] width 234 height 66
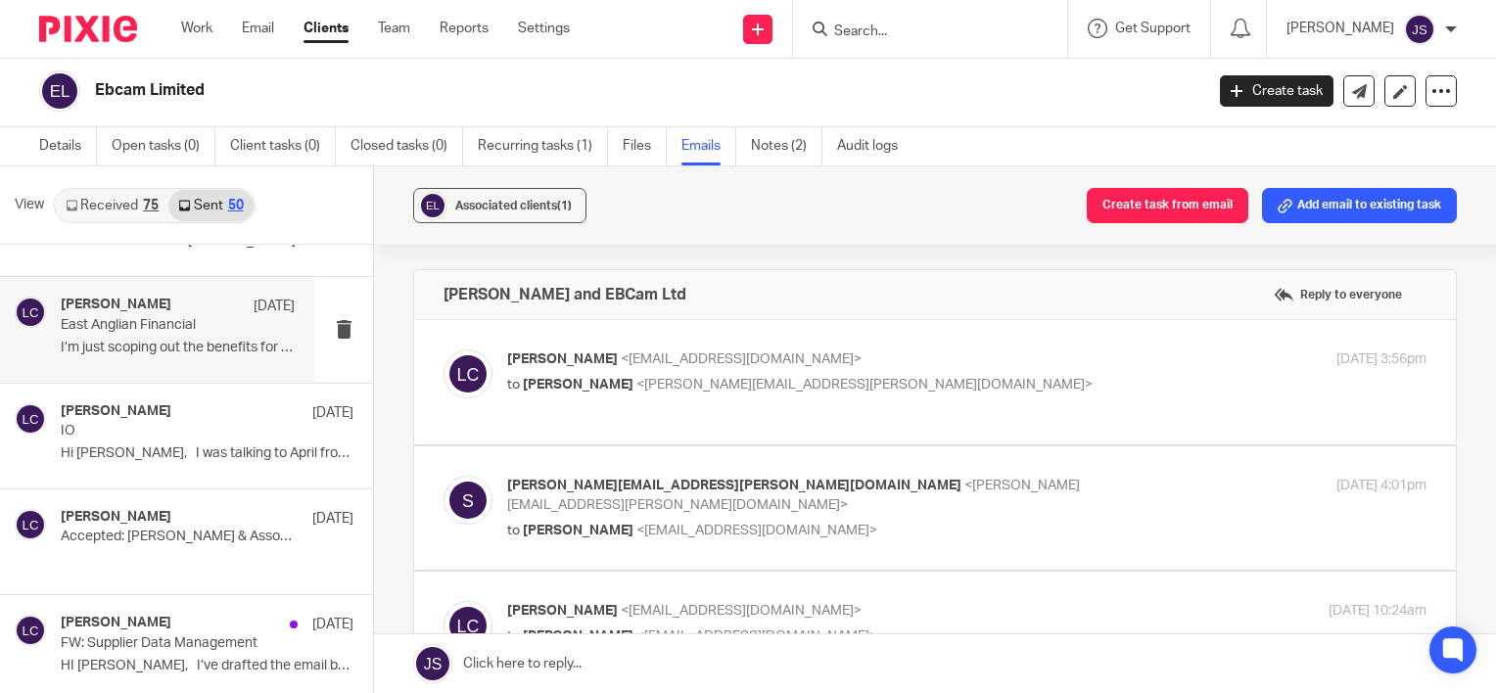
click at [162, 319] on p "East Anglian Financial" at bounding box center [154, 325] width 187 height 17
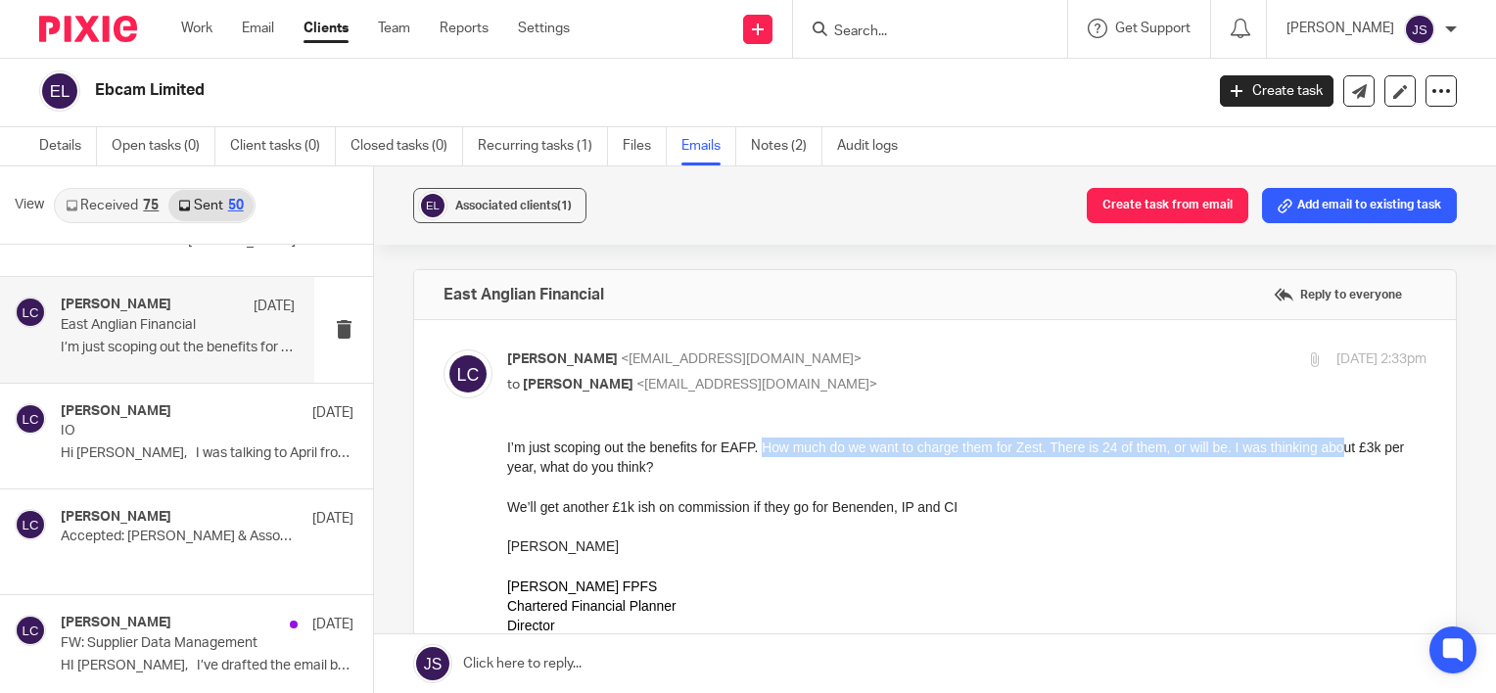
drag, startPoint x: 848, startPoint y: 440, endPoint x: 1347, endPoint y: 446, distance: 499.4
click at [1347, 446] on p "I’m just scoping out the benefits for EAFP. How much do we want to charge them …" at bounding box center [966, 458] width 919 height 40
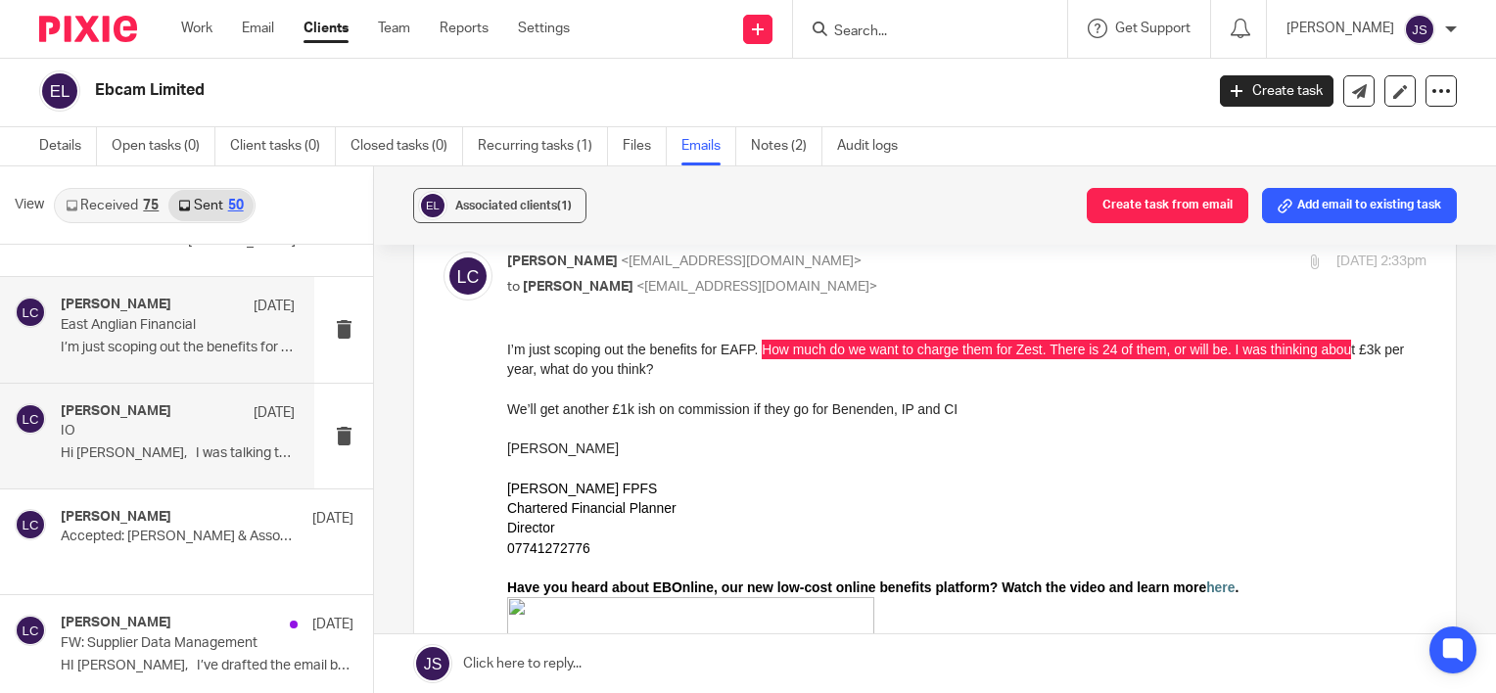
click at [111, 466] on div "Laurie Clark 1 Aug IO Hi James, I was talking to April from..." at bounding box center [157, 436] width 314 height 105
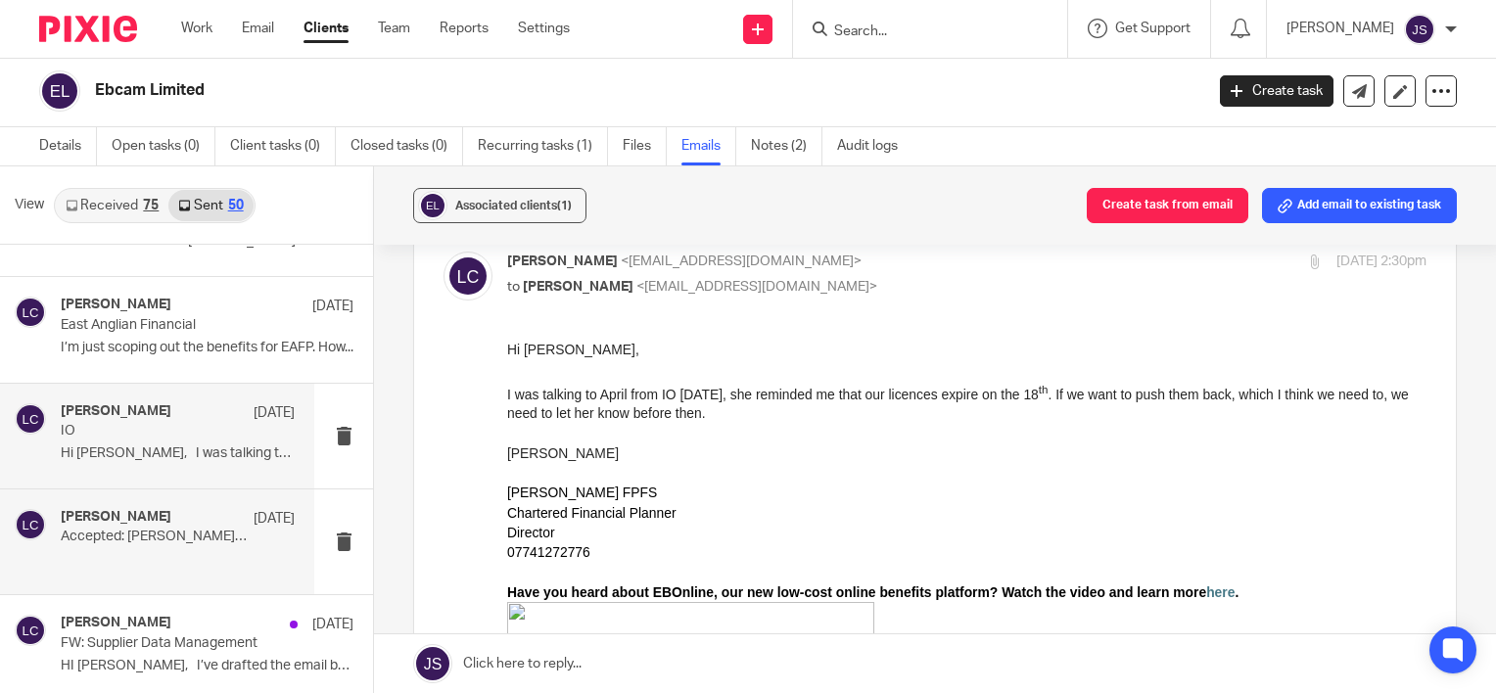
click at [176, 576] on div "Laurie Clark 1 Aug Accepted: Charles Cameron & Associates Engagement Updates" at bounding box center [157, 542] width 314 height 105
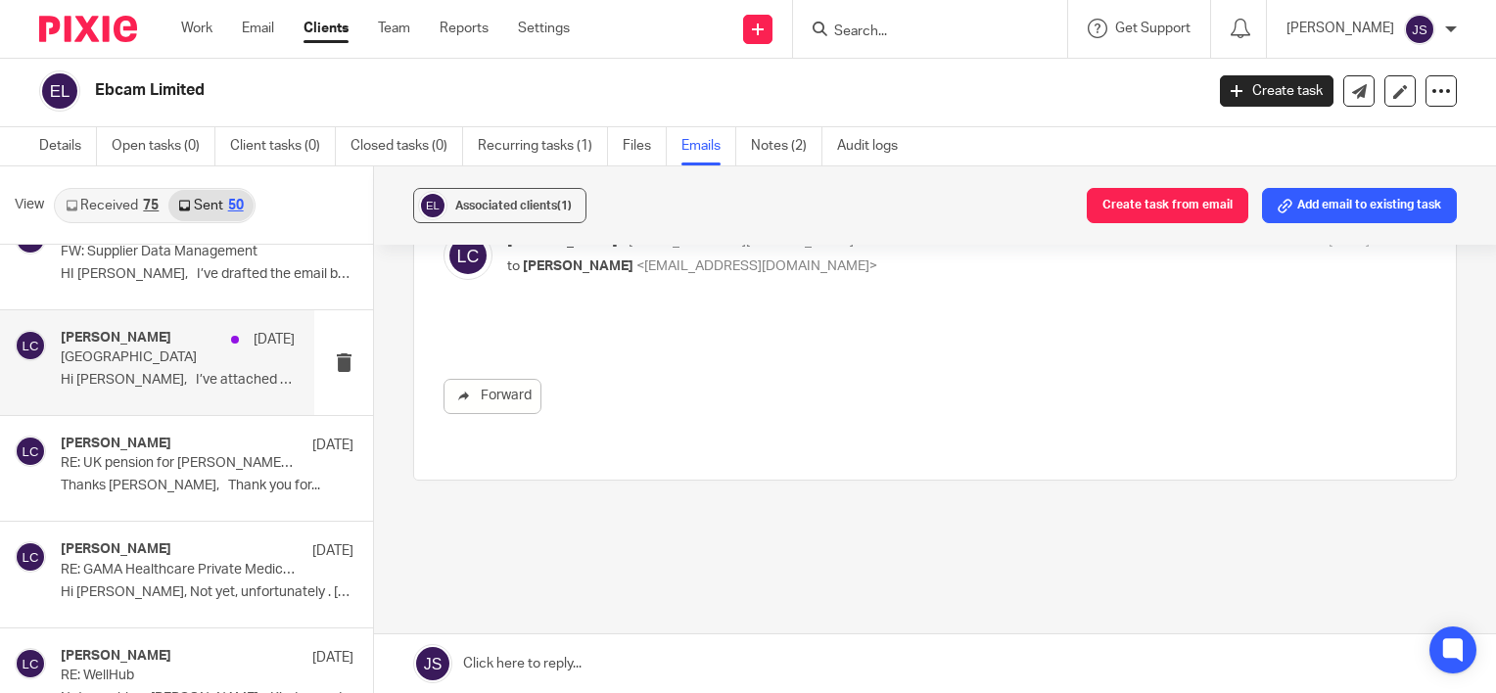
click at [145, 362] on div "Laurie Clark 28 Jul Regent College London Hi Roxana, I’ve attached a copy of th…" at bounding box center [178, 363] width 234 height 66
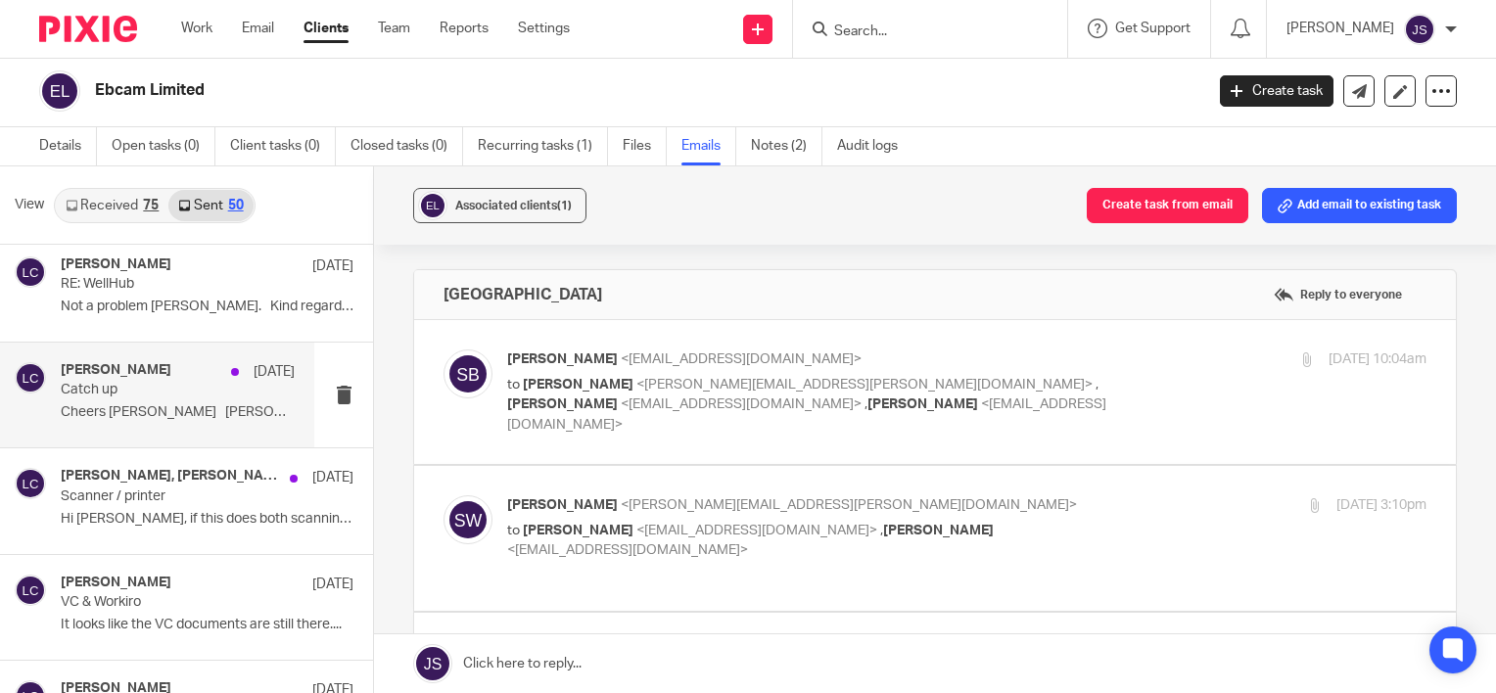
click at [160, 415] on p "Cheers Matt Laurie Clark FPFS ..." at bounding box center [178, 412] width 234 height 17
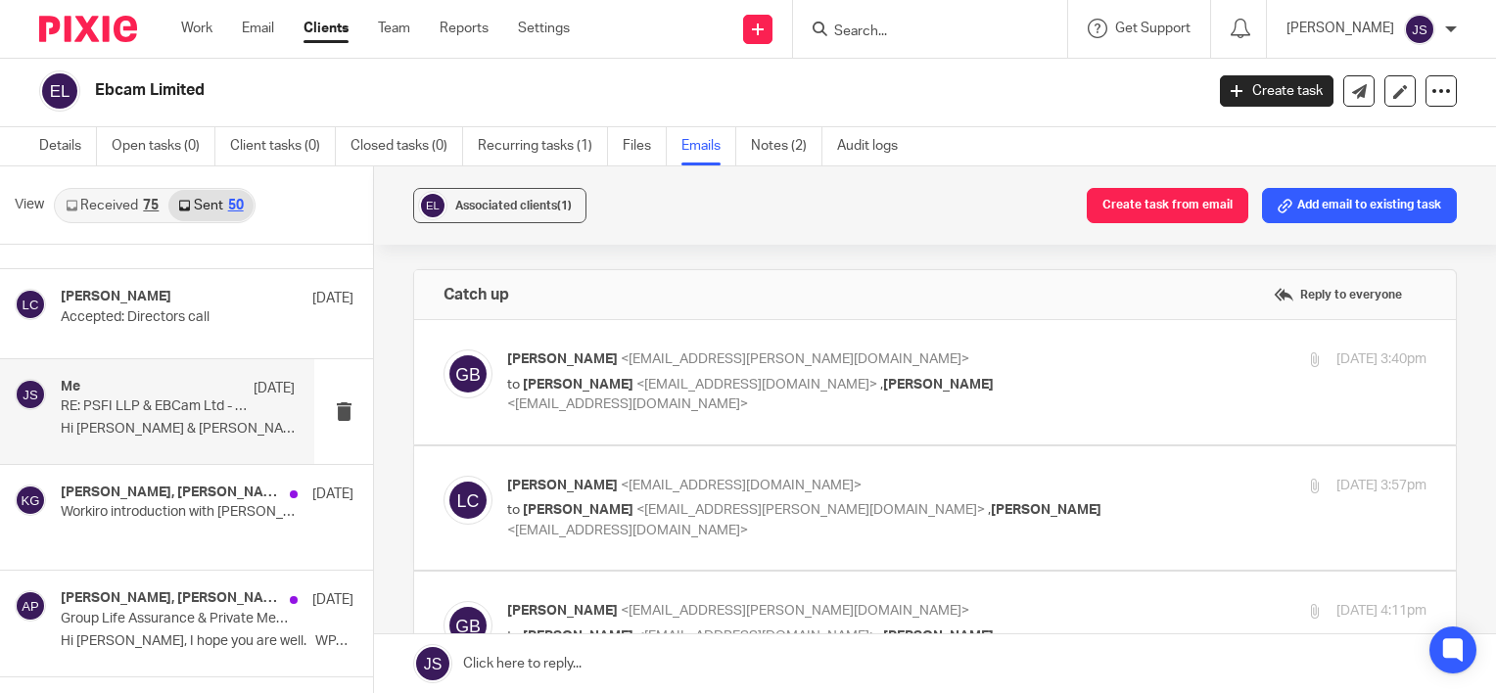
click at [159, 431] on div "Me 10 Jul RE: PSFI LLP & EBCam Ltd - Employee Benefits Hi Tina & Jules, I hope …" at bounding box center [178, 412] width 234 height 66
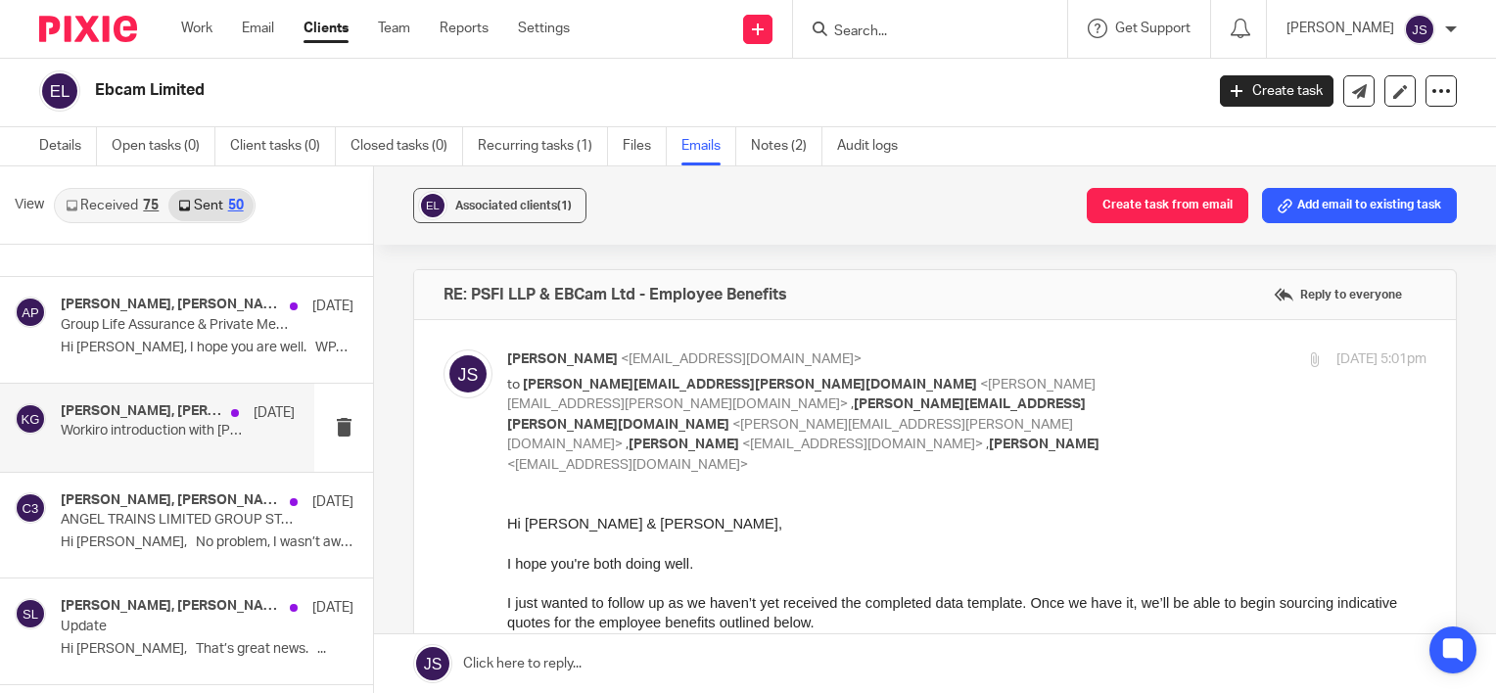
click at [187, 432] on p "Workiro introduction with Mike - this pm!" at bounding box center [154, 431] width 187 height 17
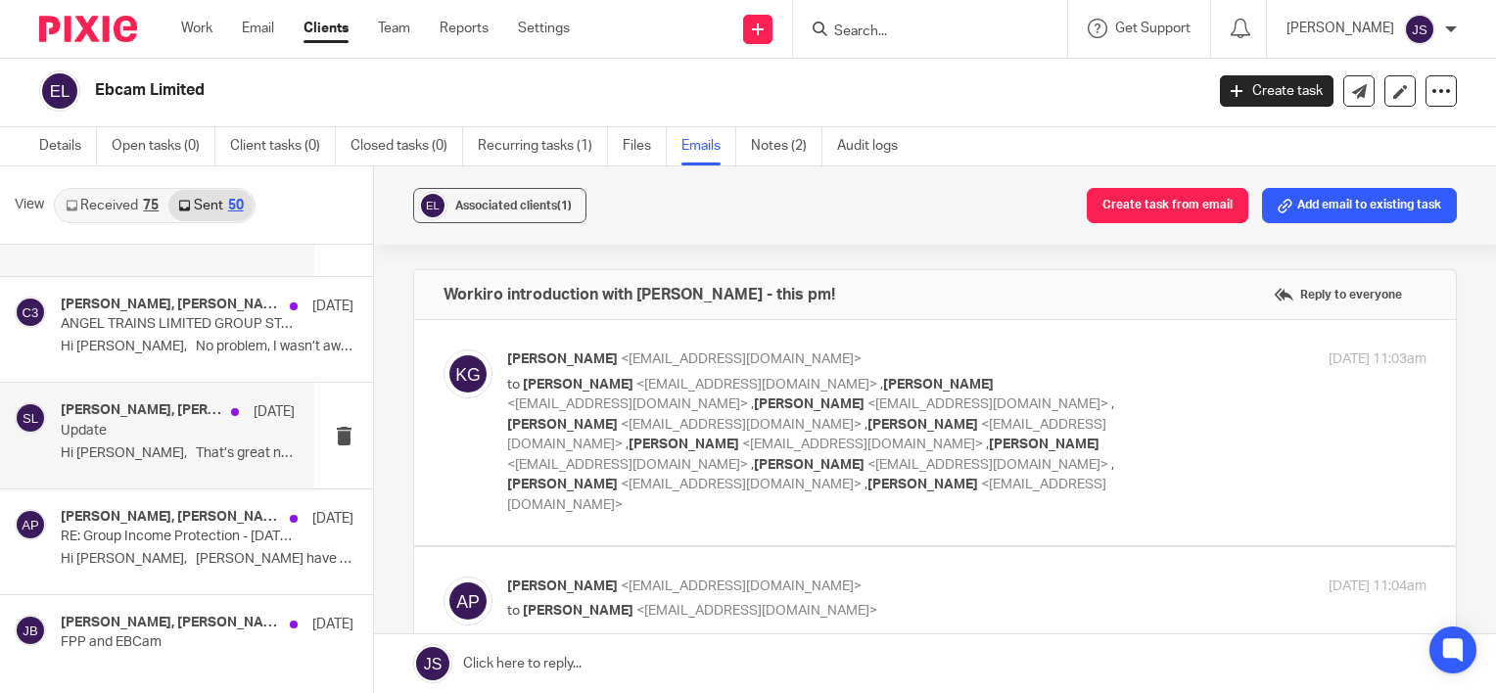
click at [137, 434] on div "Sarah Levett, James Bolton, Laurie Clark 9 Jul Update Hi Sarah, That’s great ne…" at bounding box center [178, 435] width 234 height 66
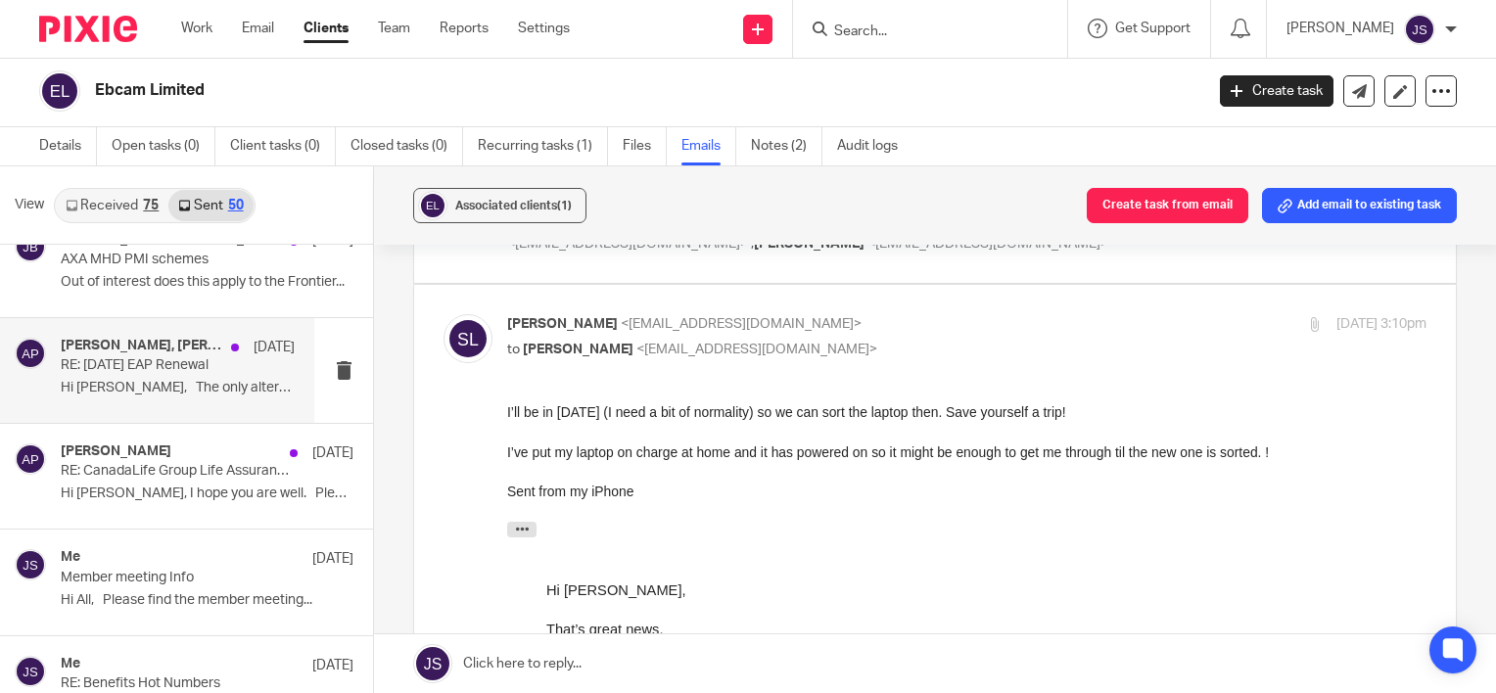
click at [184, 393] on div "Laura Bush, Aaron Potton, Amy Reddick, Aaron Colebrooke 9 Jul RE: July 13th EAP…" at bounding box center [178, 371] width 234 height 66
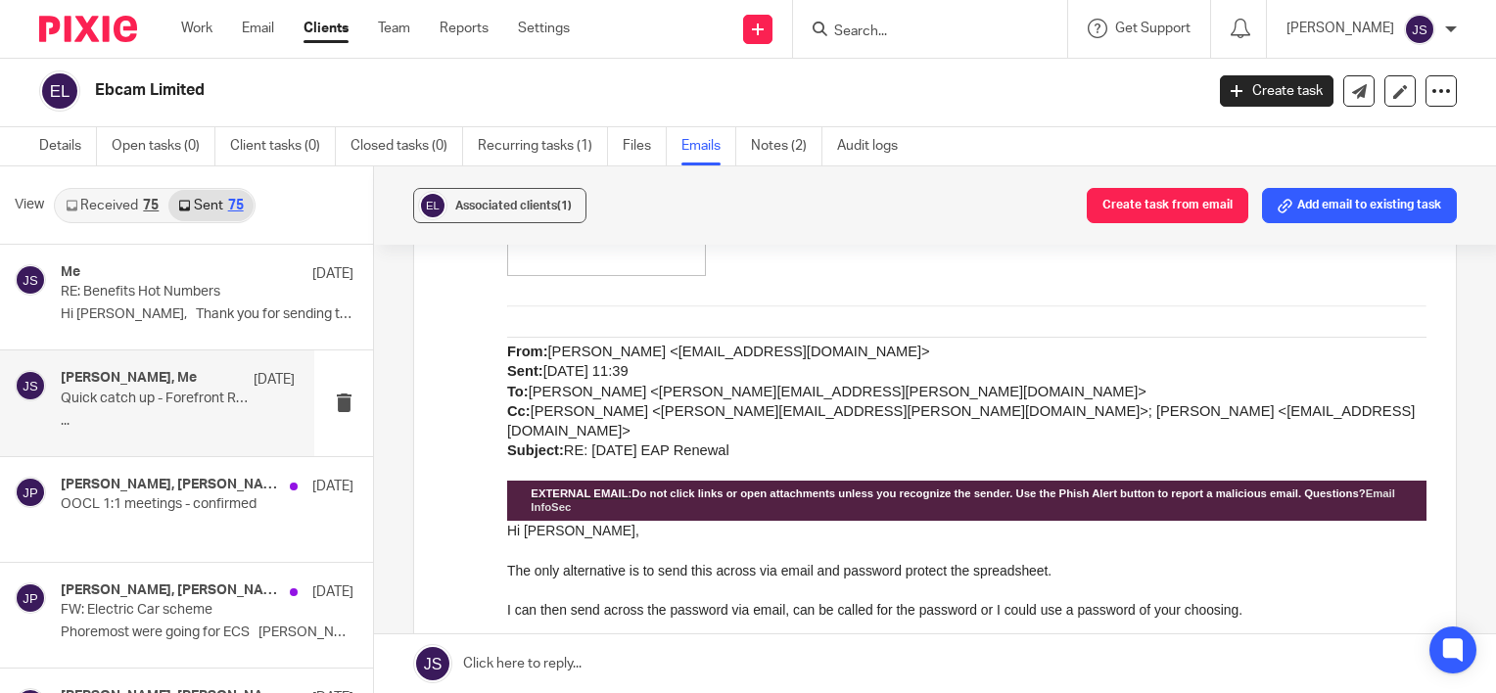
click at [175, 391] on p "Quick catch up - Forefront RF ppt" at bounding box center [154, 399] width 187 height 17
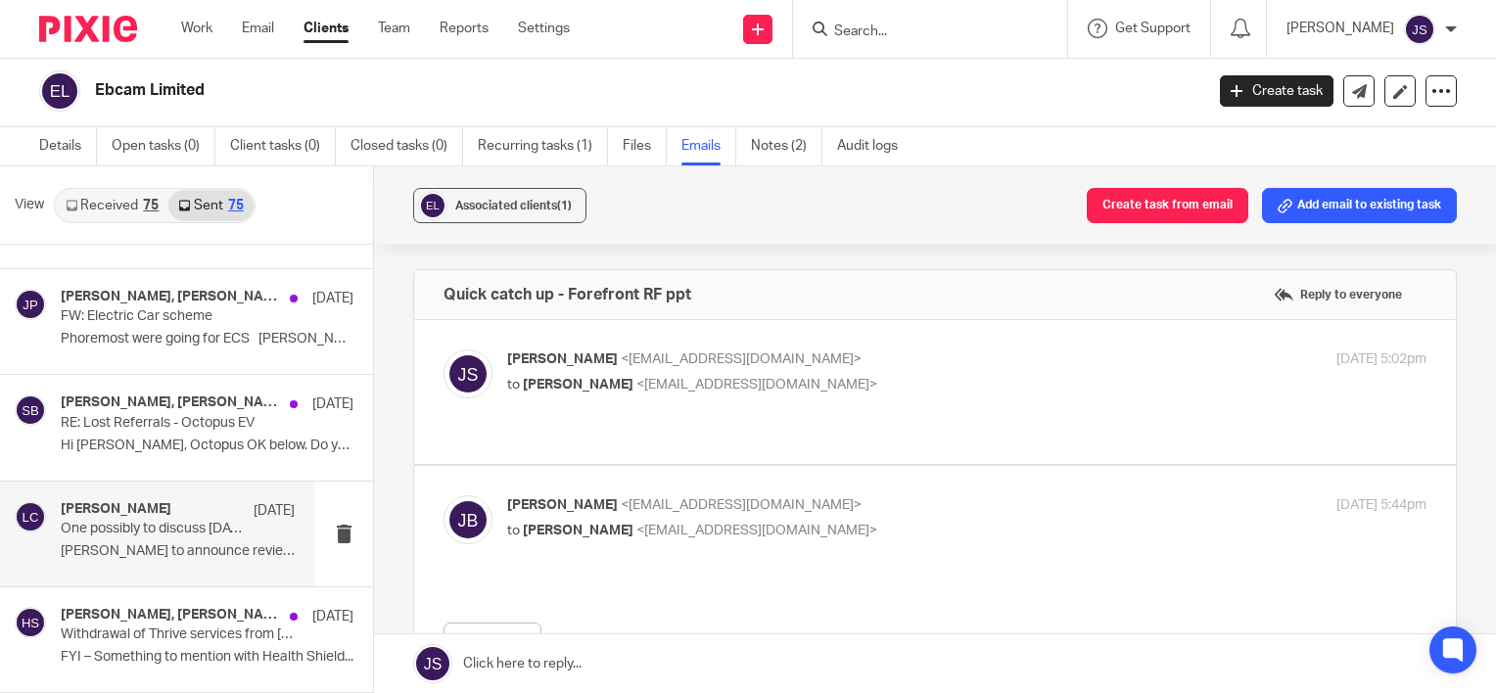
click at [153, 501] on div "Laurie Clark 4 Jul" at bounding box center [178, 511] width 234 height 20
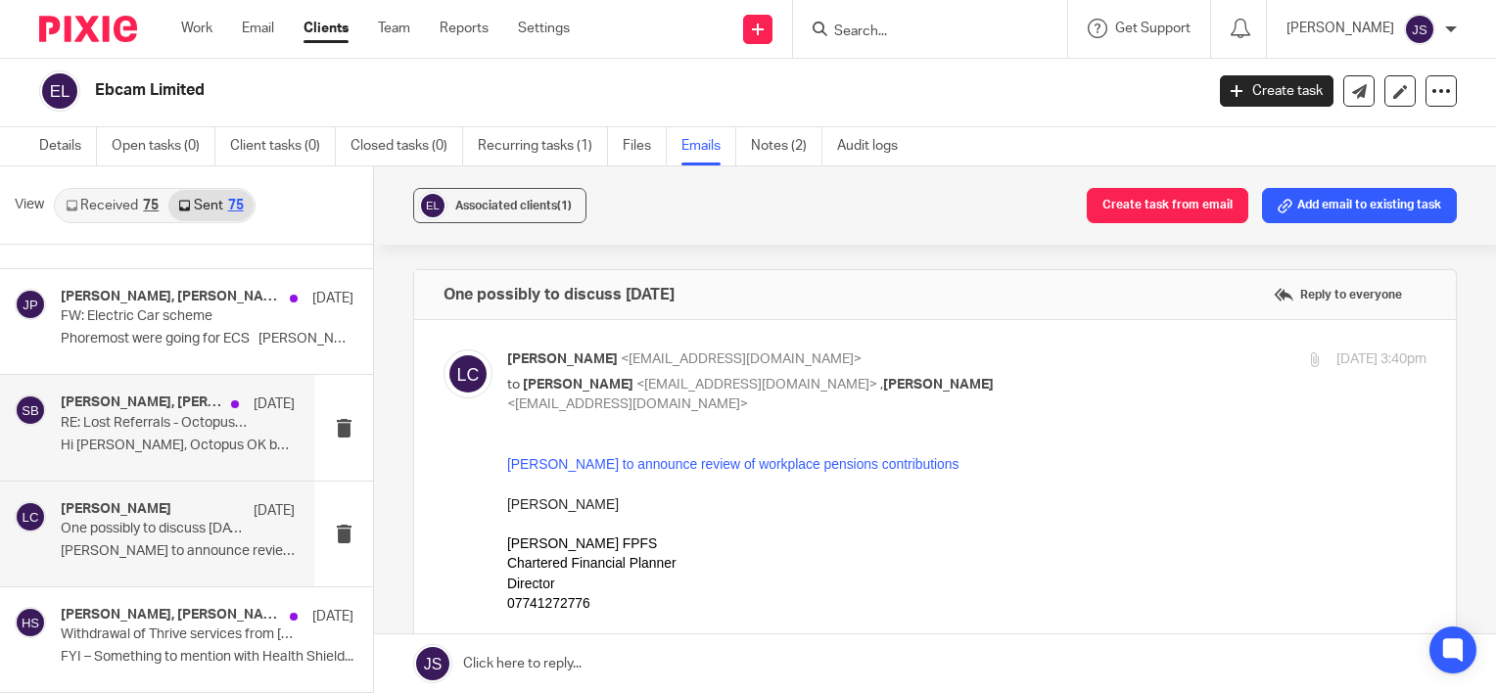
click at [178, 423] on div "Laurie Clark, Freya Hamid-Green, Steph Butcher 7 Jul RE: Lost Referrals - Octop…" at bounding box center [178, 428] width 234 height 66
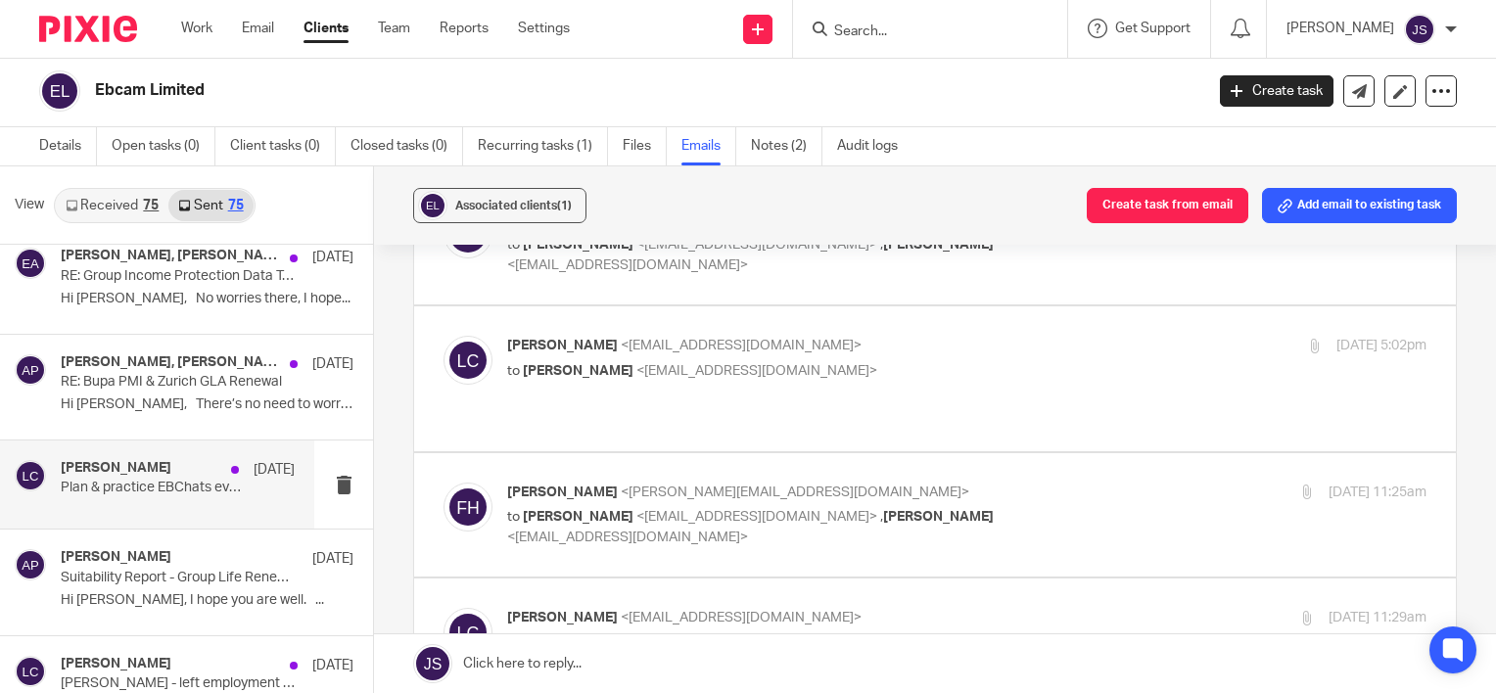
click at [148, 466] on div "Laurie Clark 1 Jul" at bounding box center [178, 470] width 234 height 20
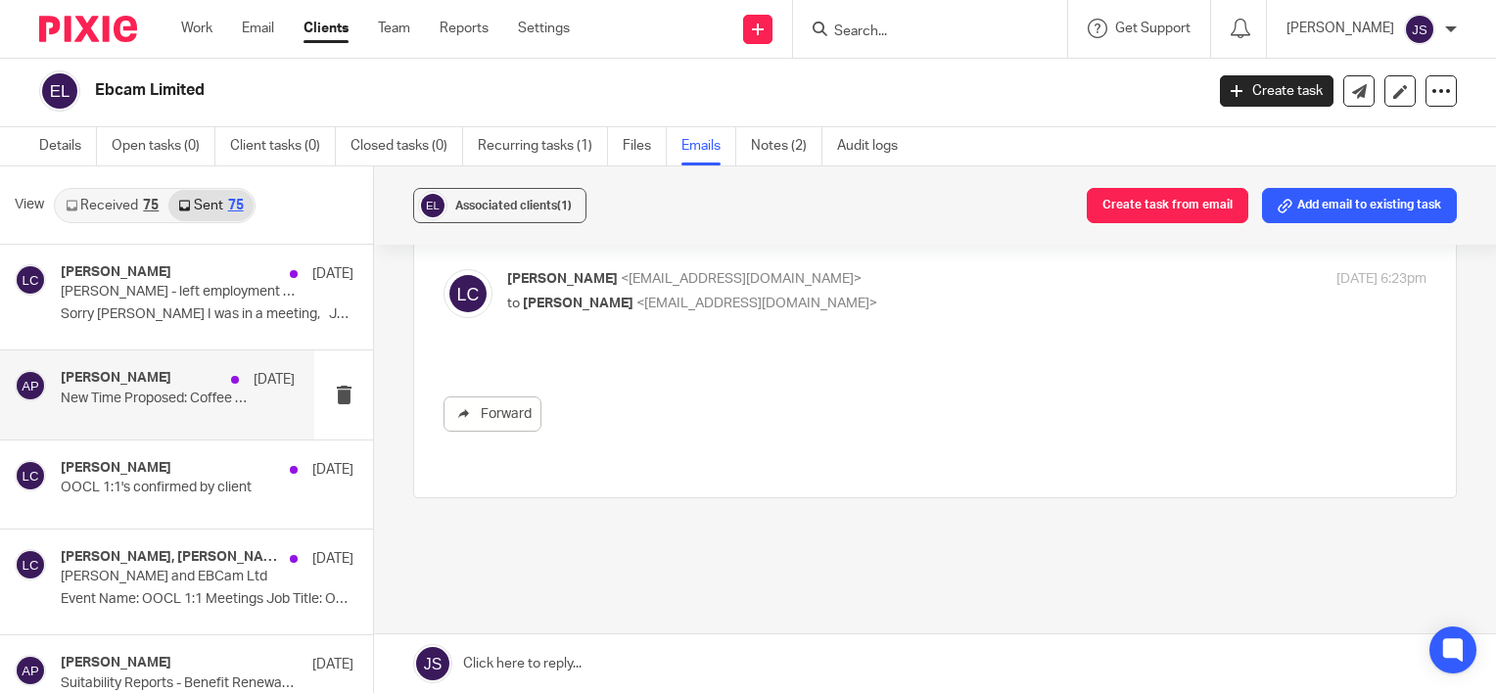
click at [192, 401] on div "Aaron Potton 1 Jul New Time Proposed: Coffee & Cake" at bounding box center [178, 394] width 234 height 49
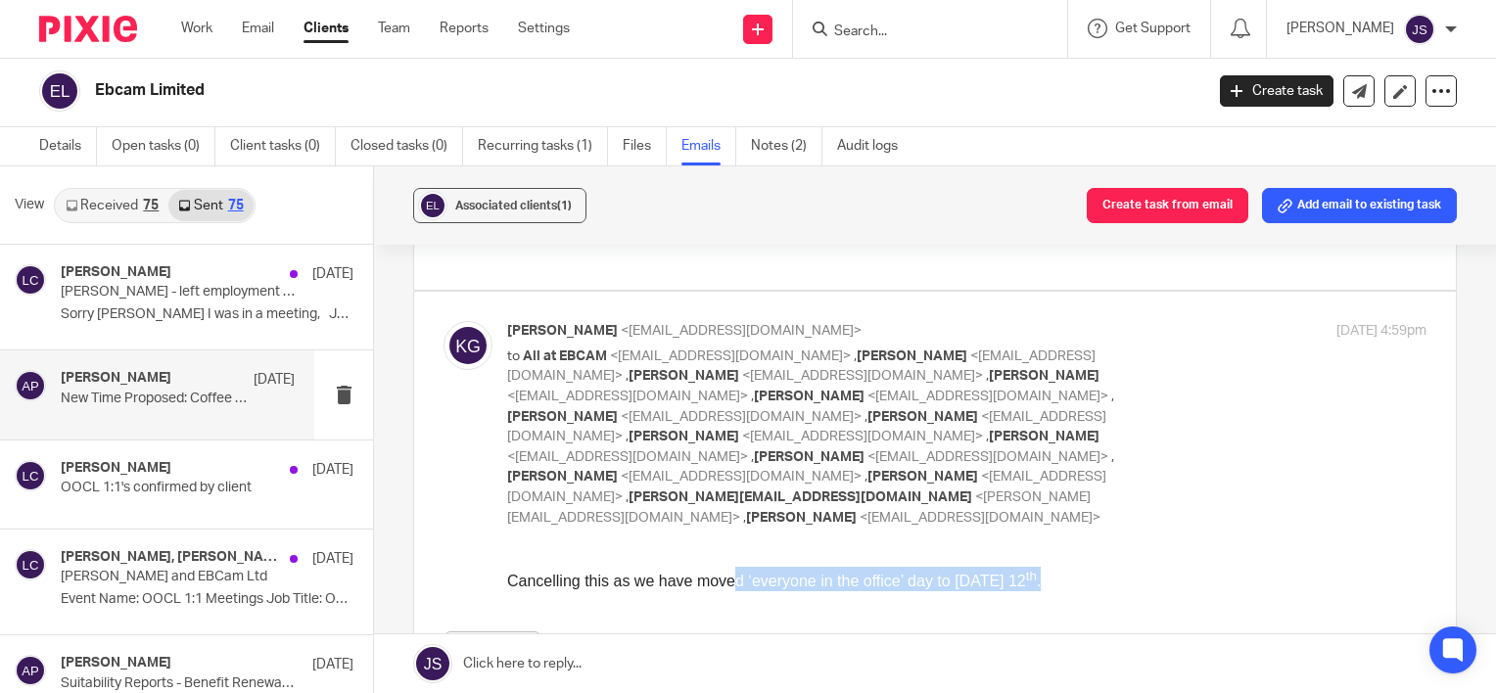
drag, startPoint x: 728, startPoint y: 586, endPoint x: 1020, endPoint y: 586, distance: 291.8
click at [1020, 586] on p "Cancelling this as we have moved ‘everyone in the office’ day to Tuesday 12 th ." at bounding box center [966, 579] width 919 height 25
drag, startPoint x: 513, startPoint y: 19, endPoint x: 1070, endPoint y: 546, distance: 767.4
click at [1070, 567] on div "Forward" at bounding box center [935, 617] width 983 height 100
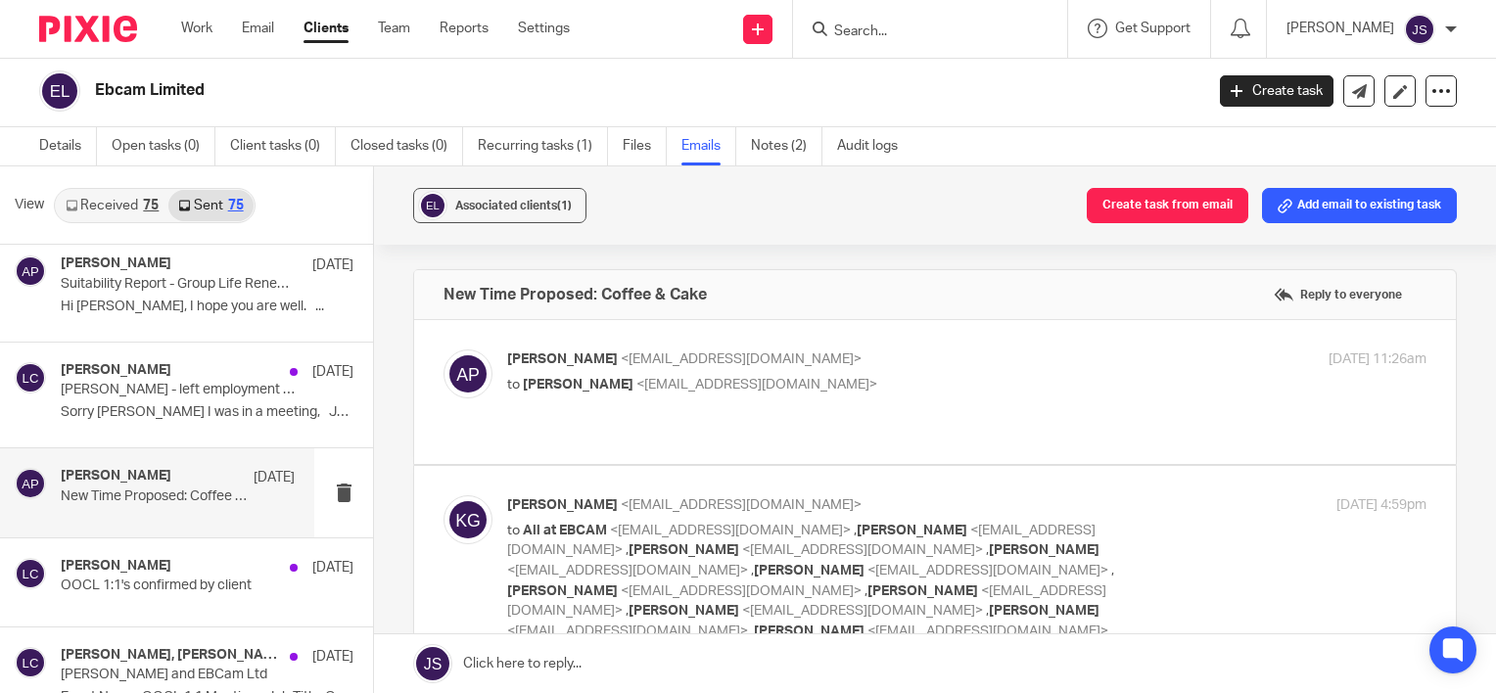
click at [981, 388] on p "to Kate Gibson <kgibson@ebcam.co.uk>" at bounding box center [813, 385] width 613 height 21
checkbox input "true"
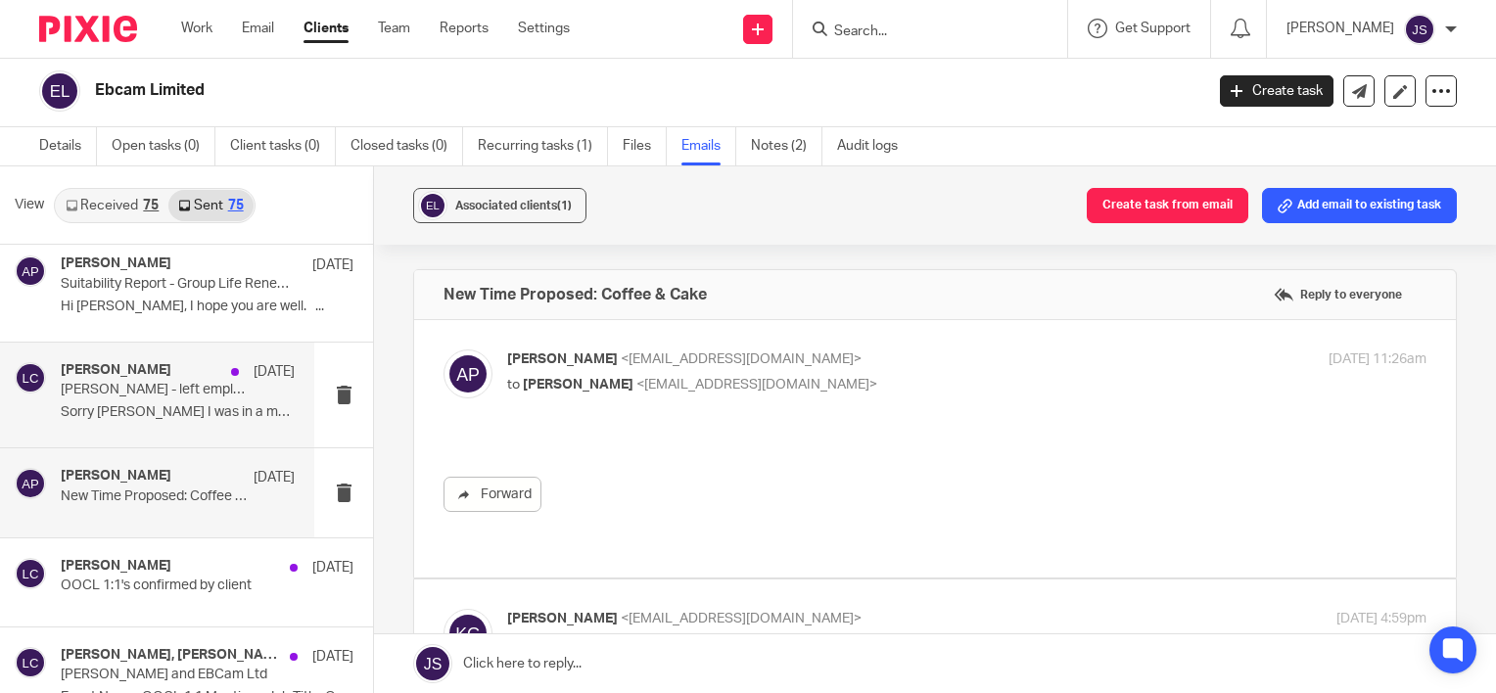
click at [200, 411] on div "Laurie Clark 1 Jul Rachel Bowen - left employment 30 June 2025 Sorry Oliver I w…" at bounding box center [178, 395] width 234 height 66
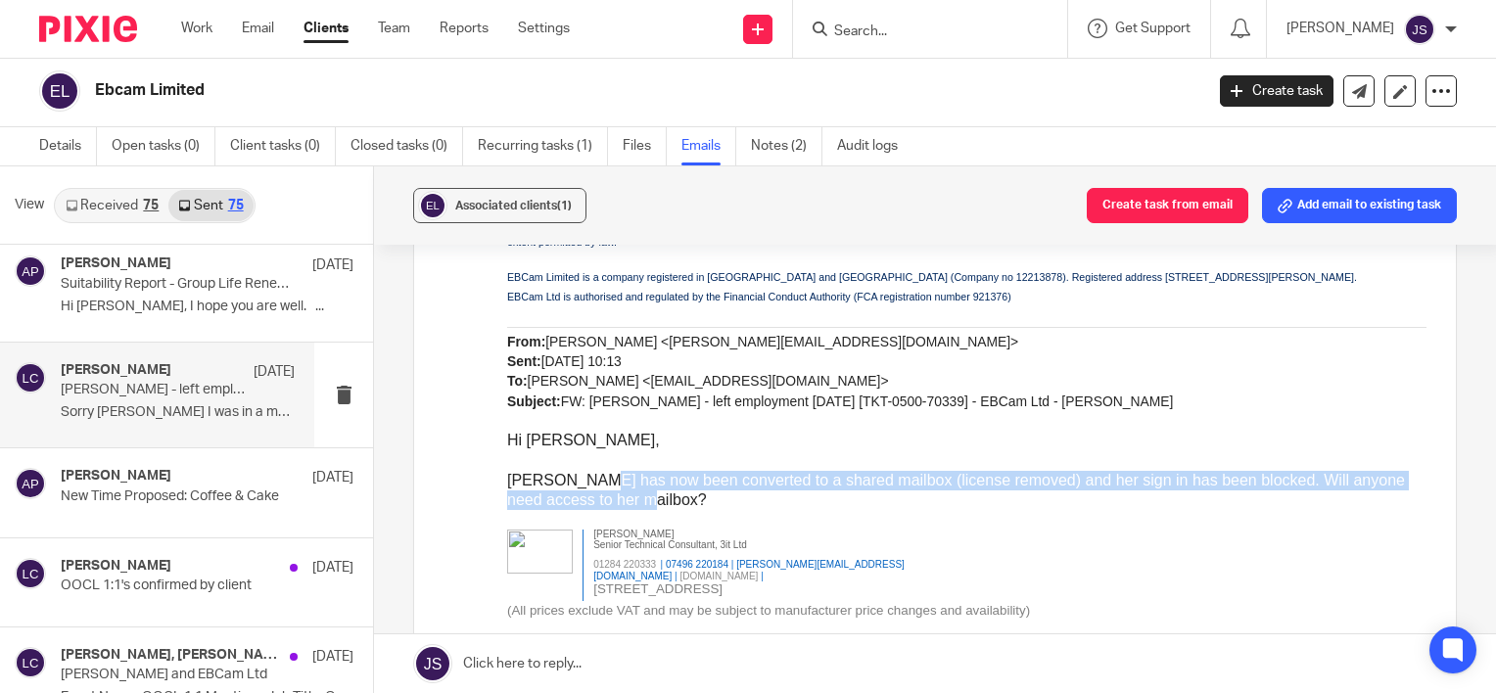
drag, startPoint x: 587, startPoint y: 527, endPoint x: 788, endPoint y: 538, distance: 202.0
click at [788, 511] on p "Rachel has now been converted to a shared mailbox (license removed) and her sig…" at bounding box center [966, 491] width 919 height 40
drag, startPoint x: 788, startPoint y: 538, endPoint x: 843, endPoint y: 549, distance: 56.1
click at [842, 511] on p "Rachel has now been converted to a shared mailbox (license removed) and her sig…" at bounding box center [966, 491] width 919 height 40
click at [1042, 511] on p "Rachel has now been converted to a shared mailbox (license removed) and her sig…" at bounding box center [966, 491] width 919 height 40
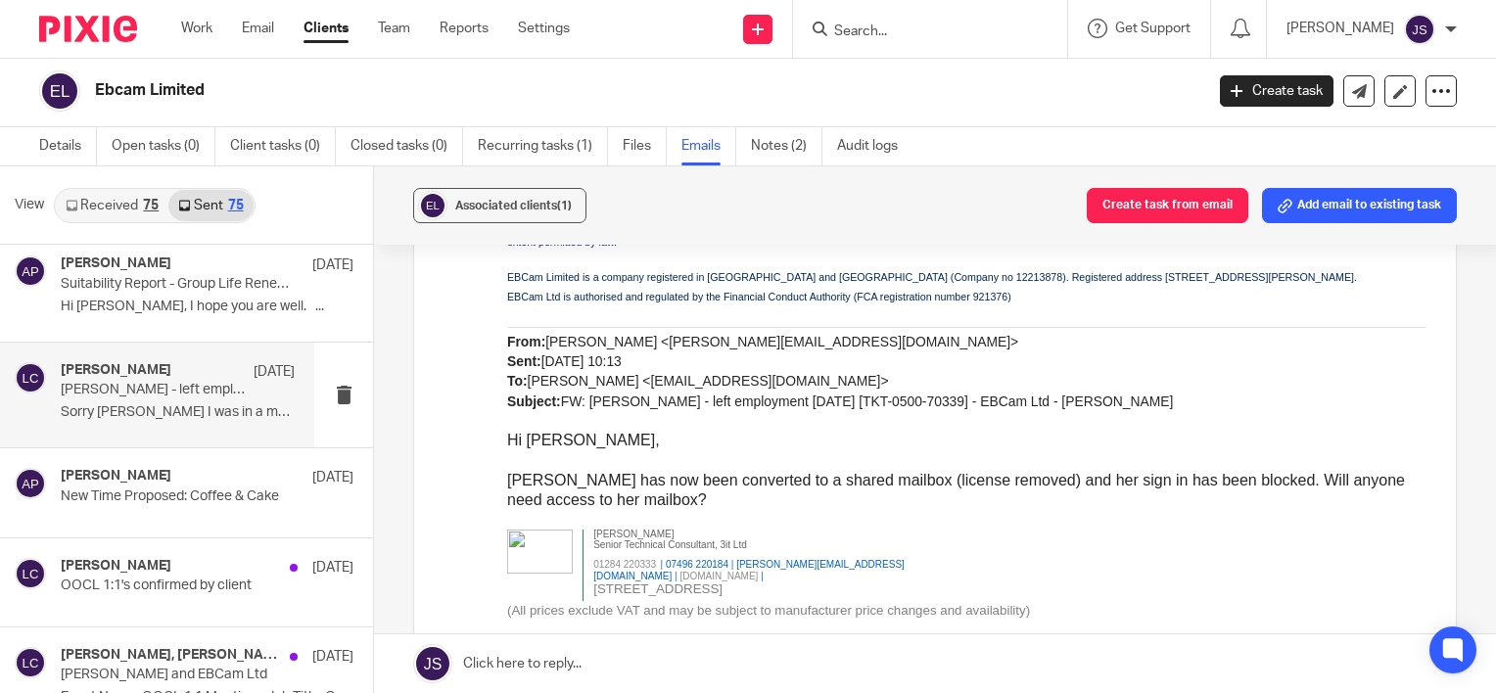
drag, startPoint x: 1002, startPoint y: 536, endPoint x: 1163, endPoint y: 536, distance: 161.6
click at [1163, 511] on p "Rachel has now been converted to a shared mailbox (license removed) and her sig…" at bounding box center [966, 491] width 919 height 40
drag, startPoint x: 1005, startPoint y: 536, endPoint x: 1339, endPoint y: 536, distance: 334.9
click at [1336, 511] on p "Rachel has now been converted to a shared mailbox (license removed) and her sig…" at bounding box center [966, 491] width 919 height 40
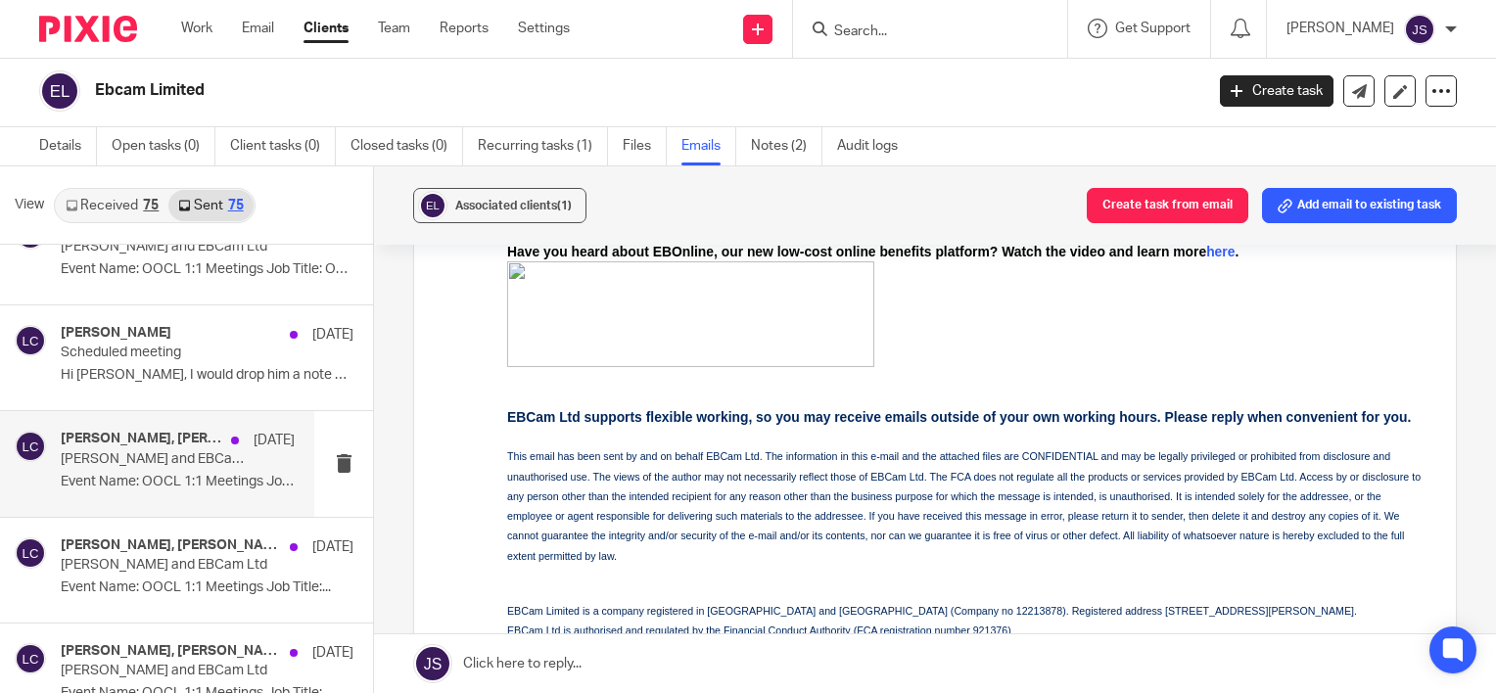
scroll to position [7148, 0]
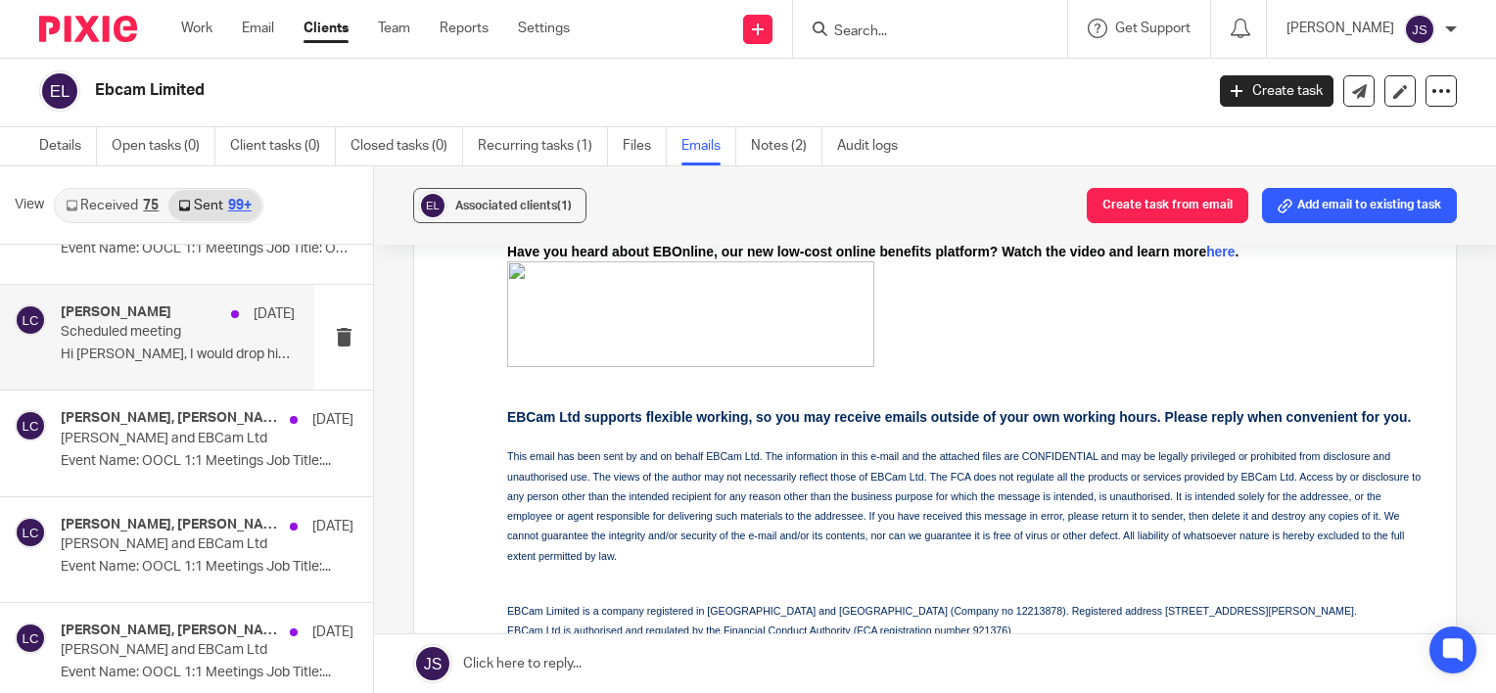
click at [219, 347] on p "Hi Kate, I would drop him a note and try and..." at bounding box center [178, 355] width 234 height 17
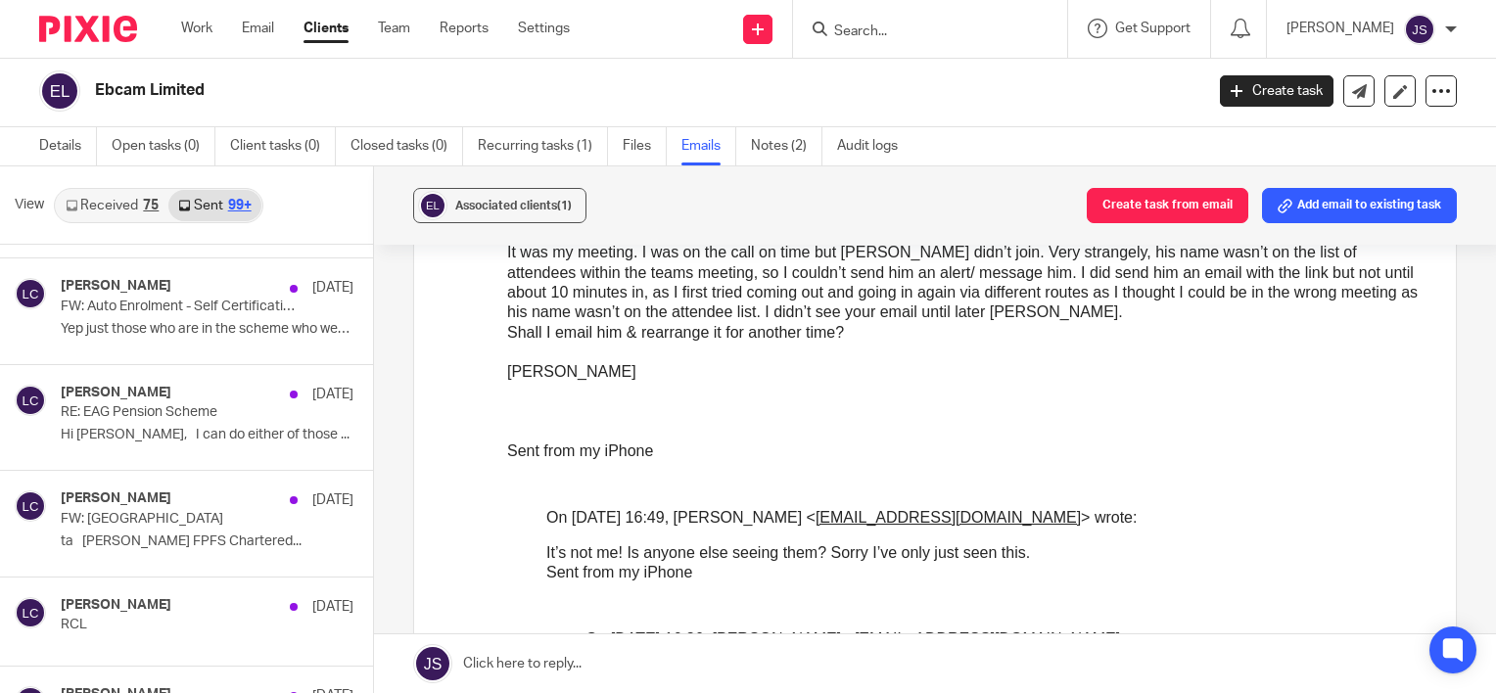
scroll to position [22482, 0]
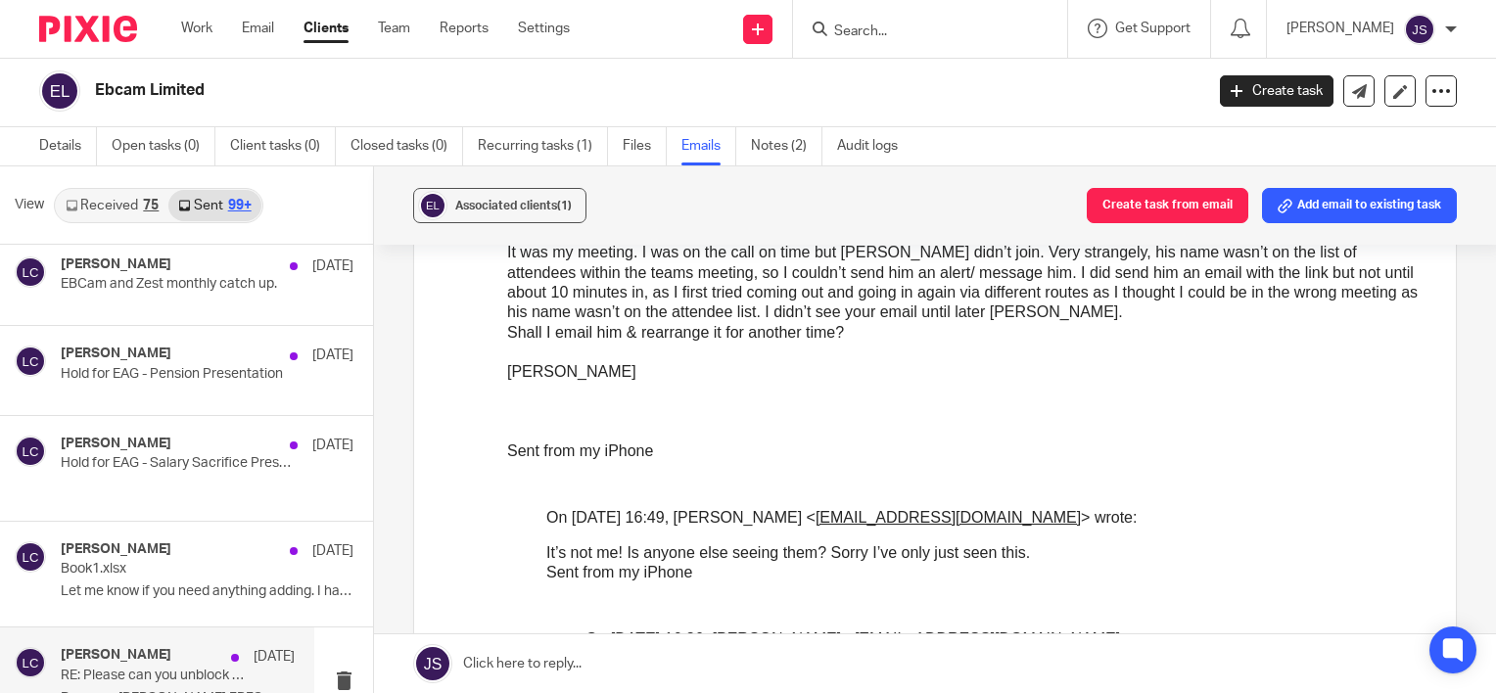
click at [212, 690] on p "Done x Laurie Clark FPFS ..." at bounding box center [178, 698] width 234 height 17
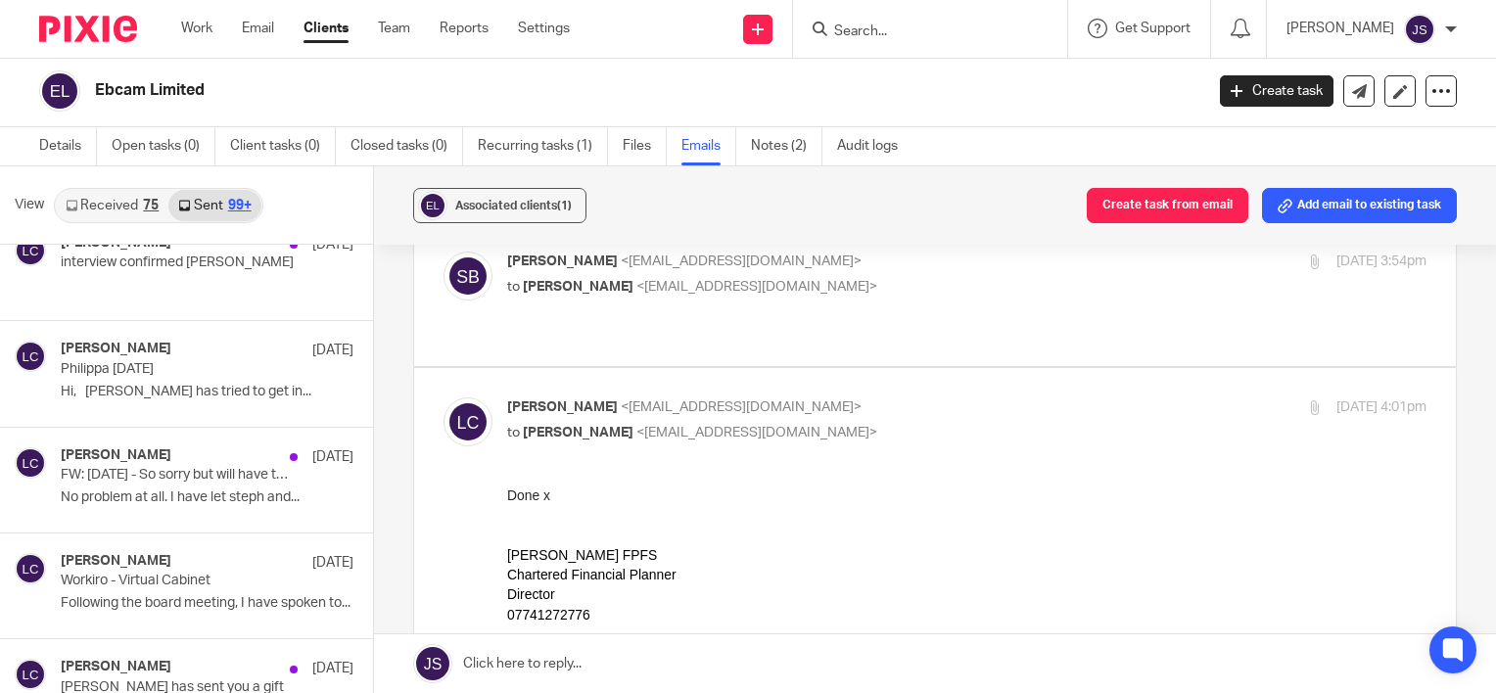
scroll to position [21013, 0]
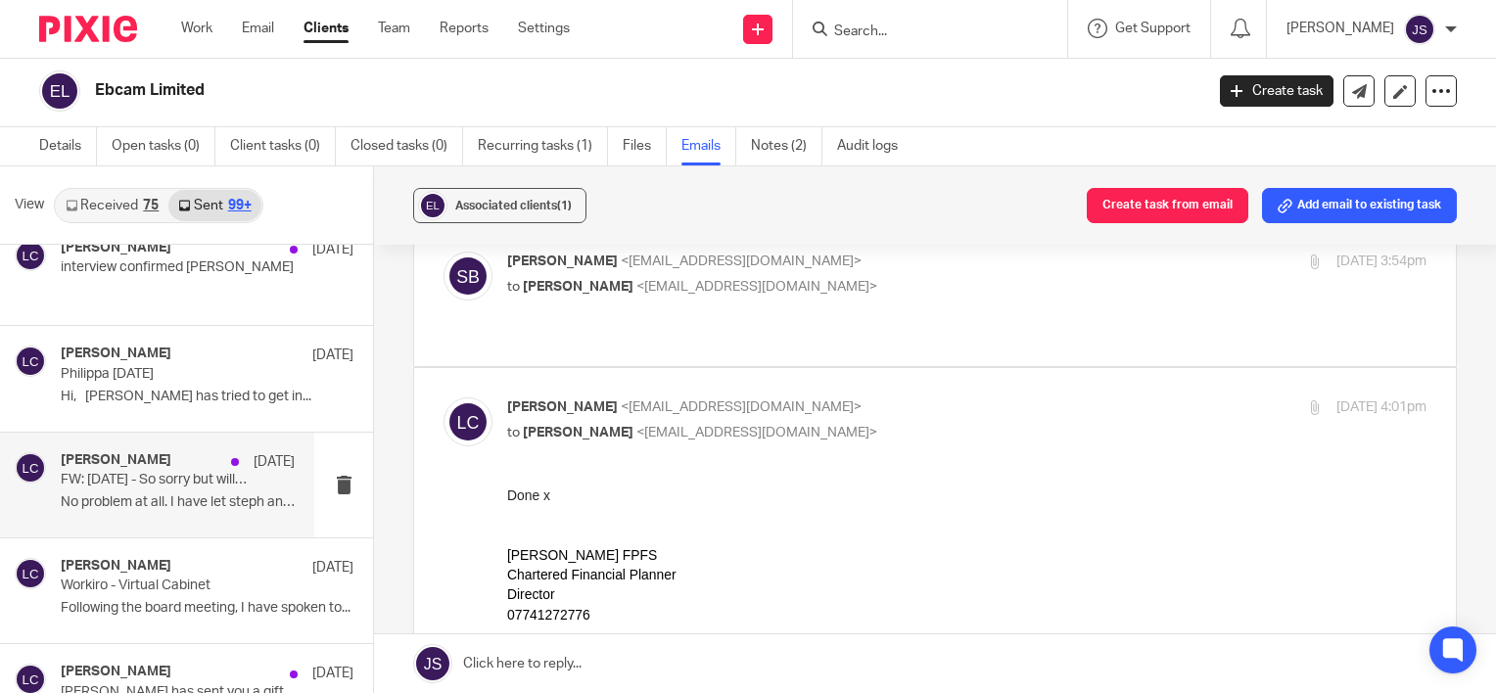
click at [179, 494] on p "No problem at all. I have let steph and..." at bounding box center [178, 502] width 234 height 17
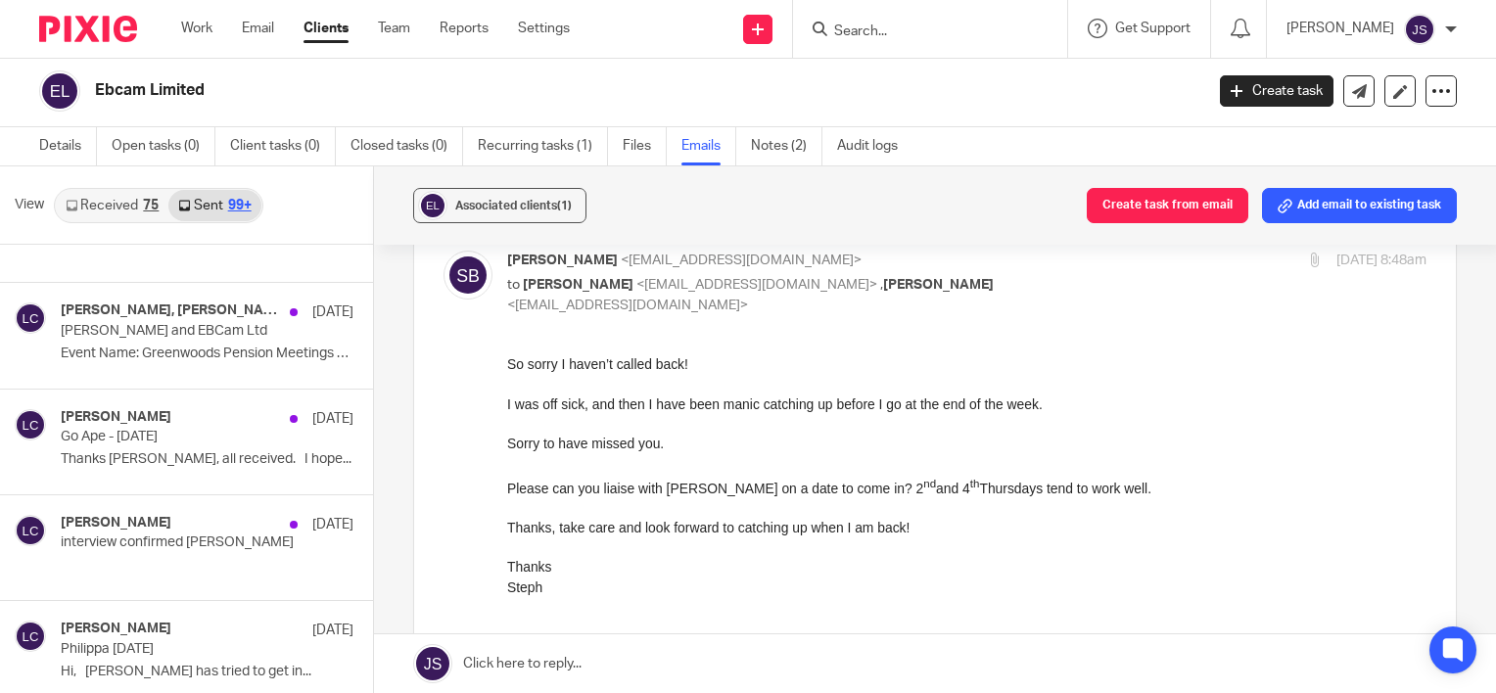
scroll to position [20720, 0]
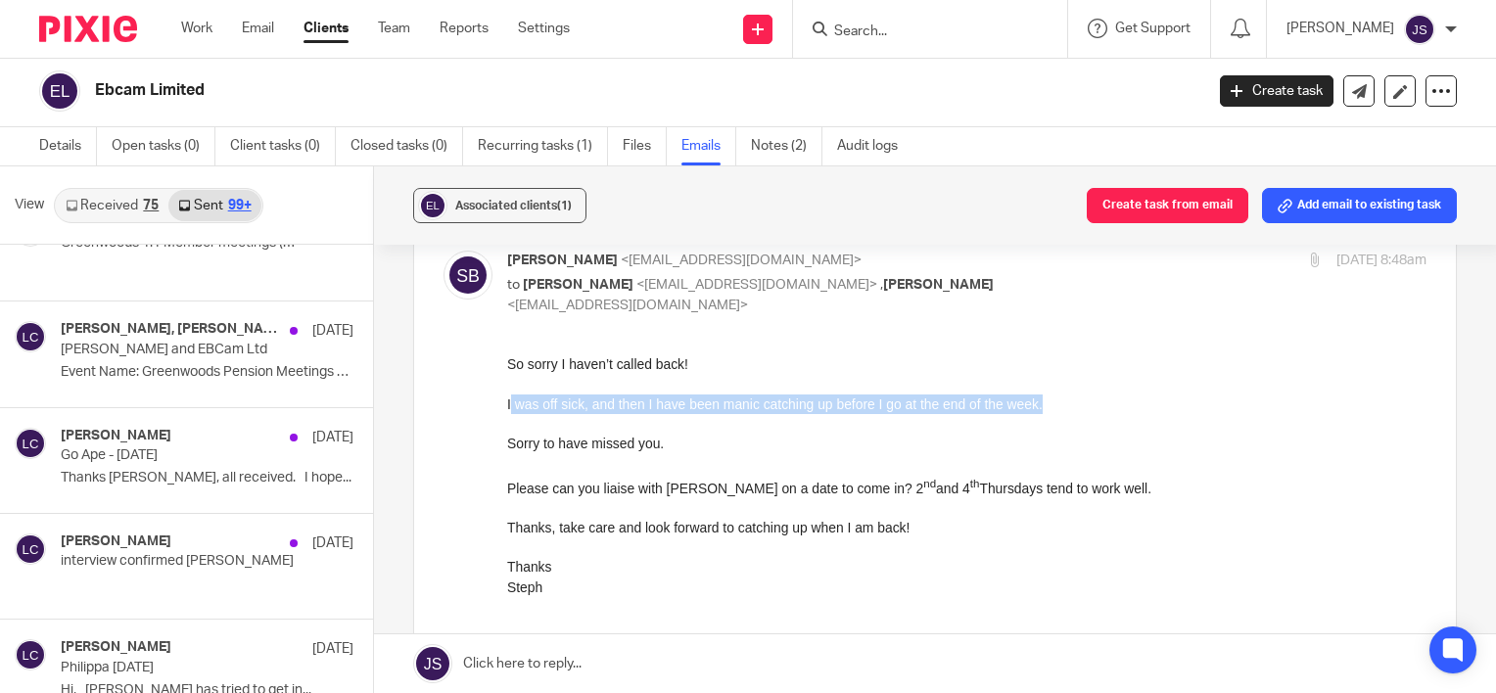
drag, startPoint x: 511, startPoint y: 403, endPoint x: 1044, endPoint y: 403, distance: 532.7
click at [1044, 403] on p "I was off sick, and then I have been manic catching up before I go at the end o…" at bounding box center [966, 405] width 919 height 20
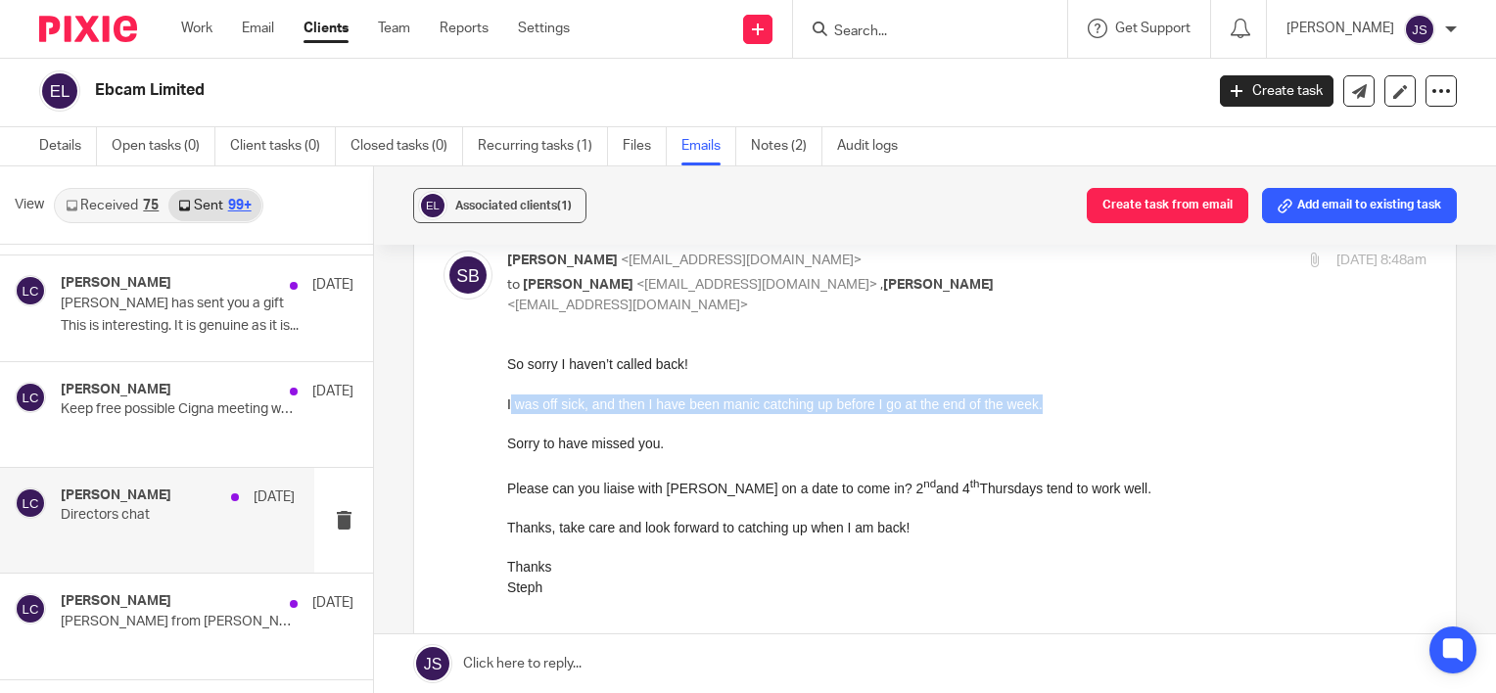
scroll to position [21405, 0]
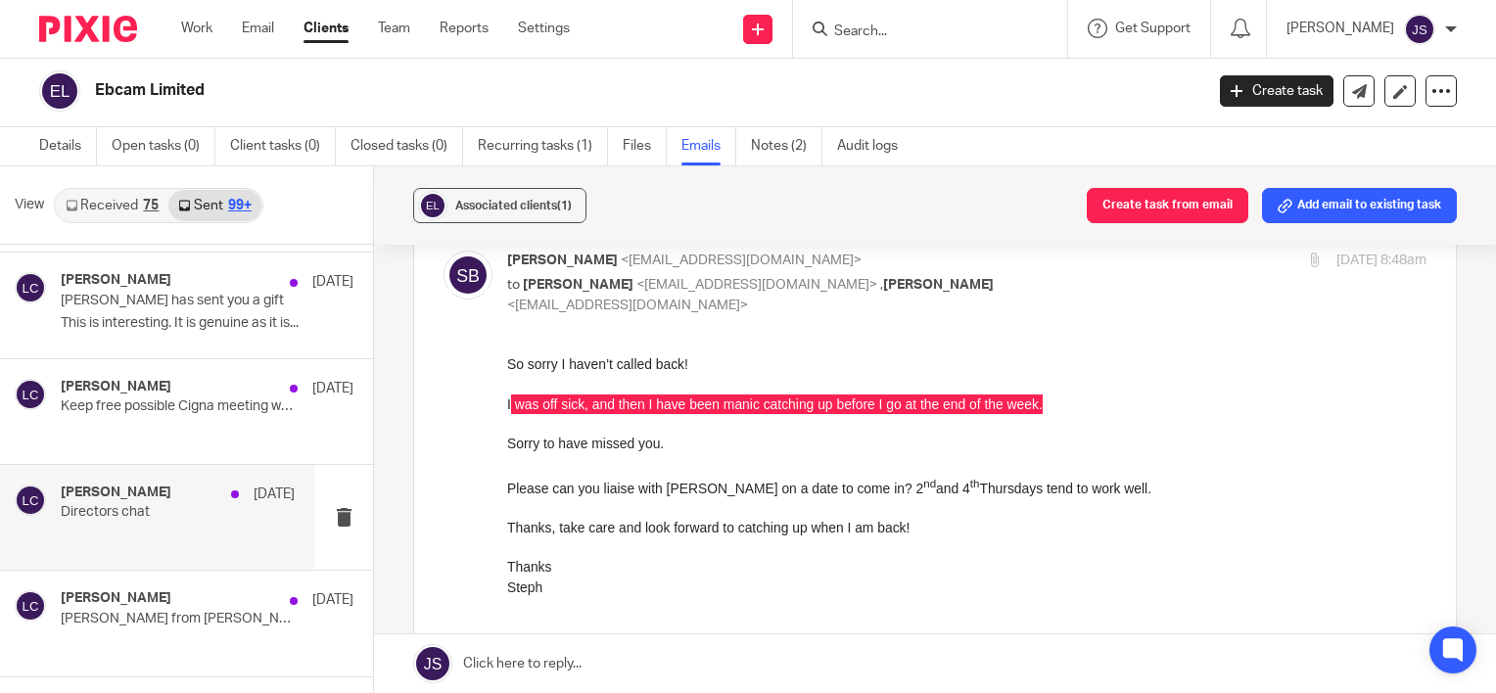
click at [141, 504] on p "Directors chat" at bounding box center [154, 512] width 187 height 17
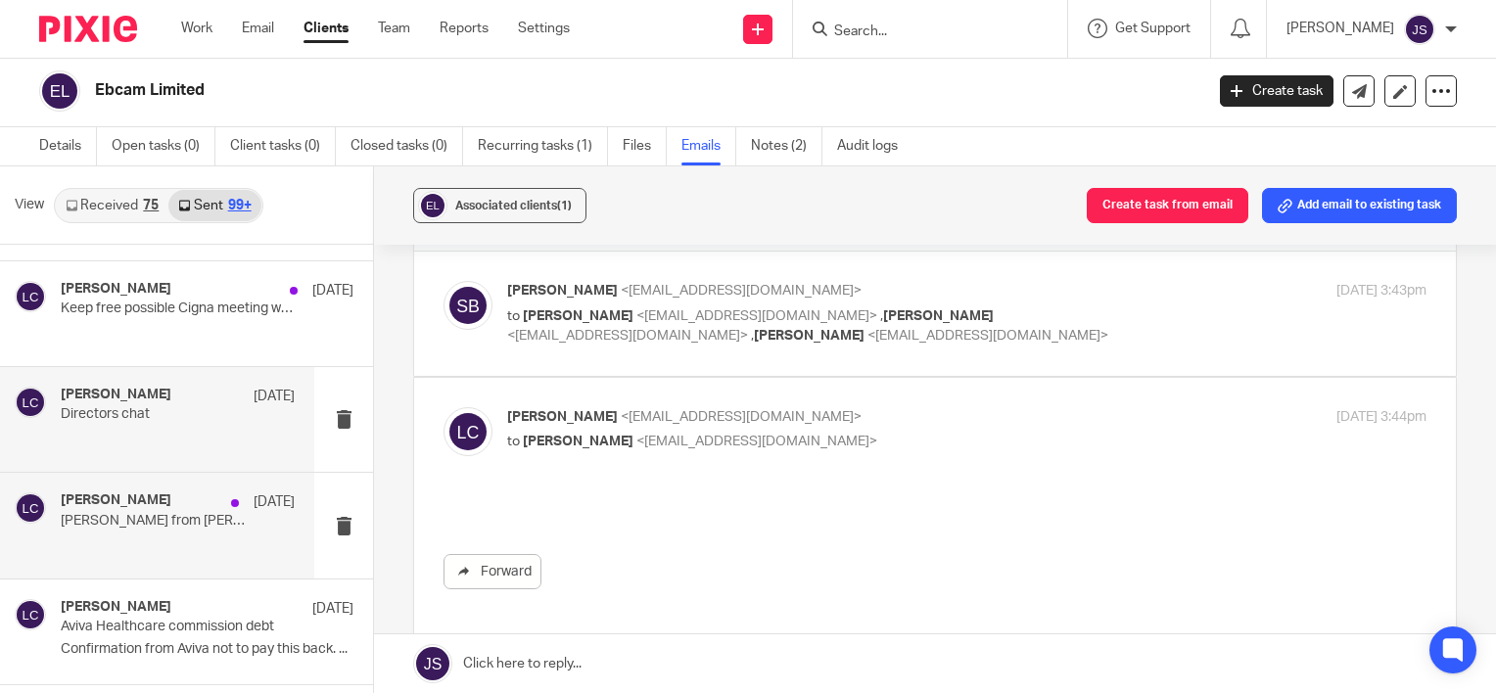
scroll to position [21797, 0]
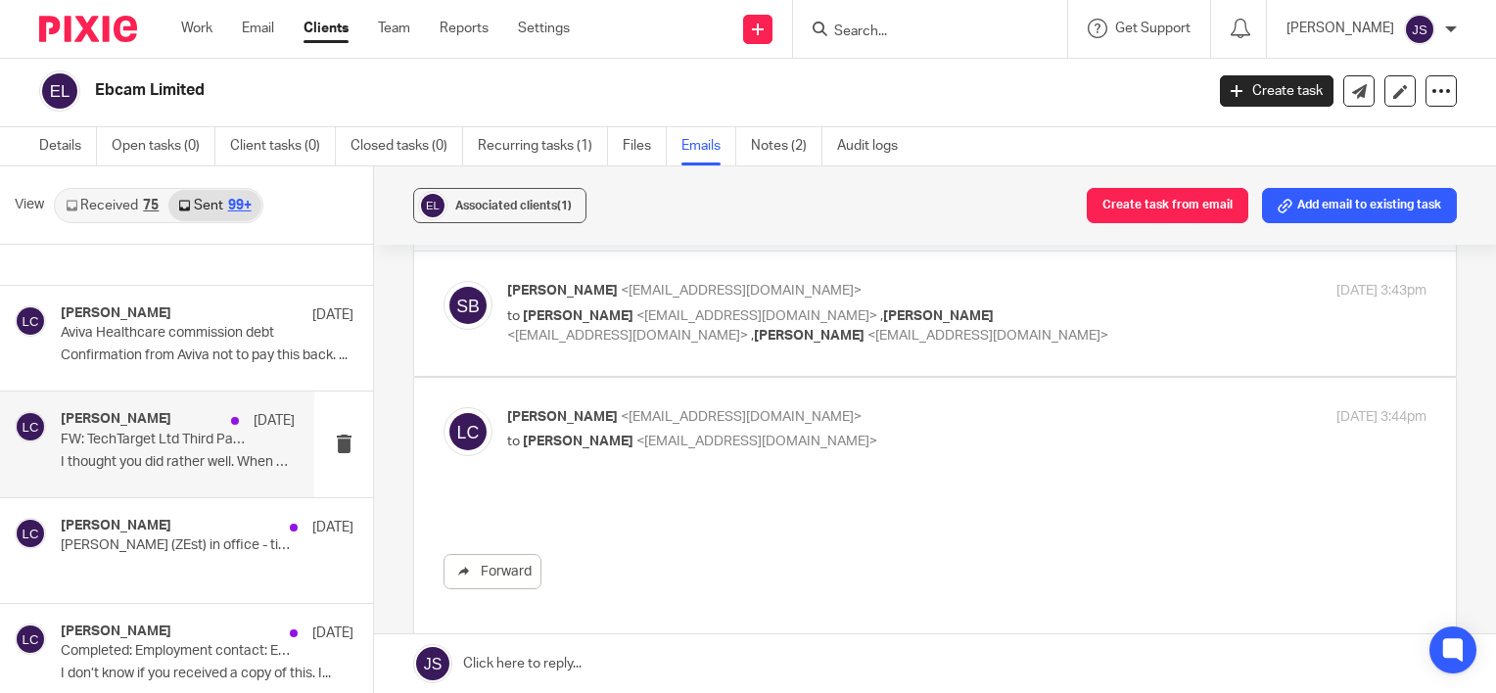
click at [172, 454] on p "I thought you did rather well. When are you in..." at bounding box center [178, 462] width 234 height 17
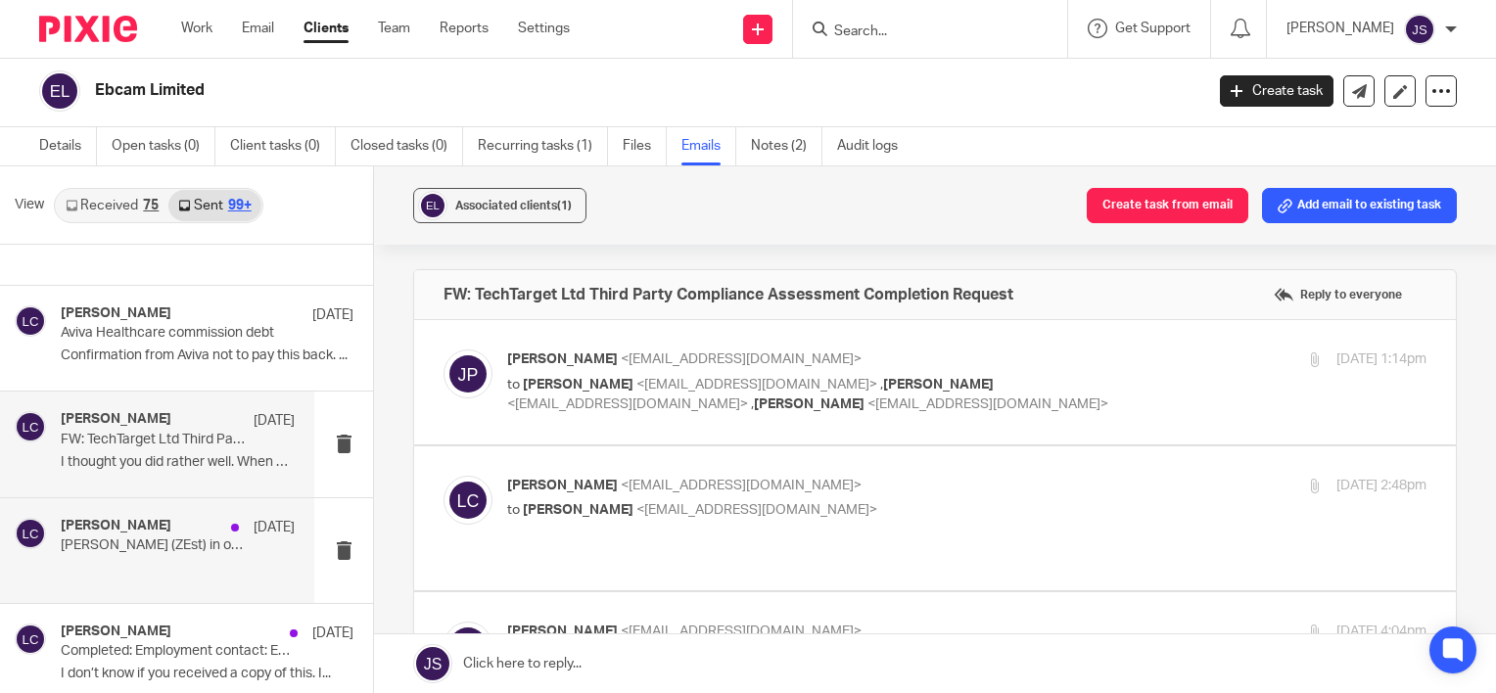
scroll to position [0, 0]
click at [158, 518] on div "Laurie Clark 11 Apr matt Russell (ZEst) in office - time tbc" at bounding box center [178, 551] width 234 height 66
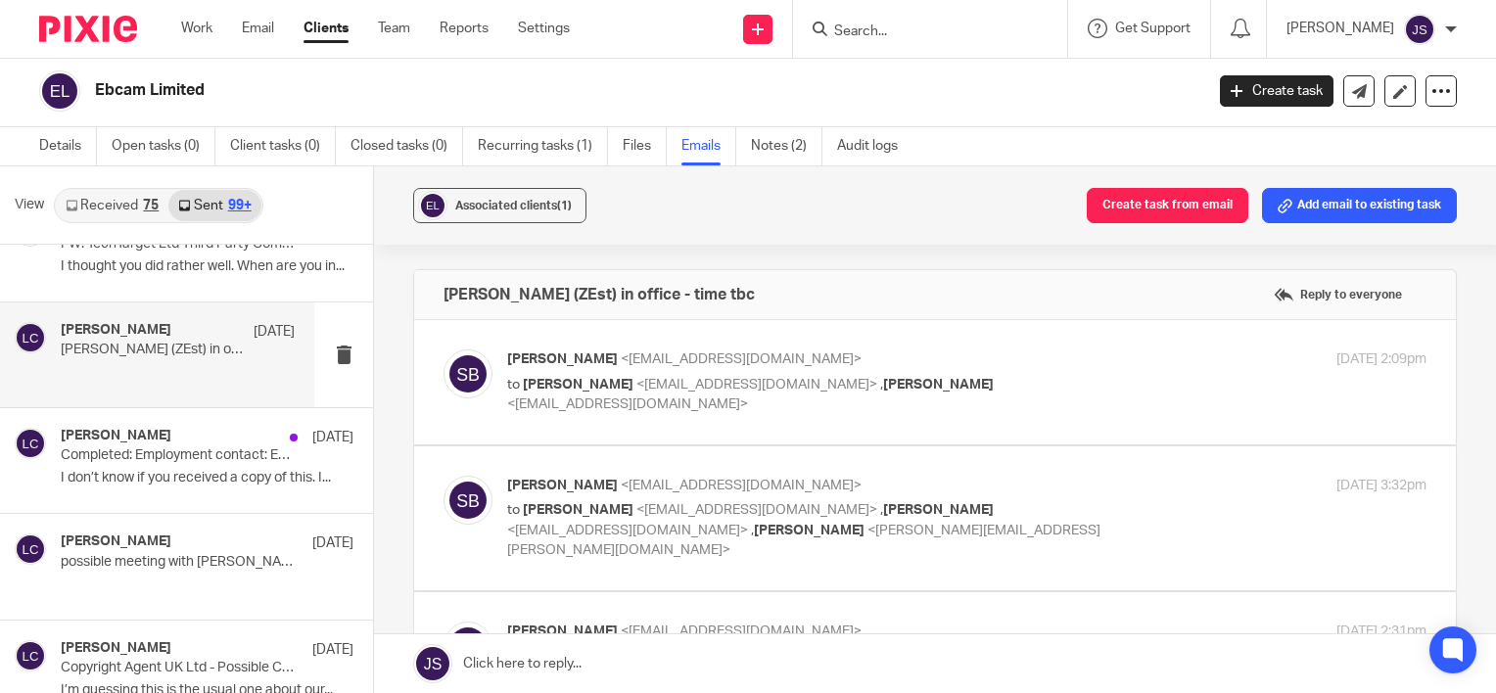
scroll to position [390, 0]
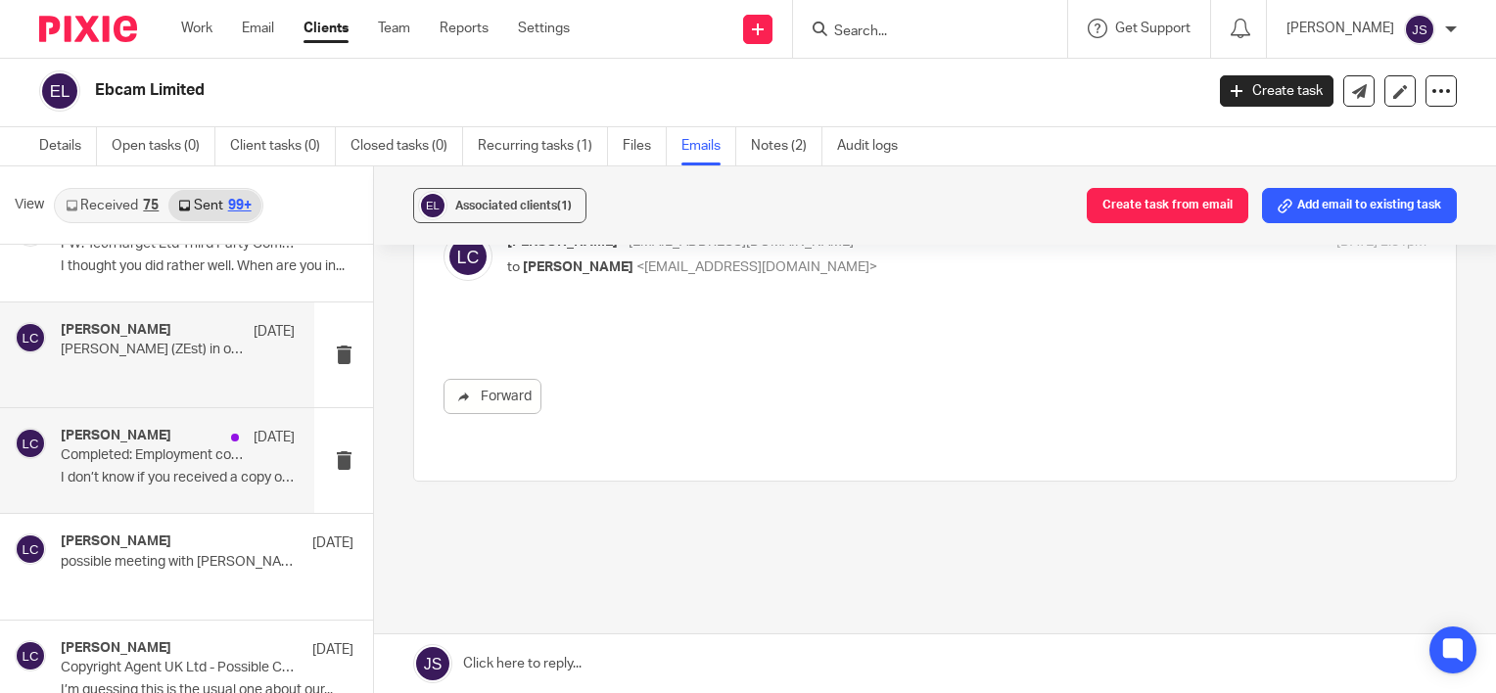
click at [252, 470] on p "I don’t know if you received a copy of this. I..." at bounding box center [178, 478] width 234 height 17
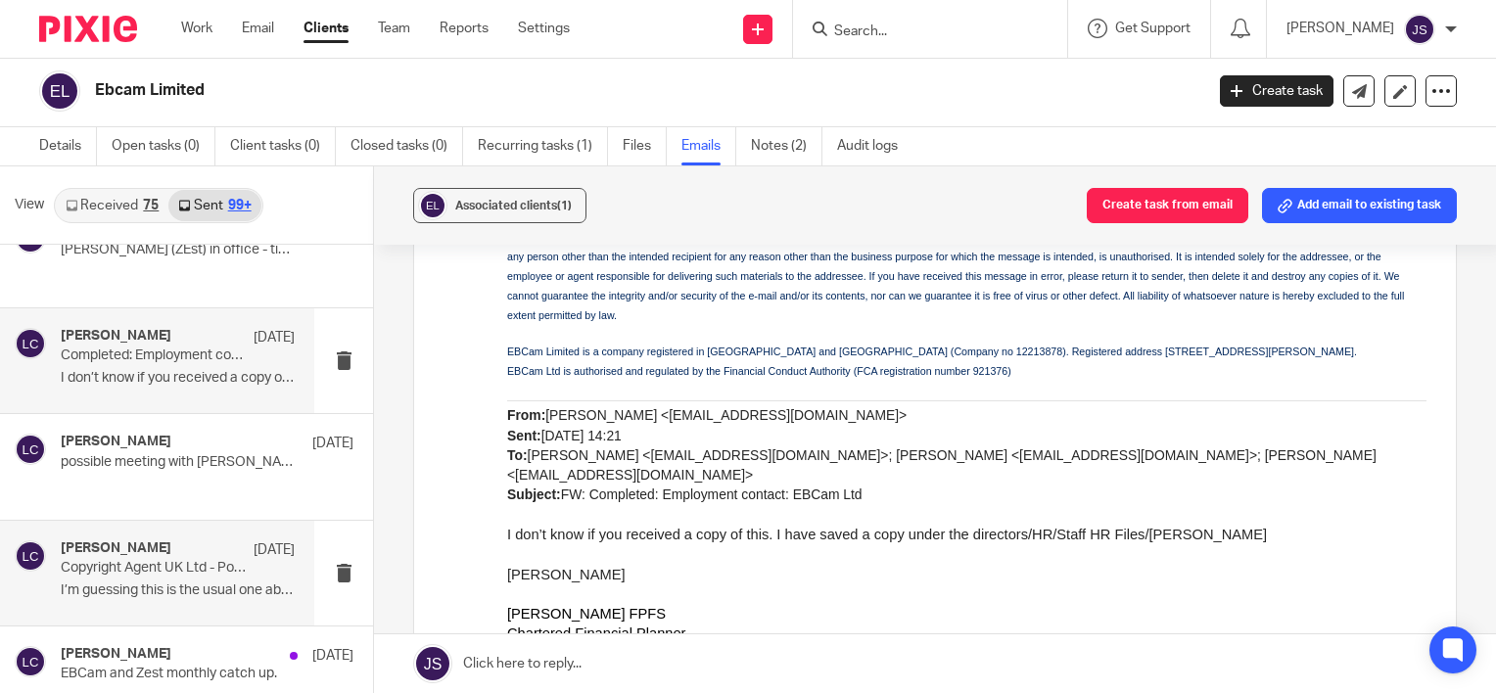
scroll to position [22188, 0]
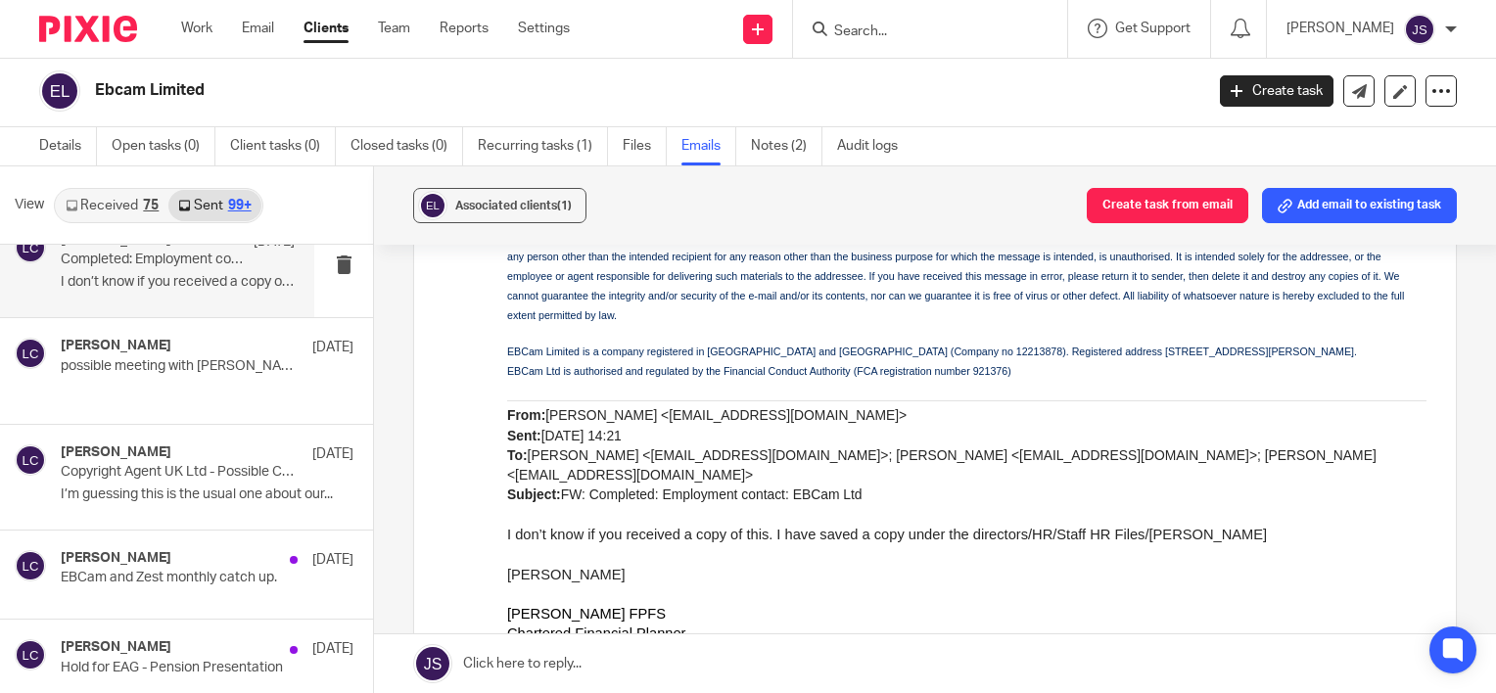
click at [764, 544] on p at bounding box center [966, 554] width 919 height 20
drag, startPoint x: 803, startPoint y: 526, endPoint x: 1064, endPoint y: 525, distance: 261.4
click at [1064, 544] on p at bounding box center [966, 554] width 919 height 20
drag, startPoint x: 1155, startPoint y: 521, endPoint x: 806, endPoint y: 521, distance: 349.6
click at [806, 525] on p "I don’t know if you received a copy of this. I have saved a copy under the dire…" at bounding box center [966, 535] width 919 height 20
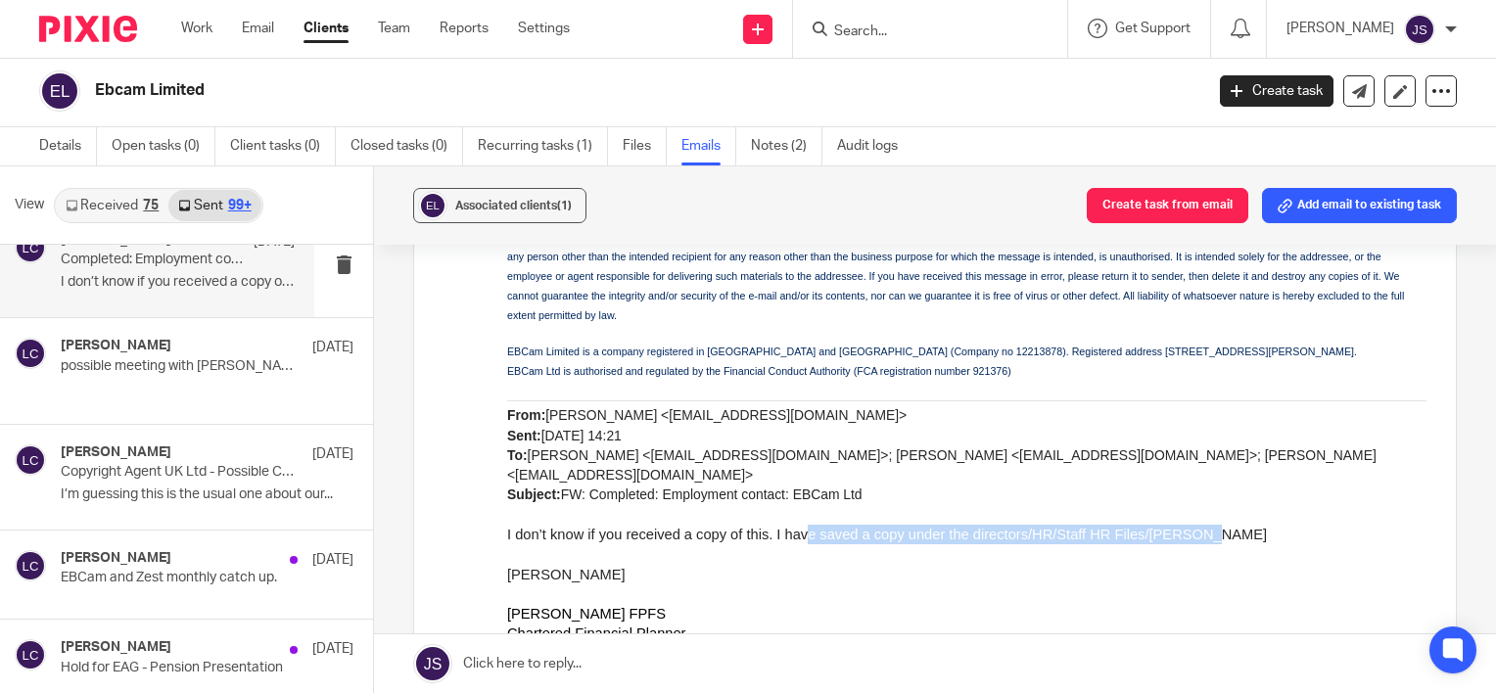
drag, startPoint x: 806, startPoint y: 521, endPoint x: 835, endPoint y: 539, distance: 34.3
click at [988, 565] on p "Laurie" at bounding box center [966, 575] width 919 height 20
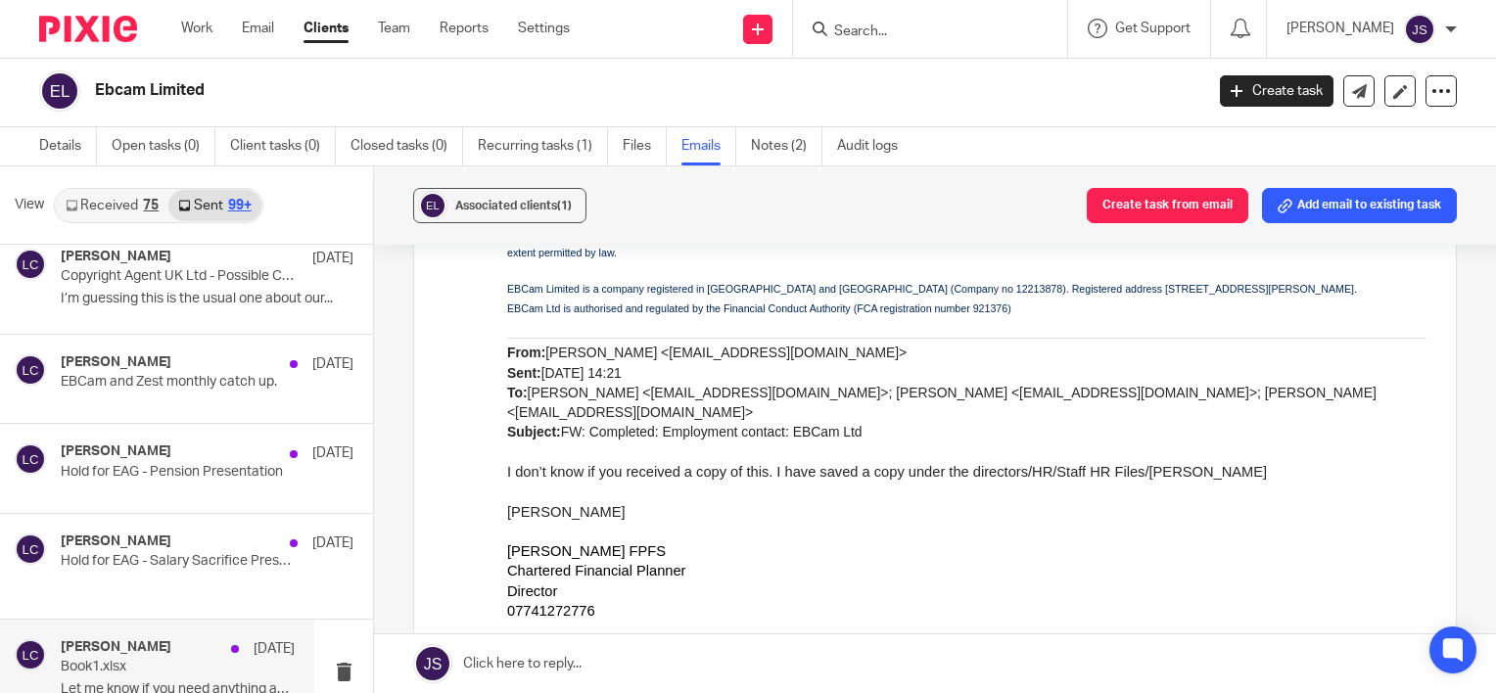
scroll to position [22482, 0]
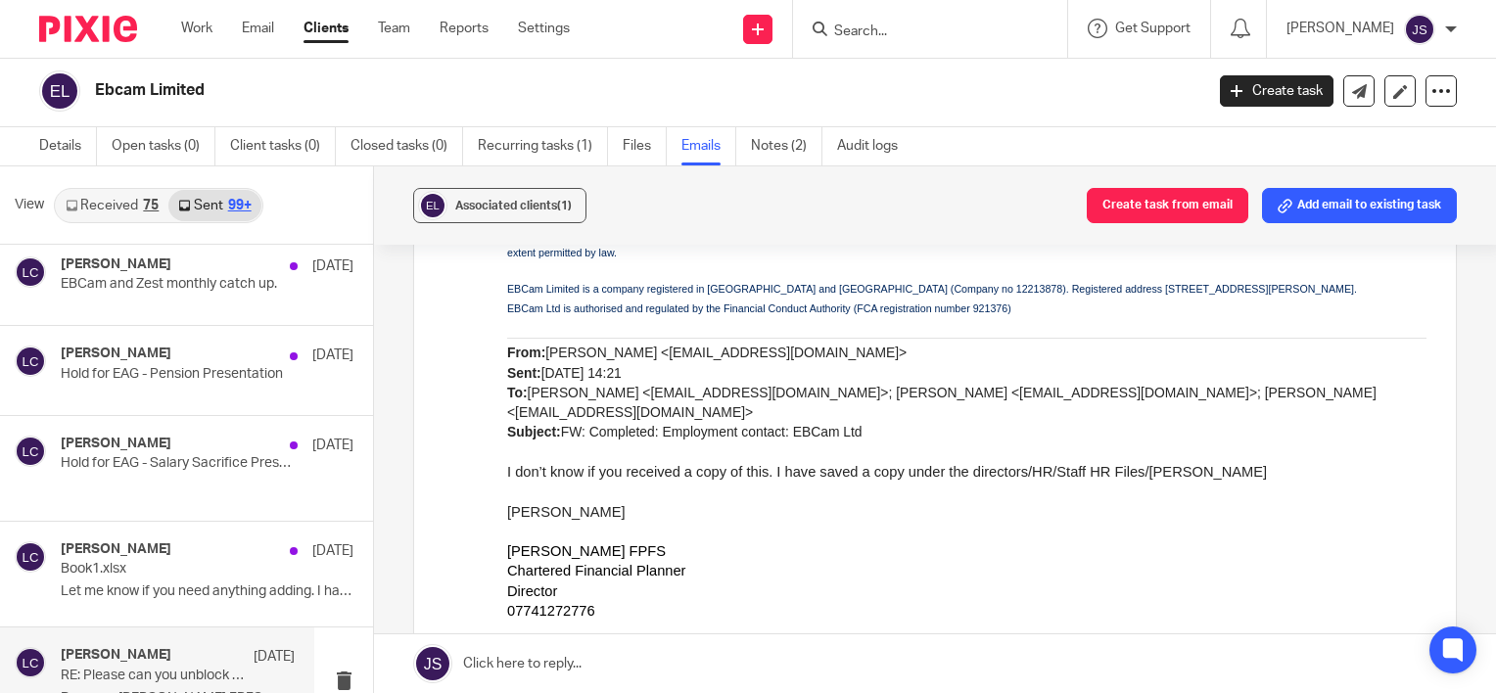
click at [167, 647] on div "Laurie Clark 9 Apr RE: Please can you unblock these email addresses Done x Laur…" at bounding box center [178, 680] width 234 height 66
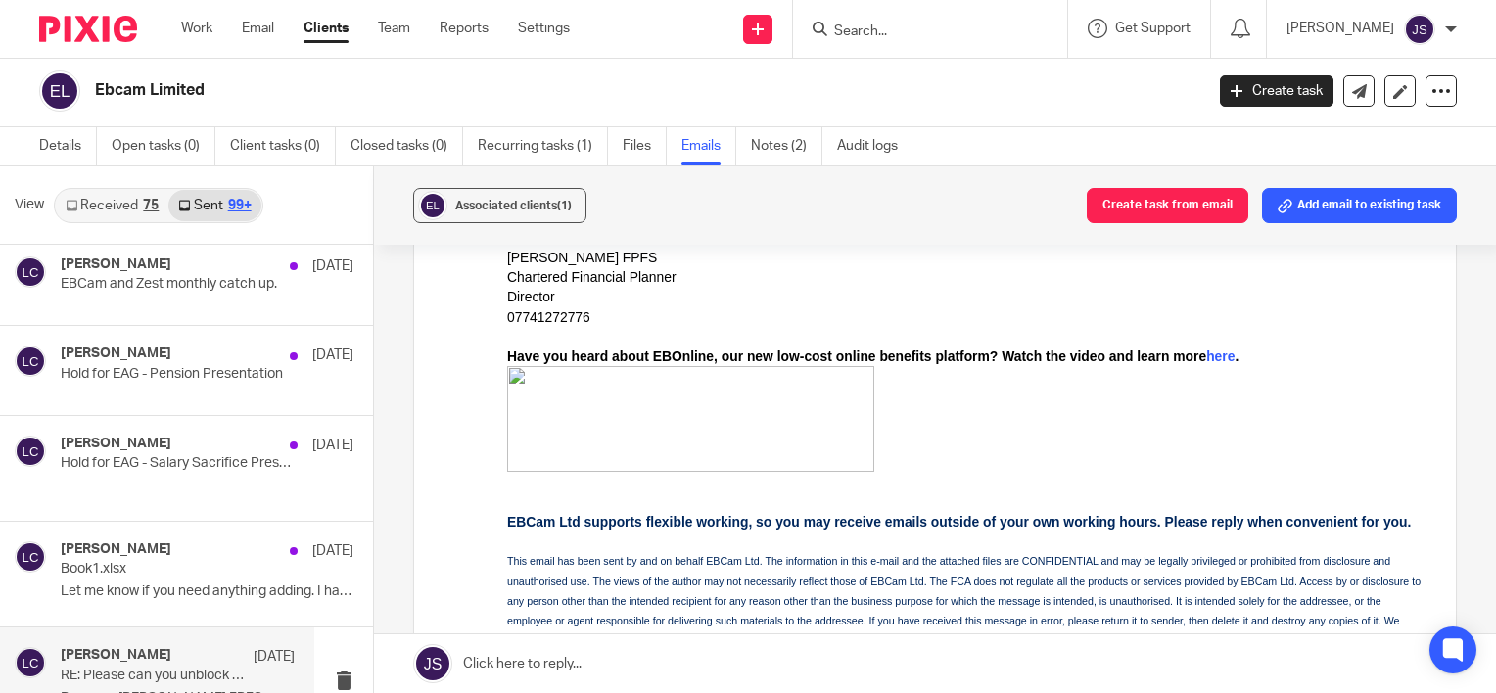
scroll to position [347, 0]
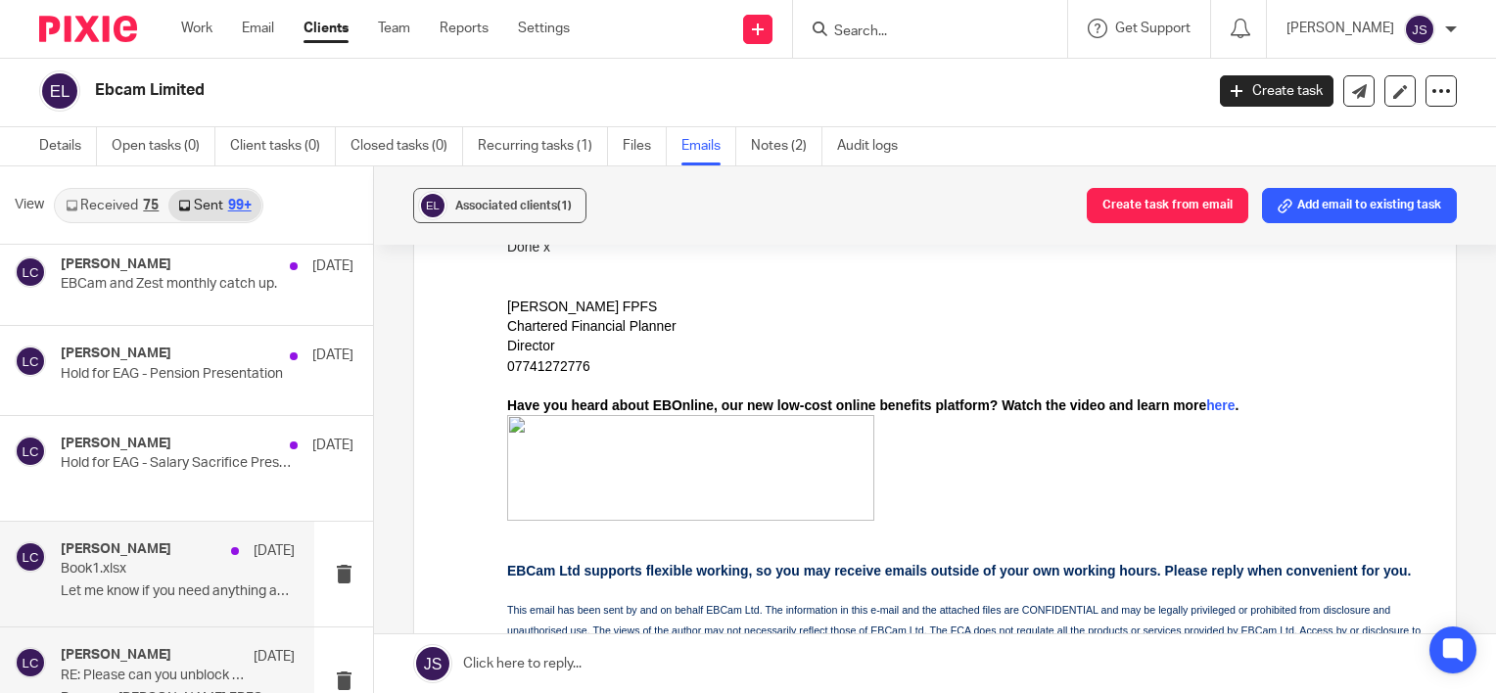
click at [180, 561] on p "Book1.xlsx" at bounding box center [154, 569] width 187 height 17
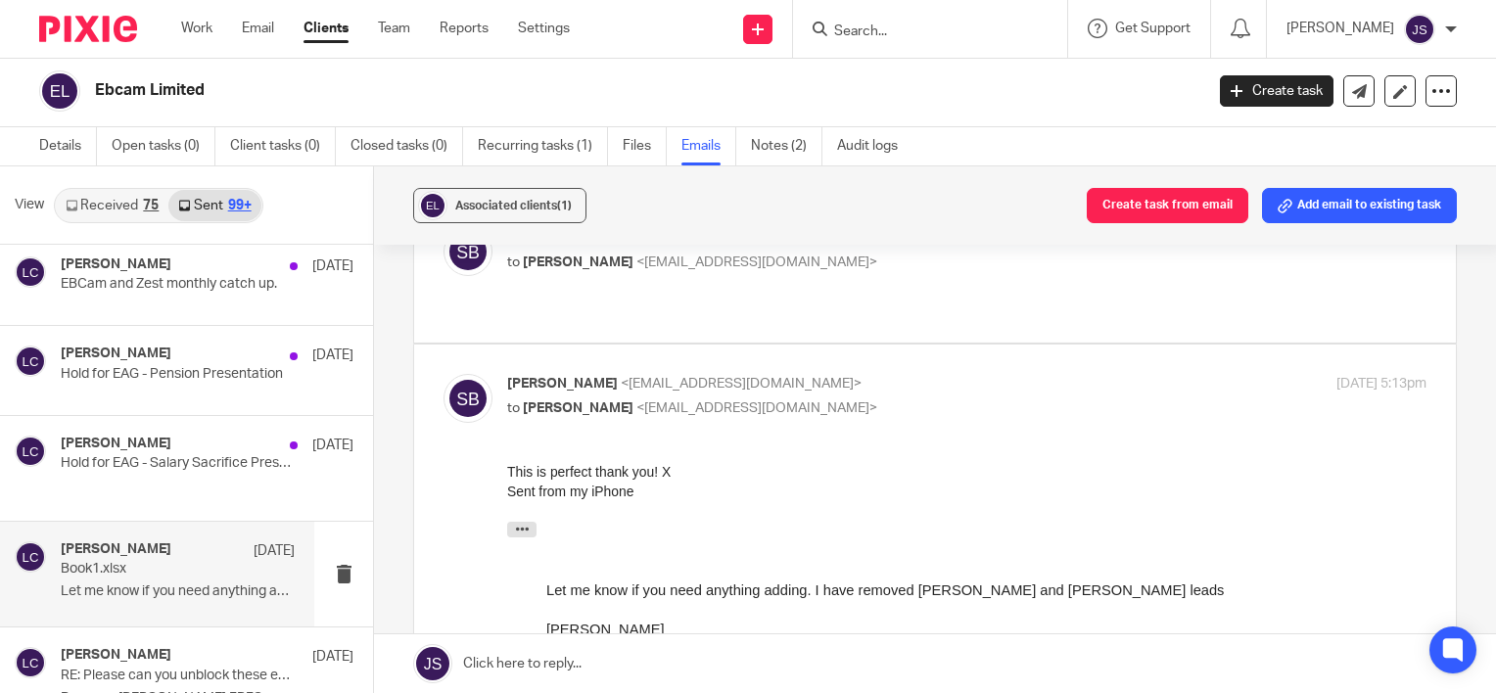
scroll to position [271, 0]
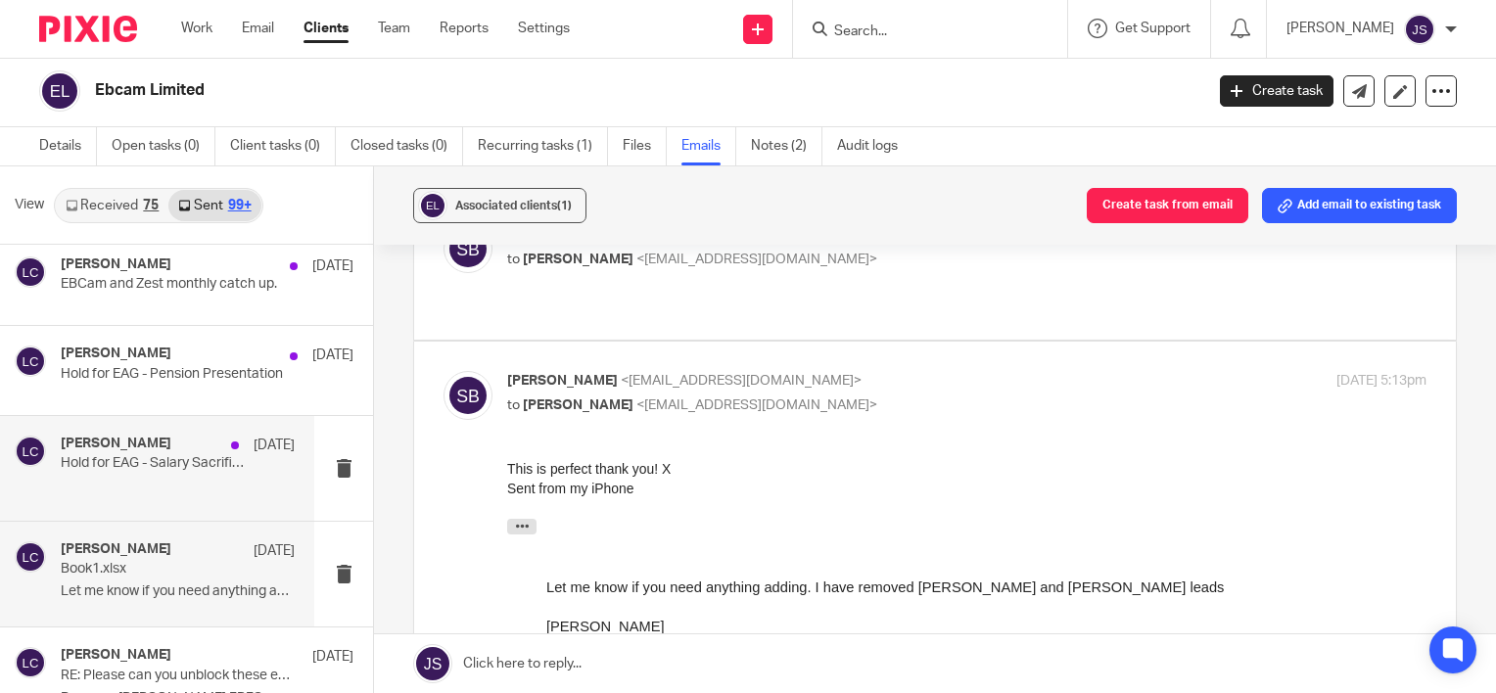
click at [119, 459] on div "Laurie Clark 10 Apr Hold for EAG - Salary Sacrifice Presentation" at bounding box center [178, 469] width 234 height 66
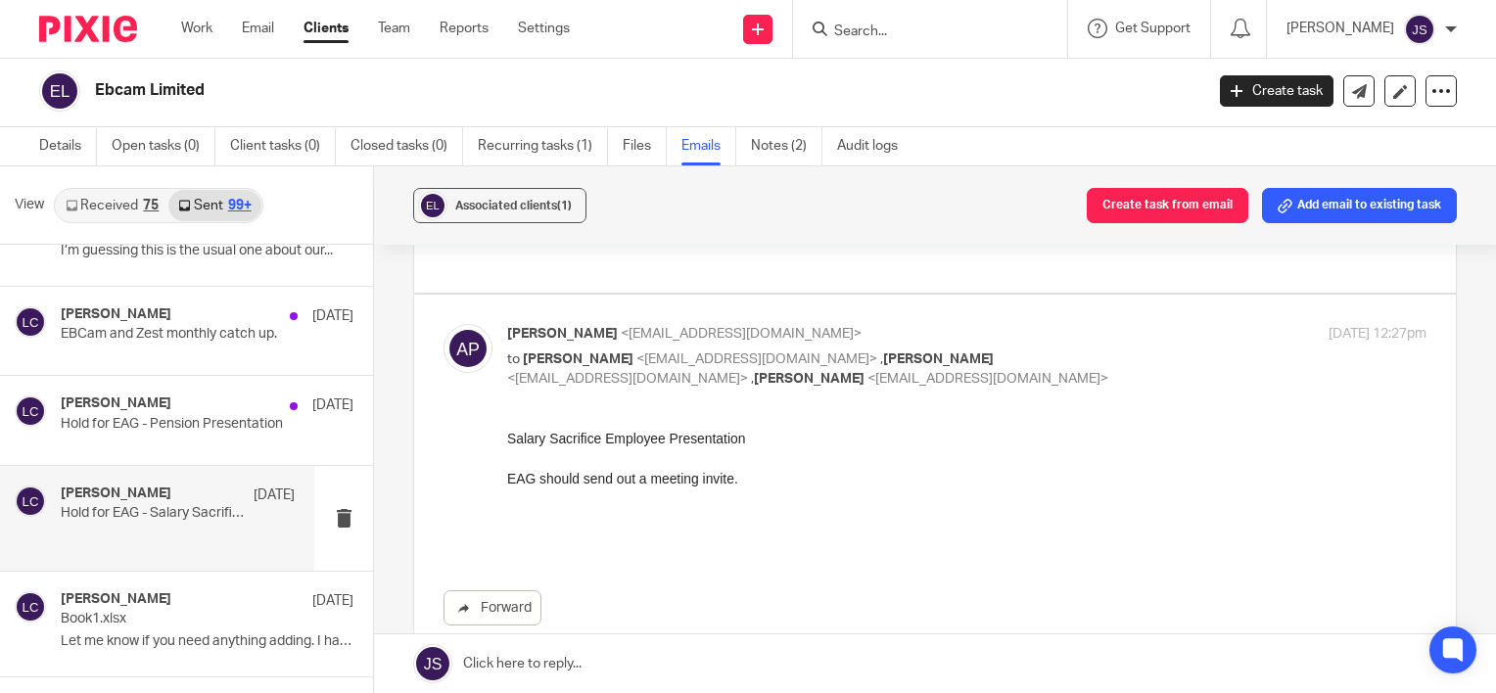
scroll to position [22384, 0]
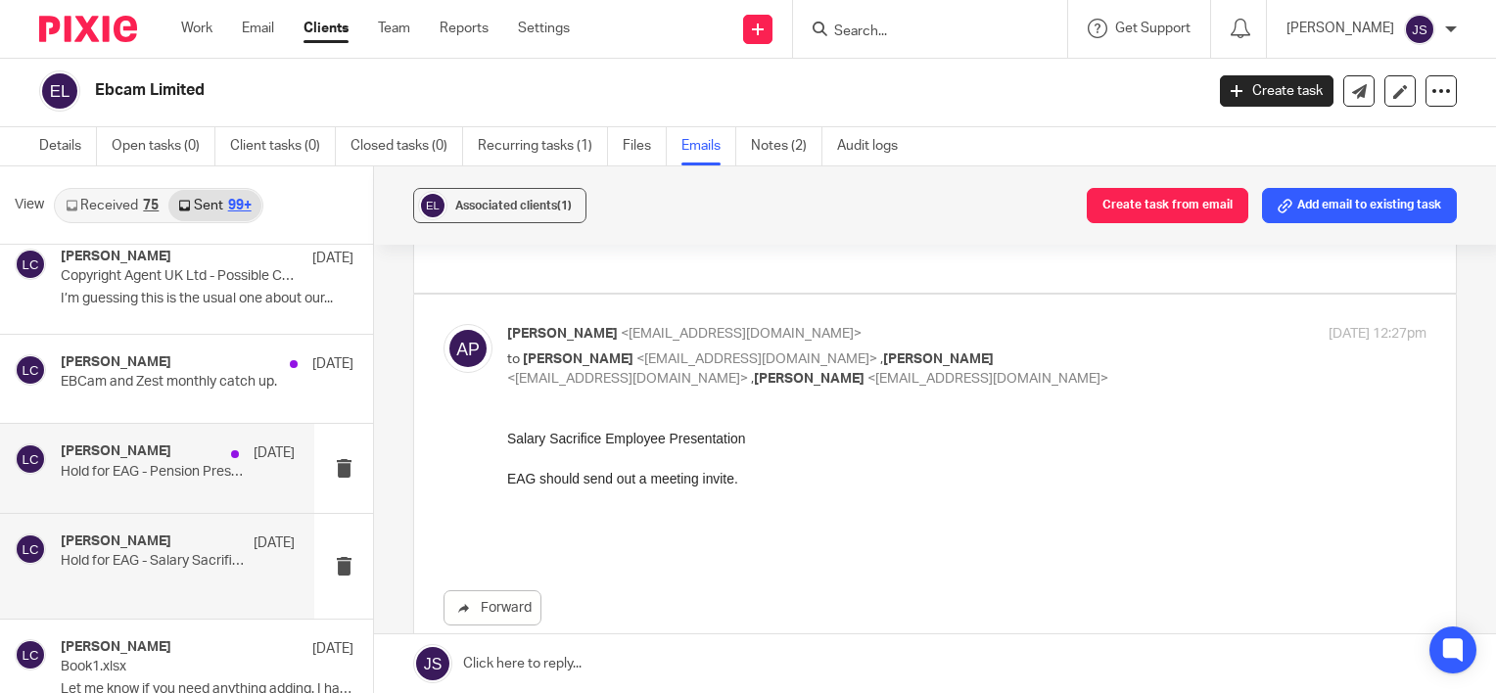
click at [148, 464] on p "Hold for EAG - Pension Presentation" at bounding box center [154, 472] width 187 height 17
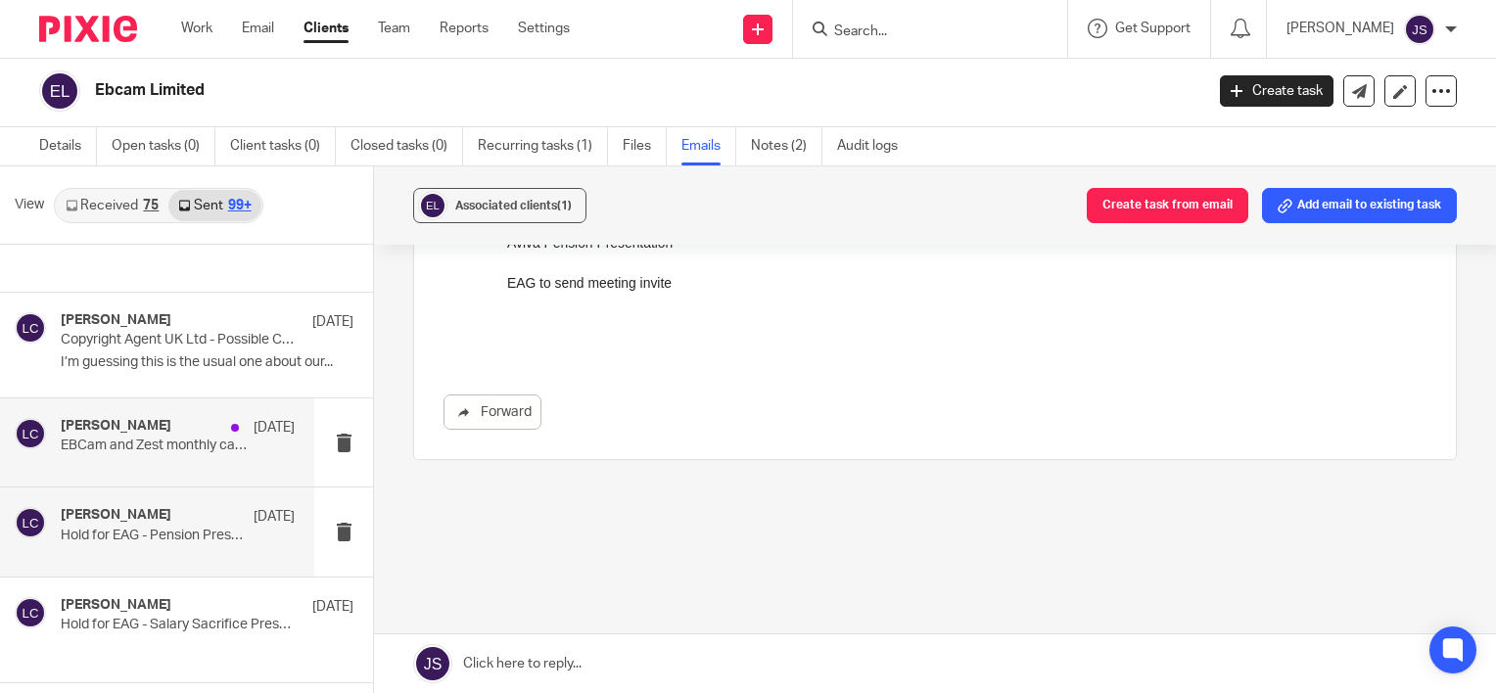
scroll to position [22286, 0]
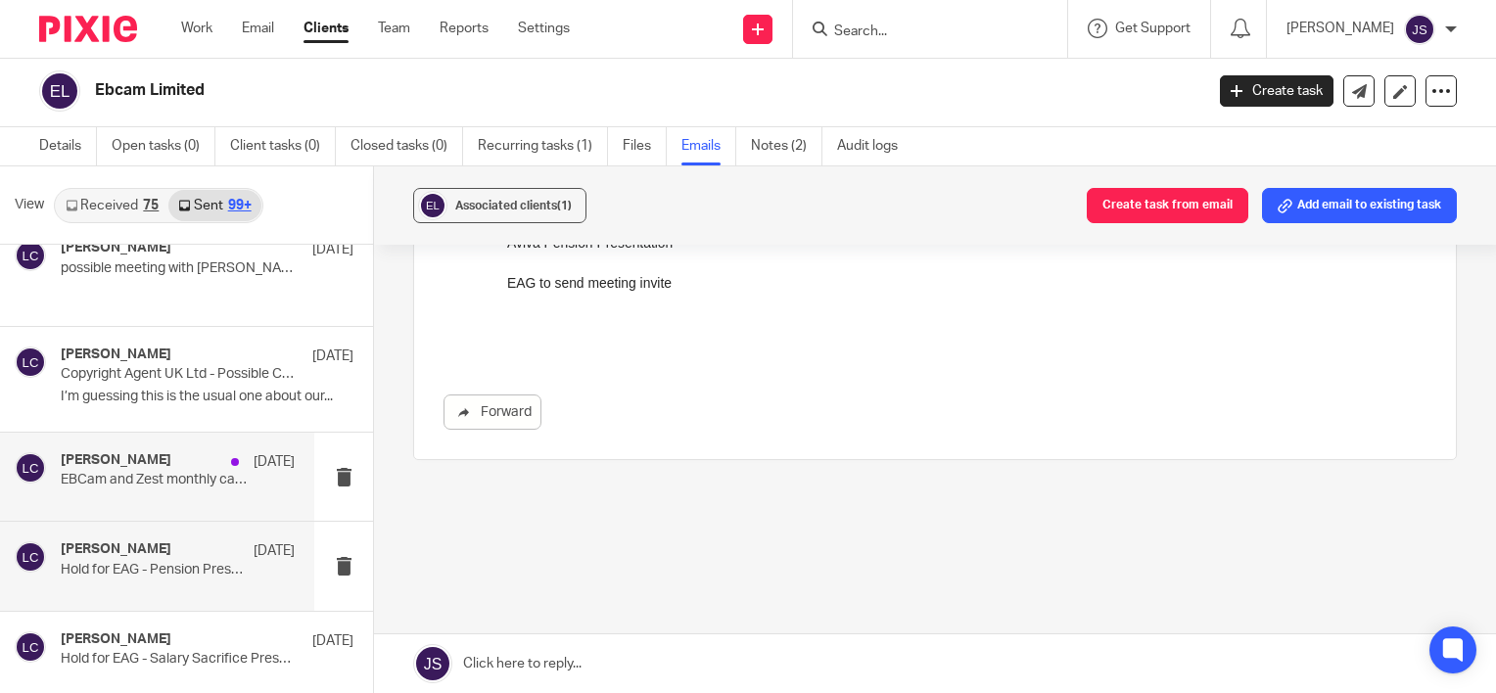
click at [222, 458] on div "Laurie Clark 11 Apr EBCam and Zest monthly catch up." at bounding box center [178, 476] width 234 height 49
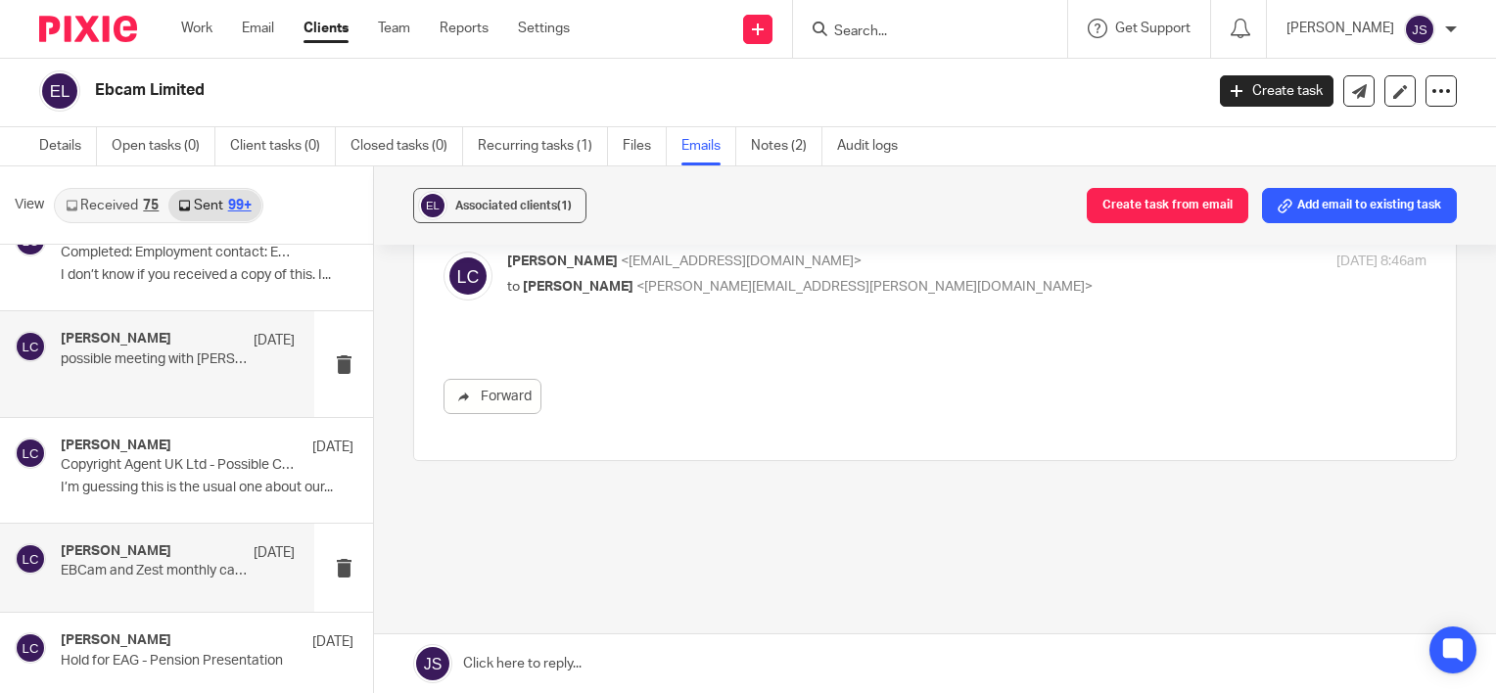
scroll to position [22091, 0]
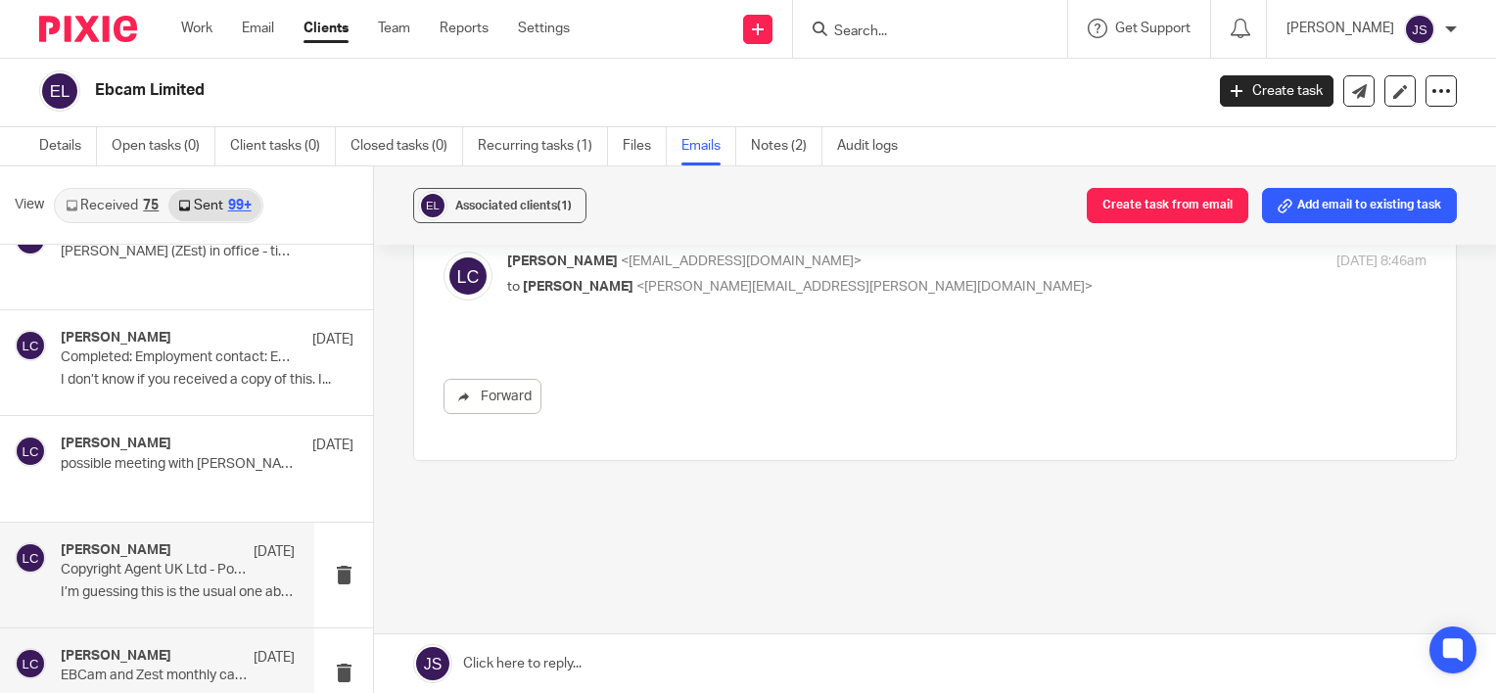
click at [216, 562] on p "Copyright Agent UK Ltd - Possible Copyright Infringement - Case Reference: AMY-…" at bounding box center [154, 570] width 187 height 17
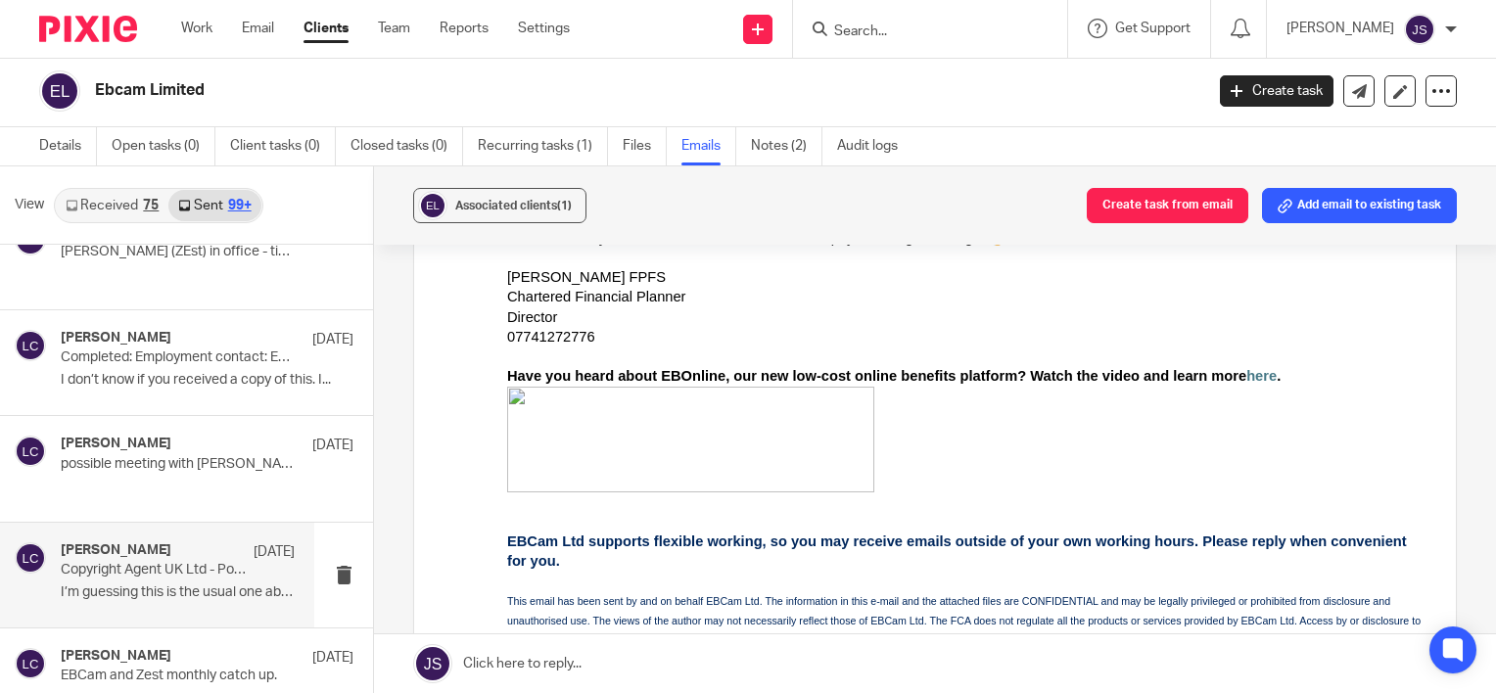
scroll to position [196, 0]
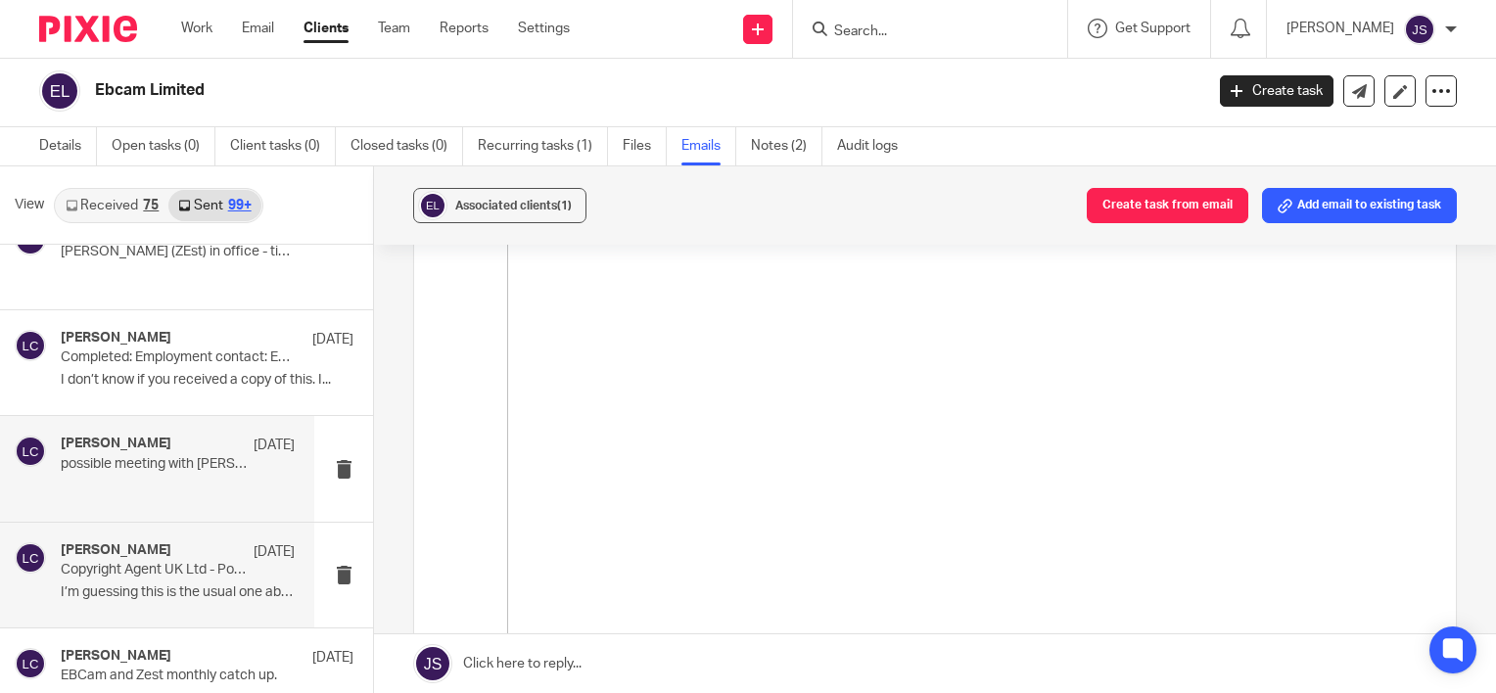
click at [172, 437] on div "Laurie Clark 11 Apr possible meeting with James Crossland of Hussle (JB and LC)…" at bounding box center [178, 469] width 234 height 66
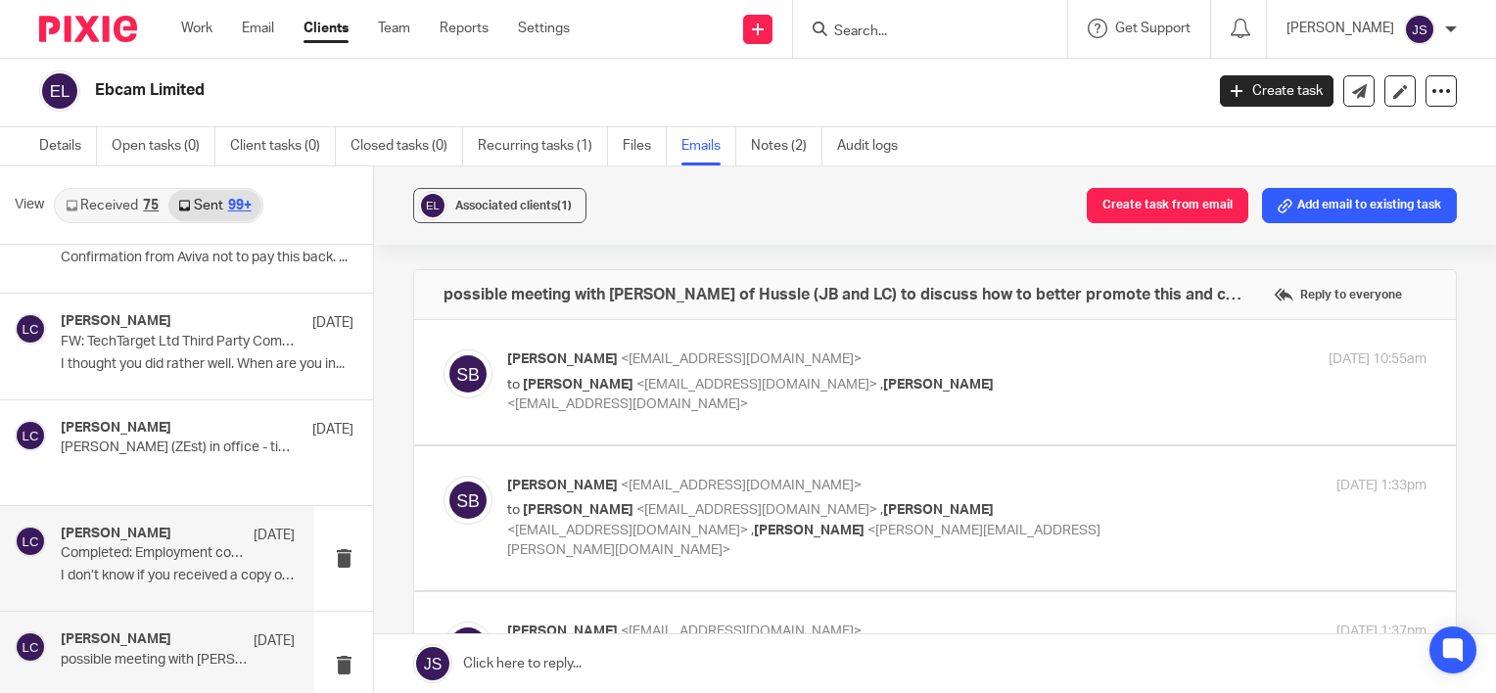
click at [184, 526] on div "Laurie Clark 11 Apr" at bounding box center [178, 536] width 234 height 20
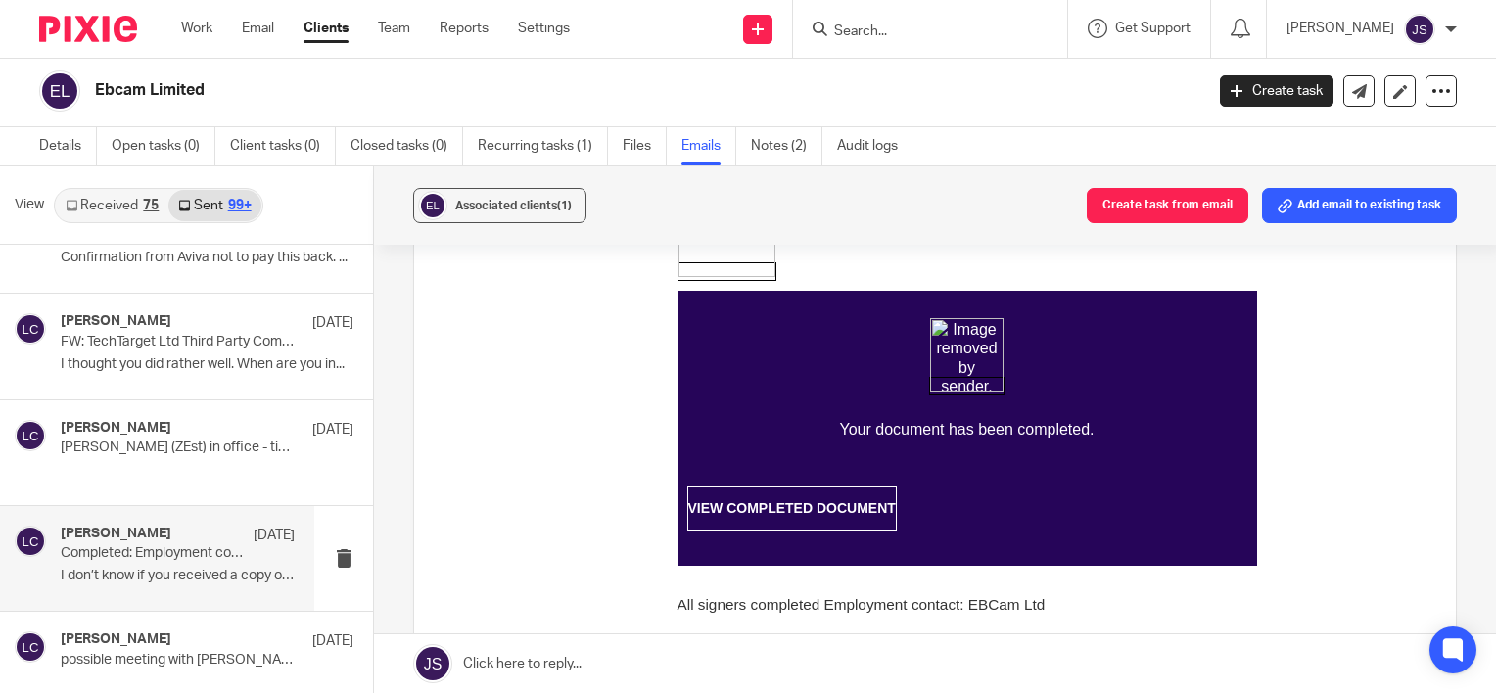
click at [791, 495] on td "VIEW COMPLETED DOCUMENT" at bounding box center [791, 508] width 209 height 43
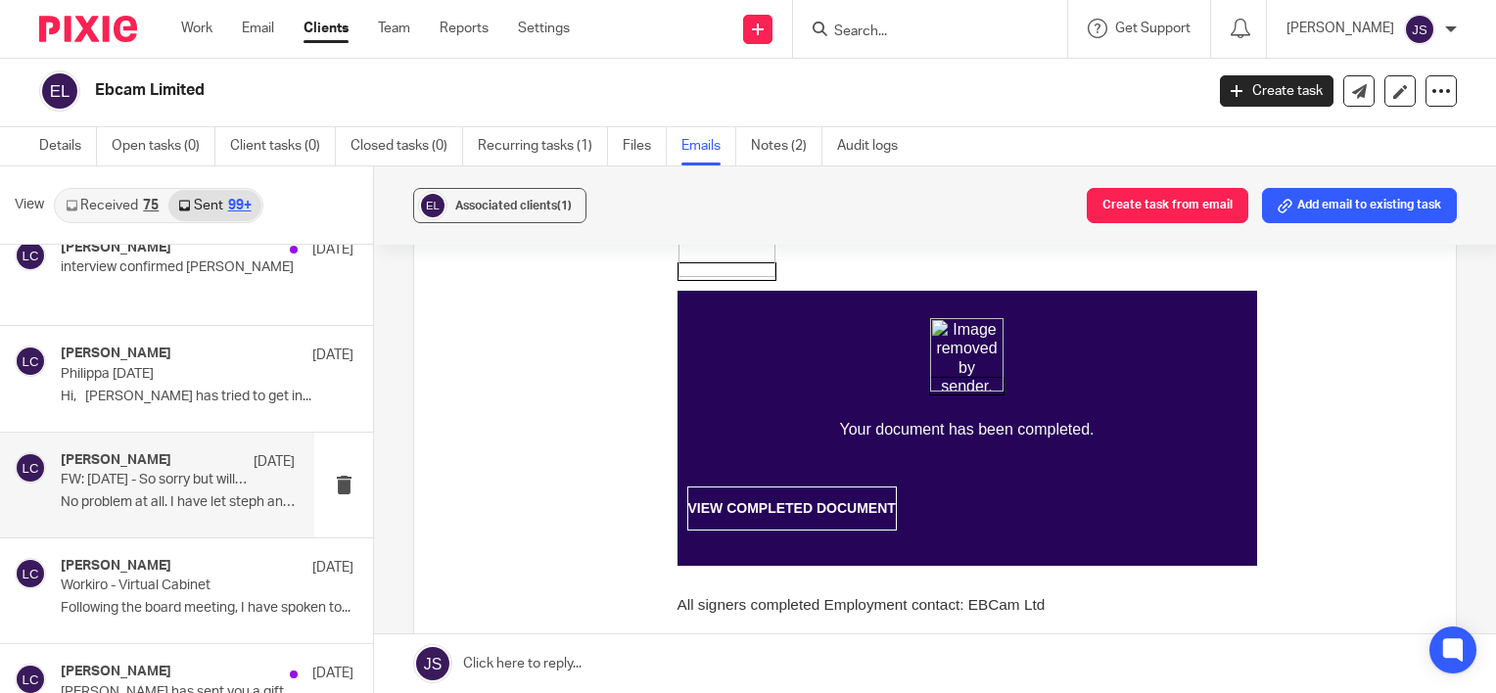
click at [164, 494] on p "No problem at all. I have let steph and..." at bounding box center [178, 502] width 234 height 17
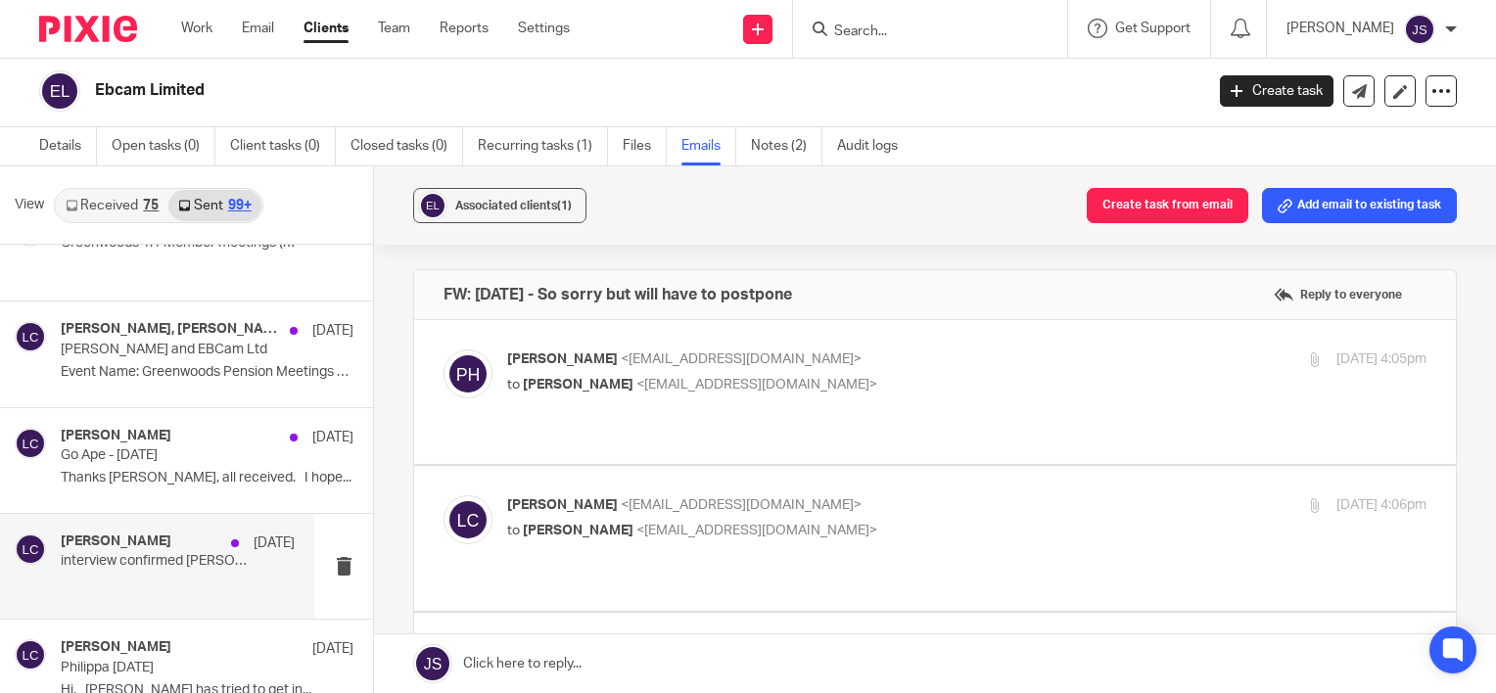
click at [158, 553] on p "interview confirmed Leonie Rabey" at bounding box center [154, 561] width 187 height 17
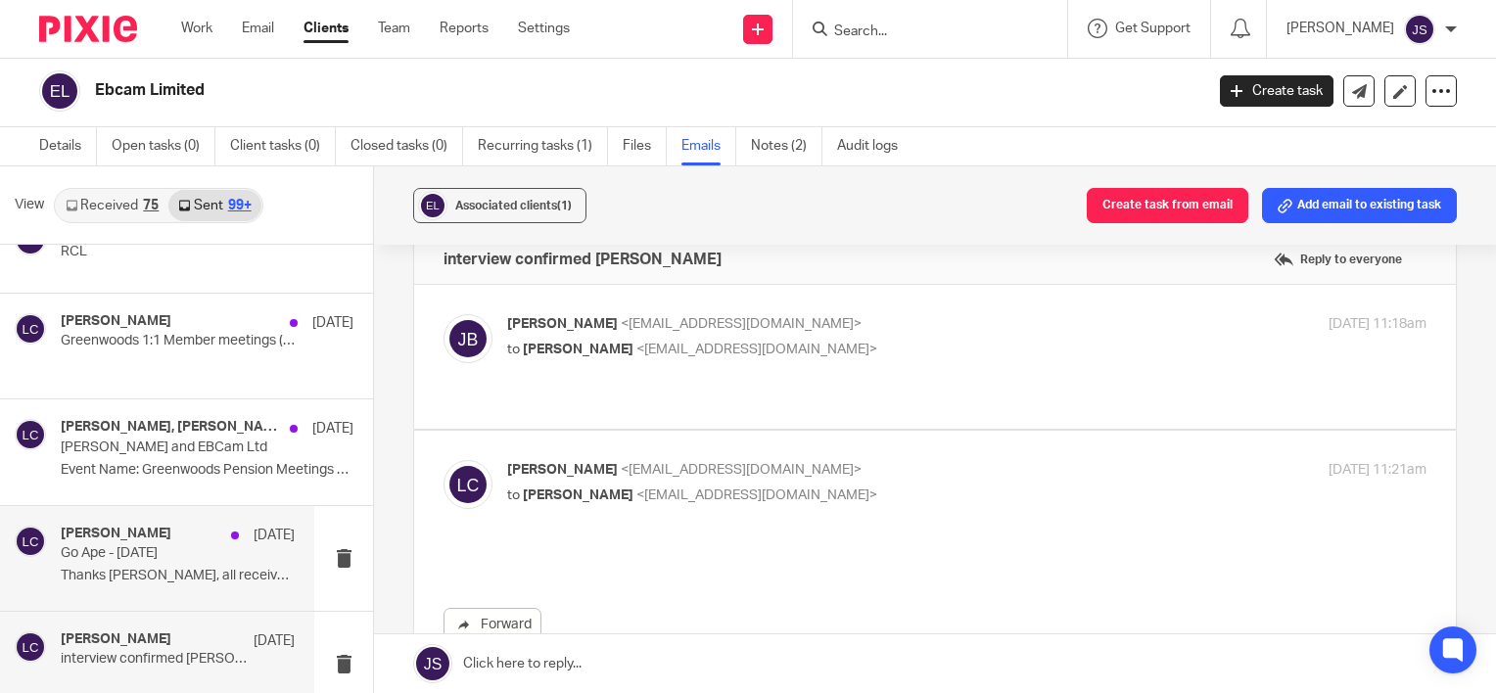
click at [145, 545] on p "Go Ape - 21st August 2025" at bounding box center [154, 553] width 187 height 17
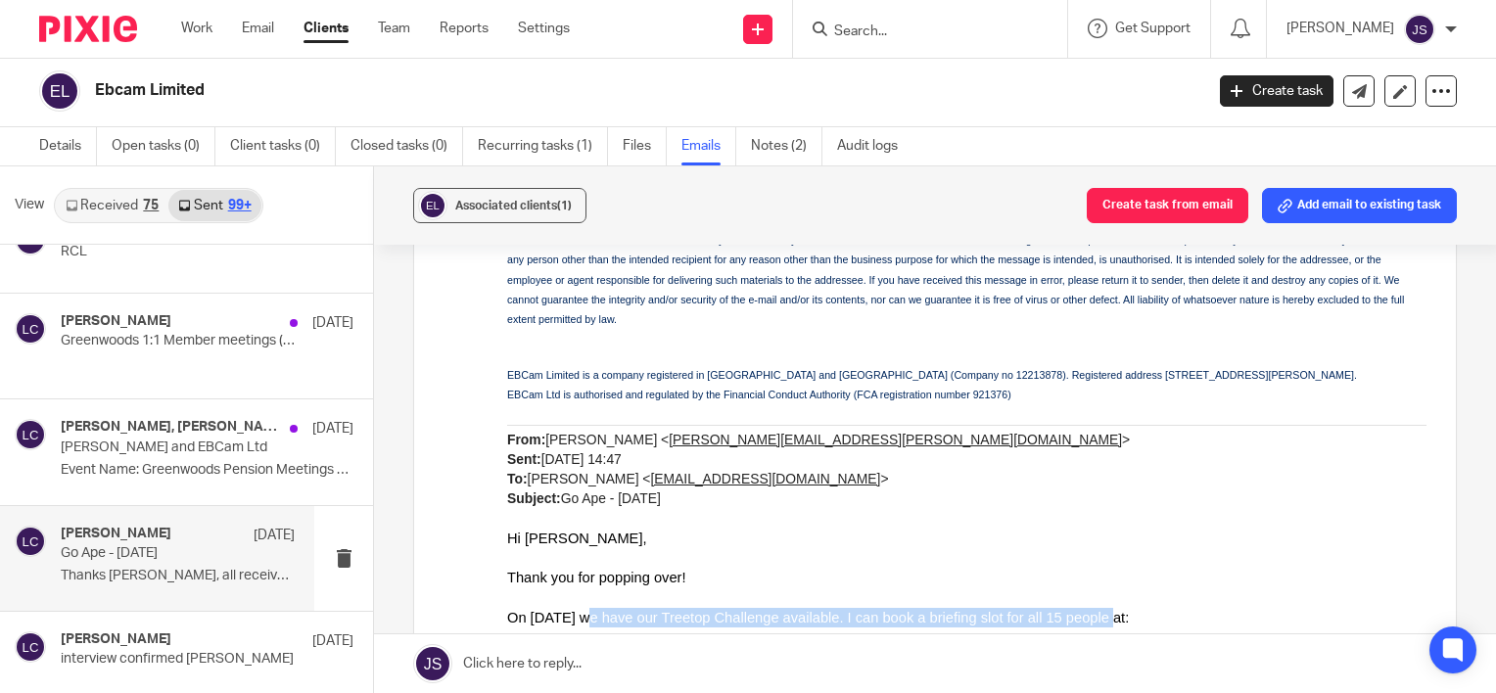
drag, startPoint x: 673, startPoint y: 552, endPoint x: 1111, endPoint y: 548, distance: 438.7
click at [1111, 611] on span "On 21st August we have our Treetop Challenge available. I can book a briefing s…" at bounding box center [818, 619] width 622 height 16
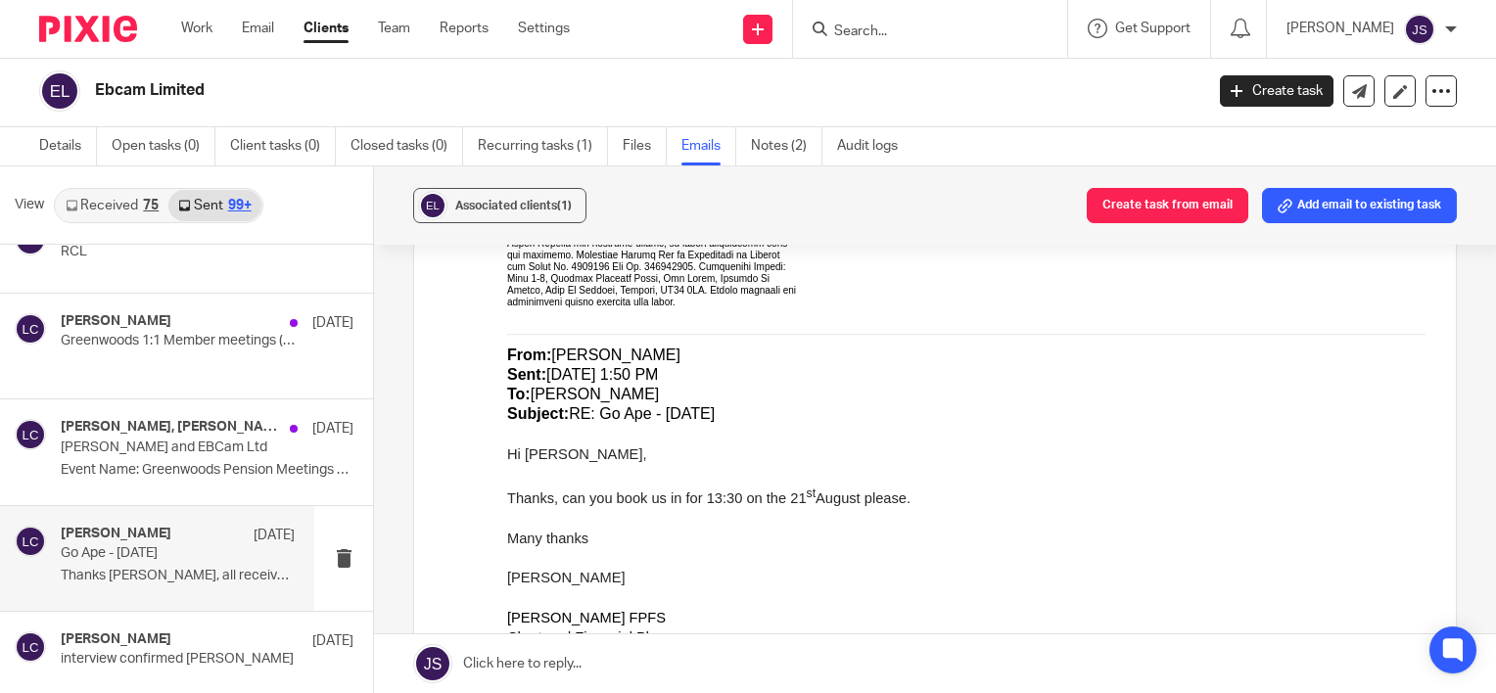
scroll to position [2885, 0]
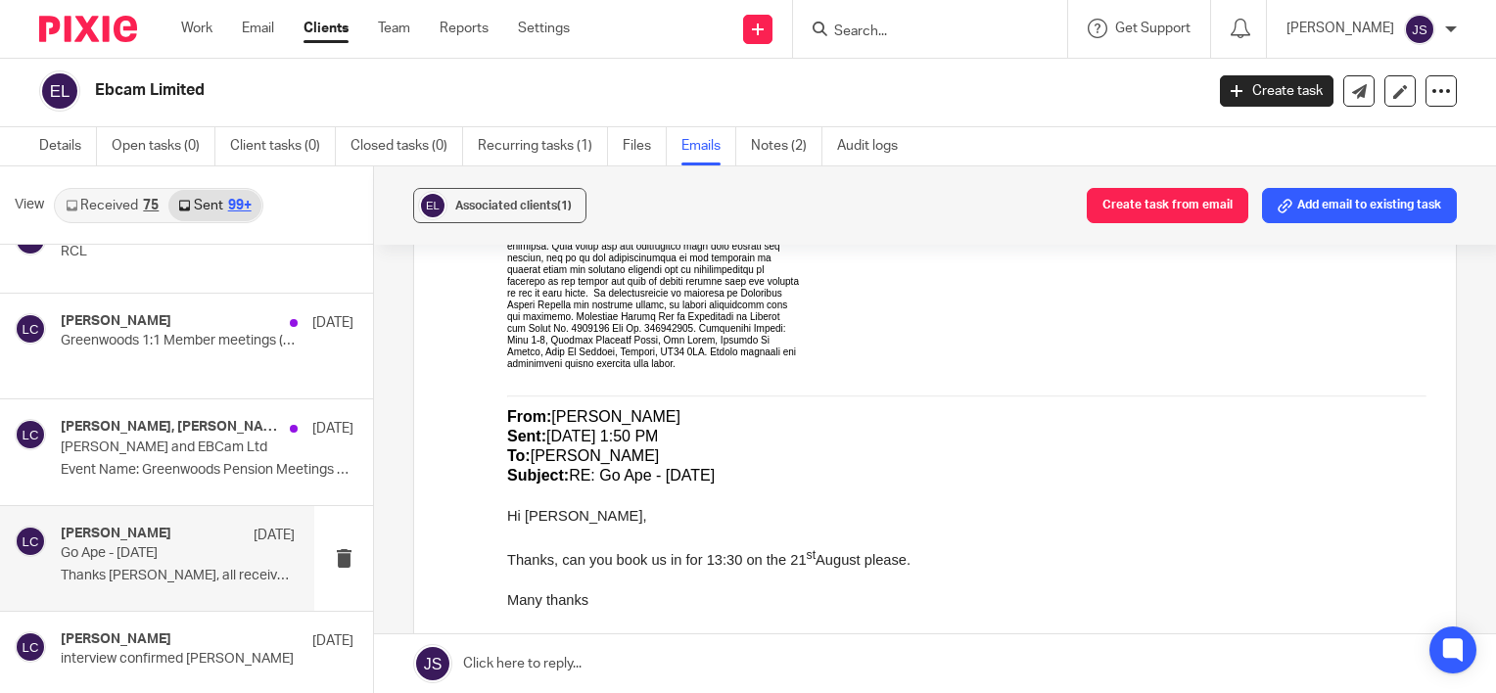
drag, startPoint x: 681, startPoint y: 501, endPoint x: 942, endPoint y: 502, distance: 260.5
click at [942, 546] on p "Thanks, can you book us in for 13:30 on the 21 st August please." at bounding box center [966, 558] width 919 height 24
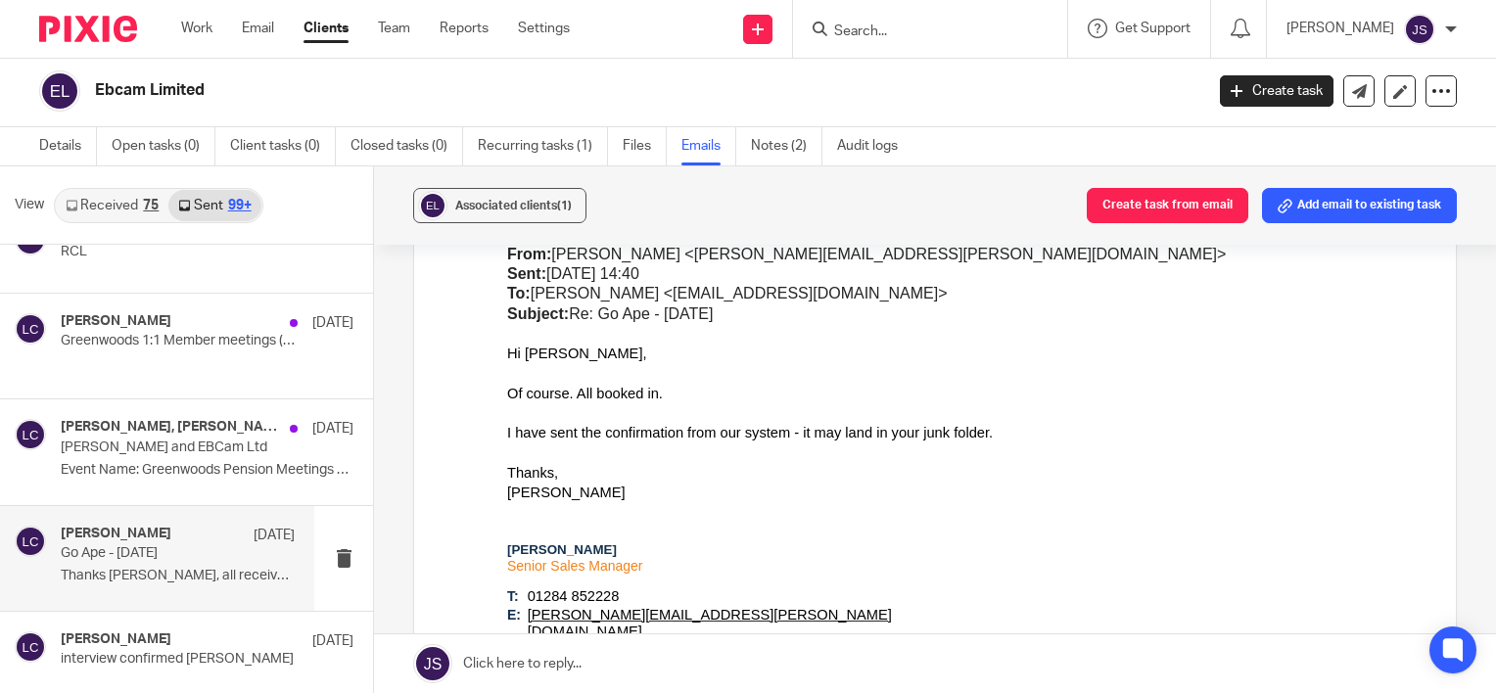
scroll to position [2199, 0]
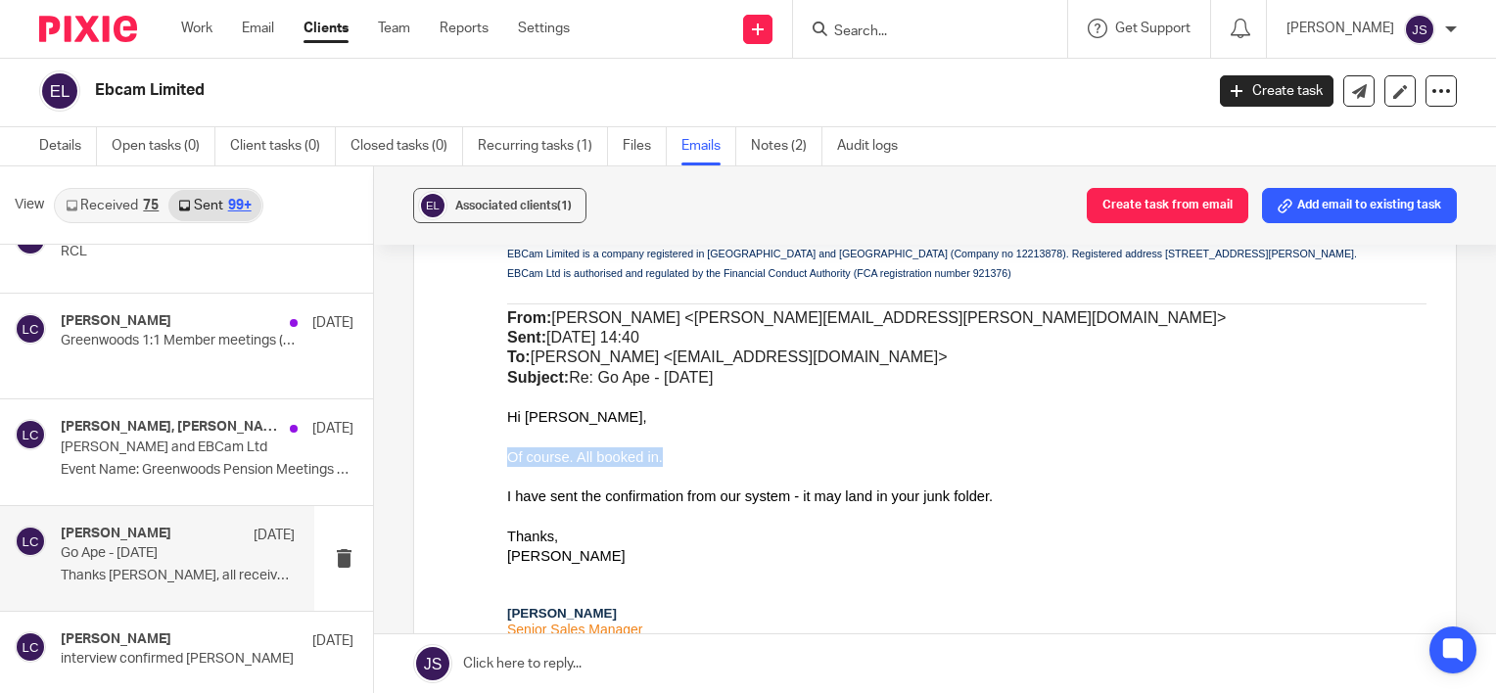
click at [685, 448] on p "Of course. All booked in." at bounding box center [966, 458] width 919 height 20
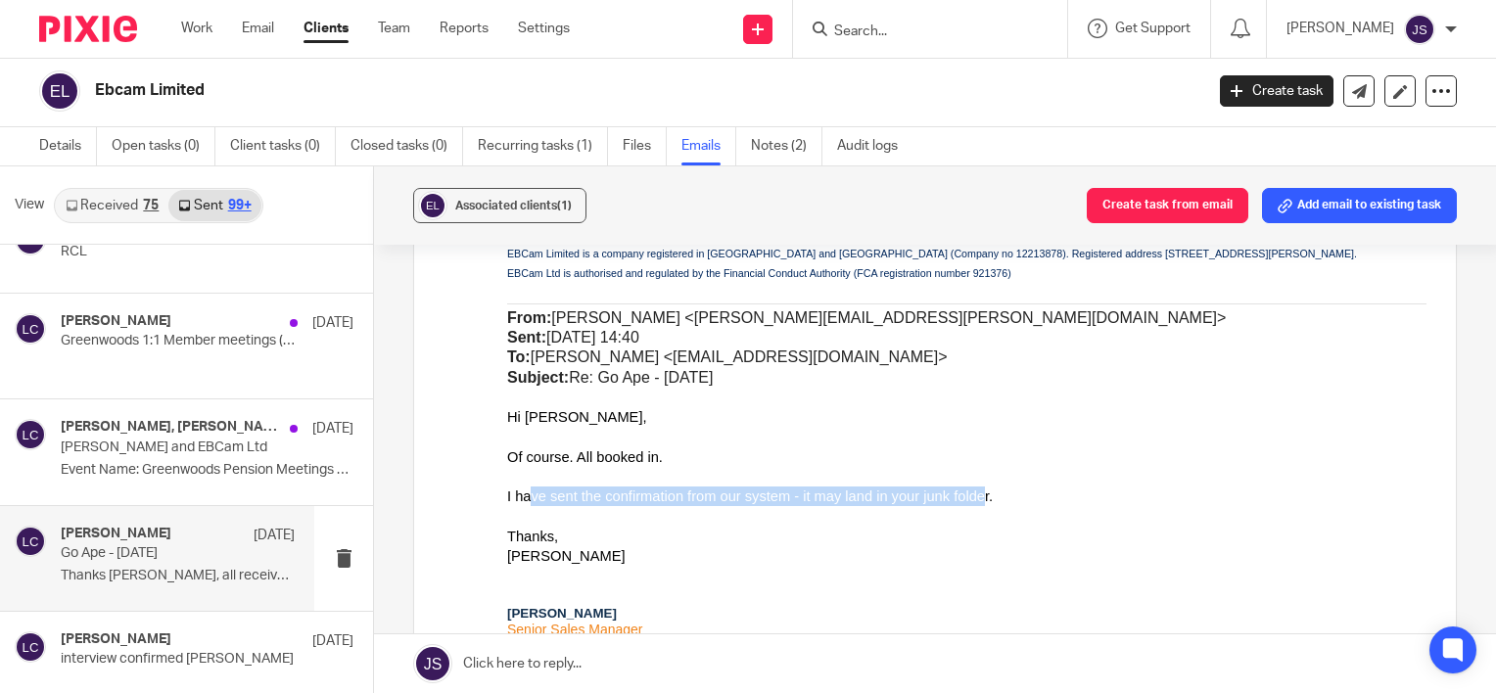
drag, startPoint x: 685, startPoint y: 441, endPoint x: 984, endPoint y: 474, distance: 300.5
click at [984, 490] on span "I have sent the confirmation from our system - it may land in your junk folder." at bounding box center [750, 498] width 486 height 16
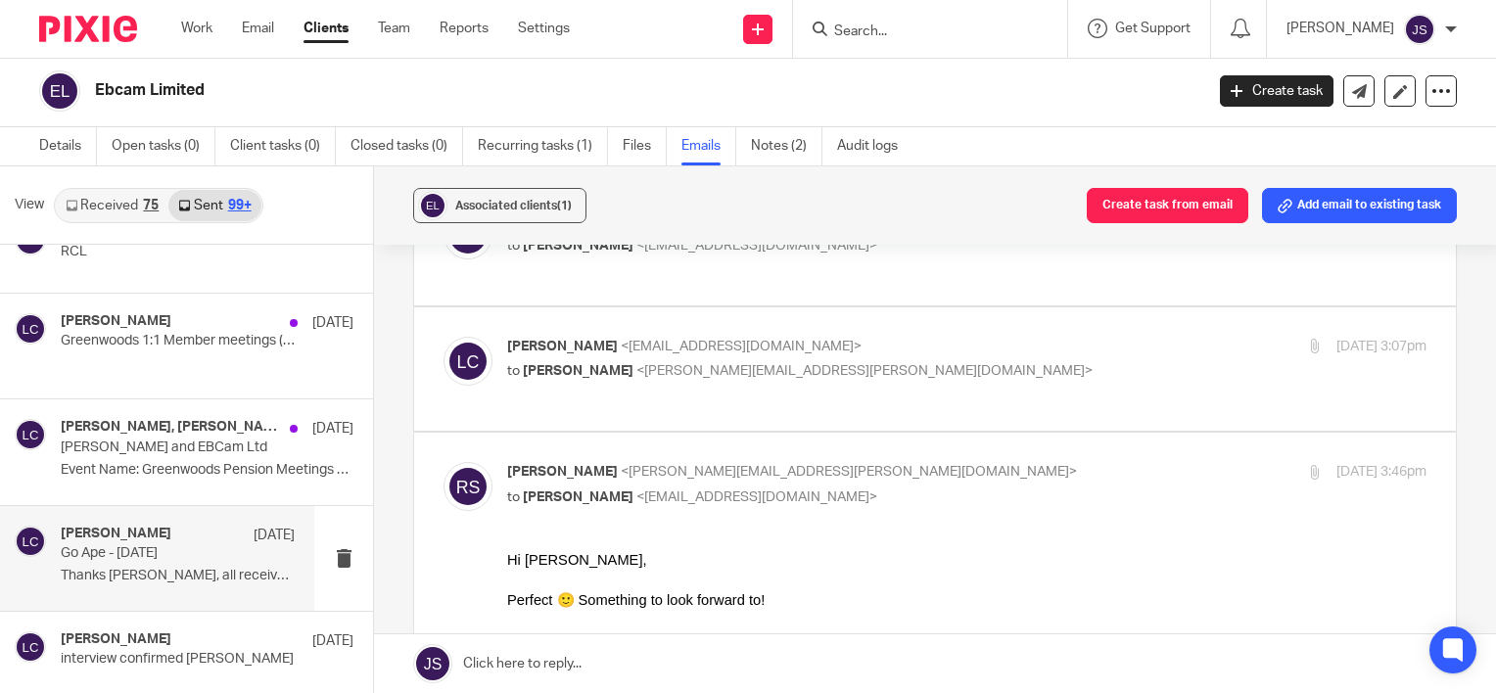
scroll to position [437, 0]
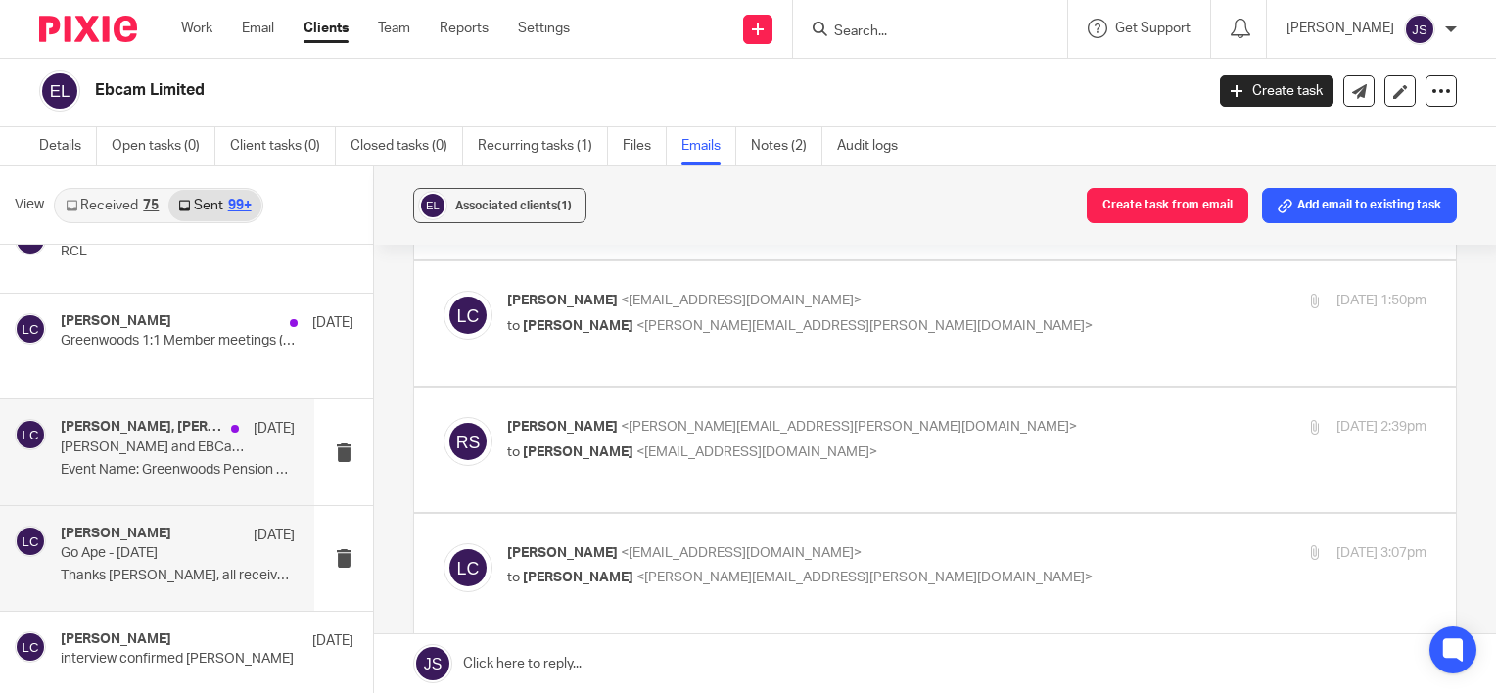
click at [167, 462] on p "Event Name: Greenwoods Pension Meetings Job..." at bounding box center [178, 470] width 234 height 17
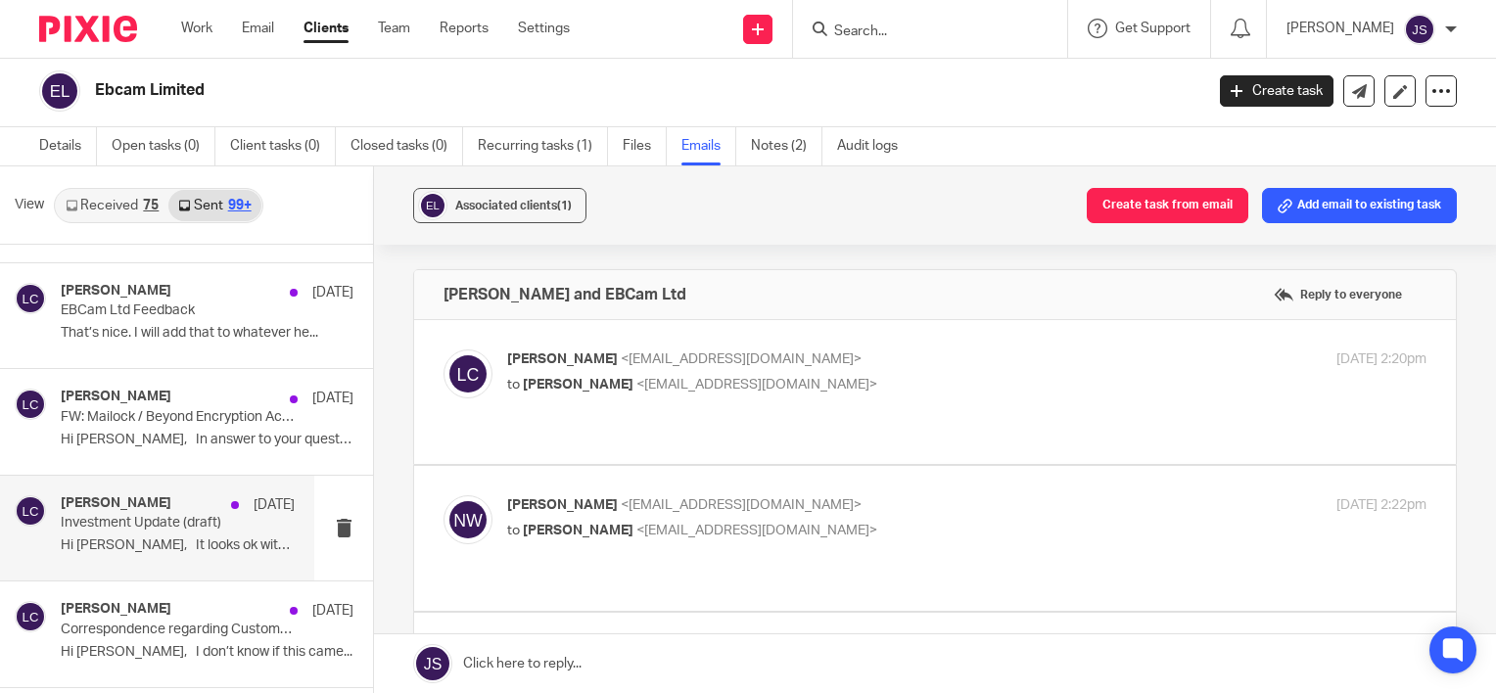
scroll to position [18761, 0]
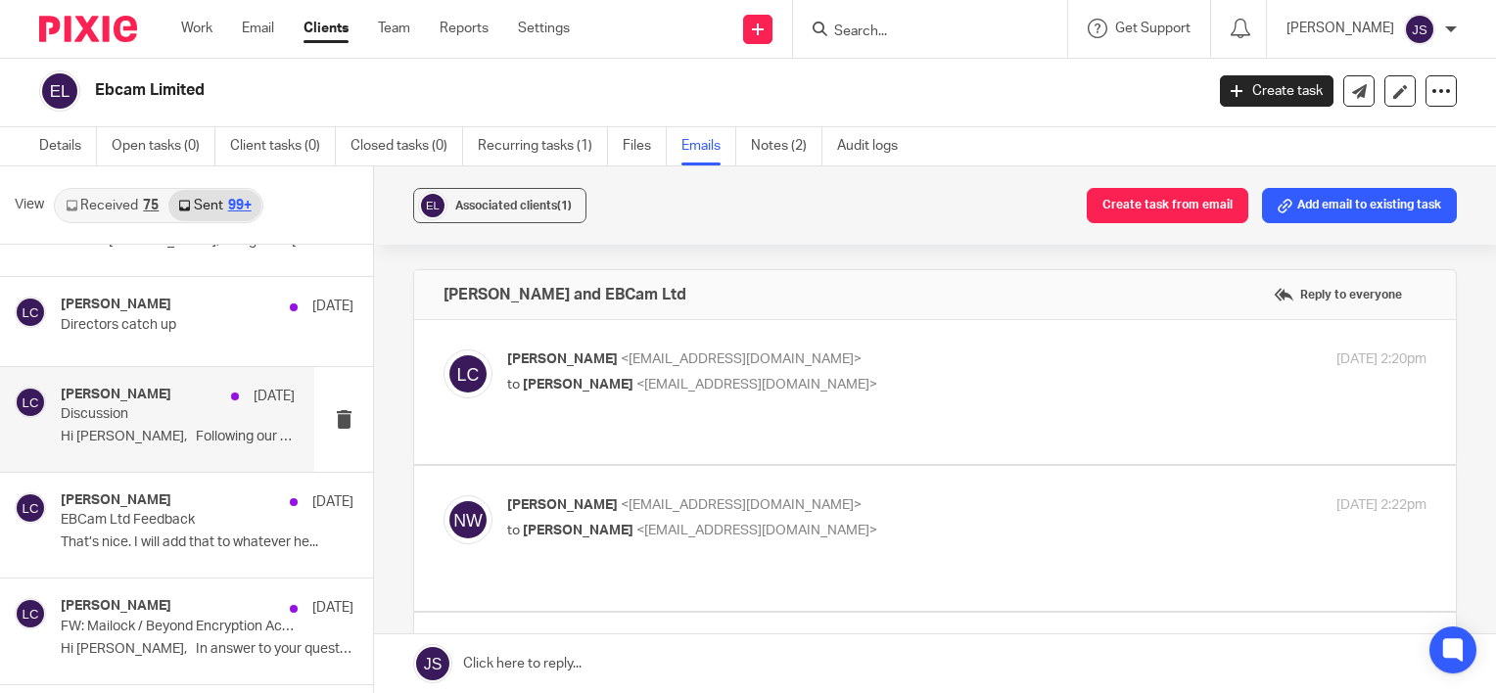
click at [224, 420] on div "Laurie Clark 29 Apr Discussion Hi James, Following our conversation..." at bounding box center [157, 419] width 314 height 105
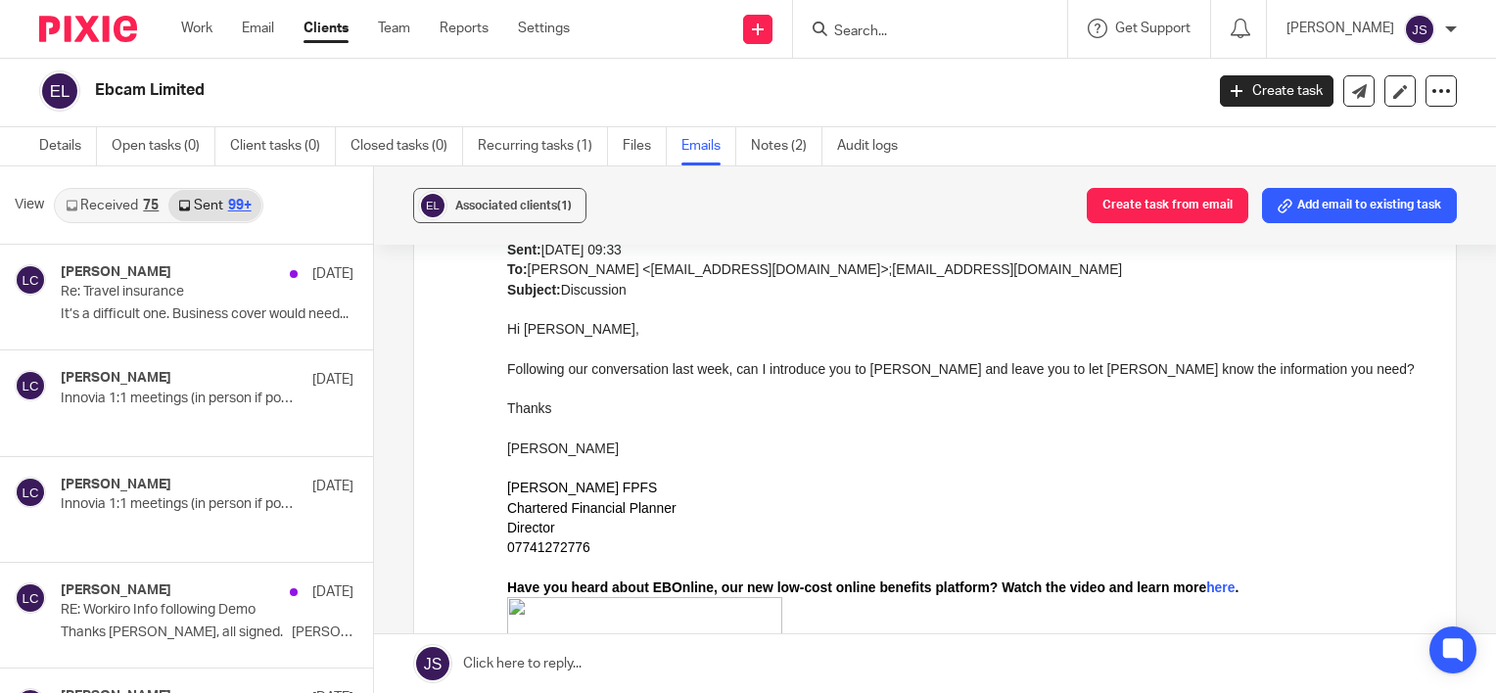
scroll to position [17978, 0]
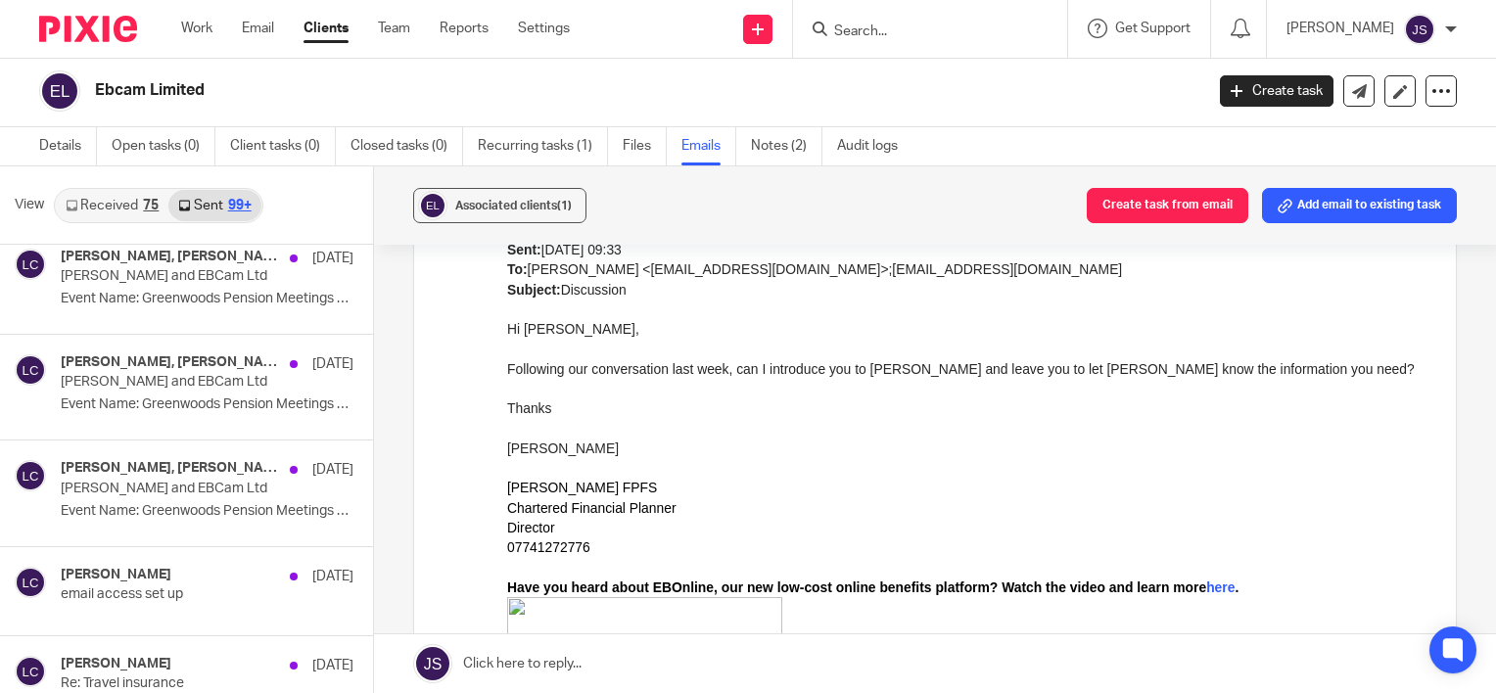
click at [75, 223] on div "View Received 75 Sent 99+" at bounding box center [186, 205] width 373 height 78
click at [97, 200] on link "Received 75" at bounding box center [112, 205] width 113 height 31
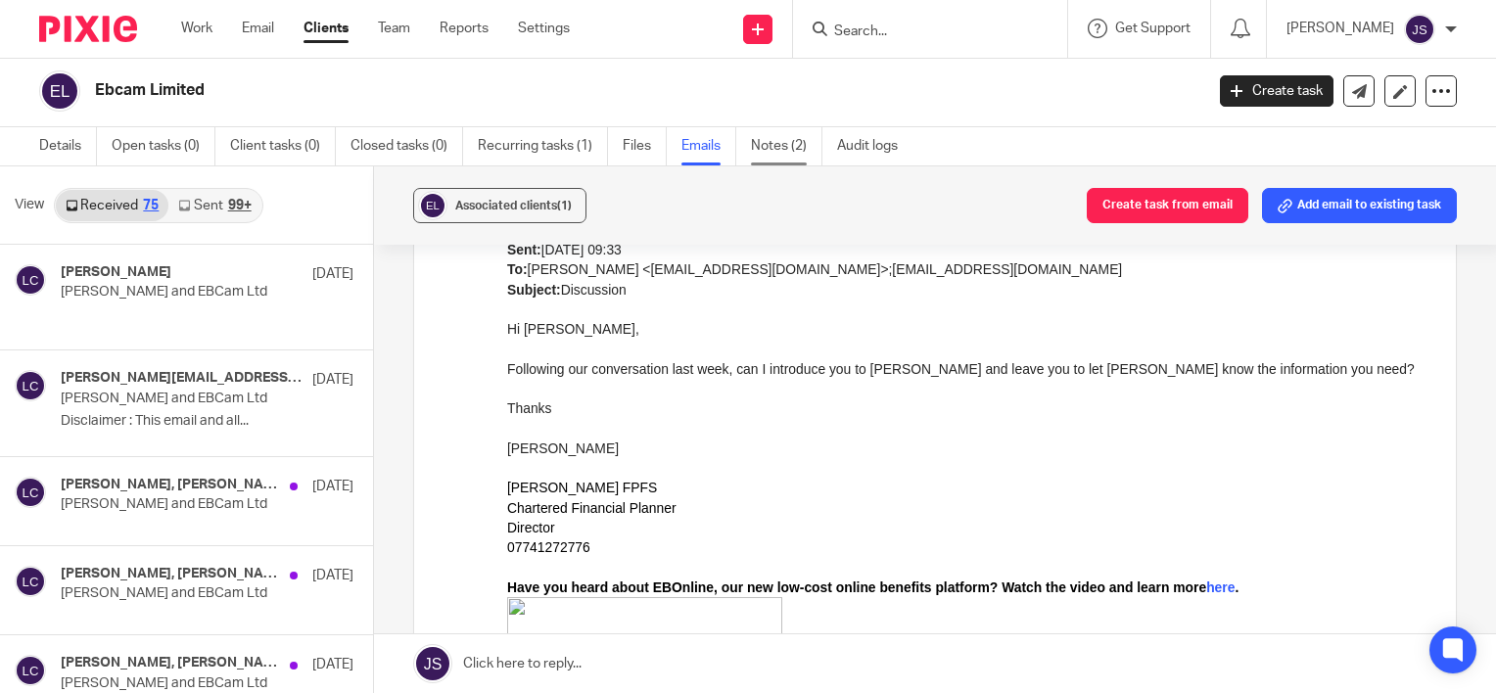
click at [785, 148] on link "Notes (2)" at bounding box center [786, 146] width 71 height 38
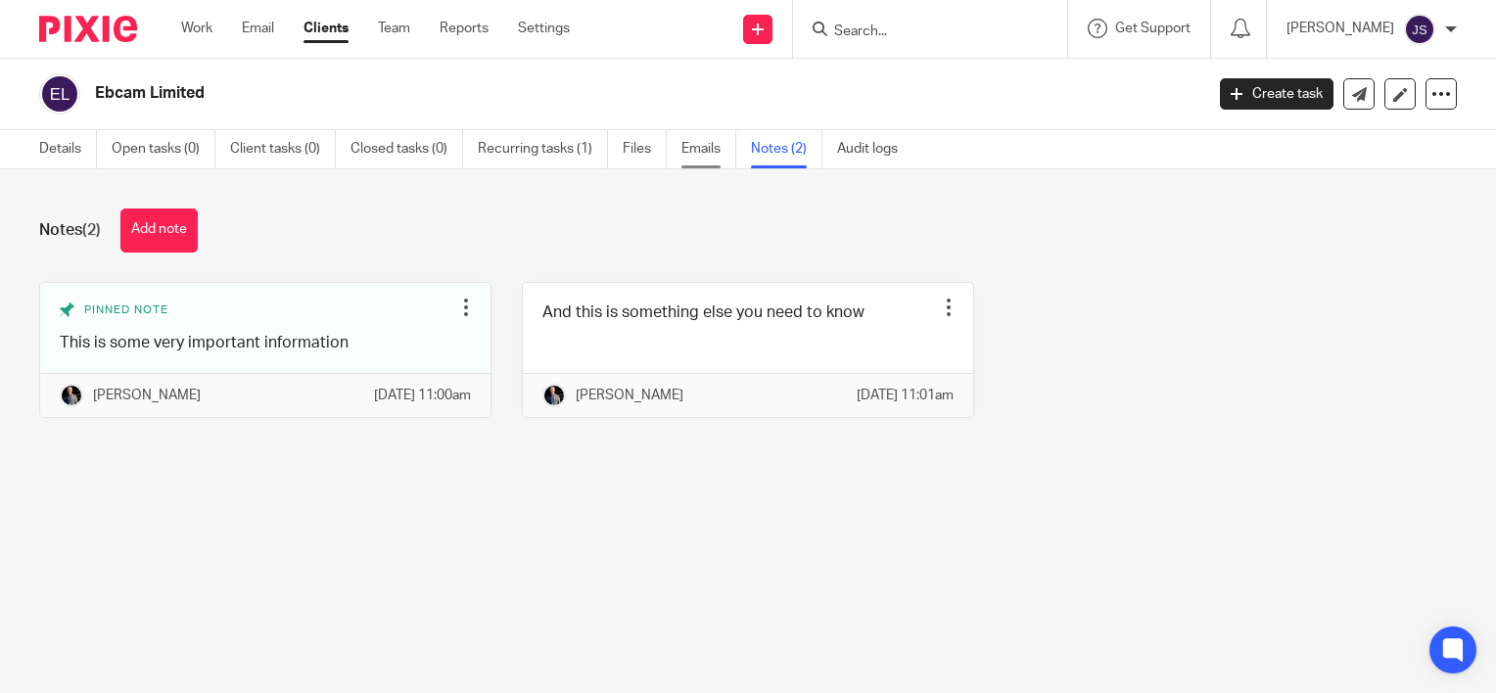
click at [693, 152] on link "Emails" at bounding box center [708, 149] width 55 height 38
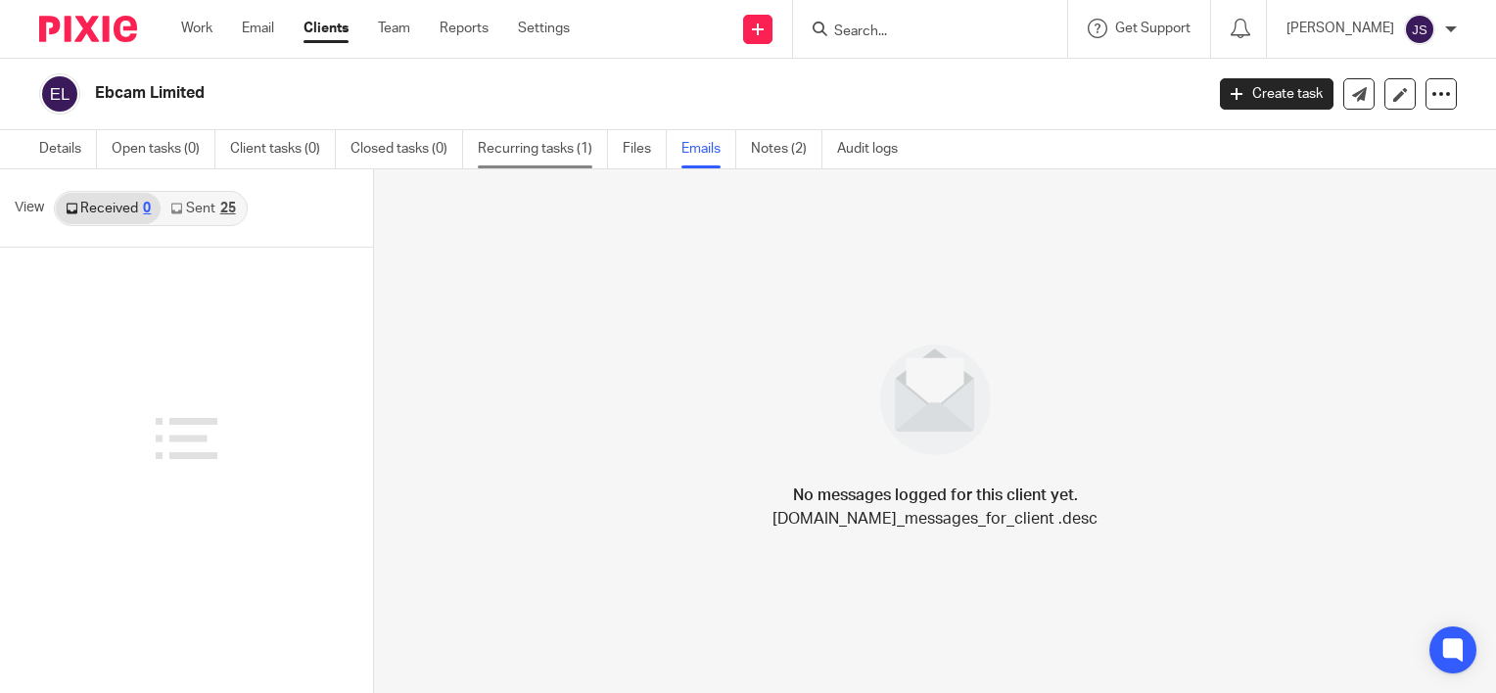
drag, startPoint x: 0, startPoint y: 0, endPoint x: 523, endPoint y: 153, distance: 544.7
click at [537, 154] on link "Recurring tasks (1)" at bounding box center [543, 149] width 130 height 38
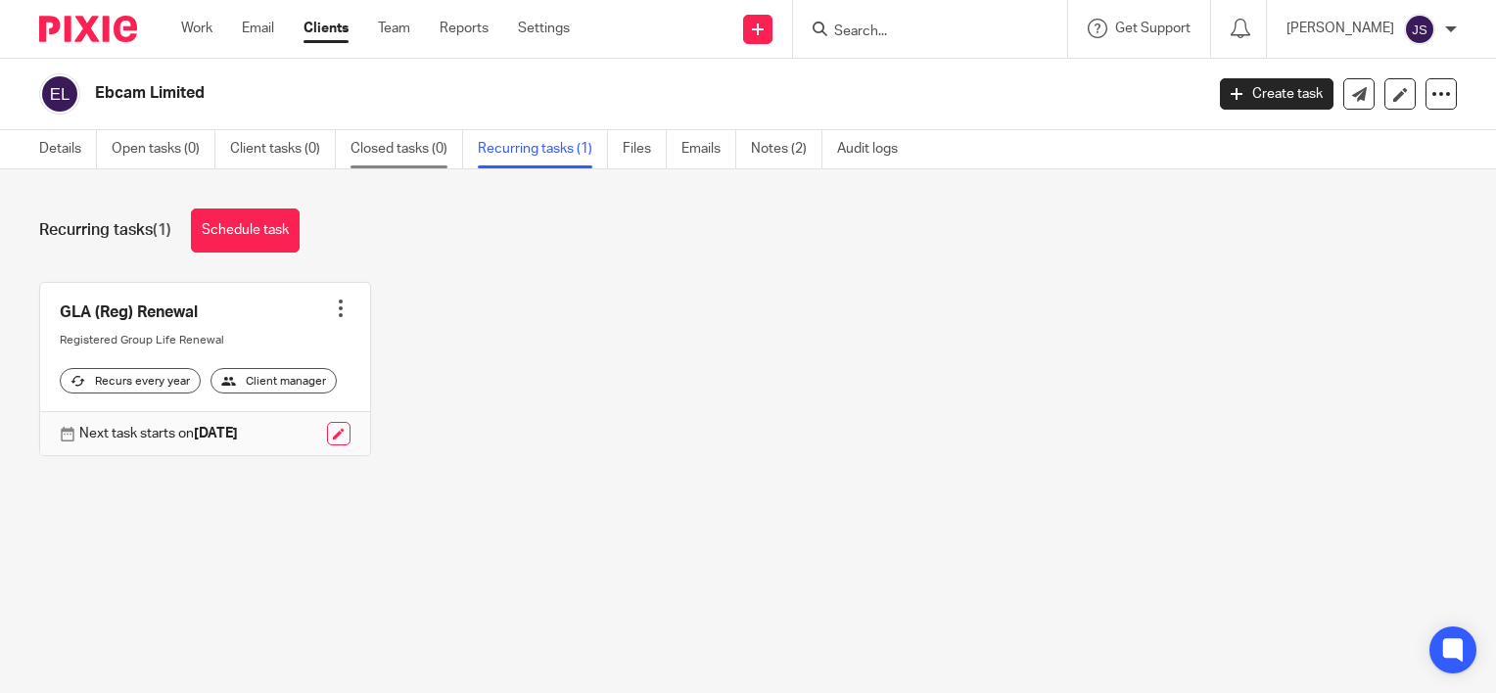
click at [399, 154] on link "Closed tasks (0)" at bounding box center [407, 149] width 113 height 38
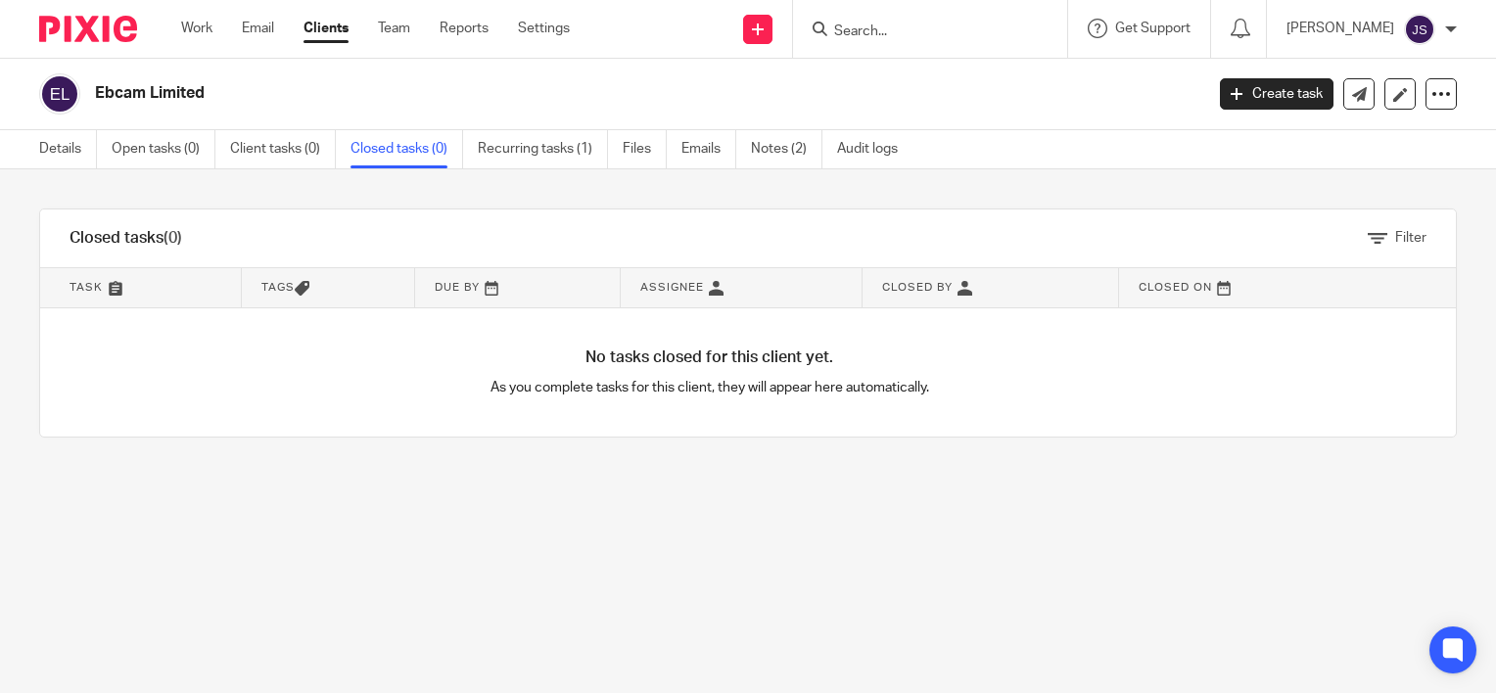
click at [31, 145] on div "Details Open tasks (0) Client tasks (0) Closed tasks (0) Recurring tasks (1) Fi…" at bounding box center [473, 149] width 947 height 38
click at [184, 21] on link "Work" at bounding box center [196, 29] width 31 height 20
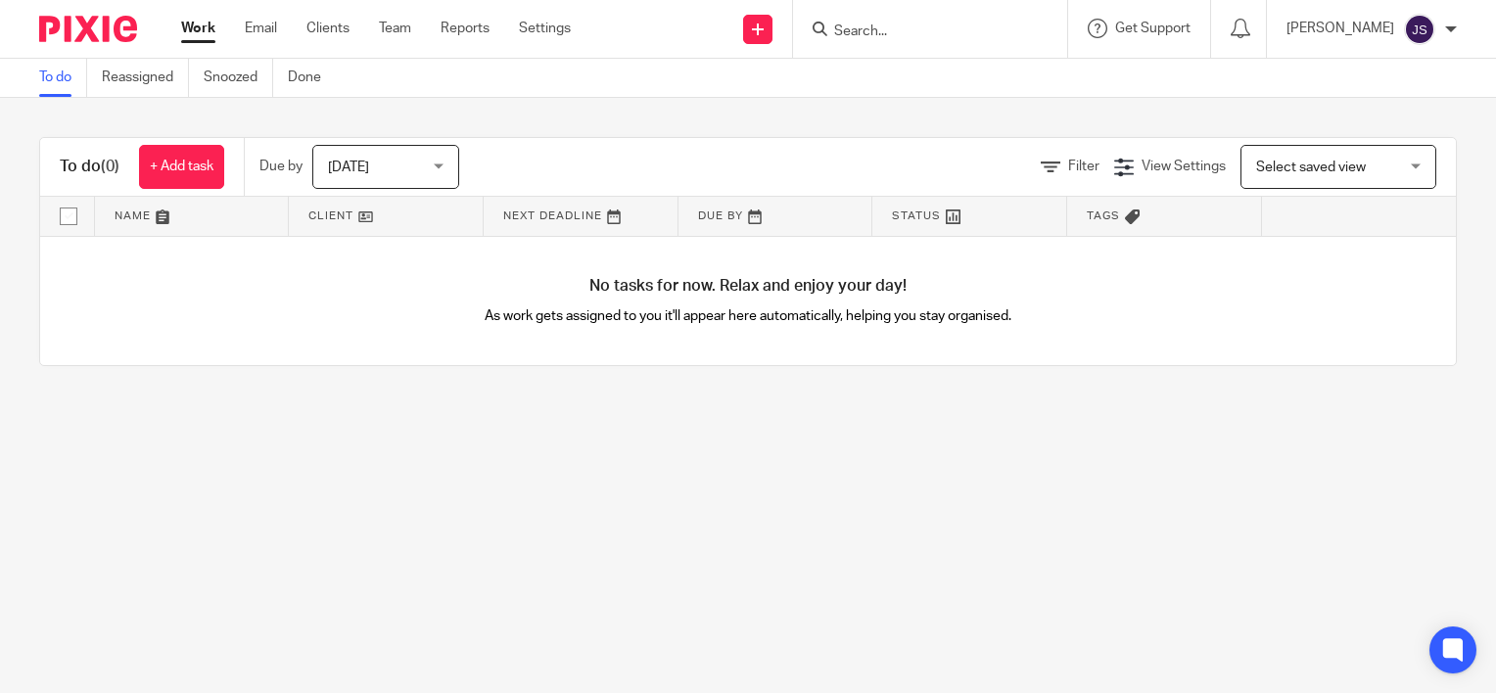
click at [84, 27] on img at bounding box center [88, 29] width 98 height 26
click at [1069, 508] on main "To do Reassigned Snoozed Done To do (0) + Add task Due by Today Today Today Tom…" at bounding box center [748, 346] width 1496 height 693
drag, startPoint x: 1198, startPoint y: 434, endPoint x: 1097, endPoint y: 513, distance: 129.1
click at [1198, 434] on main "To do Reassigned Snoozed Done To do (0) + Add task Due by Today Today Today Tom…" at bounding box center [748, 346] width 1496 height 693
click at [274, 27] on link "Email" at bounding box center [261, 29] width 32 height 20
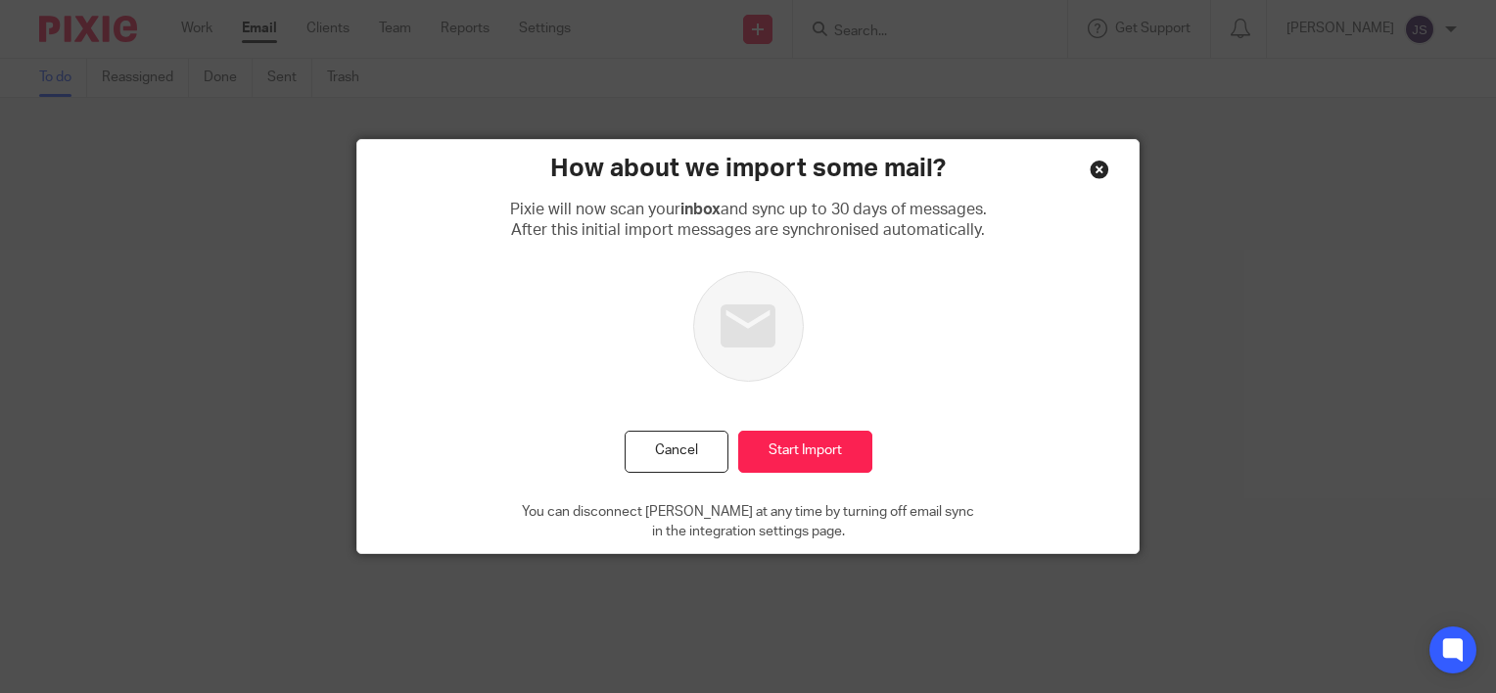
click at [1073, 178] on div "How about we import some mail? Pixie will now scan your inbox and sync up to 30…" at bounding box center [747, 347] width 781 height 414
click at [1095, 172] on div "Close this dialog window" at bounding box center [1100, 170] width 20 height 20
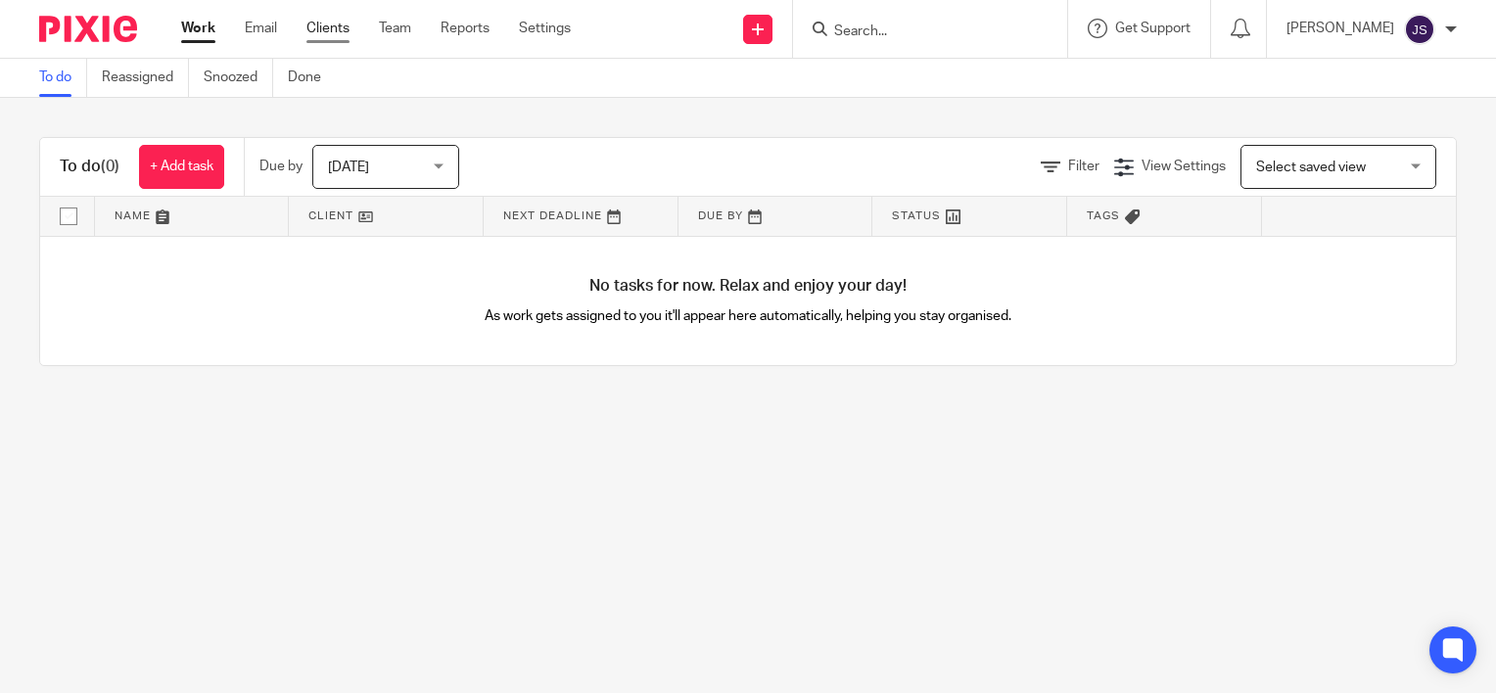
click at [333, 28] on link "Clients" at bounding box center [327, 29] width 43 height 20
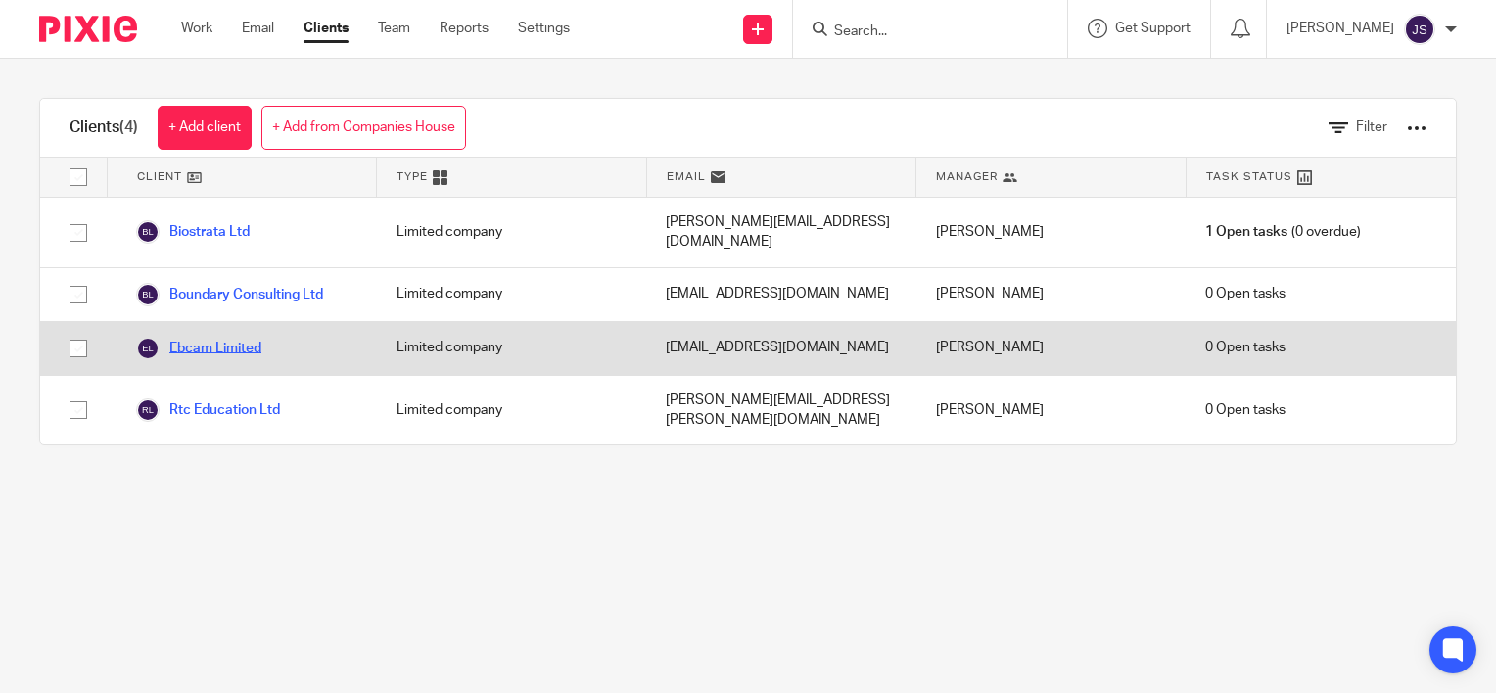
click at [251, 337] on link "Ebcam Limited" at bounding box center [198, 348] width 125 height 23
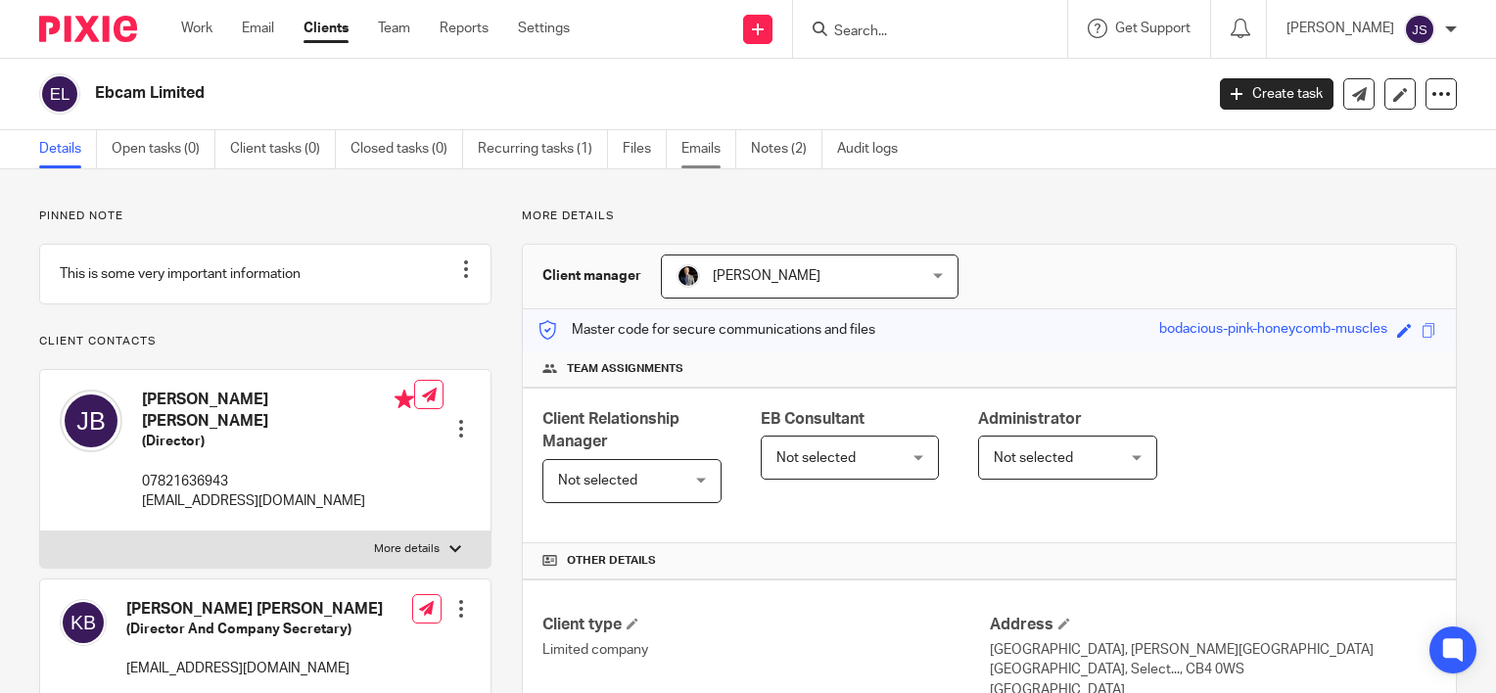
click at [719, 157] on link "Emails" at bounding box center [708, 149] width 55 height 38
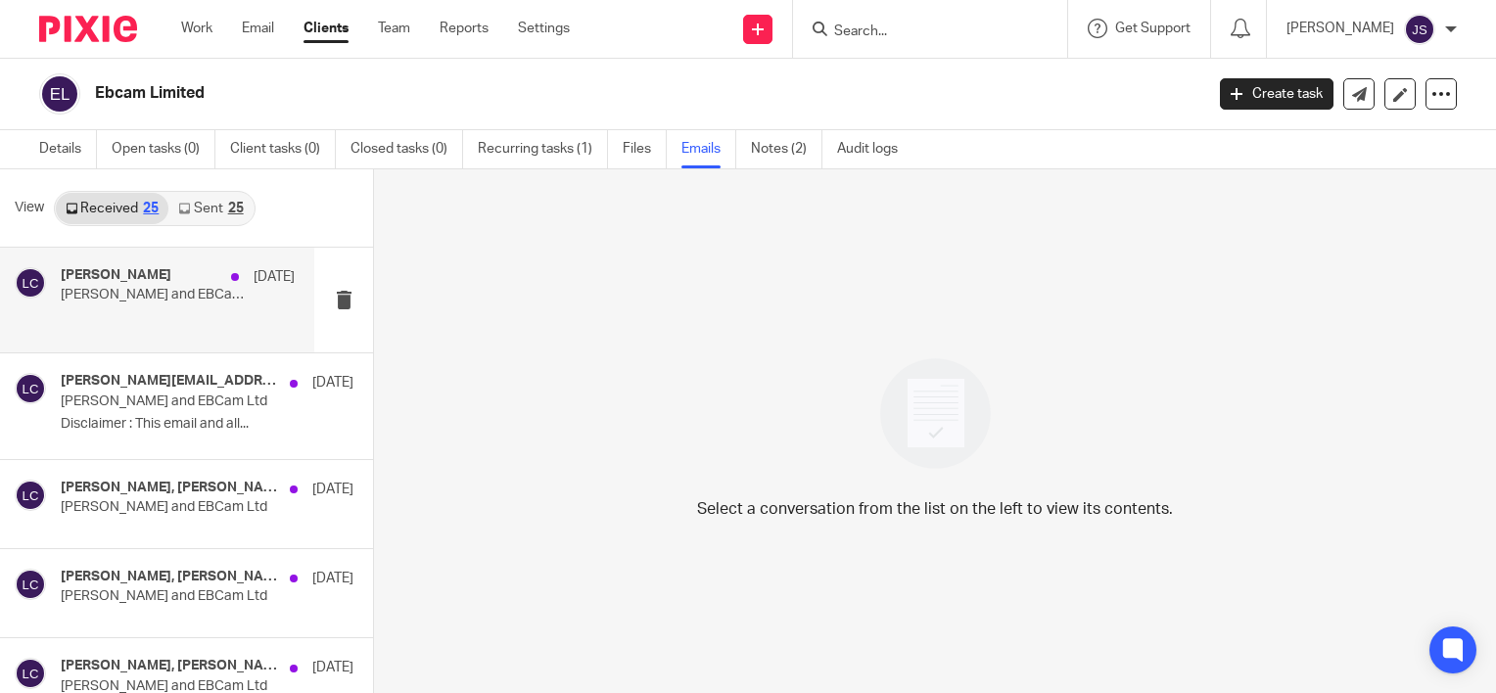
click at [249, 304] on div "[PERSON_NAME] [DATE] [PERSON_NAME] and EBCam Ltd" at bounding box center [178, 300] width 234 height 66
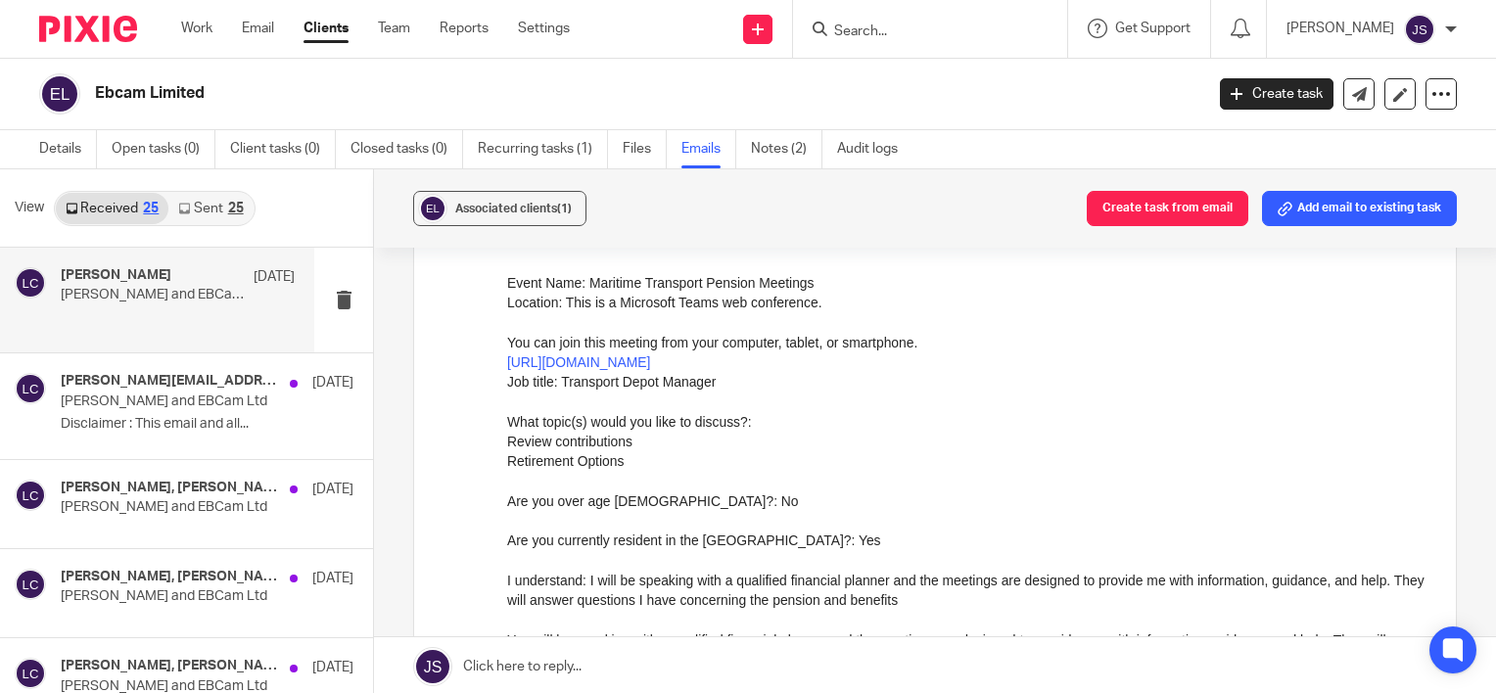
scroll to position [642, 0]
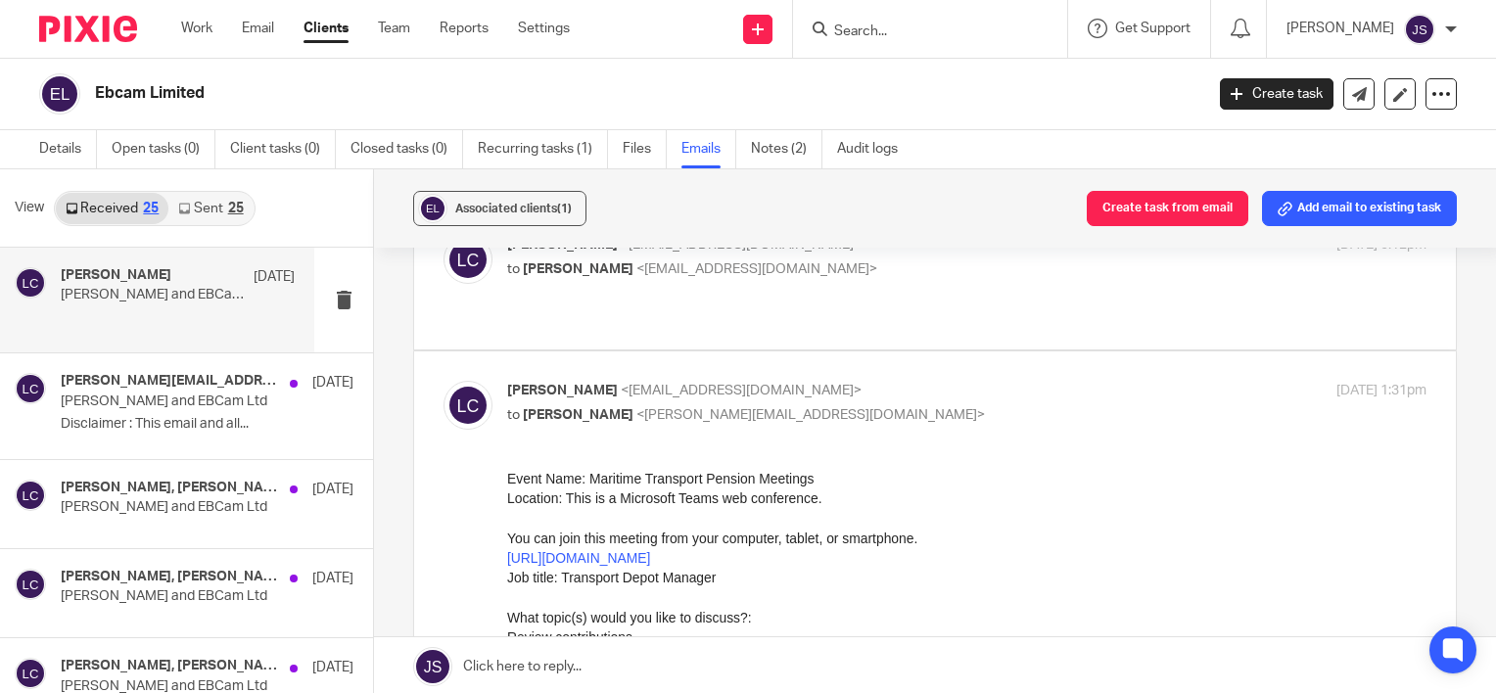
click at [23, 202] on span "View" at bounding box center [29, 208] width 29 height 21
click at [25, 211] on span "View" at bounding box center [29, 208] width 29 height 21
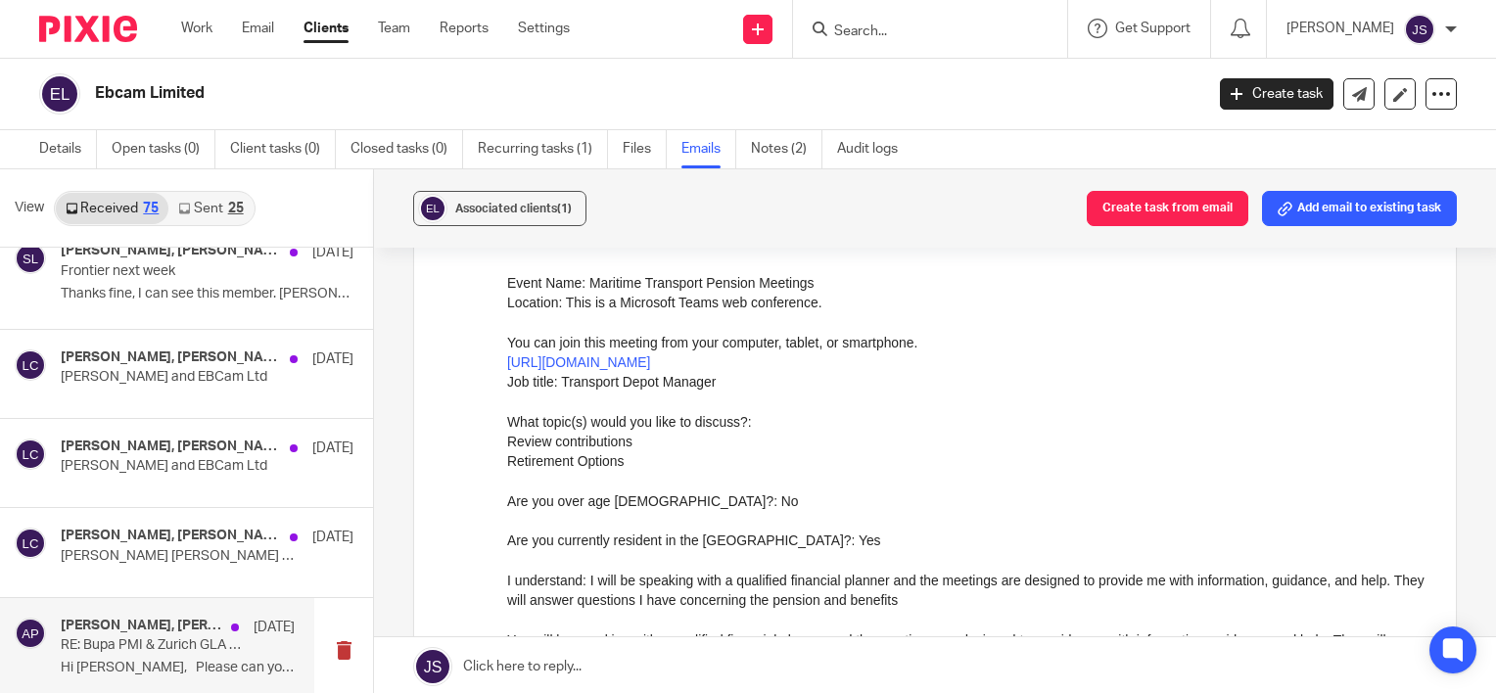
scroll to position [7292, 0]
